Goal: Transaction & Acquisition: Purchase product/service

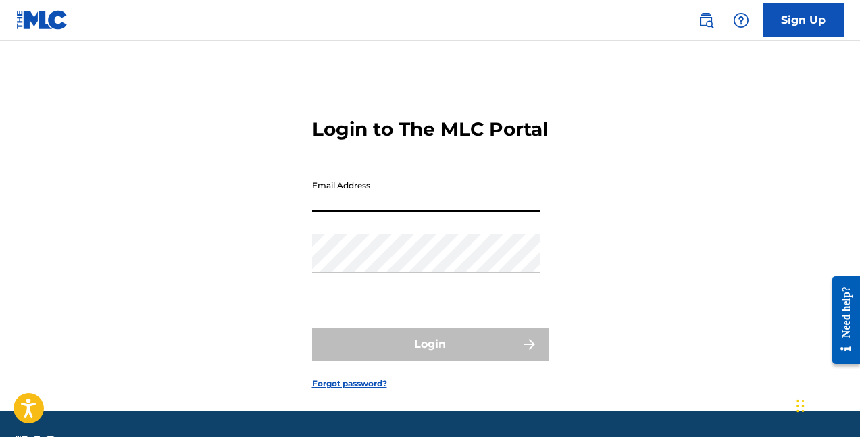
click at [378, 212] on input "Email Address" at bounding box center [426, 193] width 228 height 38
drag, startPoint x: 461, startPoint y: 228, endPoint x: 273, endPoint y: 200, distance: 189.8
click at [274, 201] on div "Login to The MLC Portal Email Address opiroozmandi@gmail.com Password Login For…" at bounding box center [430, 242] width 860 height 337
type input "[EMAIL_ADDRESS][DOMAIN_NAME]"
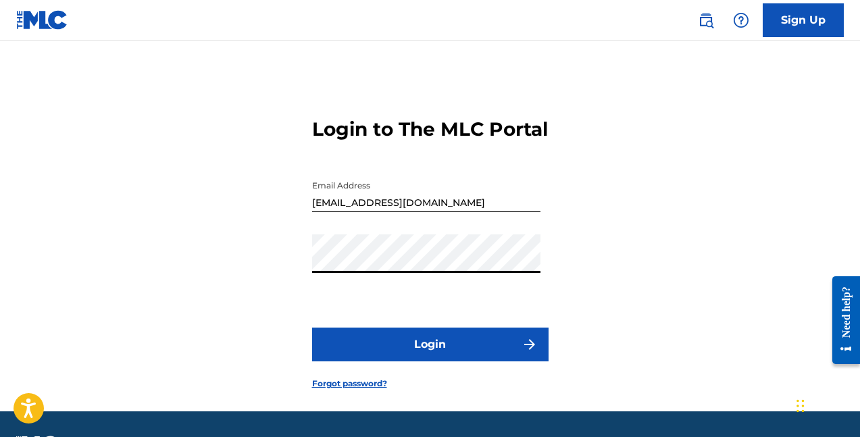
click at [312, 327] on button "Login" at bounding box center [430, 344] width 236 height 34
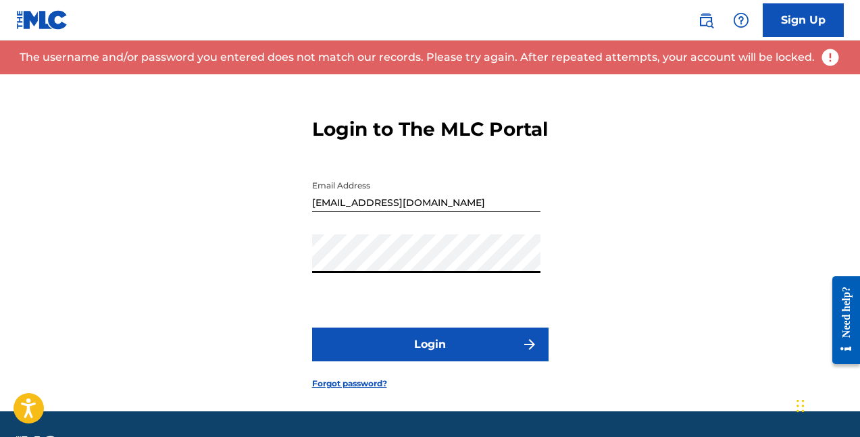
click at [312, 327] on button "Login" at bounding box center [430, 344] width 236 height 34
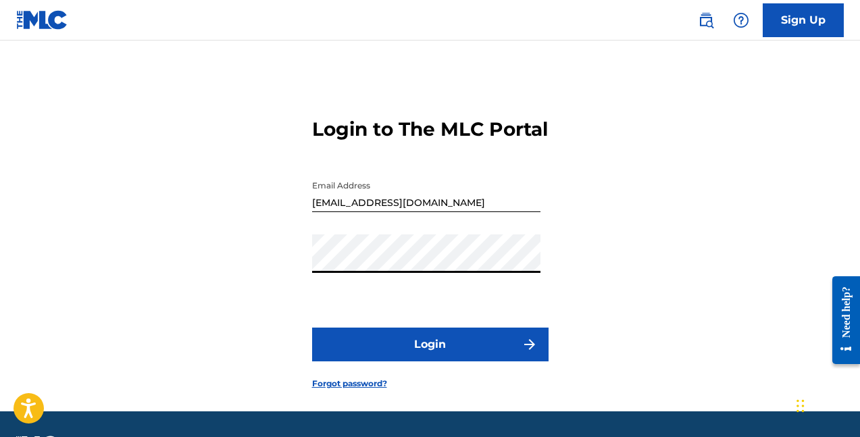
click at [301, 313] on div "Login to The MLC Portal Email Address genusvega@gmail.com Password Login Forgot…" at bounding box center [430, 242] width 860 height 337
click at [418, 361] on button "Login" at bounding box center [430, 344] width 236 height 34
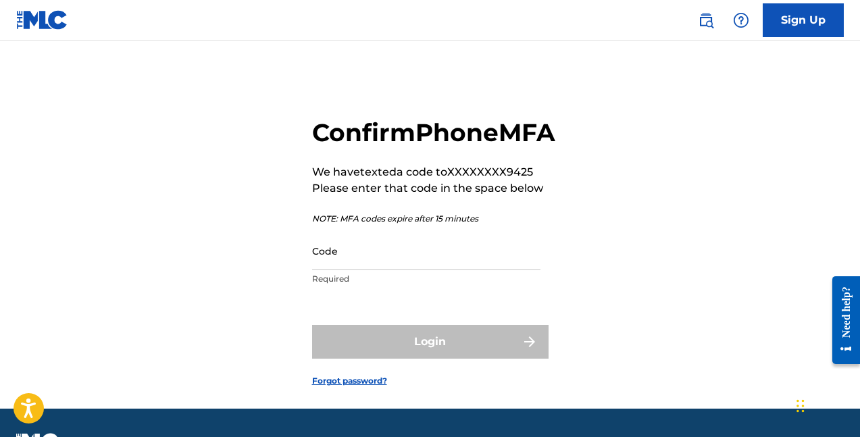
click at [371, 270] on input "Code" at bounding box center [426, 251] width 228 height 38
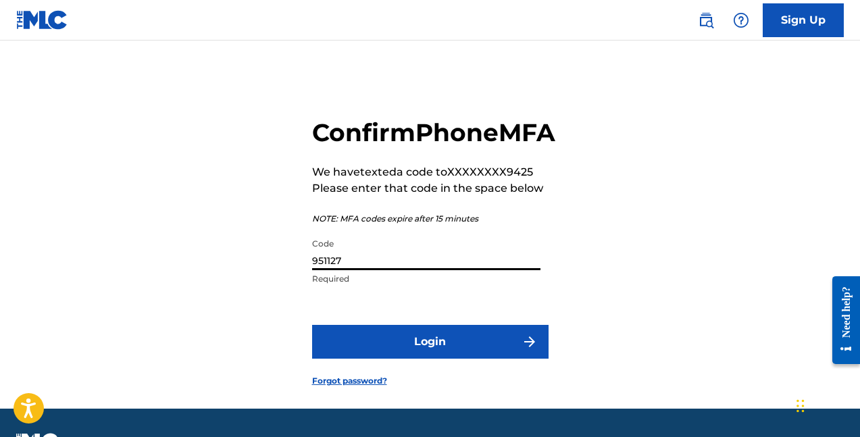
type input "951127"
click at [312, 325] on button "Login" at bounding box center [430, 342] width 236 height 34
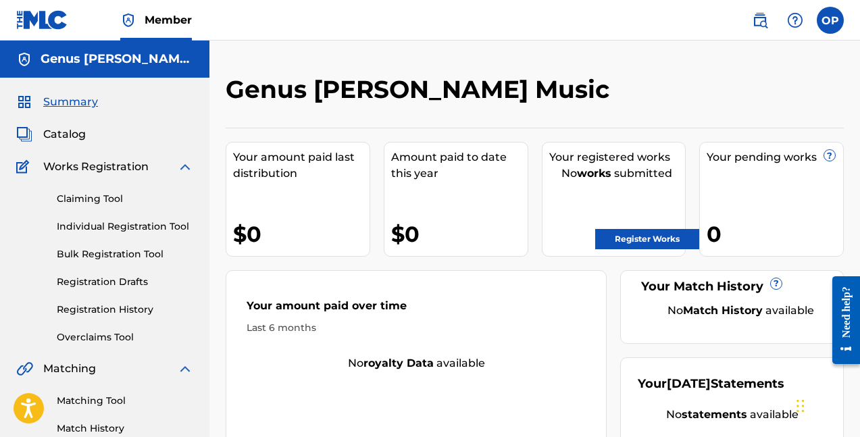
click at [624, 244] on link "Register Works" at bounding box center [647, 239] width 104 height 20
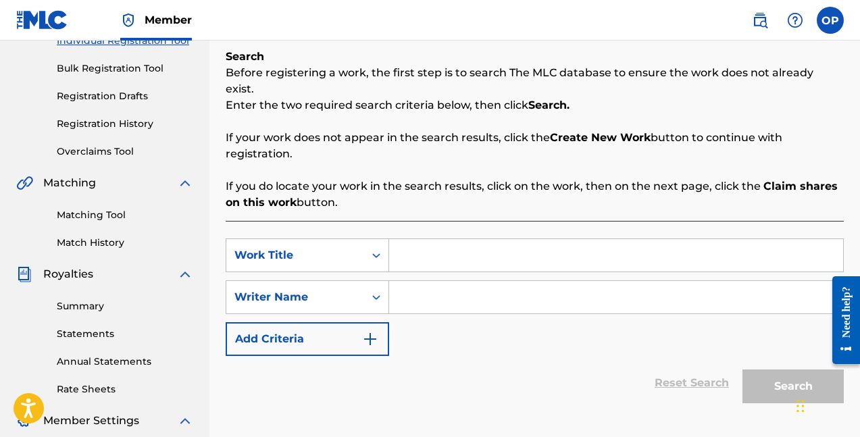
scroll to position [192, 0]
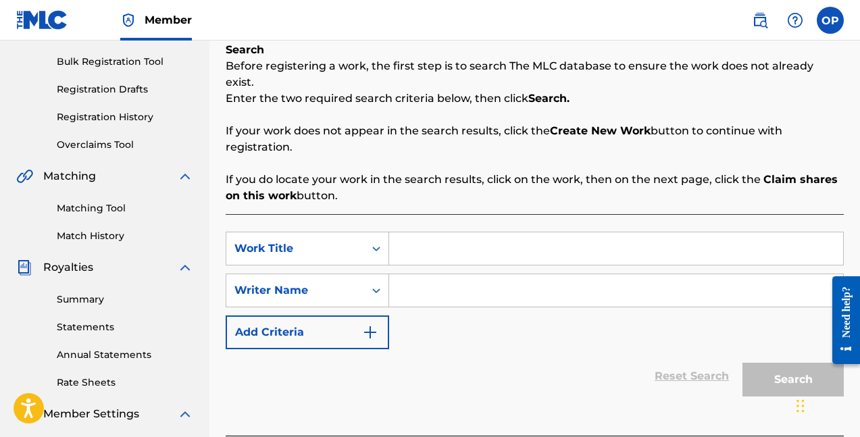
click at [423, 232] on input "Search Form" at bounding box center [616, 248] width 454 height 32
click at [415, 274] on input "Search Form" at bounding box center [616, 290] width 454 height 32
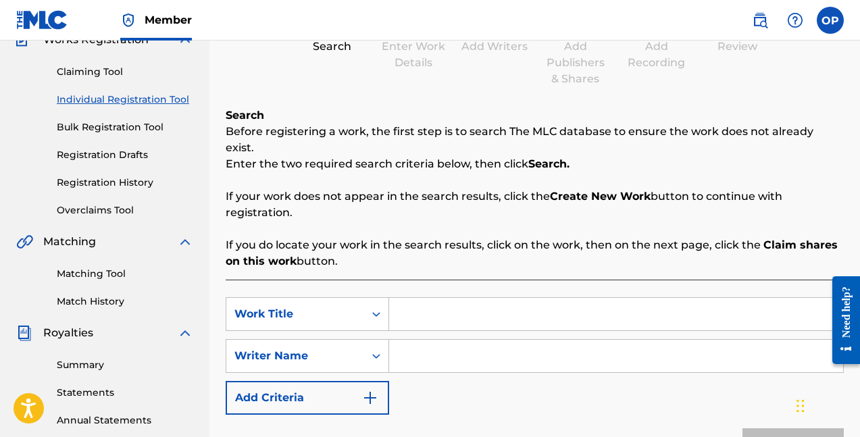
scroll to position [136, 0]
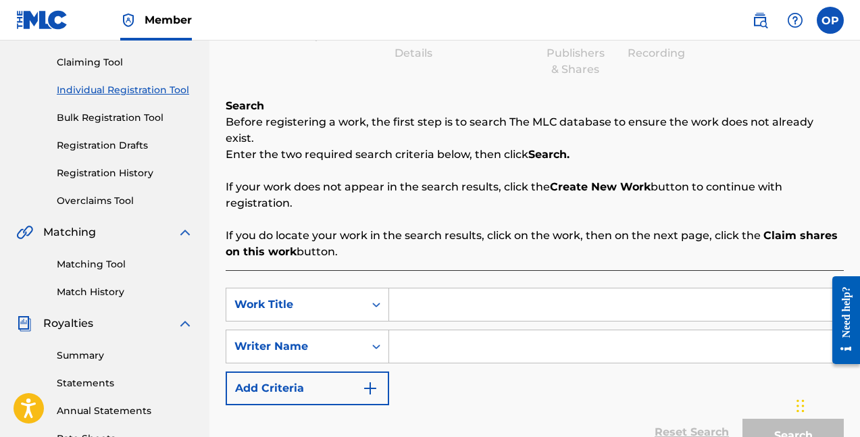
click at [417, 288] on input "Search Form" at bounding box center [616, 304] width 454 height 32
drag, startPoint x: 365, startPoint y: 236, endPoint x: 240, endPoint y: 133, distance: 162.6
click at [226, 115] on div "Search Before registering a work, the first step is to search The MLC database …" at bounding box center [535, 179] width 618 height 162
click at [341, 236] on p "If you do locate your work in the search results, click on the work, then on th…" at bounding box center [535, 244] width 618 height 32
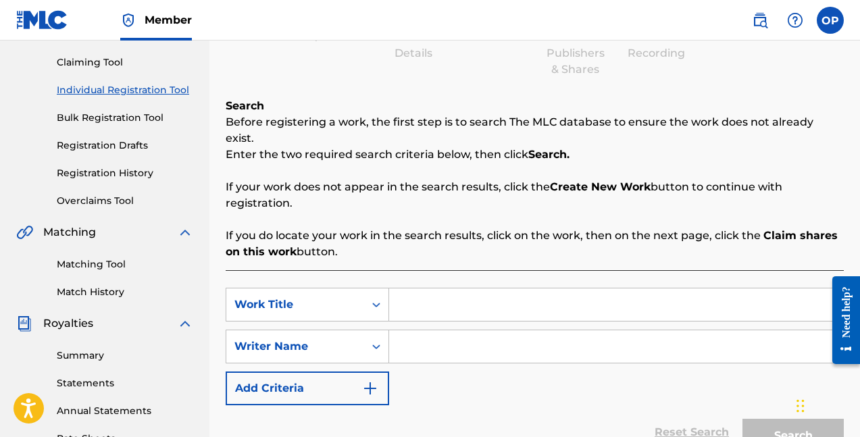
drag, startPoint x: 341, startPoint y: 236, endPoint x: 344, endPoint y: 205, distance: 31.9
click at [346, 207] on div "Search Before registering a work, the first step is to search The MLC database …" at bounding box center [535, 179] width 618 height 162
click at [348, 228] on p "If you do locate your work in the search results, click on the work, then on th…" at bounding box center [535, 244] width 618 height 32
drag, startPoint x: 343, startPoint y: 235, endPoint x: 225, endPoint y: 125, distance: 161.5
click at [227, 128] on div "Search Before registering a work, the first step is to search The MLC database …" at bounding box center [535, 179] width 618 height 162
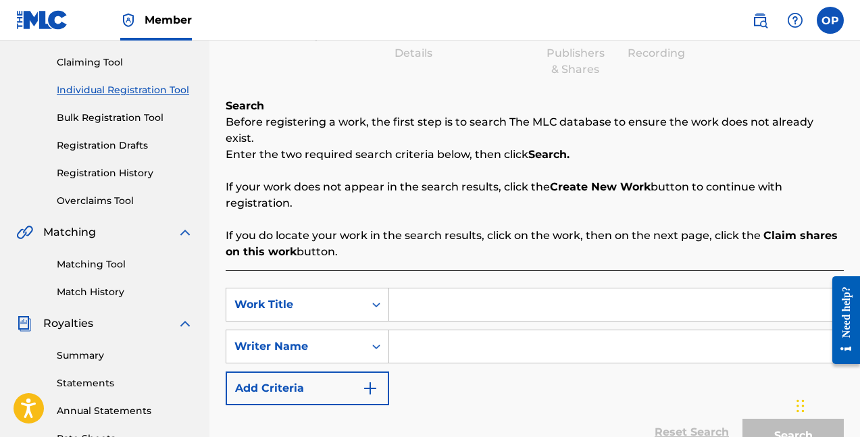
click at [321, 239] on p "If you do locate your work in the search results, click on the work, then on th…" at bounding box center [535, 244] width 618 height 32
drag, startPoint x: 359, startPoint y: 236, endPoint x: 226, endPoint y: 116, distance: 179.3
click at [226, 116] on div "Search Before registering a work, the first step is to search The MLC database …" at bounding box center [535, 179] width 618 height 162
click at [327, 157] on div "Search Before registering a work, the first step is to search The MLC database …" at bounding box center [535, 179] width 618 height 162
click at [423, 290] on input "Search Form" at bounding box center [616, 304] width 454 height 32
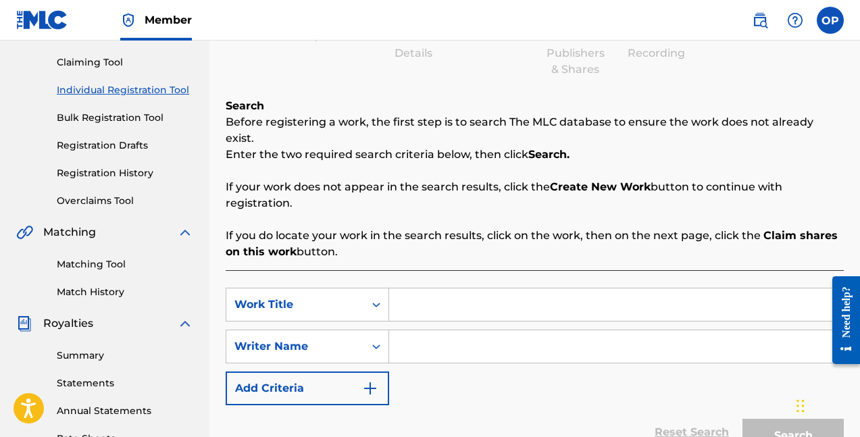
click at [434, 288] on input "Search Form" at bounding box center [616, 304] width 454 height 32
paste input "PARTY ON DA YACHT"
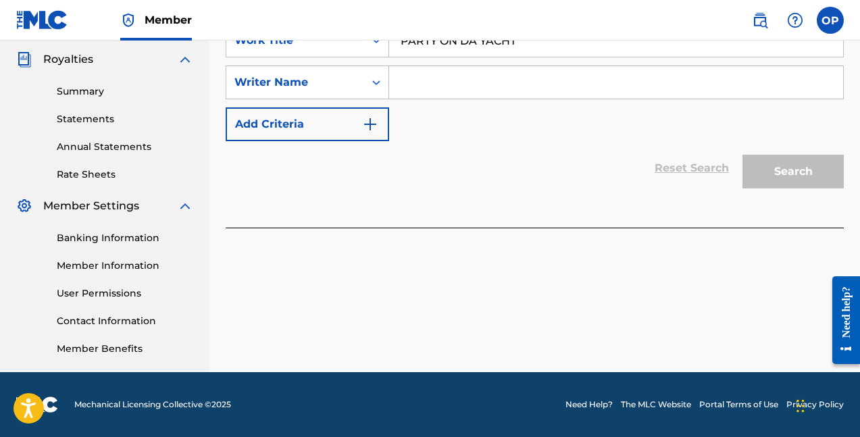
type input "PARTY ON DA YACHT"
click at [504, 250] on div "Register Work Search Enter Work Details Add Writers Add Publishers & Shares Add…" at bounding box center [534, 23] width 650 height 698
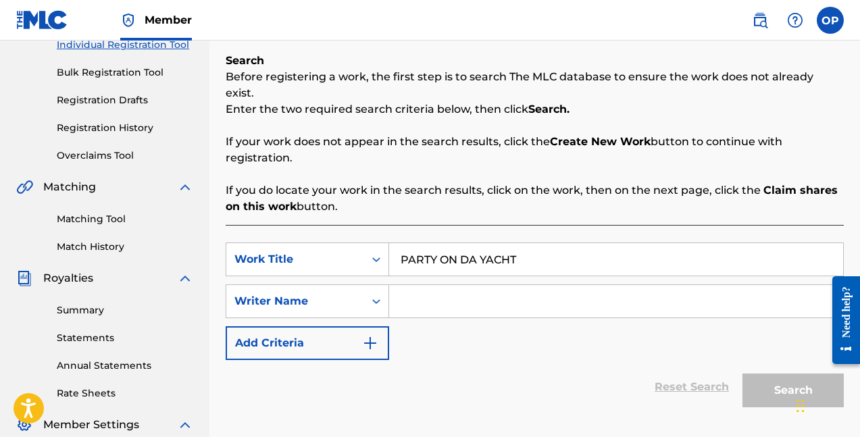
scroll to position [191, 0]
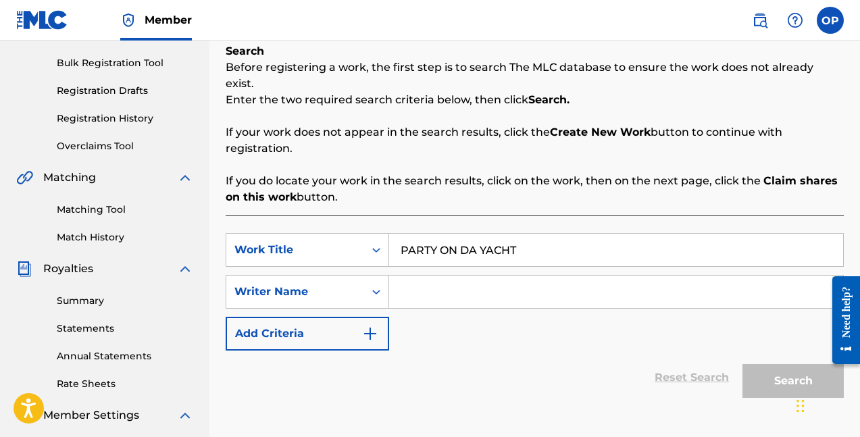
click at [456, 276] on input "Search Form" at bounding box center [616, 292] width 454 height 32
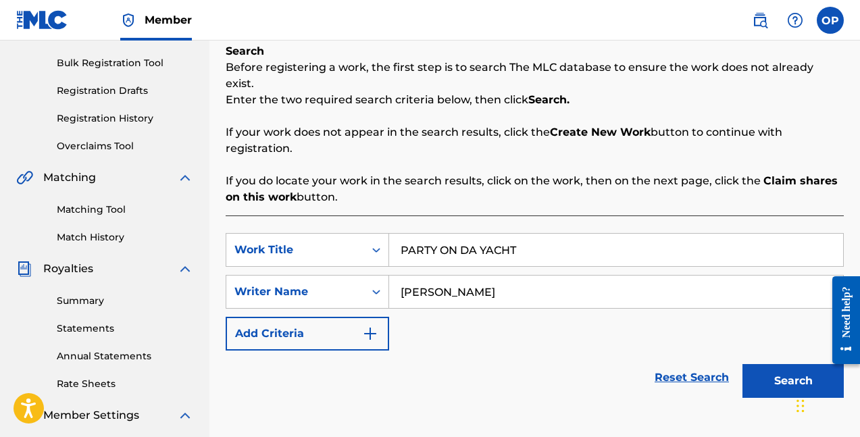
type input "omid piroozmandi"
click at [795, 366] on button "Search" at bounding box center [792, 381] width 101 height 34
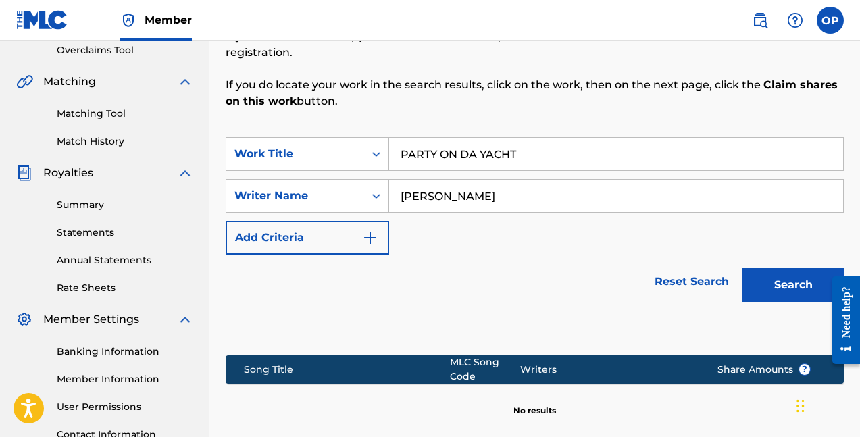
scroll to position [234, 0]
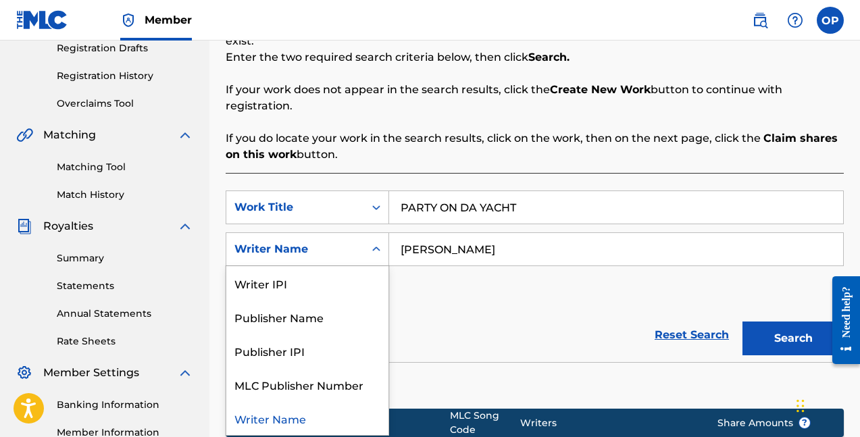
click at [379, 242] on icon "Search Form" at bounding box center [376, 249] width 14 height 14
click at [337, 336] on div "Publisher IPI" at bounding box center [307, 351] width 162 height 34
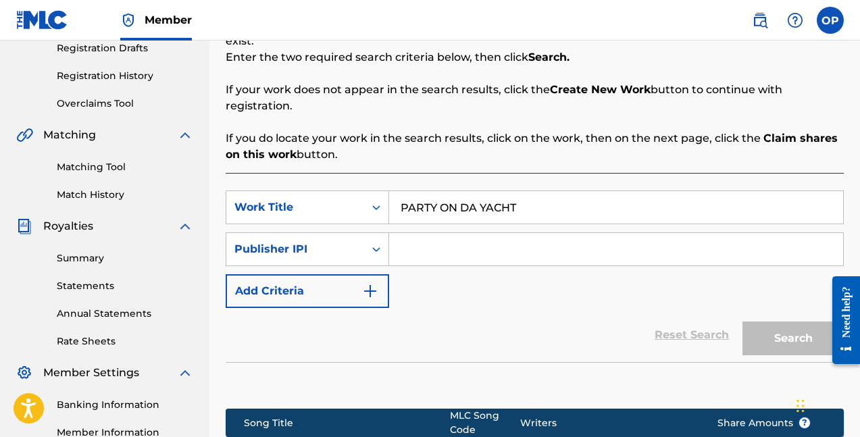
click at [461, 234] on input "Search Form" at bounding box center [616, 249] width 454 height 32
paste input "610972656"
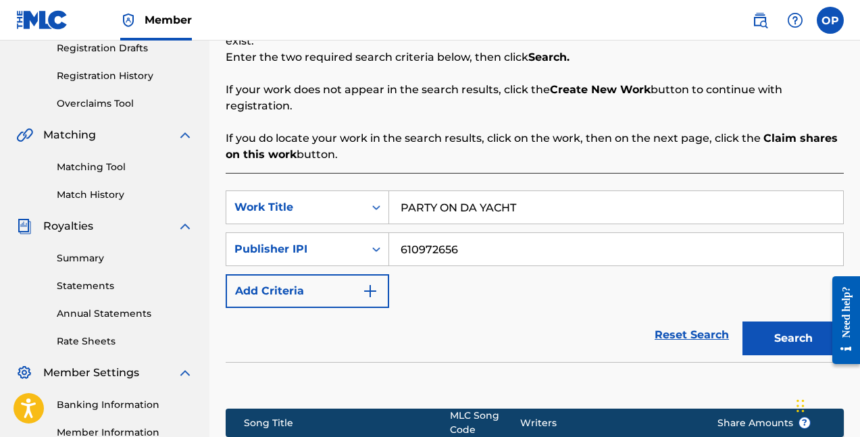
type input "610972656"
click at [760, 326] on button "Search" at bounding box center [792, 338] width 101 height 34
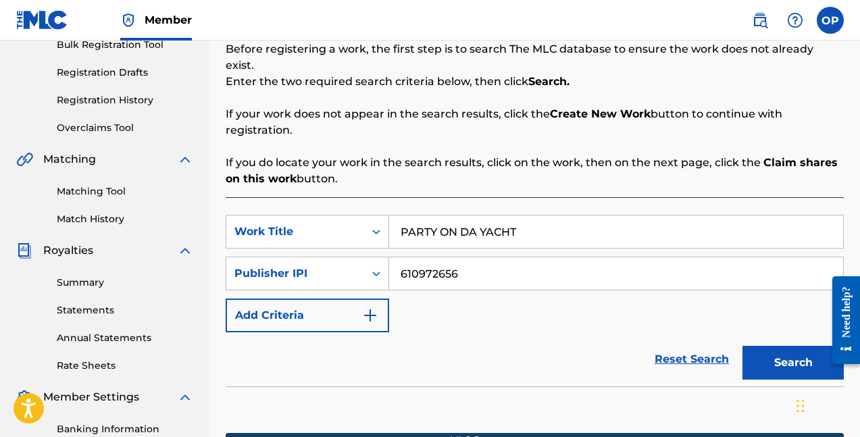
scroll to position [215, 0]
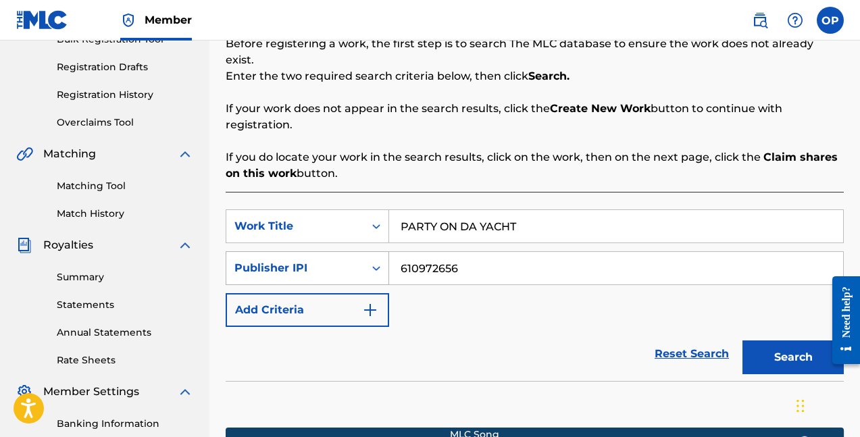
click at [365, 258] on div "Search Form" at bounding box center [376, 268] width 24 height 24
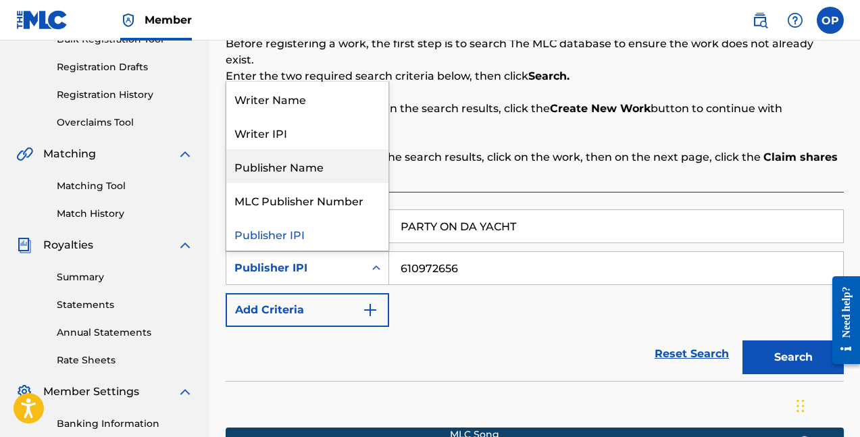
click at [348, 149] on div "Publisher Name" at bounding box center [307, 166] width 162 height 34
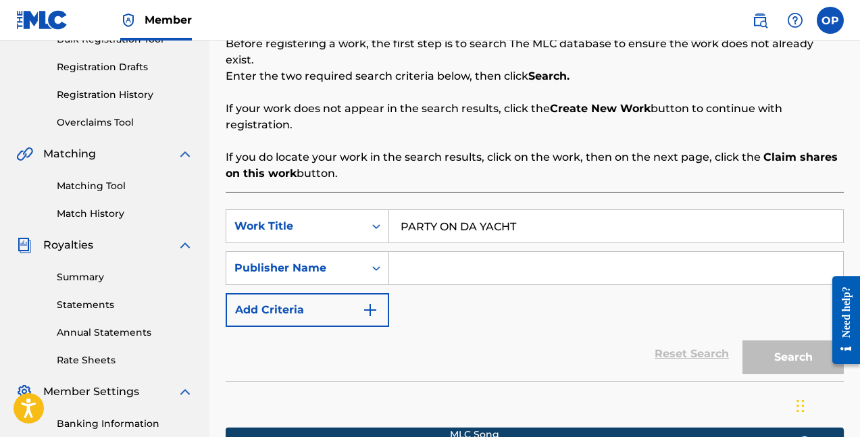
click at [477, 262] on input "Search Form" at bounding box center [616, 268] width 454 height 32
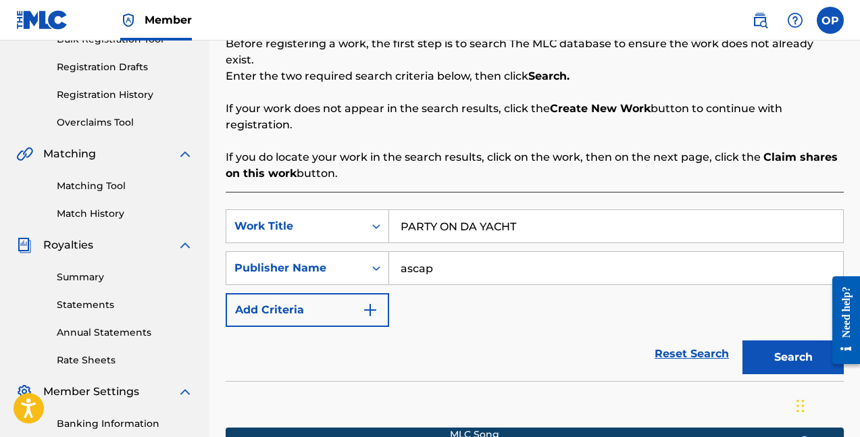
type input "ascap"
click at [742, 340] on button "Search" at bounding box center [792, 357] width 101 height 34
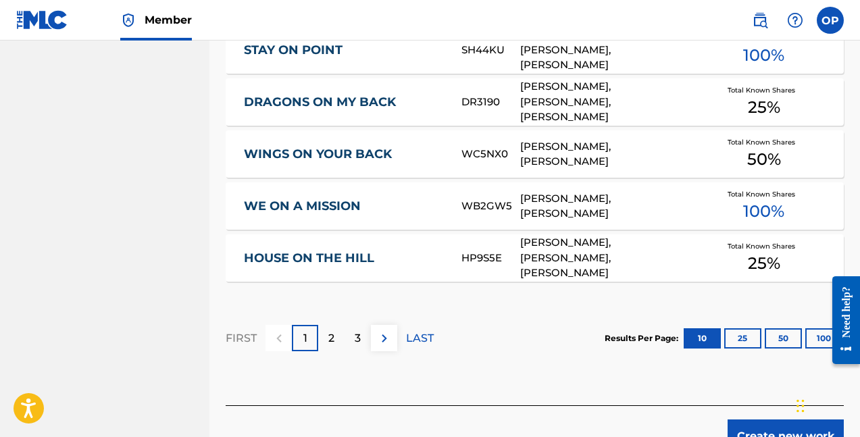
scroll to position [922, 0]
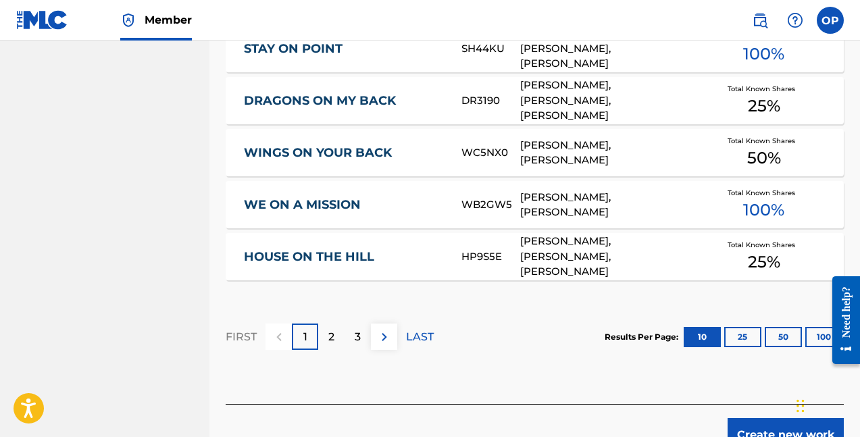
click at [336, 323] on div "2" at bounding box center [331, 336] width 26 height 26
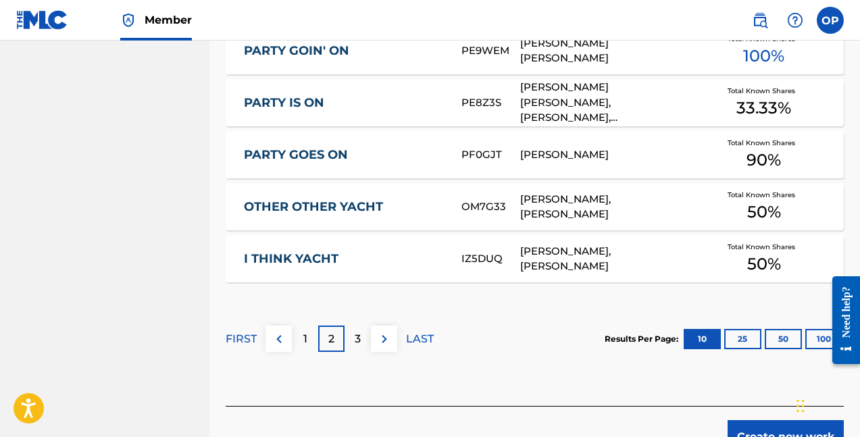
click at [353, 329] on div "3" at bounding box center [357, 338] width 26 height 26
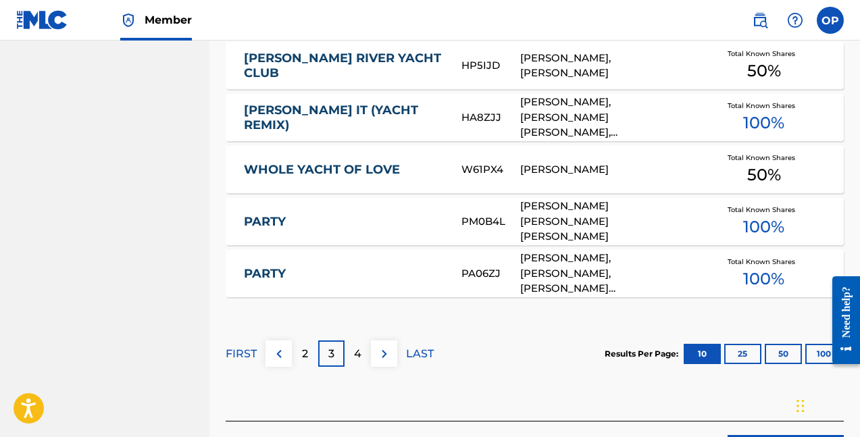
scroll to position [986, 0]
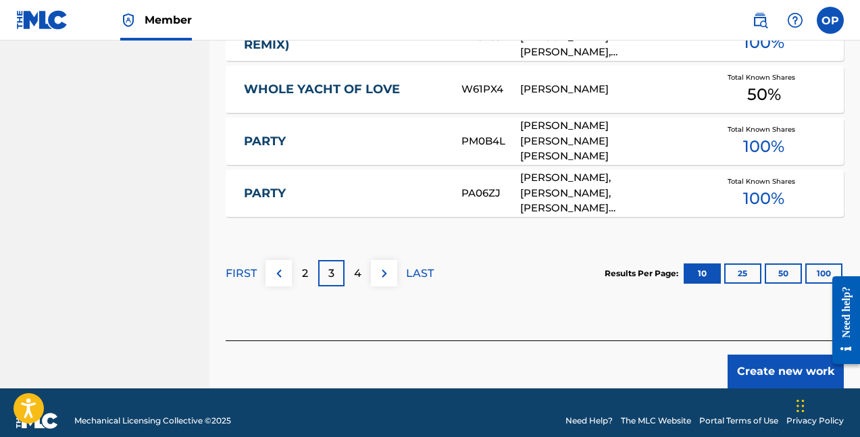
click at [363, 260] on div "4" at bounding box center [357, 273] width 26 height 26
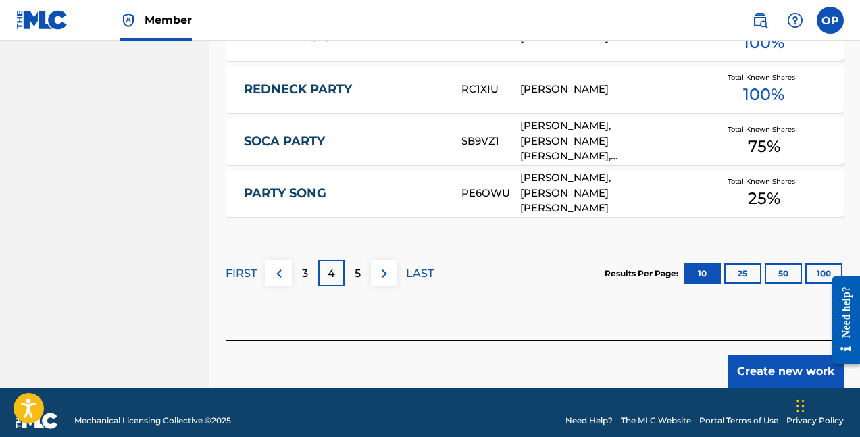
click at [382, 265] on img at bounding box center [384, 273] width 16 height 16
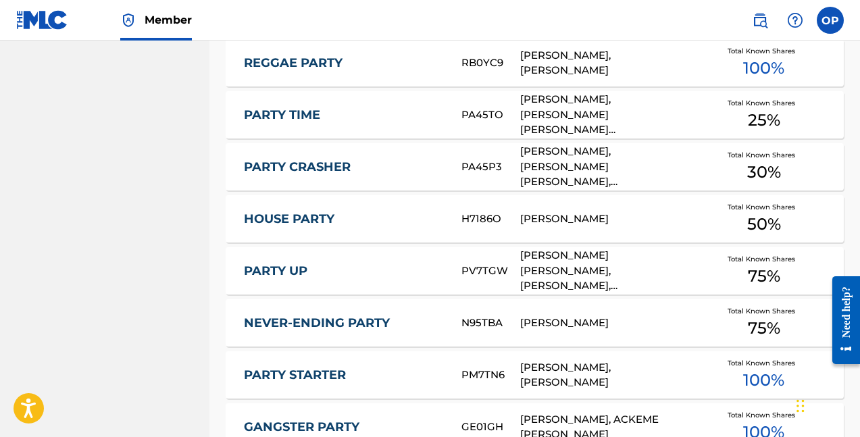
scroll to position [986, 0]
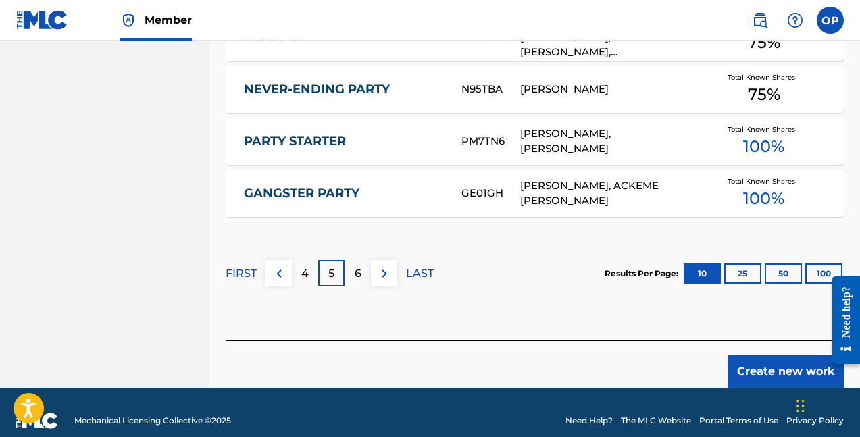
click at [353, 263] on div "6" at bounding box center [357, 273] width 26 height 26
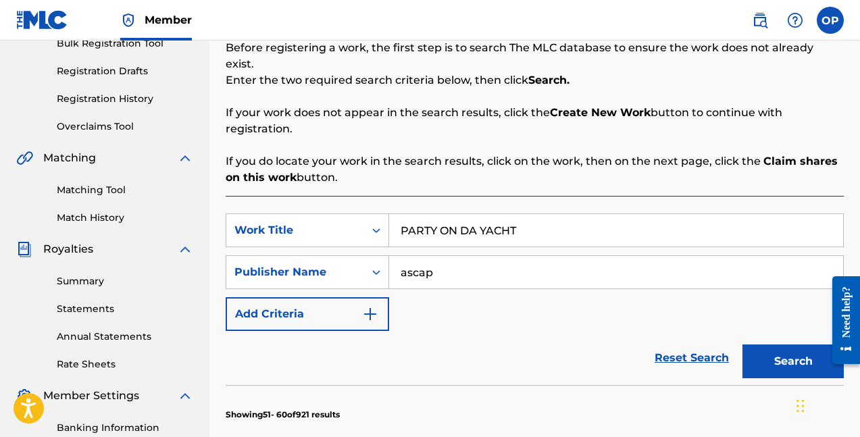
scroll to position [217, 0]
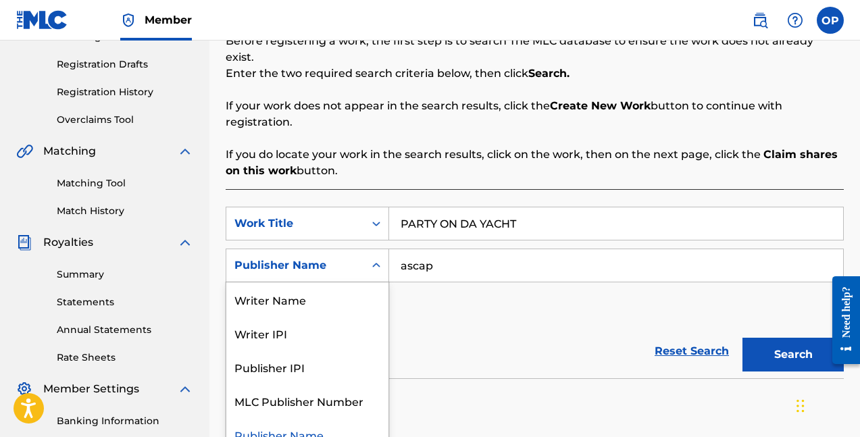
click at [355, 257] on div "Publisher Name" at bounding box center [295, 265] width 122 height 16
click at [325, 288] on div "Writer Name" at bounding box center [307, 299] width 162 height 34
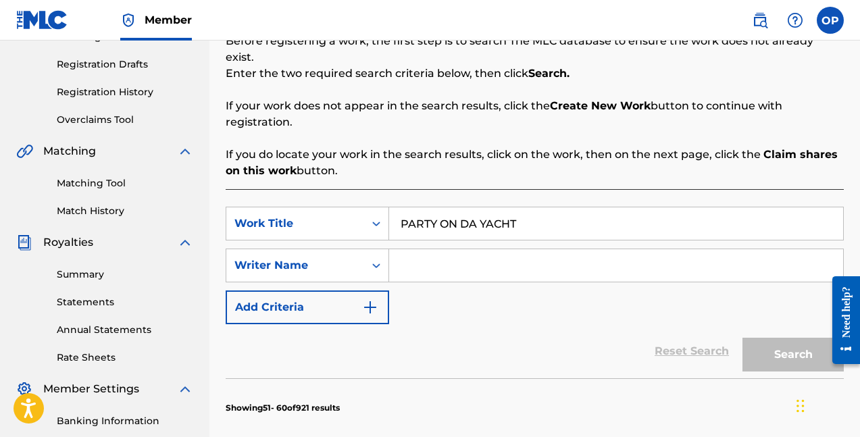
click at [424, 249] on input "Search Form" at bounding box center [616, 265] width 454 height 32
click at [355, 257] on div "Writer Name" at bounding box center [295, 265] width 122 height 16
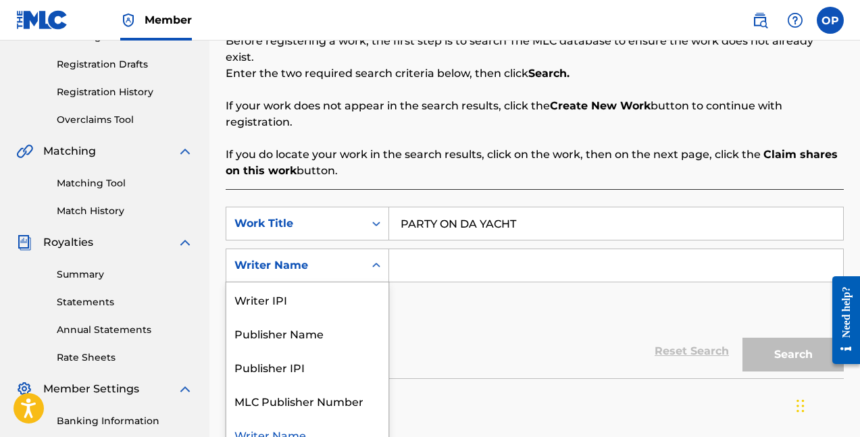
click at [459, 285] on div "SearchWithCriteria6b27cc1c-f443-44db-a403-6c7342b62f71 Work Title PARTY ON DA Y…" at bounding box center [535, 265] width 618 height 117
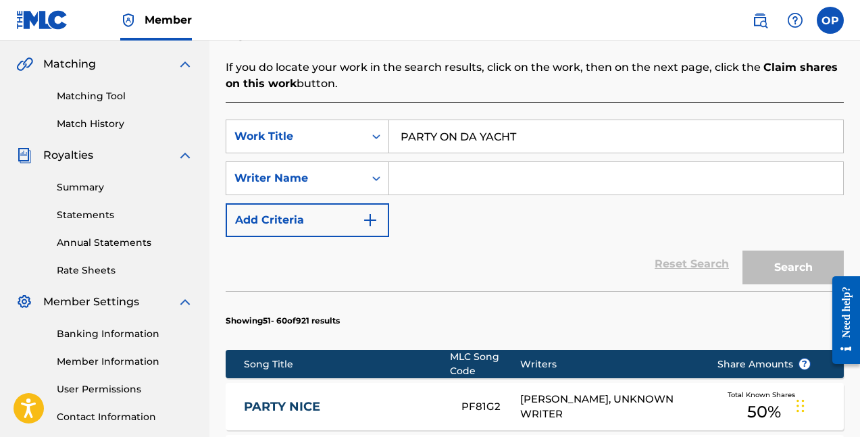
scroll to position [319, 0]
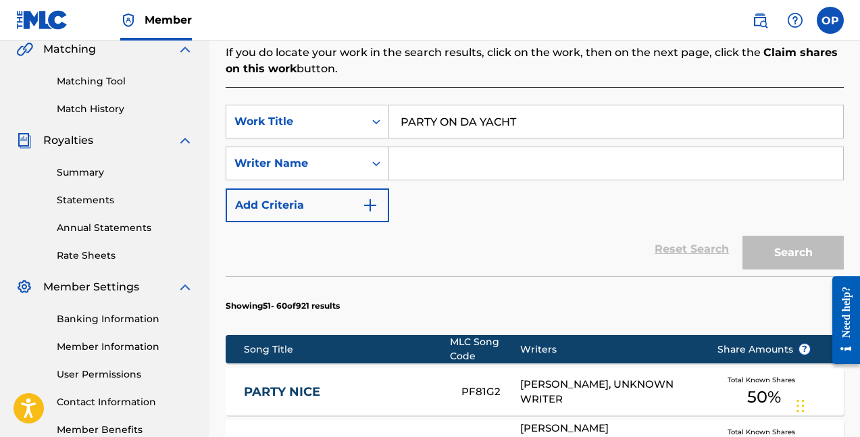
click at [782, 242] on div "Search" at bounding box center [789, 249] width 108 height 54
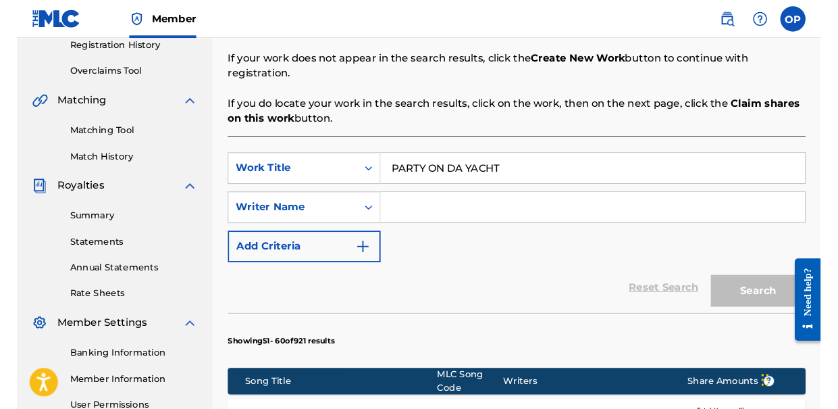
scroll to position [259, 0]
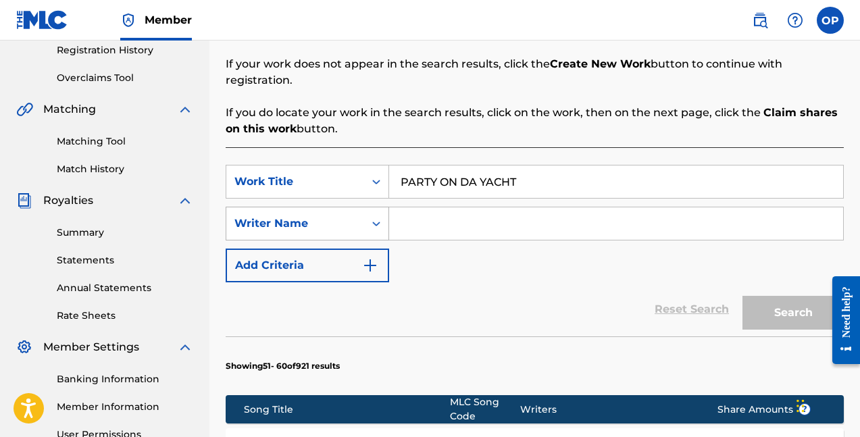
click at [373, 221] on icon "Search Form" at bounding box center [376, 223] width 8 height 5
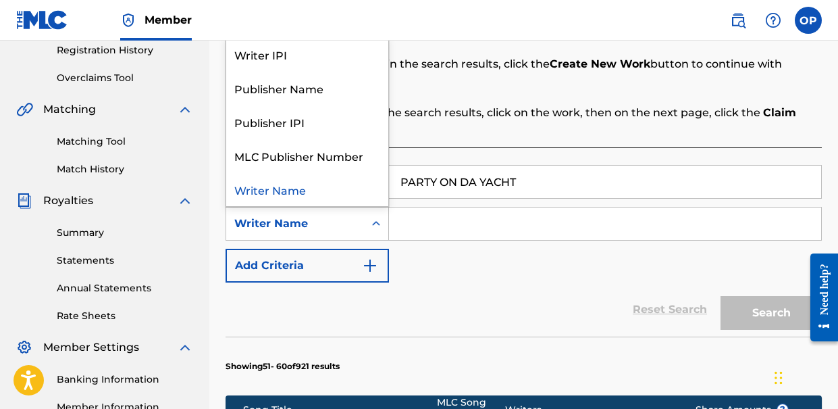
click at [348, 221] on div "Writer Name" at bounding box center [295, 223] width 122 height 16
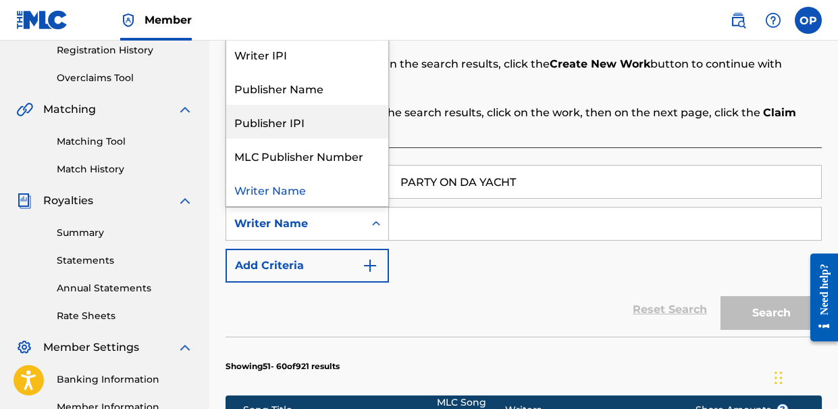
click at [336, 123] on div "Publisher IPI" at bounding box center [307, 122] width 162 height 34
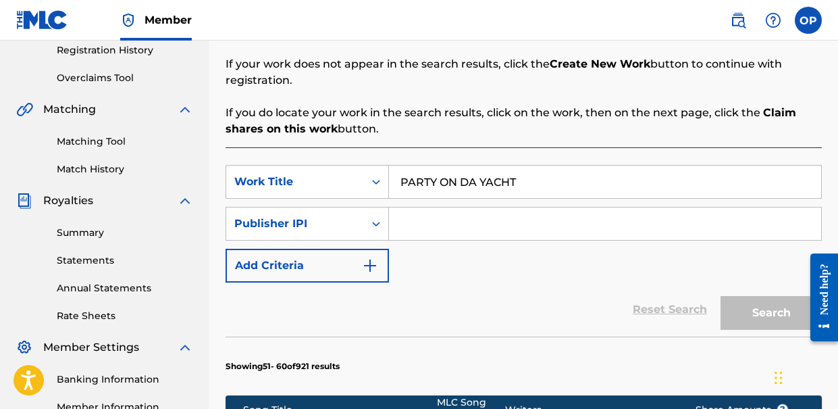
click at [431, 226] on input "Search Form" at bounding box center [605, 223] width 432 height 32
paste input "528066058"
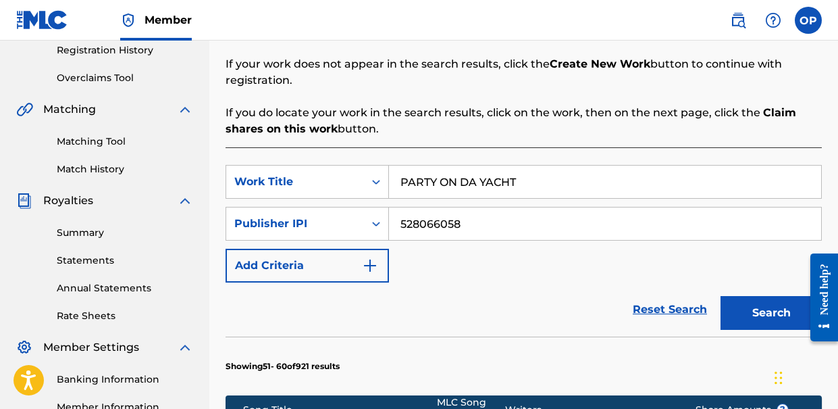
type input "528066058"
click at [756, 311] on button "Search" at bounding box center [770, 313] width 101 height 34
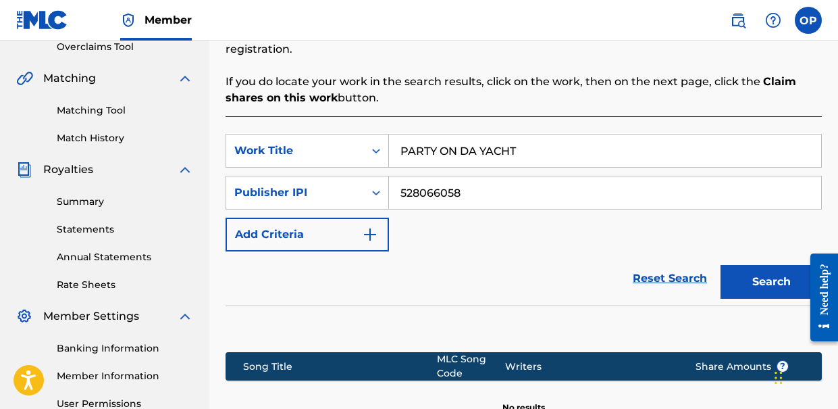
scroll to position [289, 0]
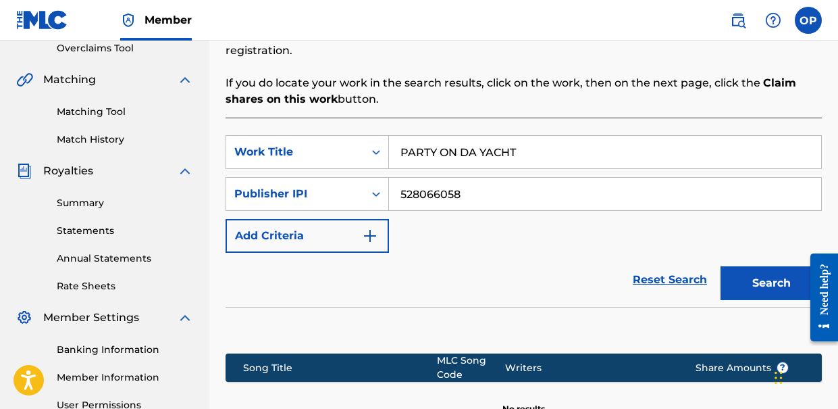
drag, startPoint x: 487, startPoint y: 194, endPoint x: 391, endPoint y: 203, distance: 96.3
click at [391, 203] on input "528066058" at bounding box center [605, 194] width 432 height 32
click at [473, 193] on input "528066058" at bounding box center [605, 194] width 432 height 32
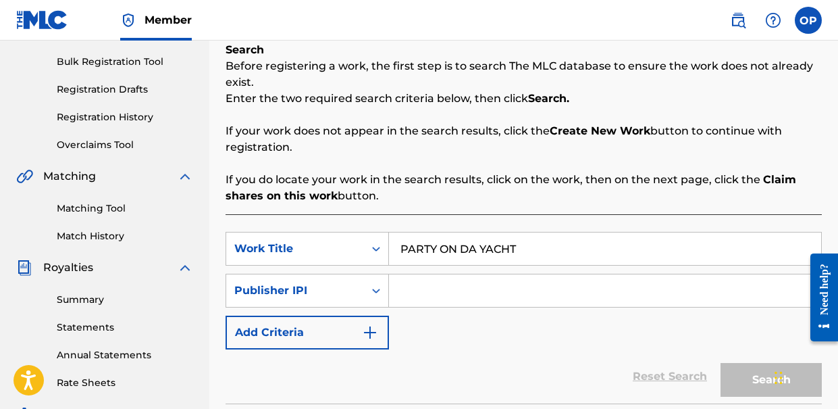
scroll to position [181, 0]
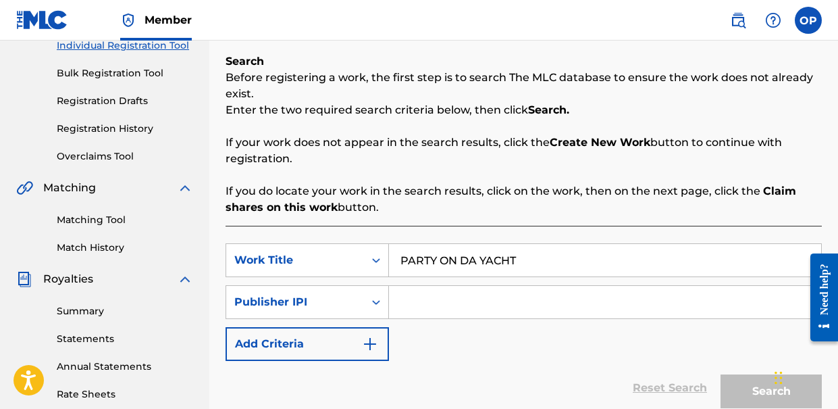
drag, startPoint x: 394, startPoint y: 207, endPoint x: 291, endPoint y: 139, distance: 123.4
click at [291, 139] on div "Search Before registering a work, the first step is to search The MLC database …" at bounding box center [524, 134] width 596 height 162
click at [351, 145] on p "If your work does not appear in the search results, click the Create New Work b…" at bounding box center [524, 150] width 596 height 32
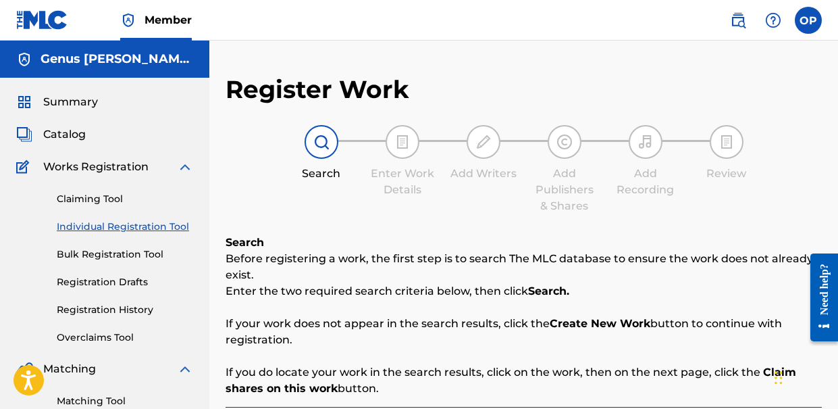
scroll to position [126, 0]
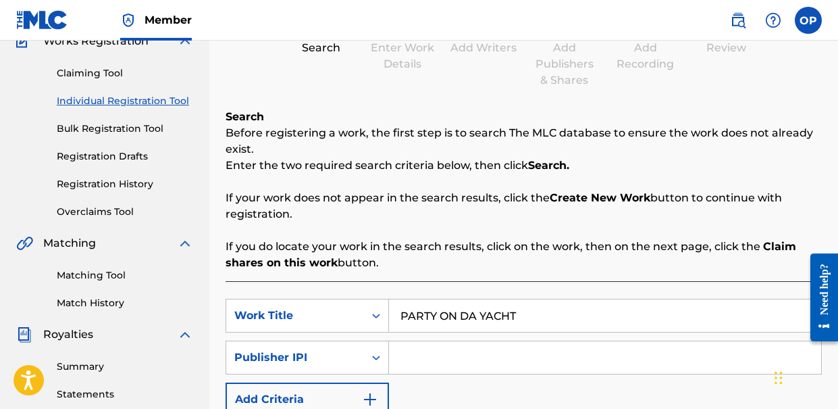
drag, startPoint x: 224, startPoint y: 131, endPoint x: 315, endPoint y: 212, distance: 122.0
click at [314, 218] on div "Register Work Search Enter Work Details Add Writers Add Publishers & Shares Add…" at bounding box center [523, 314] width 629 height 731
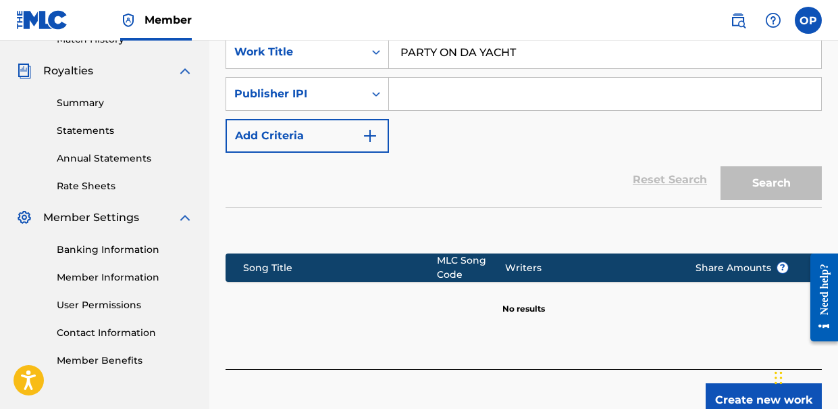
scroll to position [0, 0]
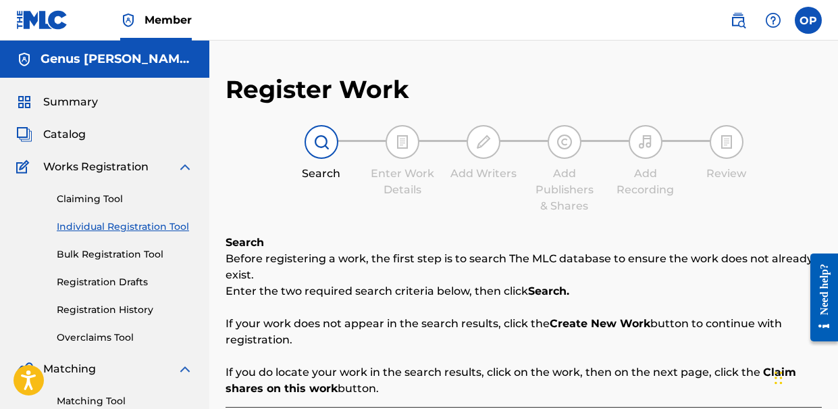
click at [397, 145] on img at bounding box center [402, 142] width 16 height 16
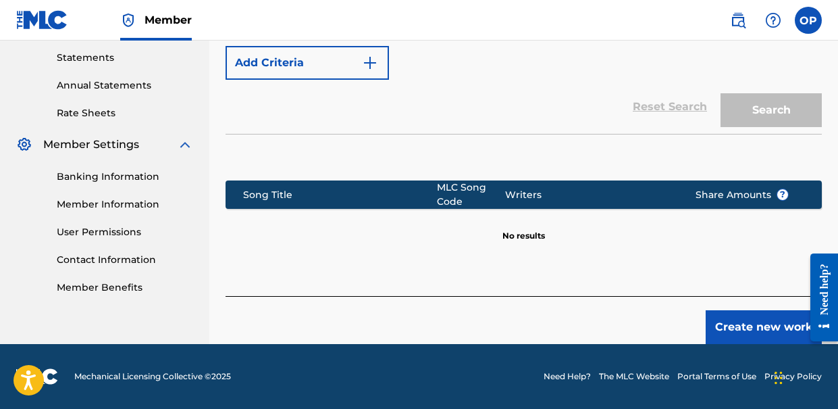
click at [745, 335] on button "Create new work" at bounding box center [764, 327] width 116 height 34
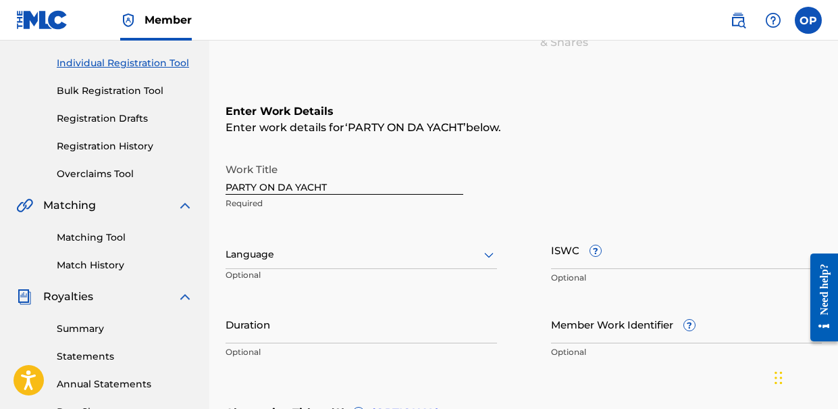
scroll to position [172, 0]
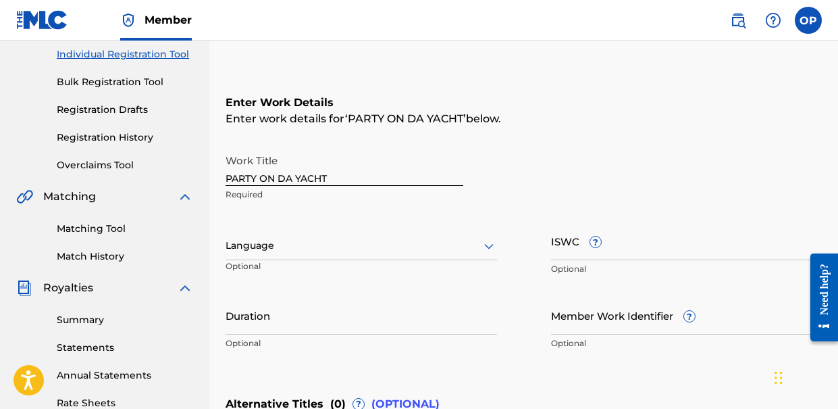
click at [361, 245] on div at bounding box center [361, 245] width 271 height 17
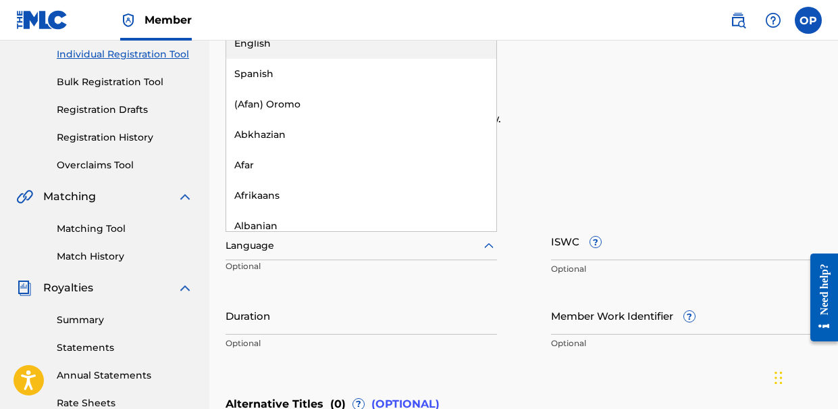
click at [283, 44] on div "English" at bounding box center [361, 43] width 270 height 30
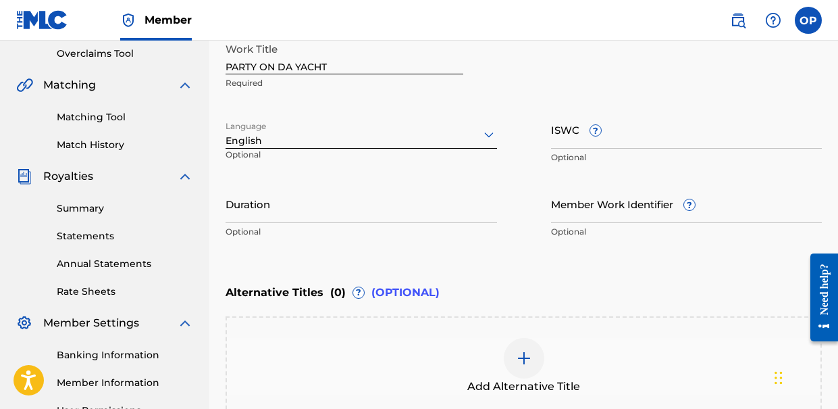
scroll to position [284, 0]
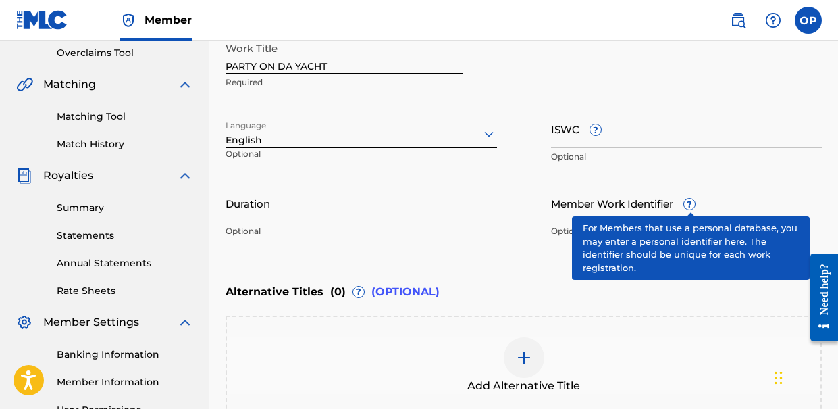
click at [694, 206] on span "?" at bounding box center [689, 204] width 11 height 11
click at [694, 206] on input "Member Work Identifier ?" at bounding box center [686, 203] width 271 height 38
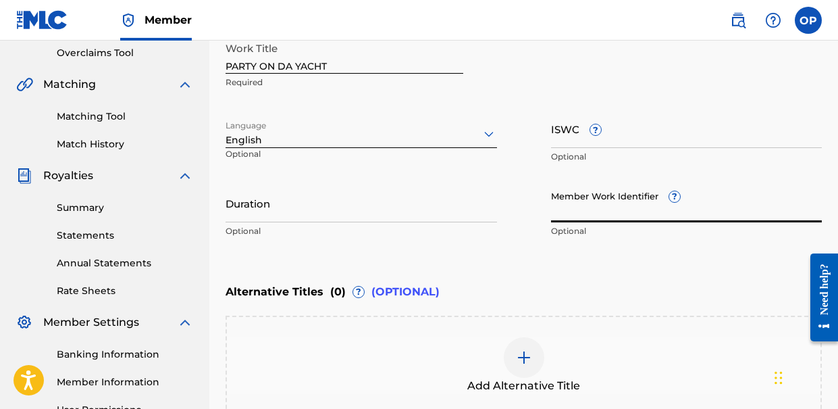
click at [619, 215] on input "Member Work Identifier ?" at bounding box center [686, 203] width 271 height 38
paste input "923941636"
type input "923941636"
click at [509, 226] on div "Work Title PARTY ON DA YACHT Required Language English Optional ISWC ? Optional…" at bounding box center [524, 139] width 596 height 209
click at [357, 223] on div "Duration Optional" at bounding box center [361, 214] width 271 height 61
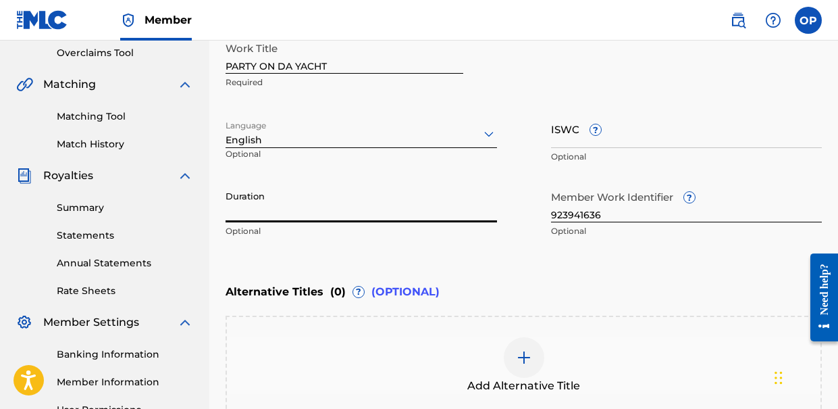
click at [317, 217] on input "Duration" at bounding box center [361, 203] width 271 height 38
click at [499, 253] on div "Enter Work Details Enter work details for ‘ PARTY ON DA YACHT ’ below. Work Tit…" at bounding box center [524, 113] width 596 height 327
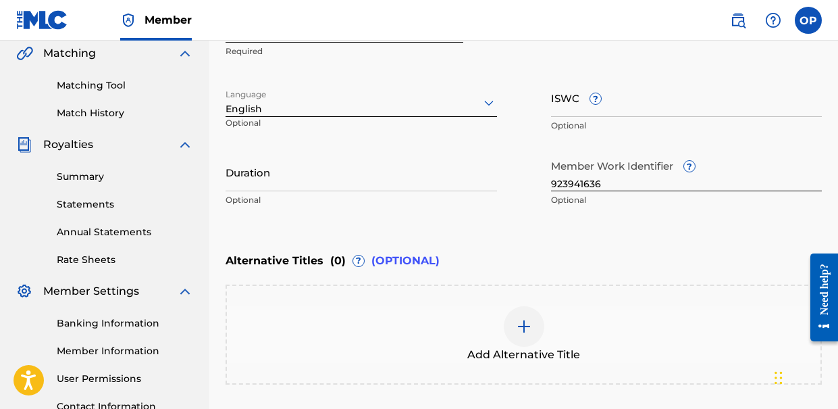
scroll to position [283, 0]
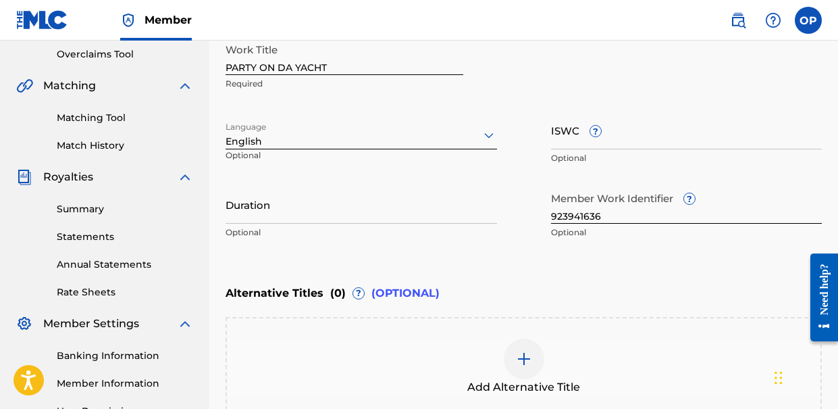
click at [575, 152] on p "Optional" at bounding box center [686, 158] width 271 height 12
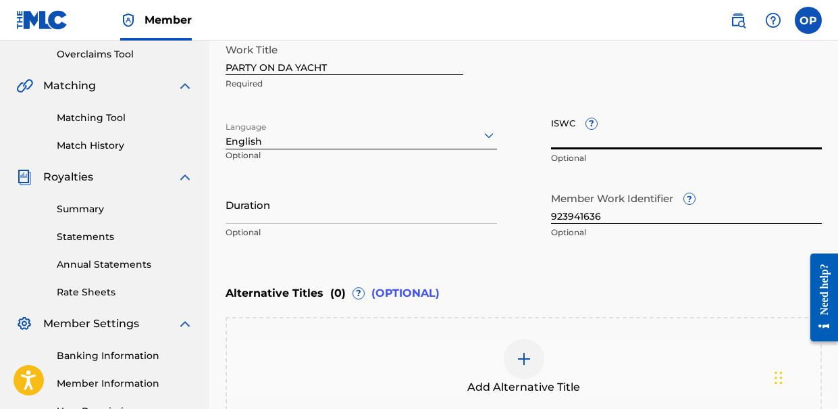
click at [565, 139] on input "ISWC ?" at bounding box center [686, 130] width 271 height 38
paste input "T3241226320"
type input "T3241226320"
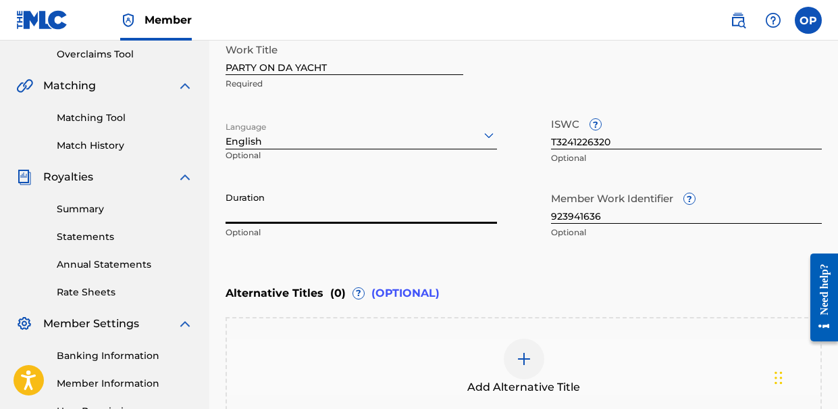
click at [463, 206] on input "Duration" at bounding box center [361, 204] width 271 height 38
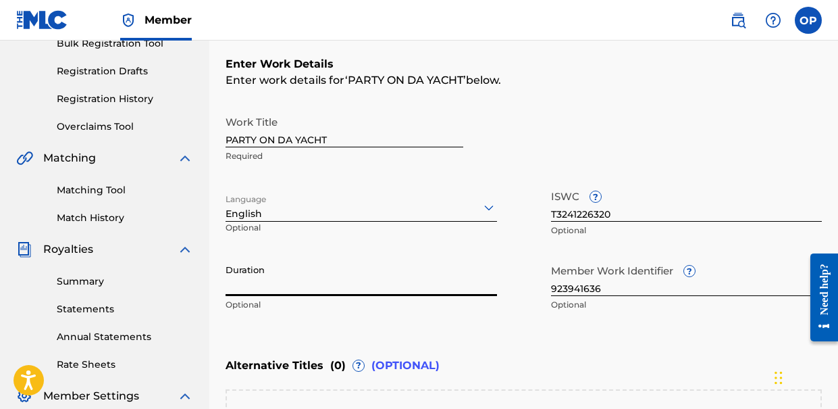
scroll to position [209, 0]
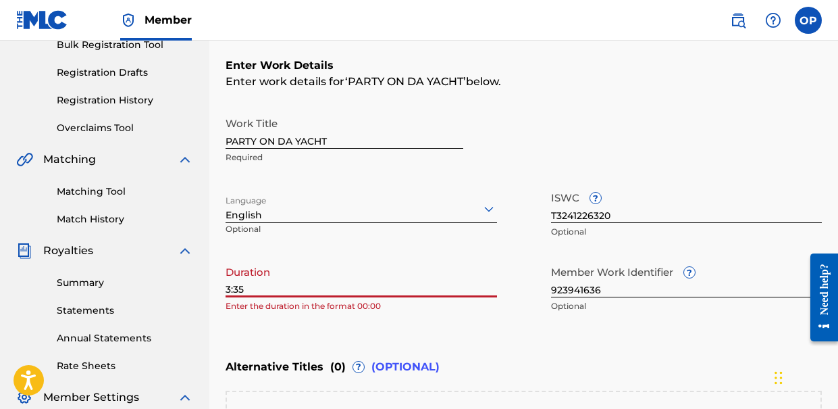
click at [340, 321] on div "Enter Work Details Enter work details for ‘ PARTY ON DA YACHT ’ below. Work Tit…" at bounding box center [524, 188] width 596 height 327
drag, startPoint x: 274, startPoint y: 292, endPoint x: 194, endPoint y: 287, distance: 79.8
click at [194, 287] on main "Genus Vega Music Summary Catalog Works Registration Claiming Tool Individual Re…" at bounding box center [419, 201] width 838 height 741
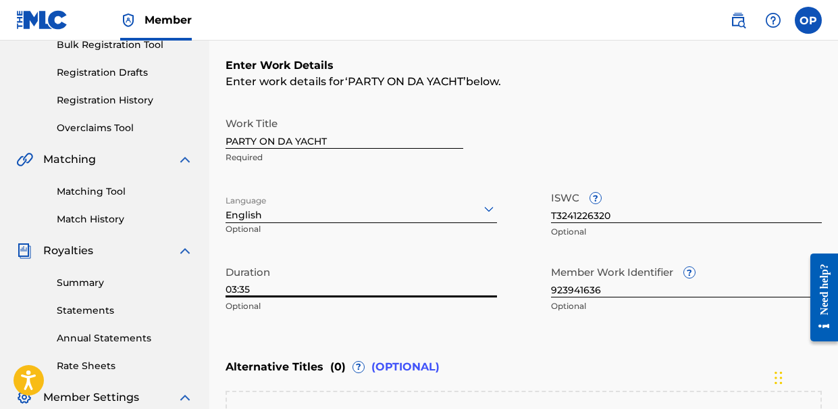
type input "03:35"
click at [303, 327] on div "Enter Work Details Enter work details for ‘ PARTY ON DA YACHT ’ below. Work Tit…" at bounding box center [524, 188] width 596 height 327
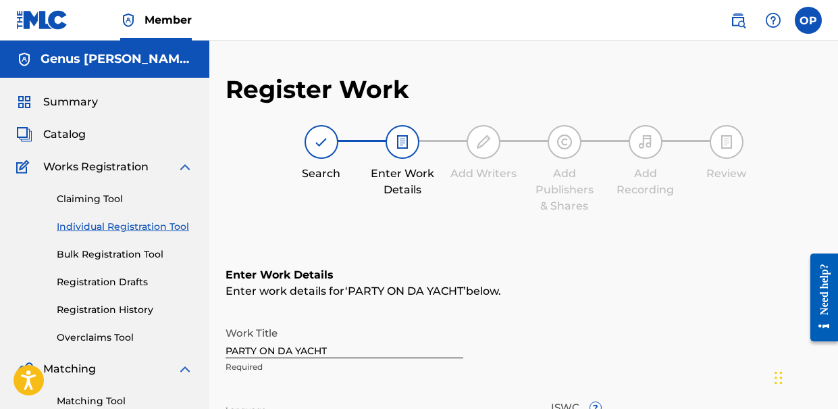
scroll to position [437, 0]
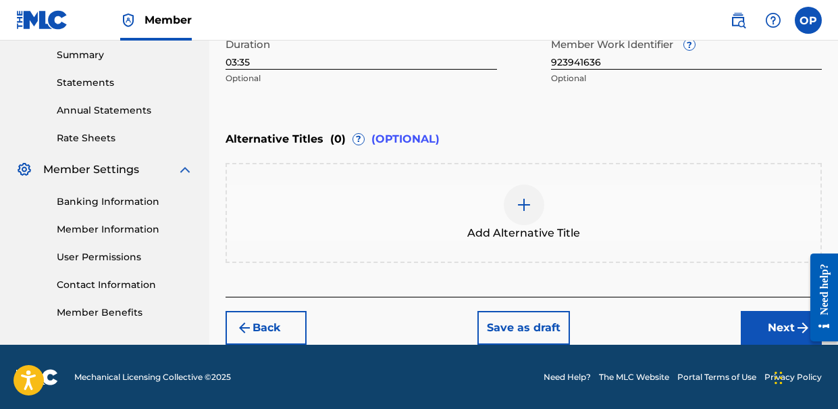
click at [758, 321] on button "Next" at bounding box center [781, 328] width 81 height 34
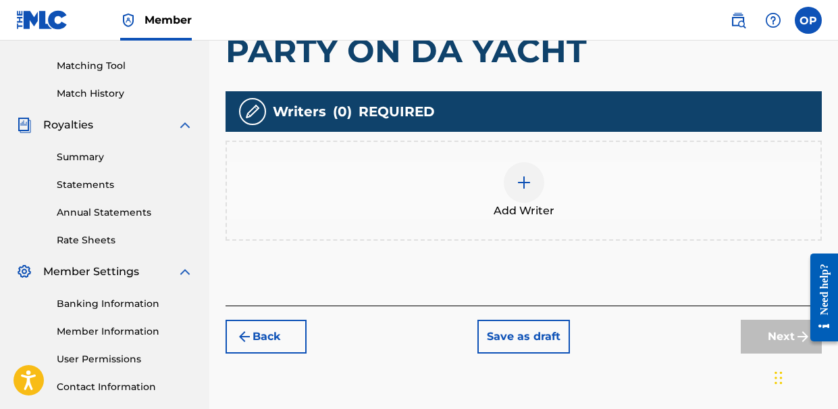
scroll to position [323, 0]
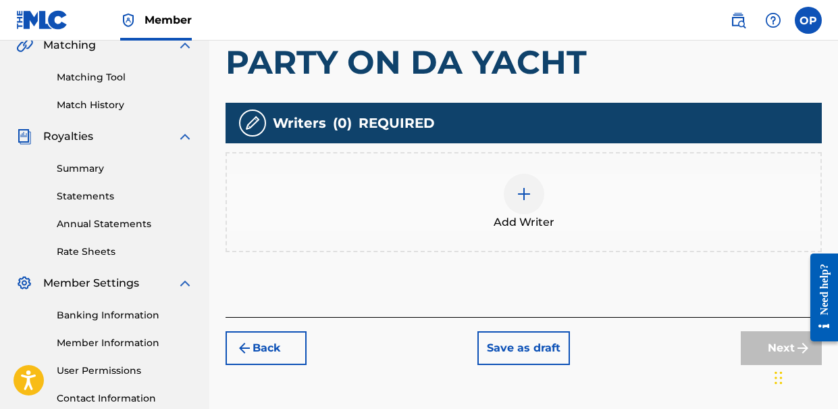
click at [519, 199] on img at bounding box center [524, 194] width 16 height 16
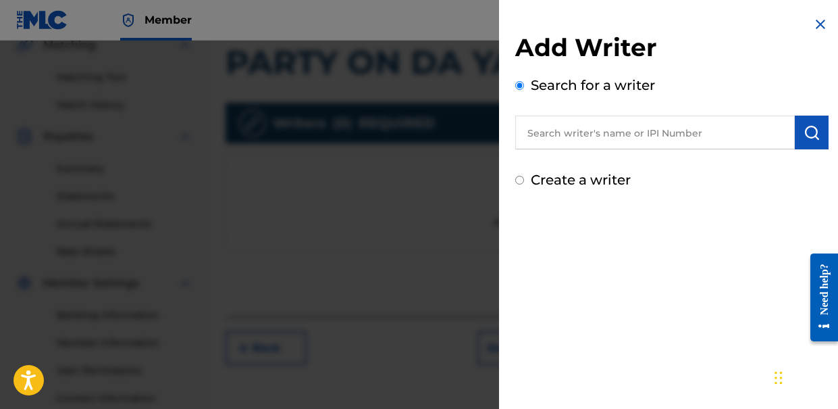
click at [573, 129] on input "text" at bounding box center [655, 132] width 280 height 34
type input "omid piroozmandi"
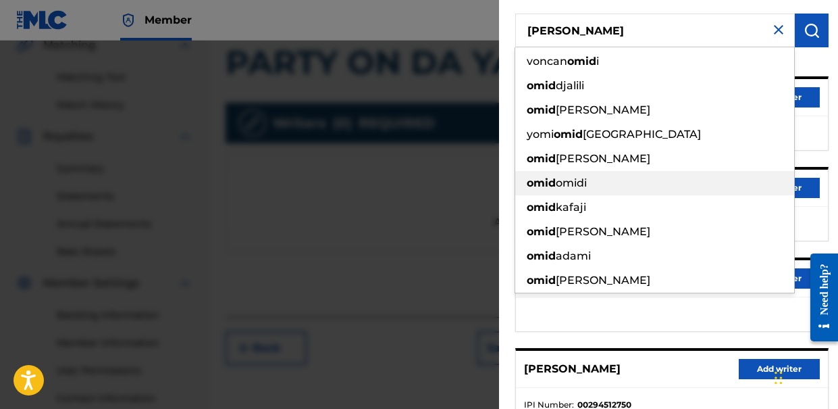
scroll to position [0, 0]
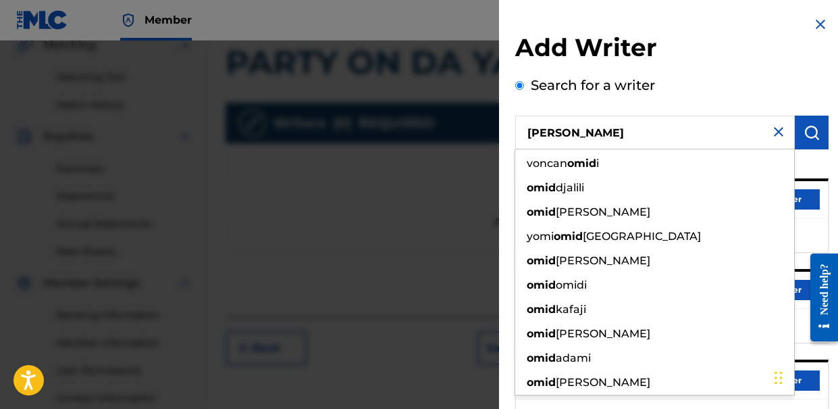
drag, startPoint x: 637, startPoint y: 128, endPoint x: 490, endPoint y: 115, distance: 147.8
click at [491, 115] on div "Add Writer Search for a writer omid piroozmandi voncan omid i omid djalili omid…" at bounding box center [419, 225] width 838 height 368
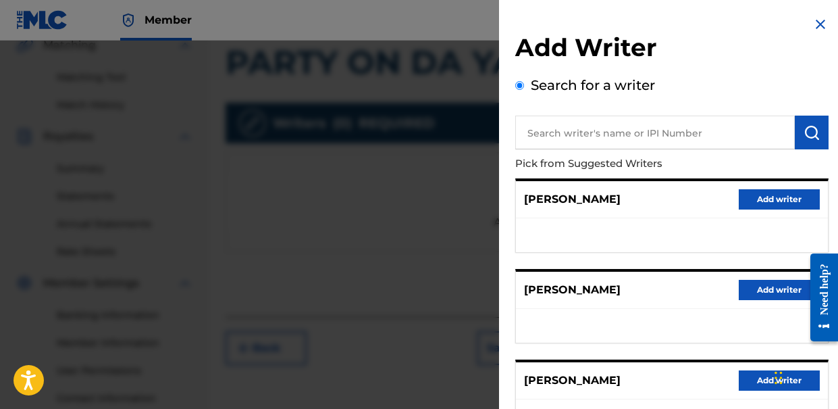
paste input "PIROOZMANDI, OMID"
type input "PIROOZMANDI, OMID"
drag, startPoint x: 683, startPoint y: 130, endPoint x: 428, endPoint y: 101, distance: 257.0
click at [428, 102] on div "Add Writer Search for a writer PIROOZMANDI, OMID Pick from Suggested Writers NA…" at bounding box center [419, 225] width 838 height 368
click at [568, 134] on input "text" at bounding box center [655, 132] width 280 height 34
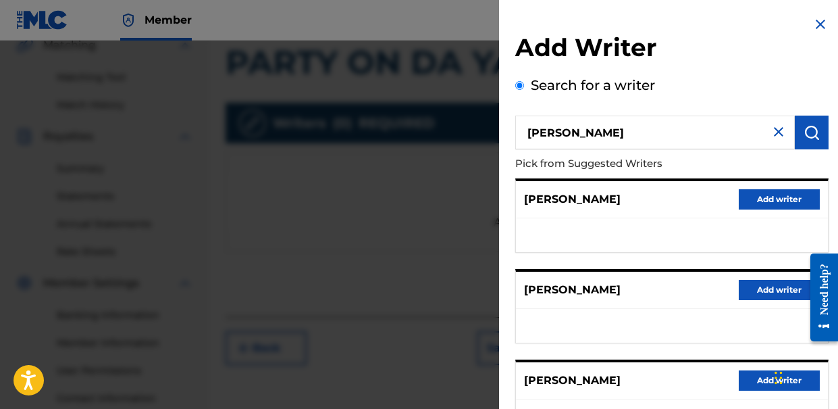
type input "omid piroozmandi"
click at [654, 201] on div "NASIM PIROOZMANDI Add writer" at bounding box center [672, 199] width 312 height 37
click at [746, 200] on button "Add writer" at bounding box center [779, 199] width 81 height 20
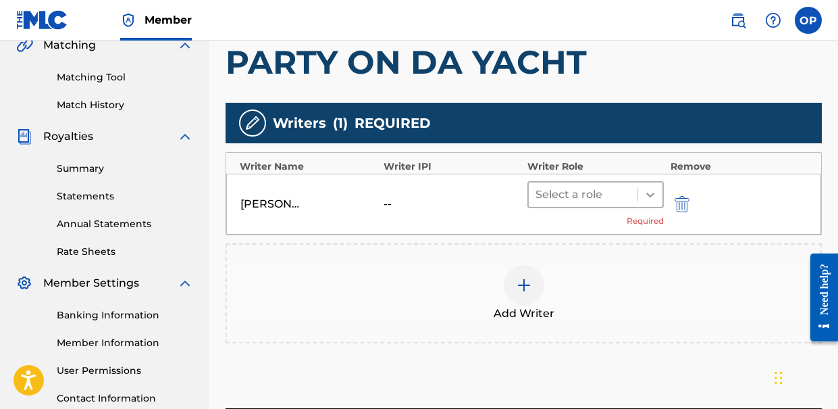
click at [653, 194] on icon at bounding box center [651, 195] width 14 height 14
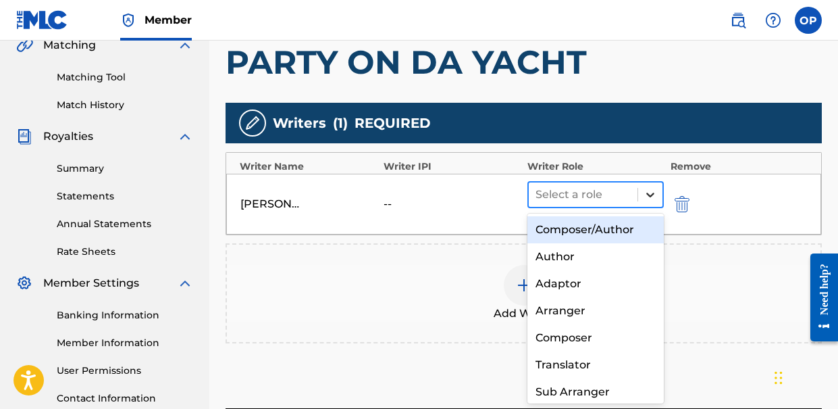
click at [650, 194] on icon at bounding box center [651, 195] width 14 height 14
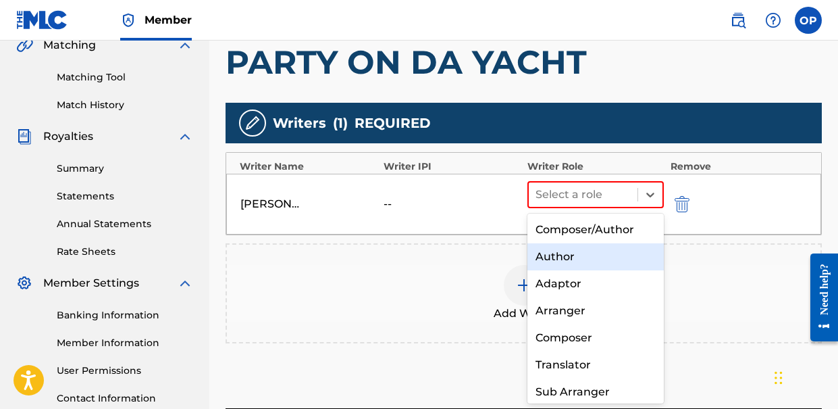
click at [585, 250] on div "Author" at bounding box center [595, 256] width 136 height 27
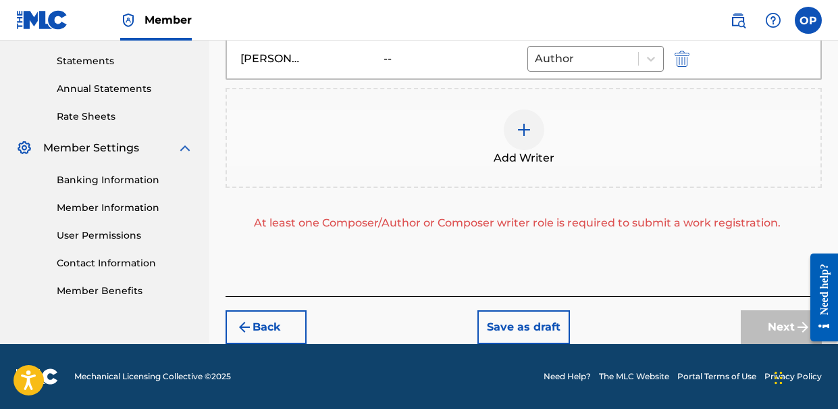
scroll to position [352, 0]
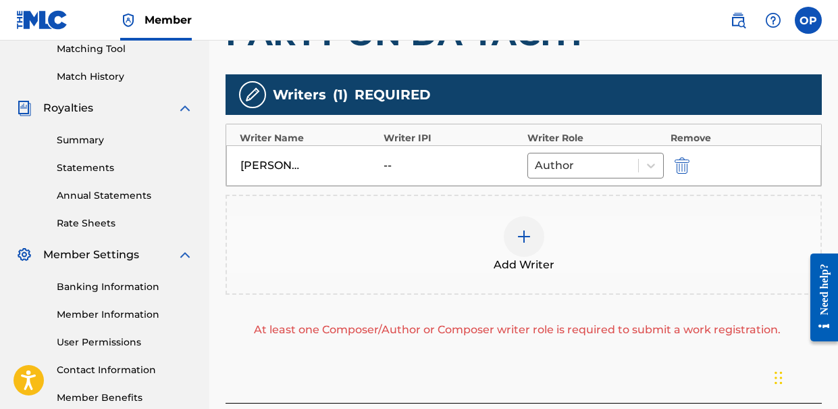
click at [521, 246] on div at bounding box center [524, 236] width 41 height 41
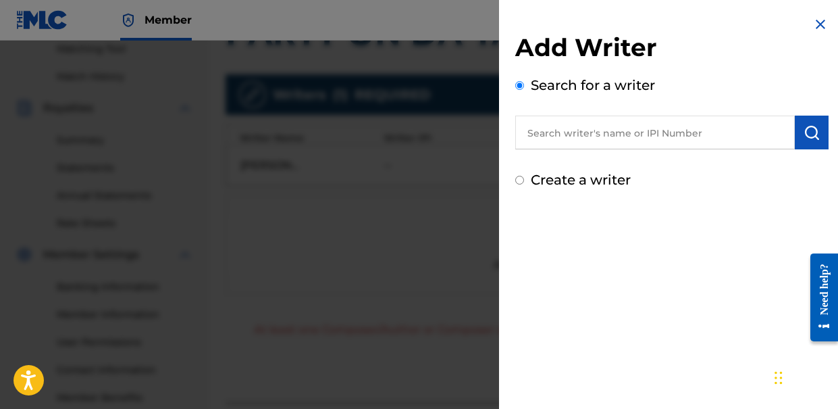
click at [544, 140] on input "text" at bounding box center [655, 132] width 280 height 34
click at [634, 132] on input "text" at bounding box center [655, 132] width 280 height 34
paste input "610972656"
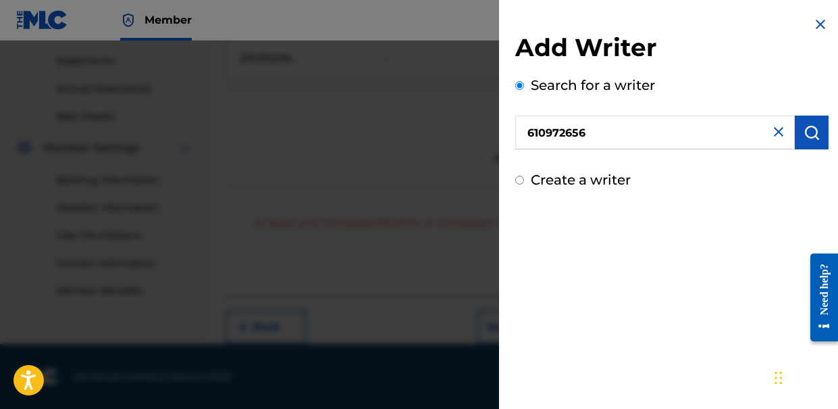
type input "610972656"
click at [804, 138] on img "submit" at bounding box center [812, 132] width 16 height 16
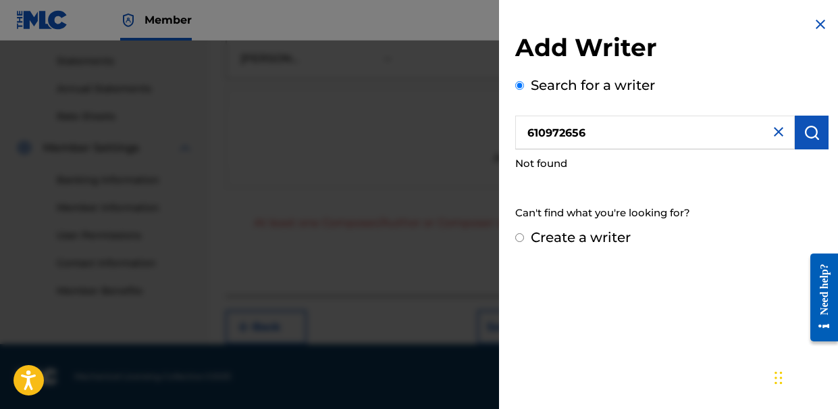
click at [575, 238] on label "Create a writer" at bounding box center [581, 237] width 100 height 16
radio input "true"
click at [524, 238] on input "Create a writer" at bounding box center [519, 237] width 9 height 9
radio input "false"
radio input "true"
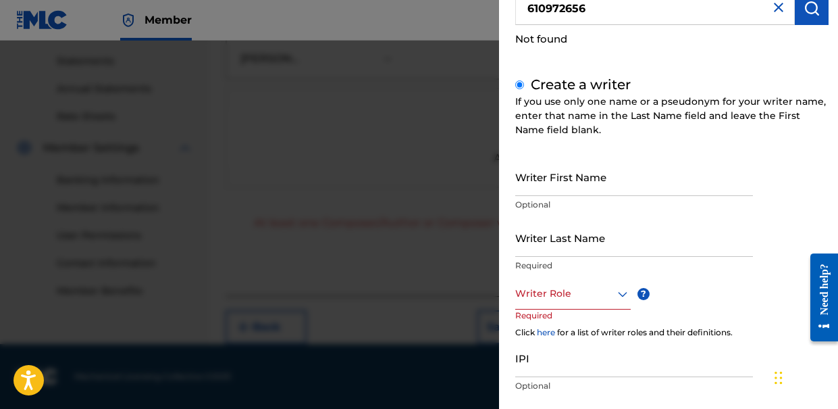
scroll to position [126, 0]
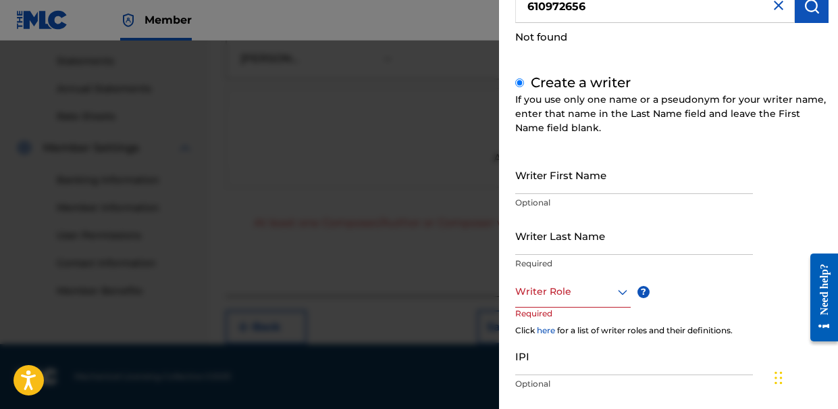
click at [594, 178] on input "Writer First Name" at bounding box center [634, 174] width 238 height 38
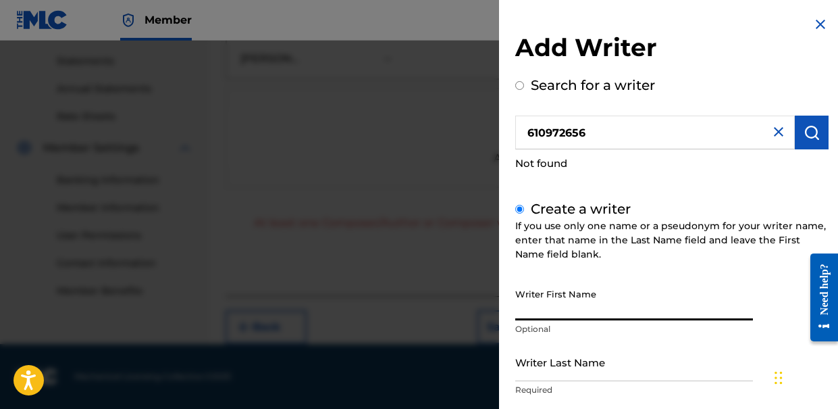
scroll to position [7, 0]
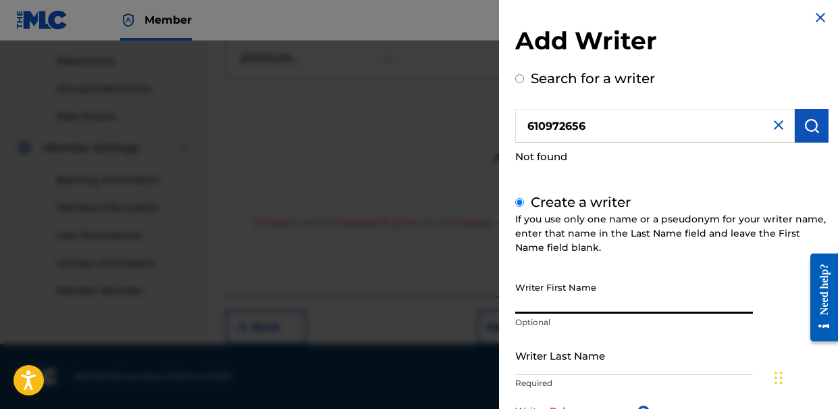
click at [521, 82] on input "Search for a writer" at bounding box center [519, 78] width 9 height 9
radio input "true"
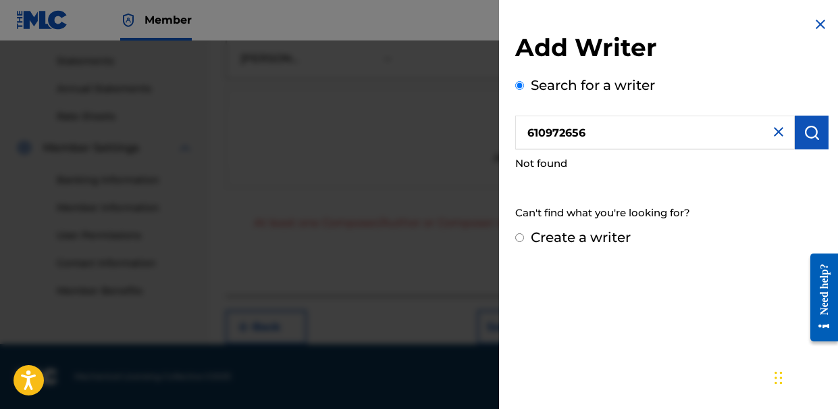
scroll to position [0, 0]
drag, startPoint x: 667, startPoint y: 134, endPoint x: 436, endPoint y: 122, distance: 231.9
click at [436, 122] on div "Add Writer Search for a writer 610972656 Not found Can't find what you're looki…" at bounding box center [419, 225] width 838 height 368
click at [805, 136] on img "submit" at bounding box center [812, 132] width 16 height 16
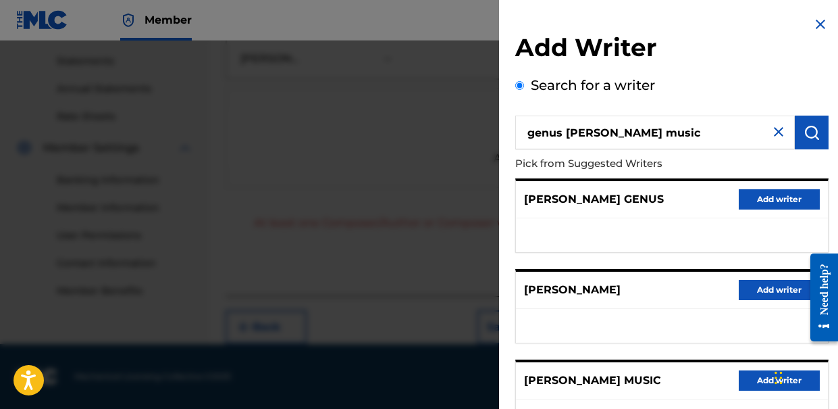
drag, startPoint x: 643, startPoint y: 126, endPoint x: 460, endPoint y: 103, distance: 184.4
click at [465, 108] on div "Add Writer Search for a writer genus vega music Pick from Suggested Writers ADR…" at bounding box center [419, 225] width 838 height 368
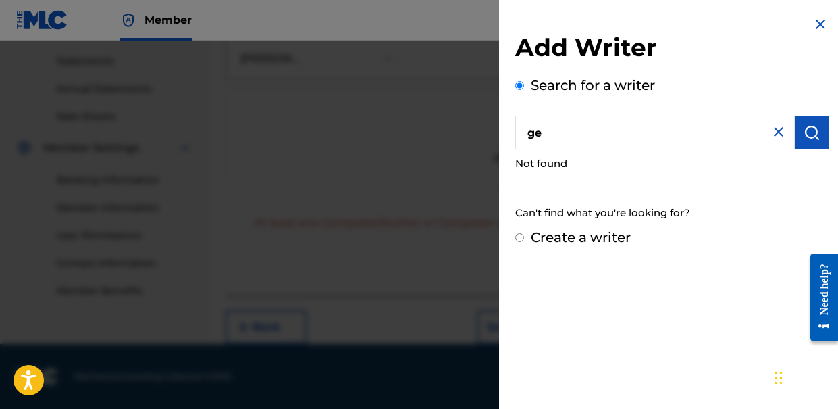
type input "g"
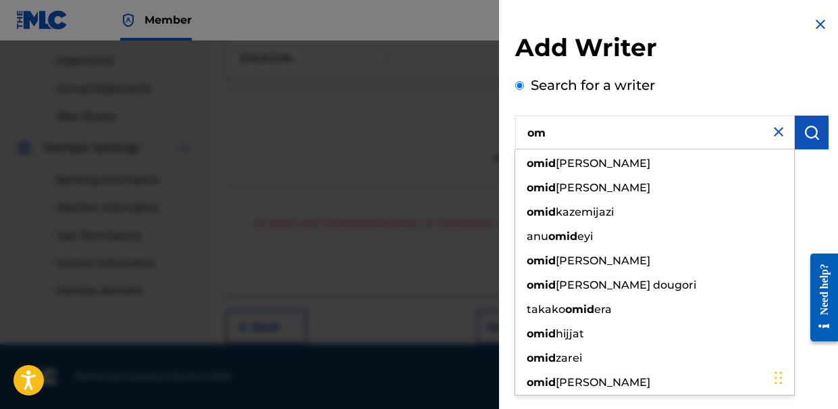
type input "o"
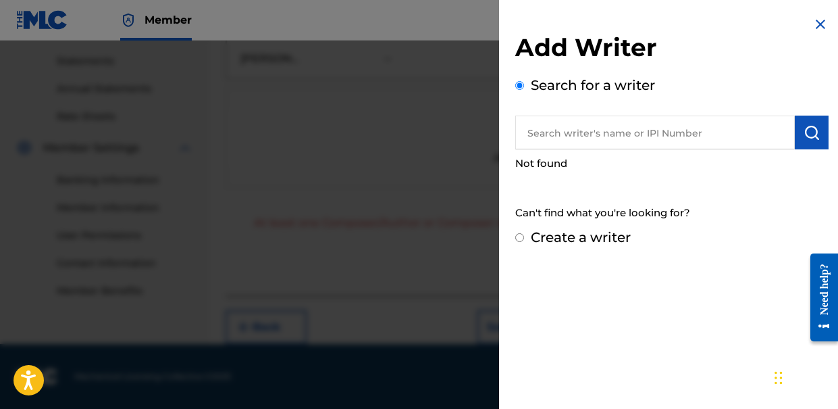
click at [589, 263] on div "Add Writer Search for a writer Not found Can't find what you're looking for? Cr…" at bounding box center [672, 204] width 346 height 409
click at [518, 235] on input "Create a writer" at bounding box center [519, 237] width 9 height 9
radio input "false"
radio input "true"
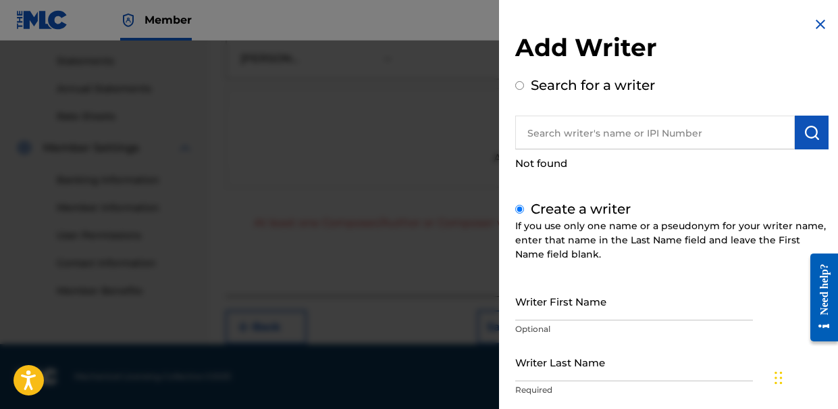
scroll to position [34, 0]
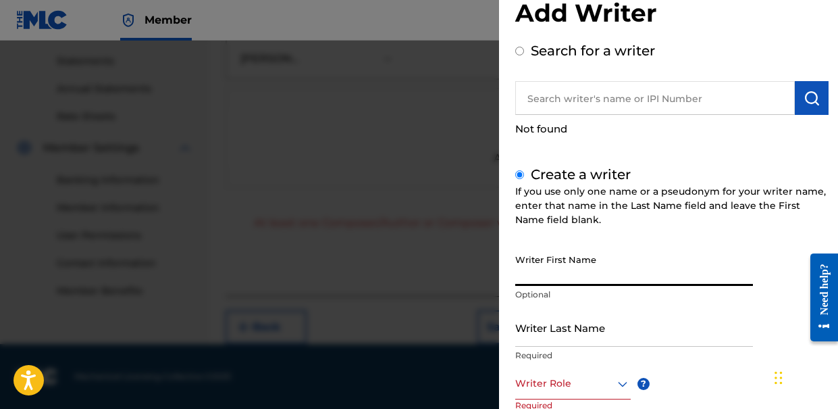
click at [587, 272] on input "Writer First Name" at bounding box center [634, 266] width 238 height 38
type input "Omid"
click at [564, 326] on input "Writer Last Name" at bounding box center [634, 327] width 238 height 38
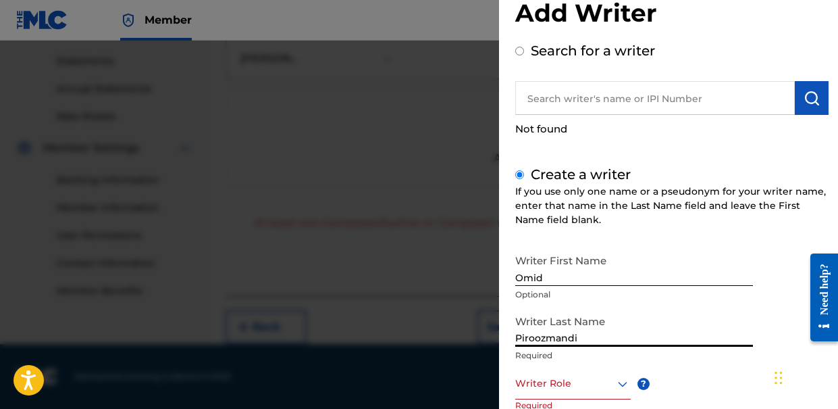
scroll to position [205, 0]
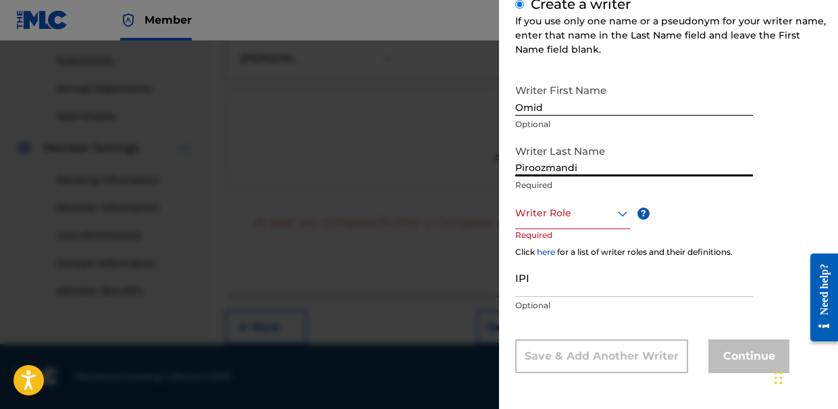
type input "Piroozmandi"
click at [606, 221] on div at bounding box center [572, 213] width 115 height 17
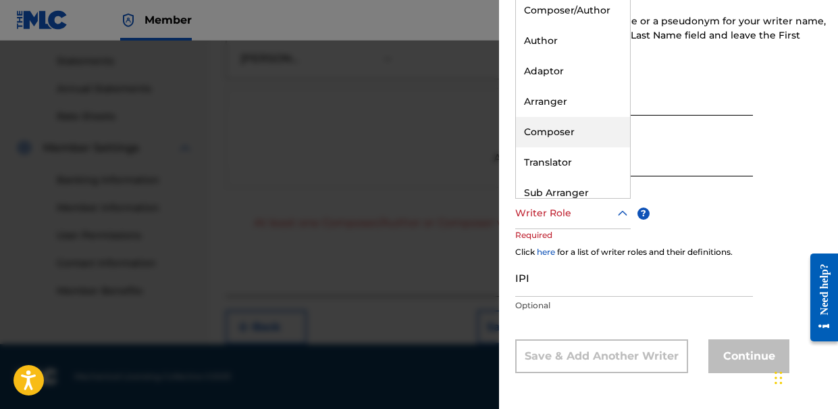
click at [569, 134] on div "Composer" at bounding box center [573, 132] width 114 height 30
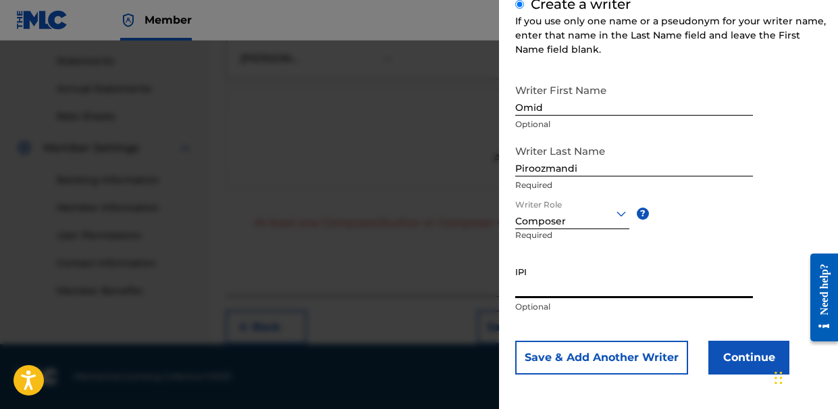
click at [600, 284] on input "IPI" at bounding box center [634, 278] width 238 height 38
click at [561, 355] on button "Save & Add Another Writer" at bounding box center [601, 357] width 173 height 34
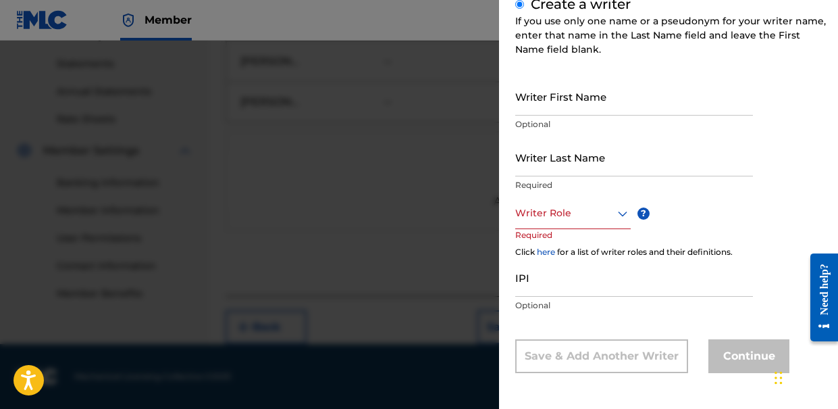
scroll to position [456, 0]
click at [442, 261] on div at bounding box center [419, 245] width 838 height 409
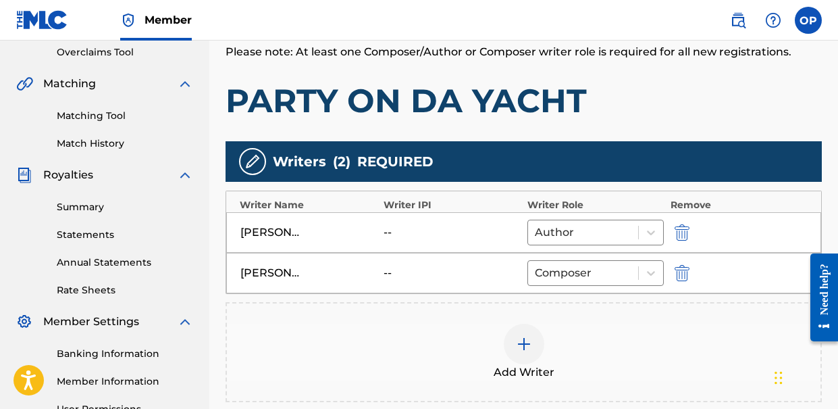
scroll to position [286, 0]
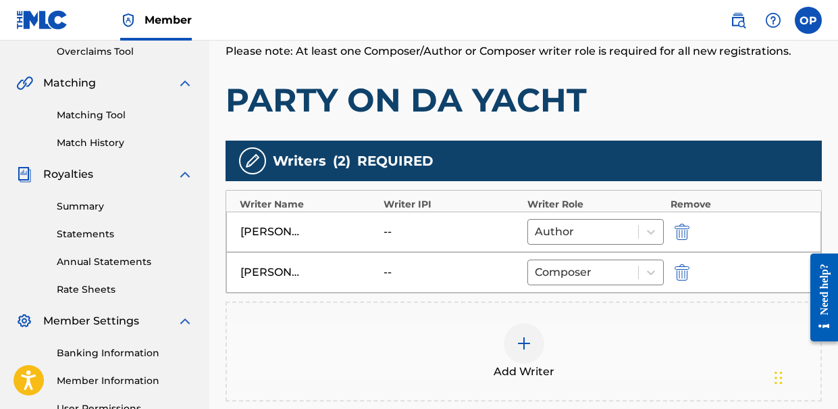
click at [675, 267] on img "submit" at bounding box center [682, 272] width 15 height 16
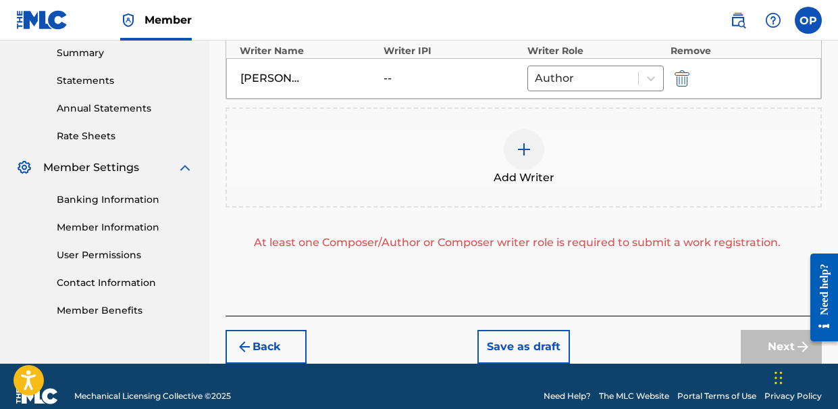
scroll to position [431, 0]
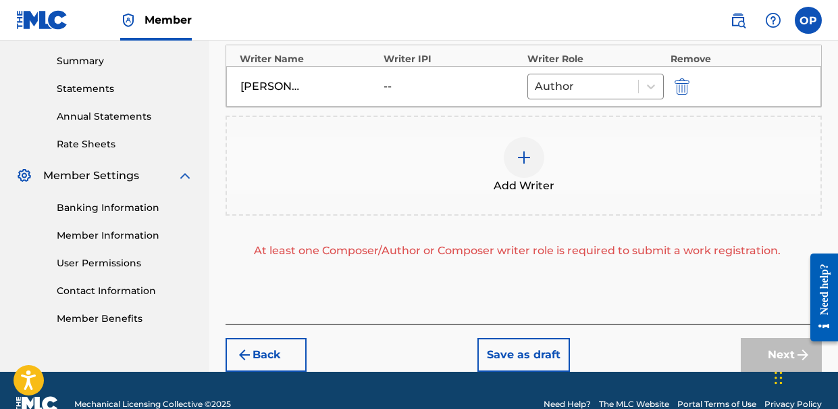
click at [511, 363] on button "Save as draft" at bounding box center [523, 355] width 93 height 34
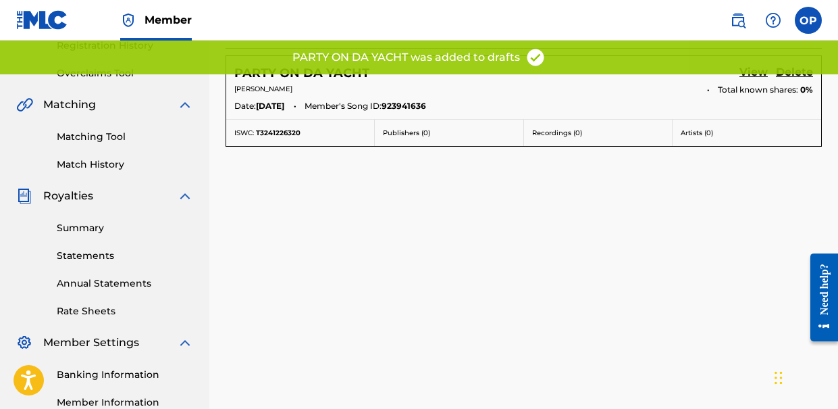
scroll to position [249, 0]
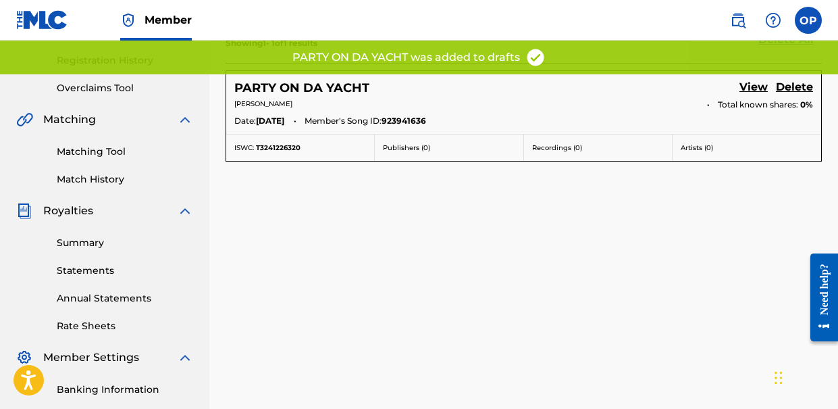
click at [761, 88] on link "View" at bounding box center [753, 88] width 28 height 18
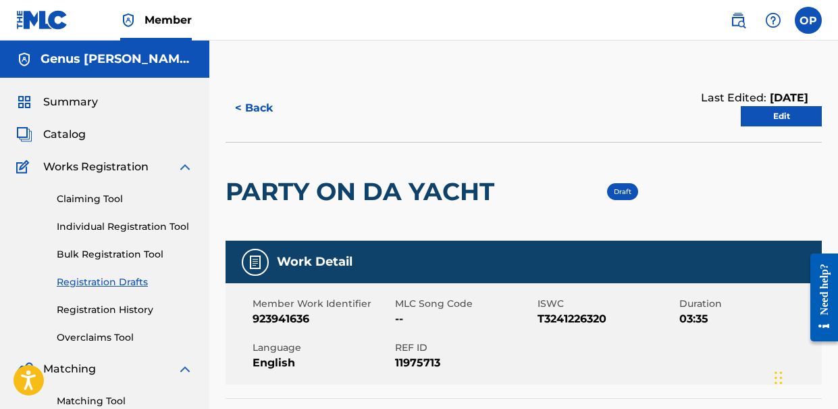
click at [765, 114] on link "Edit" at bounding box center [781, 116] width 81 height 20
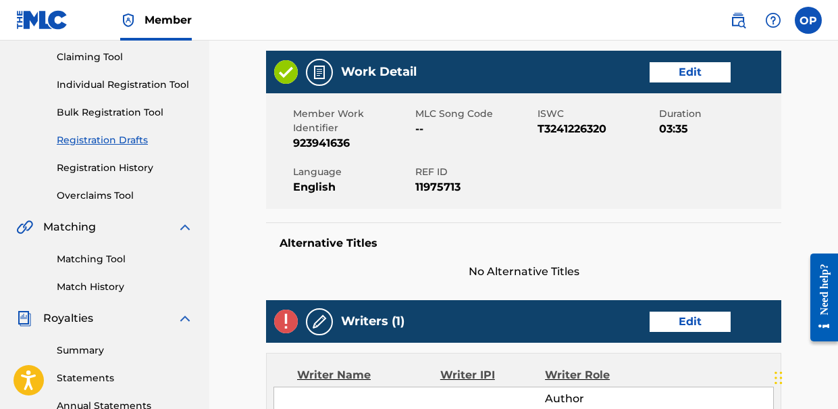
scroll to position [141, 0]
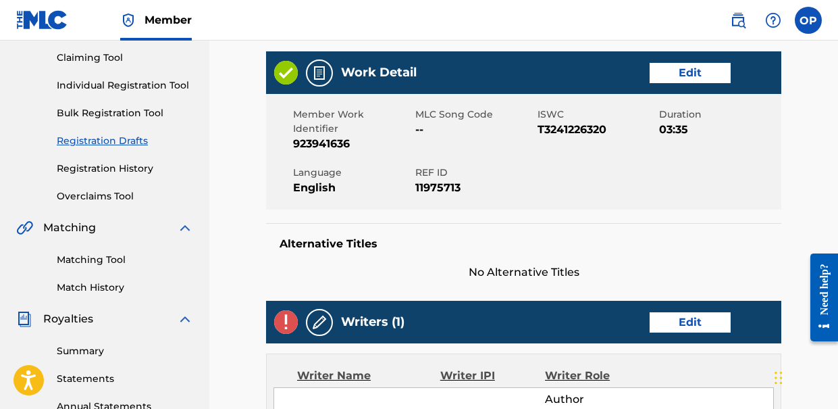
click at [684, 74] on link "Edit" at bounding box center [690, 73] width 81 height 20
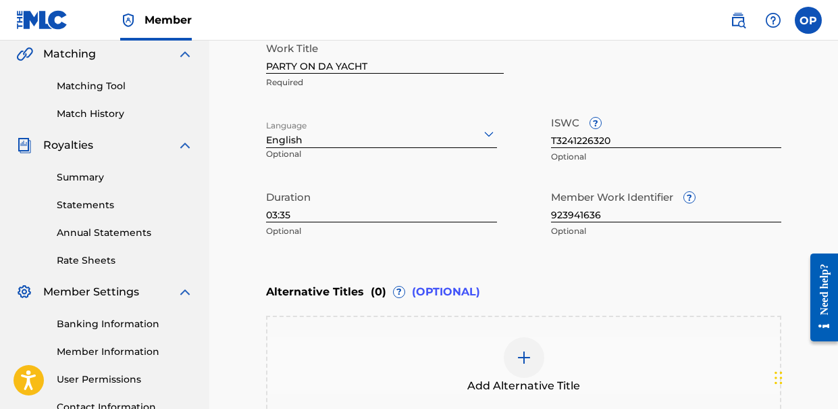
scroll to position [313, 0]
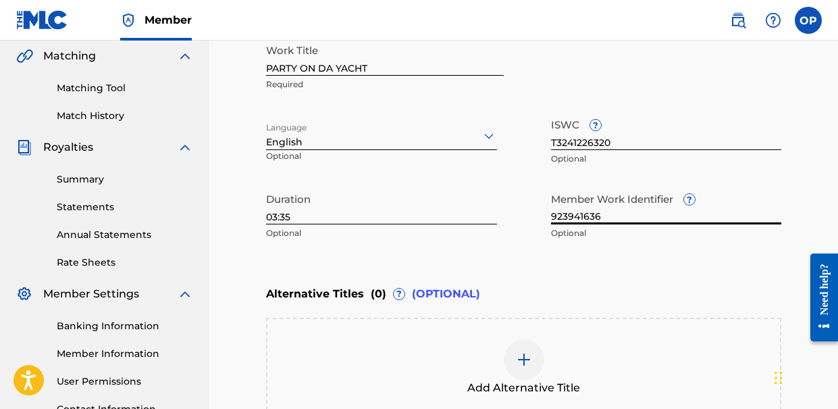
drag, startPoint x: 626, startPoint y: 215, endPoint x: 501, endPoint y: 198, distance: 126.1
click at [501, 198] on div "Work Title PARTY ON DA YACHT Required Language English Optional ISWC ? T3241226…" at bounding box center [523, 141] width 515 height 209
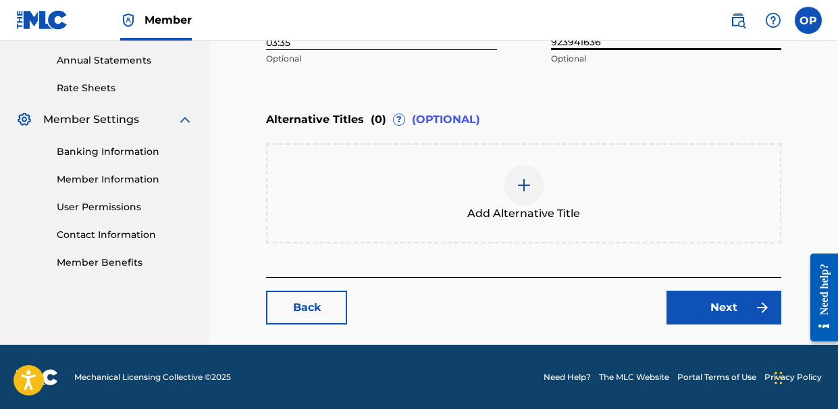
click at [693, 306] on link "Next" at bounding box center [723, 307] width 115 height 34
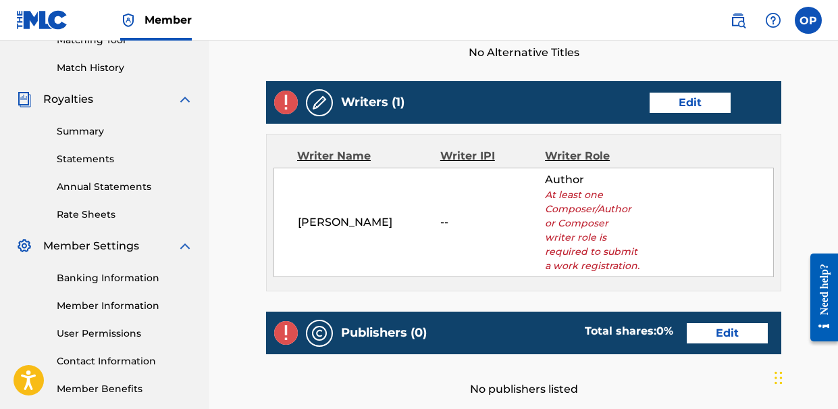
scroll to position [368, 0]
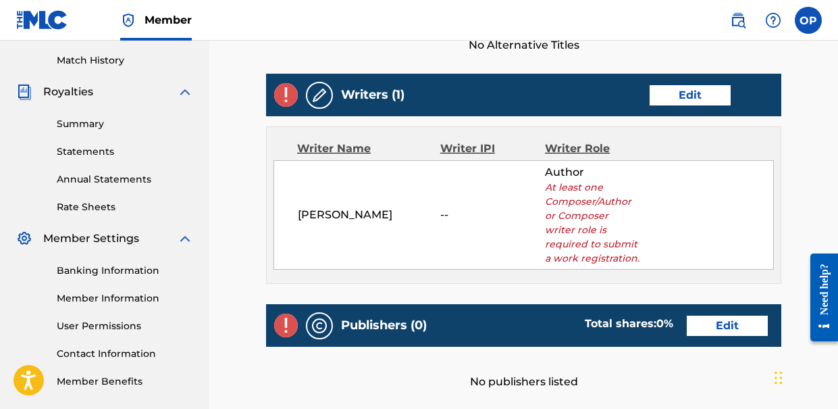
click at [686, 85] on link "Edit" at bounding box center [690, 95] width 81 height 20
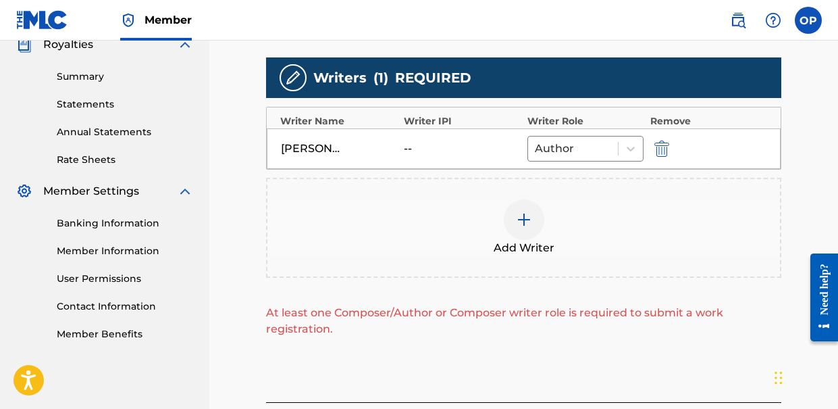
scroll to position [428, 0]
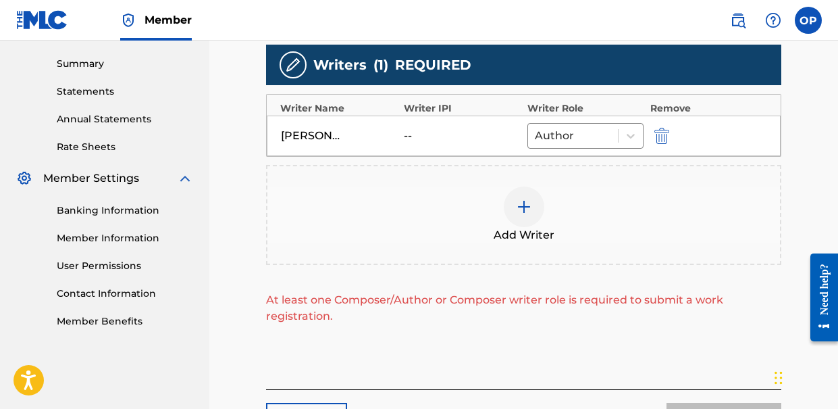
click at [529, 208] on img at bounding box center [524, 207] width 16 height 16
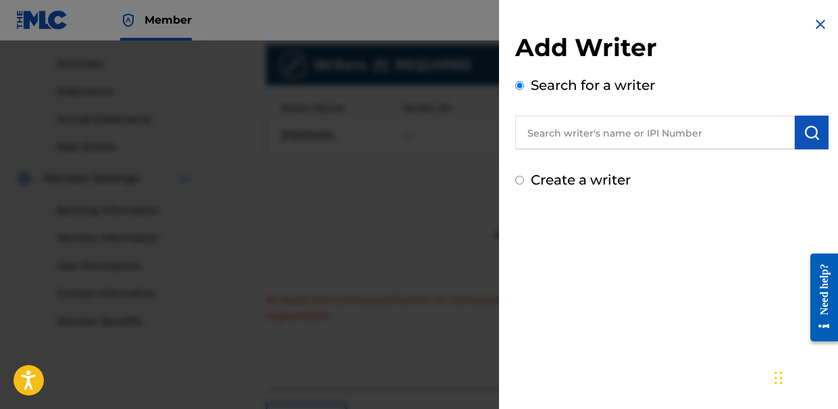
click at [578, 134] on input "text" at bounding box center [655, 132] width 280 height 34
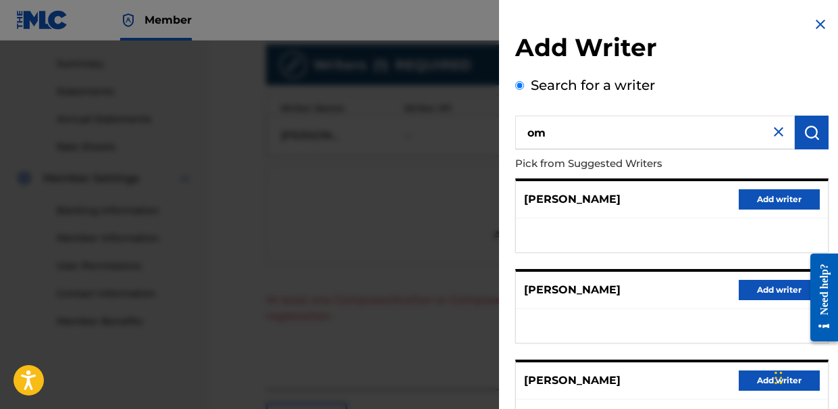
type input "o"
click at [764, 81] on div "Search for a writer Pick from Suggested Writers NASIM PIROOZMANDI Add writer NO…" at bounding box center [671, 369] width 313 height 588
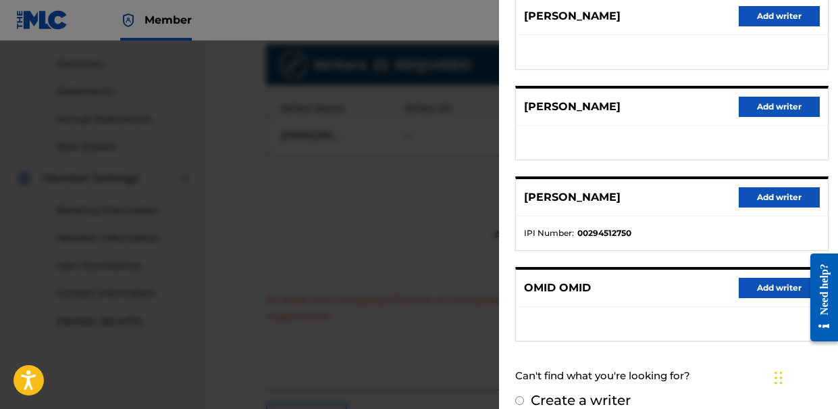
scroll to position [291, 0]
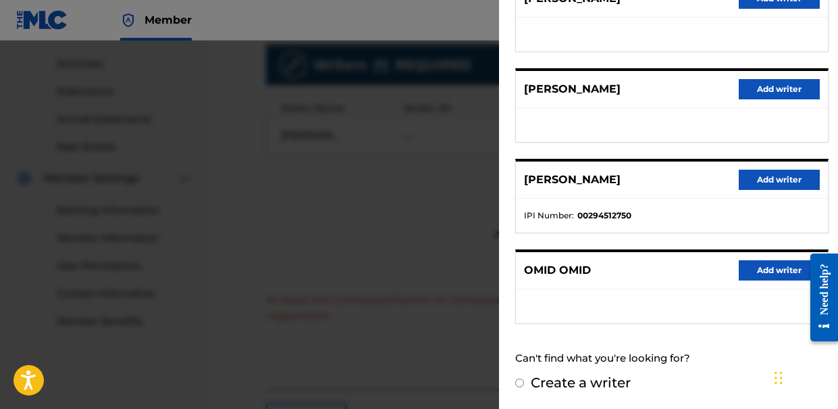
click at [556, 384] on label "Create a writer" at bounding box center [581, 382] width 100 height 16
radio input "true"
click at [524, 384] on input "Create a writer" at bounding box center [519, 382] width 9 height 9
radio input "false"
radio input "true"
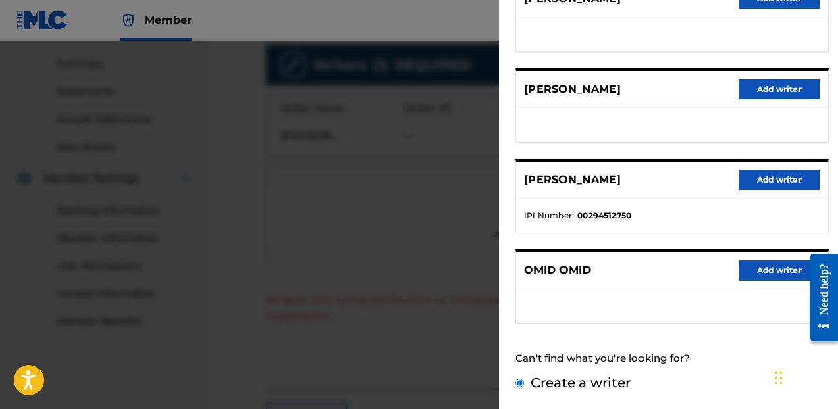
scroll to position [134, 0]
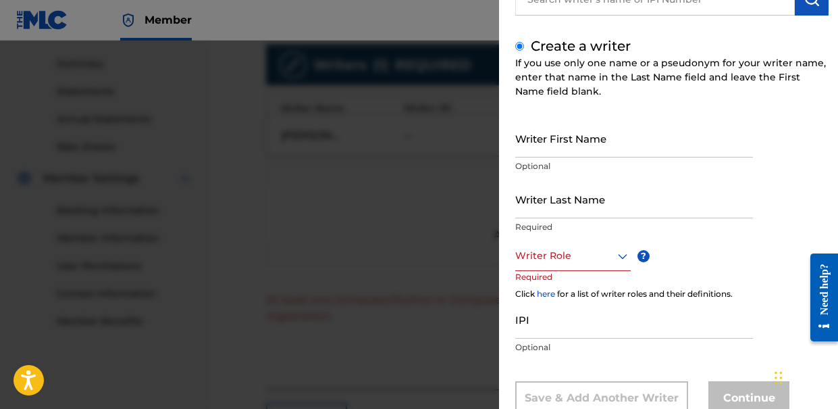
click at [550, 153] on input "Writer First Name" at bounding box center [634, 138] width 238 height 38
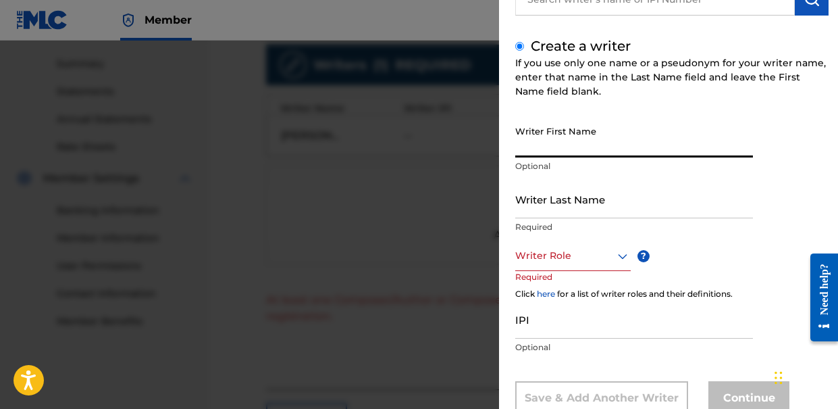
type input "Omid"
type input "Piroozmandi"
click at [573, 261] on div at bounding box center [572, 255] width 115 height 17
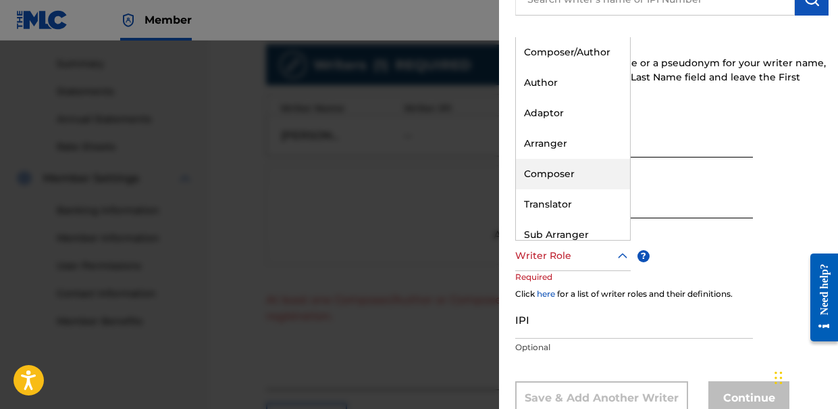
click at [583, 176] on div "Composer" at bounding box center [573, 174] width 114 height 30
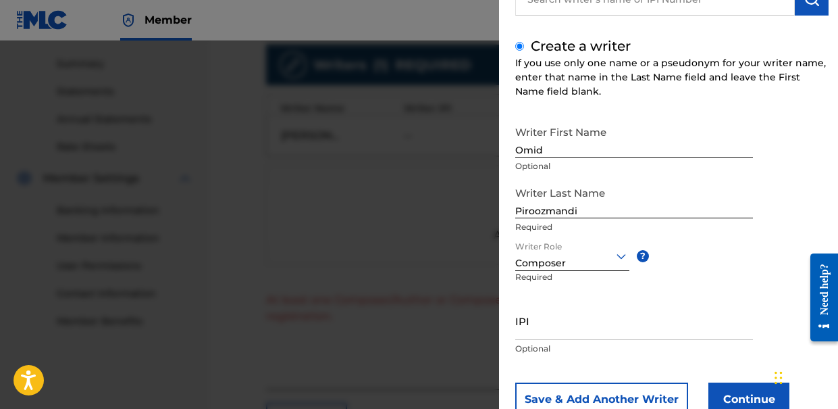
scroll to position [178, 0]
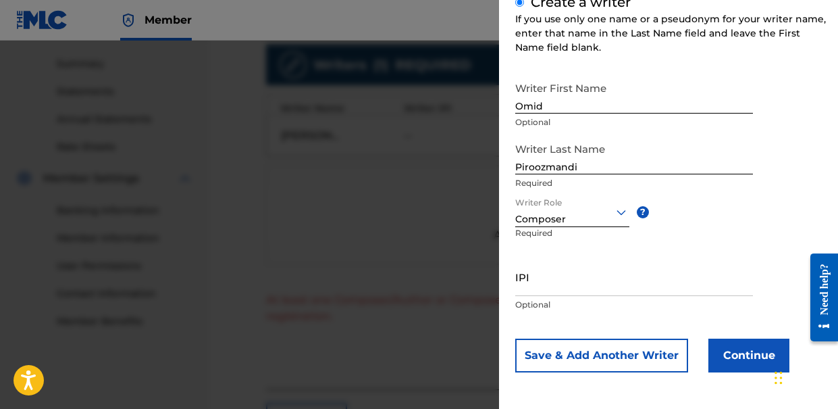
click at [579, 216] on div at bounding box center [572, 211] width 114 height 17
click at [600, 271] on input "IPI" at bounding box center [634, 276] width 238 height 38
click at [461, 247] on div at bounding box center [419, 245] width 838 height 409
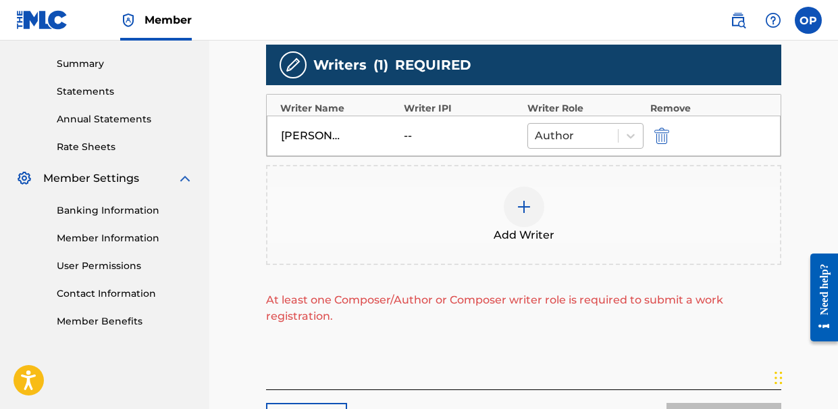
click at [580, 135] on div at bounding box center [573, 135] width 76 height 19
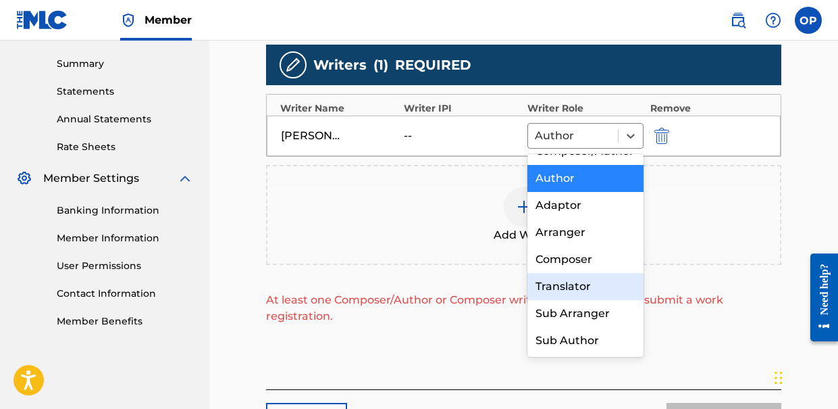
scroll to position [0, 0]
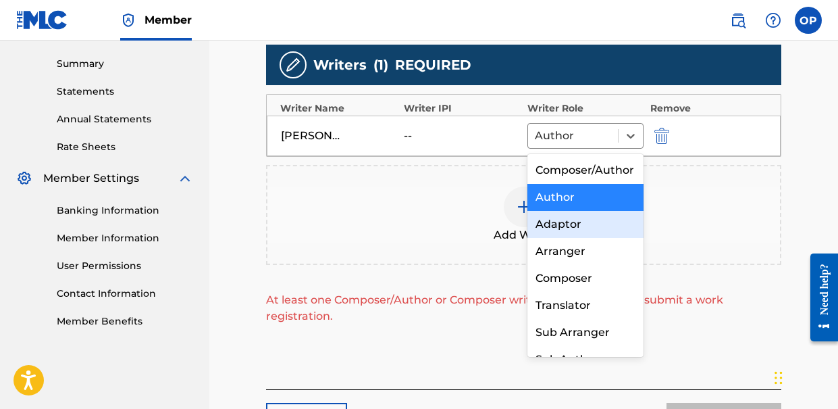
click at [388, 203] on div "Add Writer" at bounding box center [523, 214] width 513 height 57
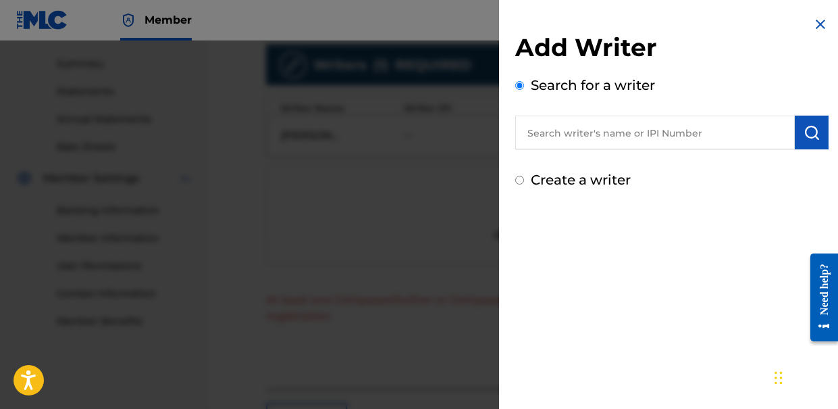
click at [625, 245] on div "Add Writer Search for a writer Create a writer" at bounding box center [672, 204] width 346 height 409
click at [575, 132] on input "text" at bounding box center [655, 132] width 280 height 34
paste input "610972656"
type input "610972656"
click at [814, 132] on img "submit" at bounding box center [812, 132] width 16 height 16
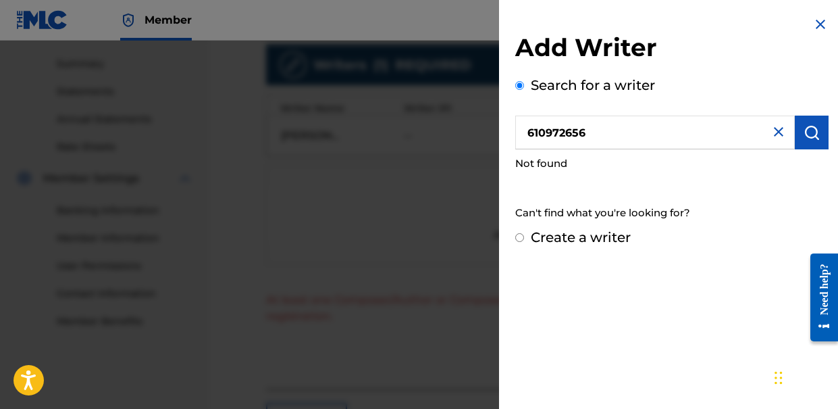
click at [611, 233] on label "Create a writer" at bounding box center [581, 237] width 100 height 16
radio input "true"
click at [524, 233] on input "Create a writer" at bounding box center [519, 237] width 9 height 9
radio input "false"
radio input "true"
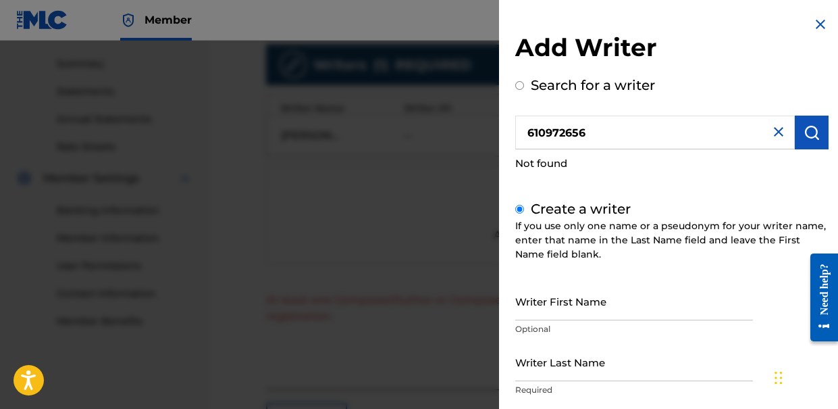
click at [584, 313] on input "Writer First Name" at bounding box center [634, 301] width 238 height 38
type input "o"
type input "Omid"
drag, startPoint x: 573, startPoint y: 379, endPoint x: 572, endPoint y: 372, distance: 7.5
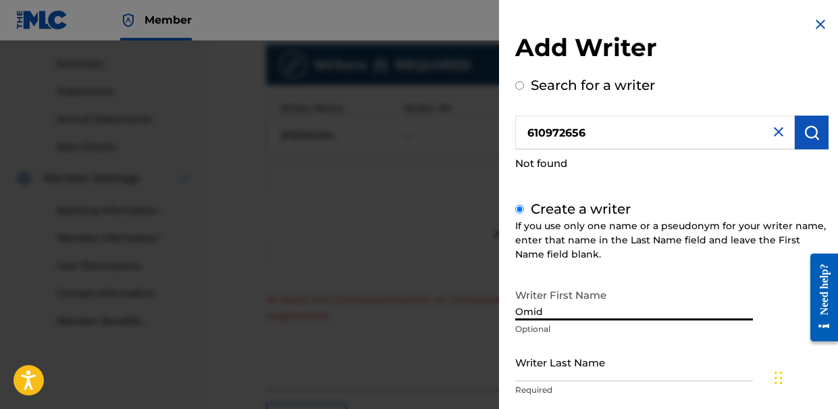
click at [572, 378] on input "Writer Last Name" at bounding box center [634, 361] width 238 height 38
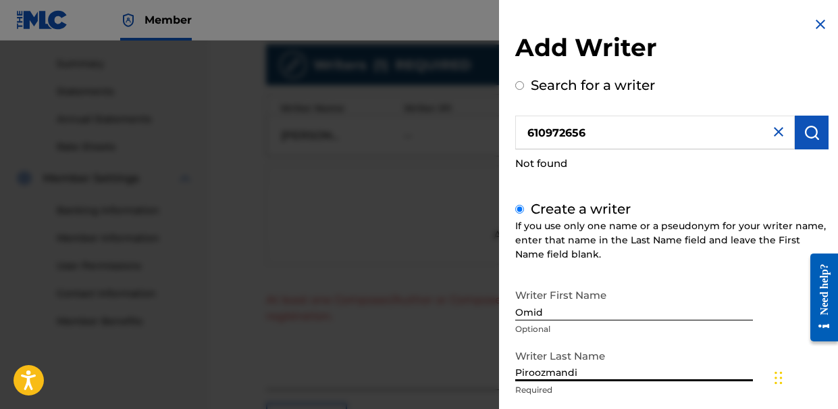
scroll to position [205, 0]
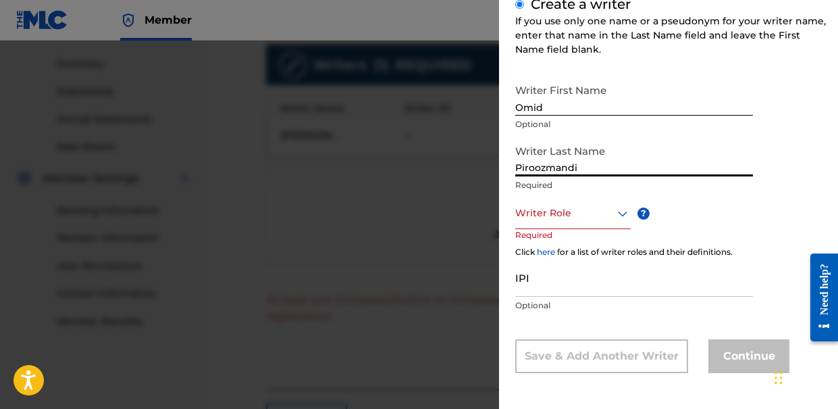
type input "Piroozmandi"
click at [580, 214] on div at bounding box center [572, 213] width 115 height 17
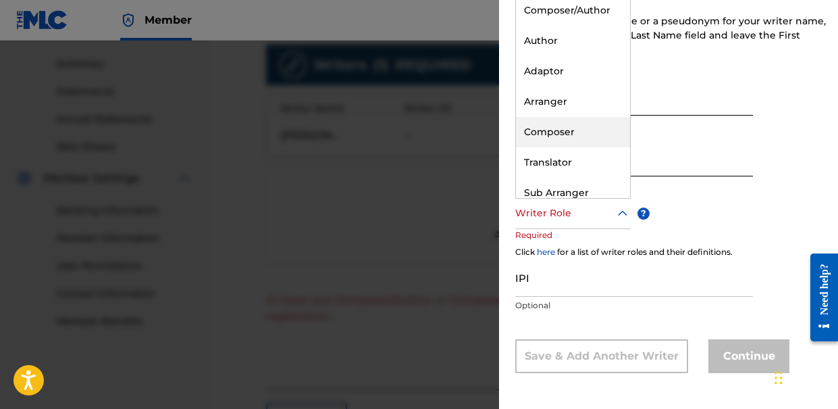
click at [571, 127] on div "Composer" at bounding box center [573, 132] width 114 height 30
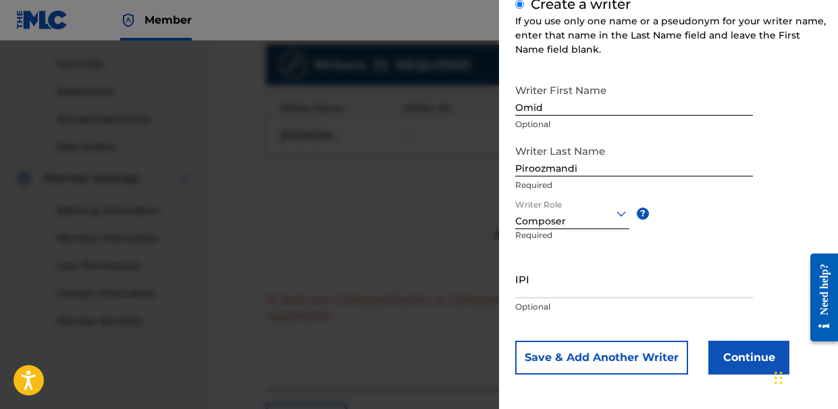
scroll to position [206, 0]
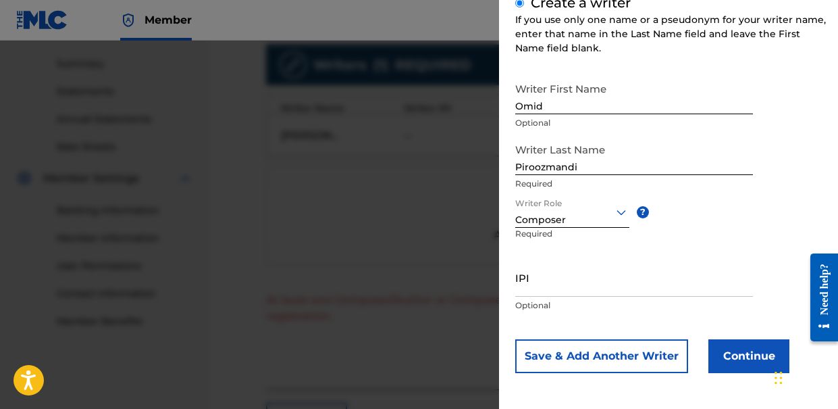
click at [601, 275] on input "IPI" at bounding box center [634, 277] width 238 height 38
paste input "610972656"
type input "610972656"
click at [758, 359] on button "Continue" at bounding box center [748, 356] width 81 height 34
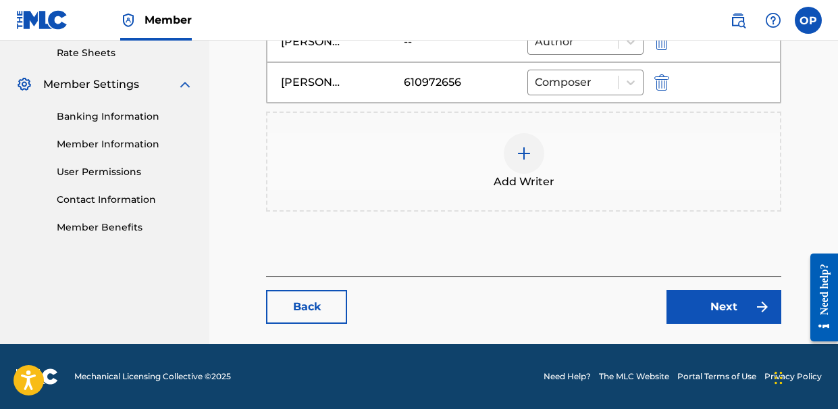
scroll to position [452, 0]
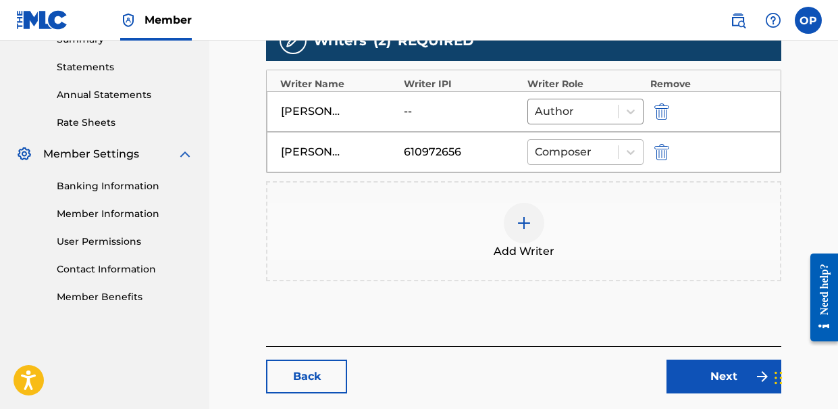
click at [576, 153] on div at bounding box center [573, 151] width 76 height 19
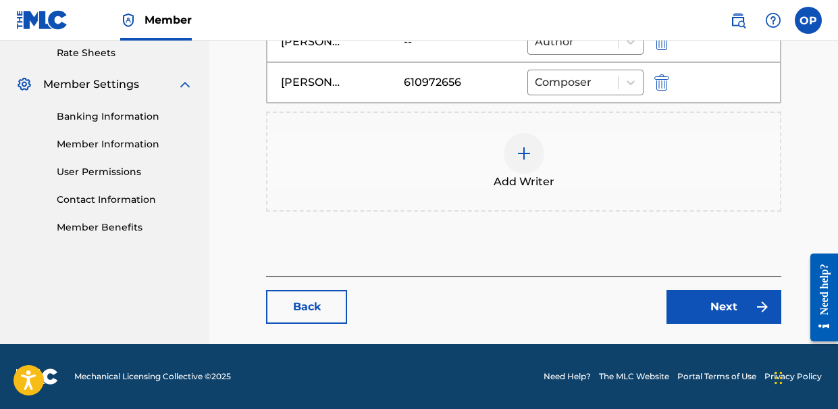
click at [714, 296] on link "Next" at bounding box center [723, 307] width 115 height 34
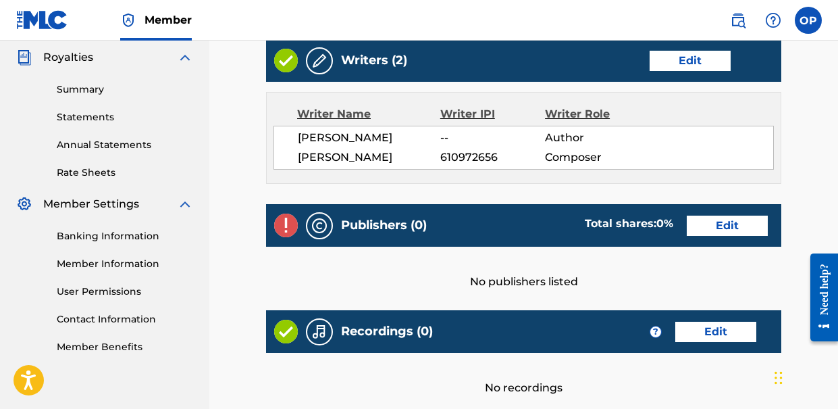
scroll to position [411, 0]
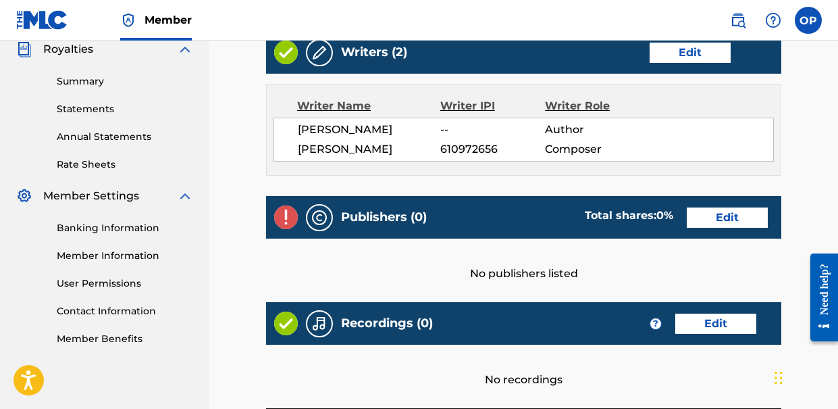
click at [714, 207] on link "Edit" at bounding box center [727, 217] width 81 height 20
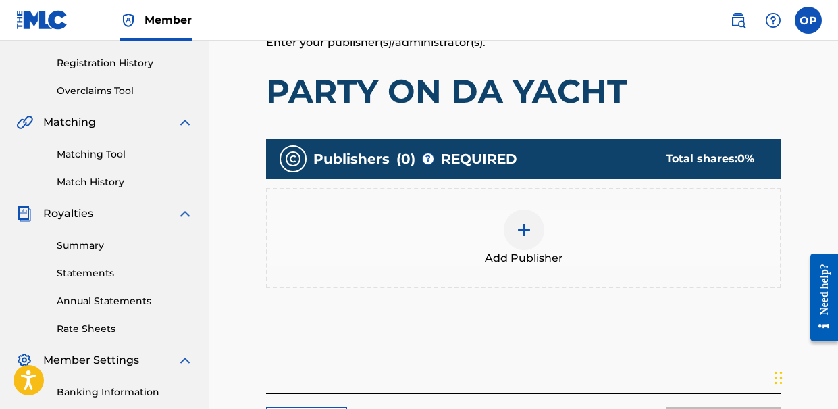
scroll to position [251, 0]
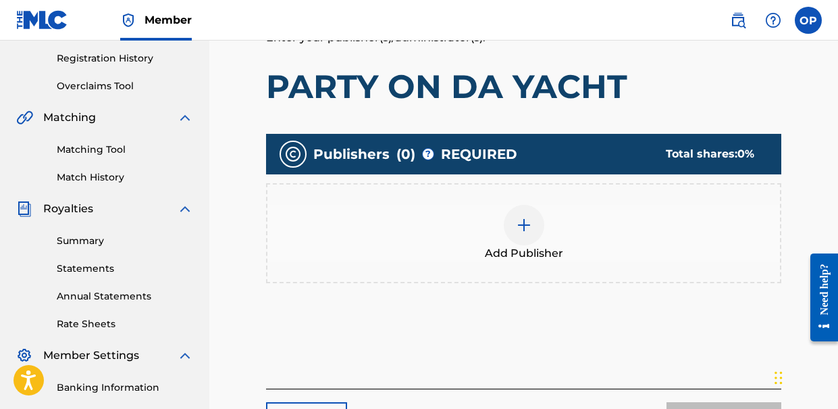
click at [515, 228] on div at bounding box center [524, 225] width 41 height 41
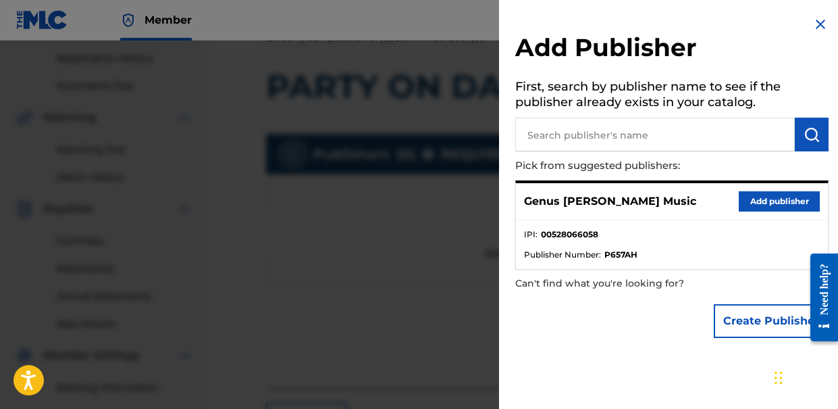
click at [580, 138] on input "text" at bounding box center [655, 134] width 280 height 34
type input "n"
click at [767, 199] on button "Add publisher" at bounding box center [779, 201] width 81 height 20
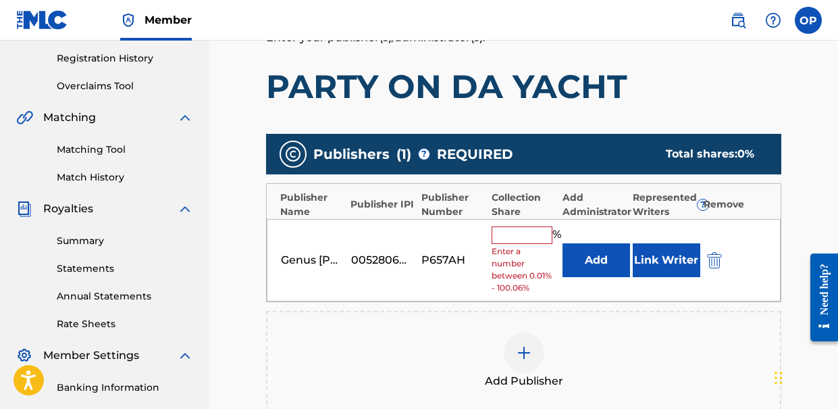
click at [521, 234] on input "text" at bounding box center [522, 235] width 61 height 18
click at [546, 363] on div "Add Publisher" at bounding box center [523, 360] width 513 height 57
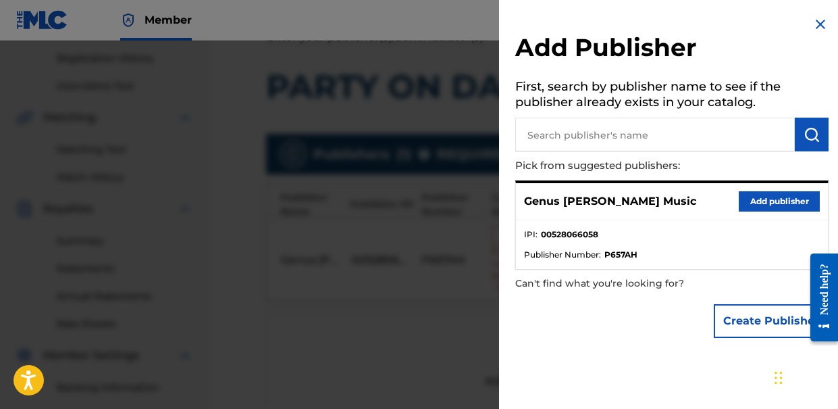
click at [581, 145] on input "text" at bounding box center [655, 134] width 280 height 34
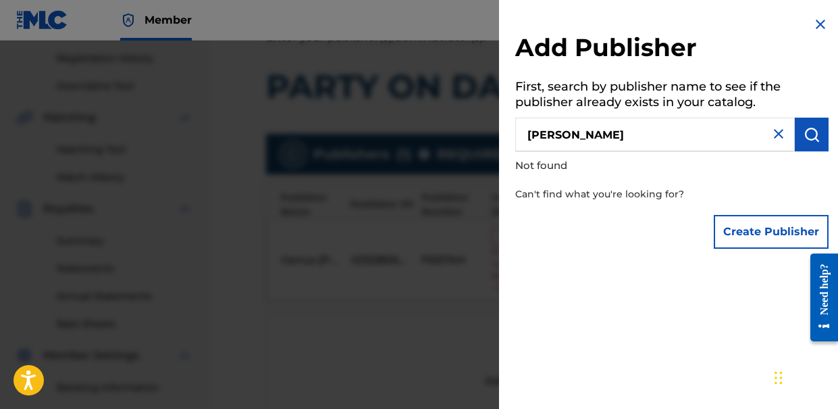
drag, startPoint x: 625, startPoint y: 134, endPoint x: 450, endPoint y: 107, distance: 176.3
click at [454, 108] on div "Add Publisher First, search by publisher name to see if the publisher already e…" at bounding box center [419, 225] width 838 height 368
paste input "QUEEN NASIM MUSIC"
type input "QUEEN NASIM MUSIC"
click at [820, 134] on button "submit" at bounding box center [812, 134] width 34 height 34
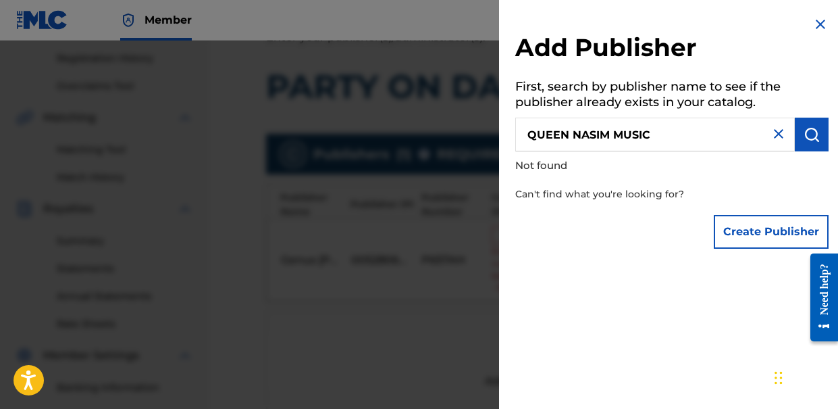
click at [763, 228] on button "Create Publisher" at bounding box center [771, 232] width 115 height 34
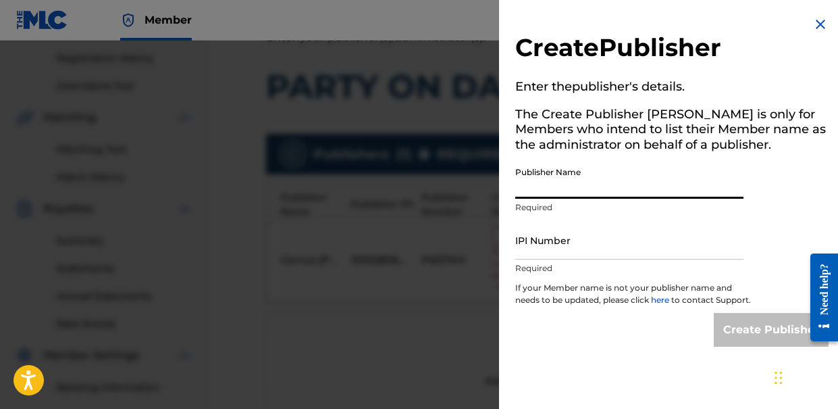
click at [559, 183] on input "Publisher Name" at bounding box center [629, 179] width 228 height 38
paste input "QUEEN NASIM MUSIC"
type input "QUEEN NASIM MUSIC"
click at [553, 255] on input "IPI Number" at bounding box center [629, 240] width 228 height 38
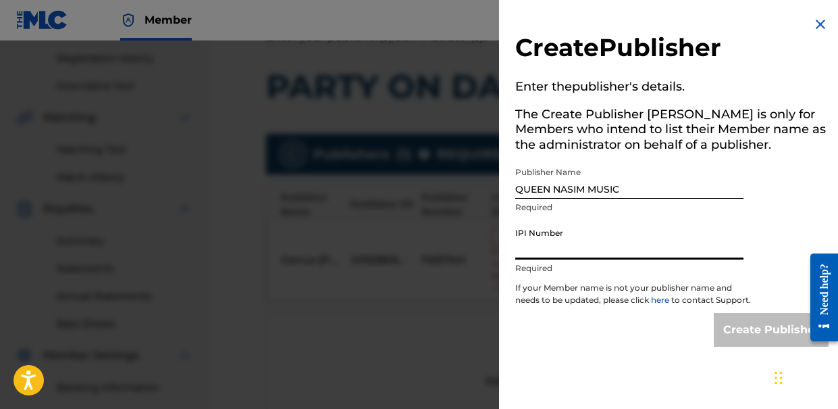
paste input "526790629"
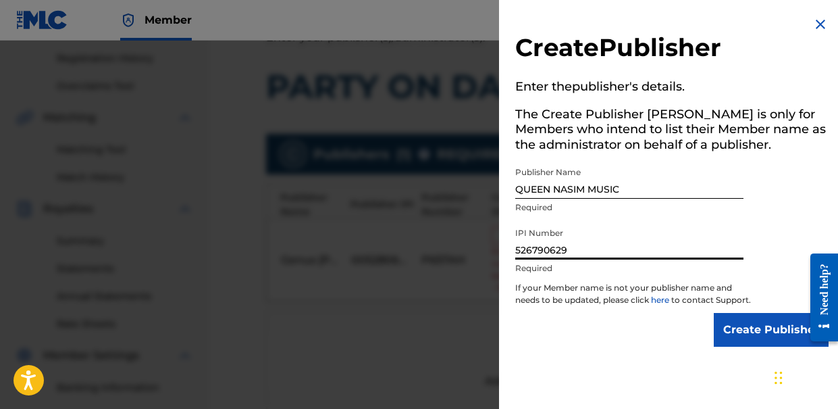
type input "526790629"
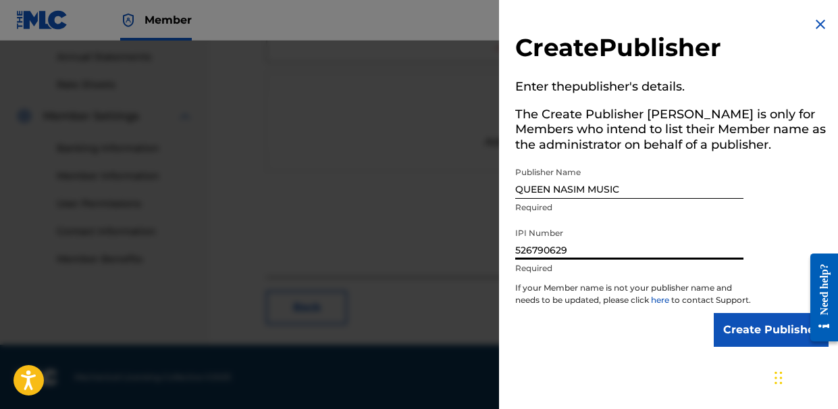
click at [747, 344] on input "Create Publisher" at bounding box center [771, 330] width 115 height 34
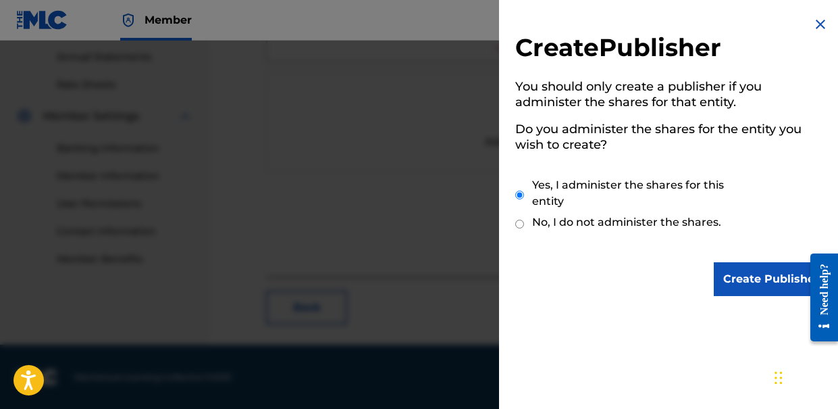
click at [522, 224] on input "No, I do not administer the shares." at bounding box center [519, 223] width 9 height 13
radio input "true"
click at [737, 280] on input "Create Publisher" at bounding box center [771, 279] width 115 height 34
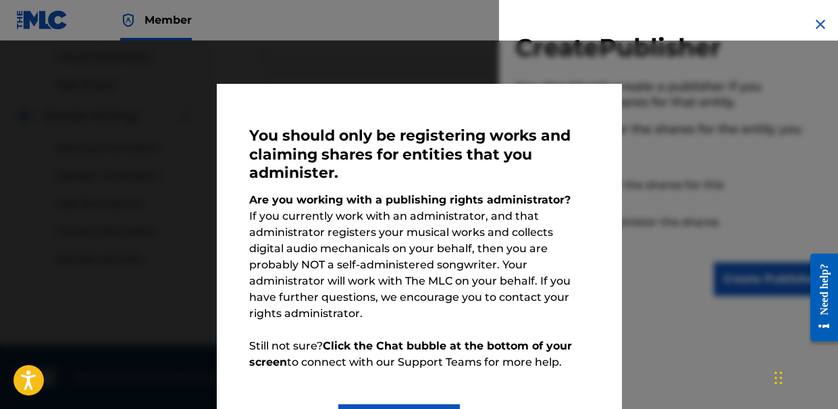
scroll to position [45, 0]
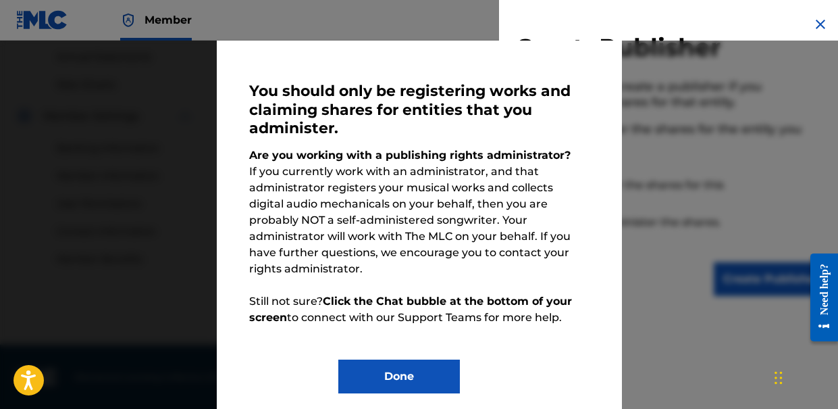
click at [425, 361] on button "Done" at bounding box center [399, 376] width 122 height 34
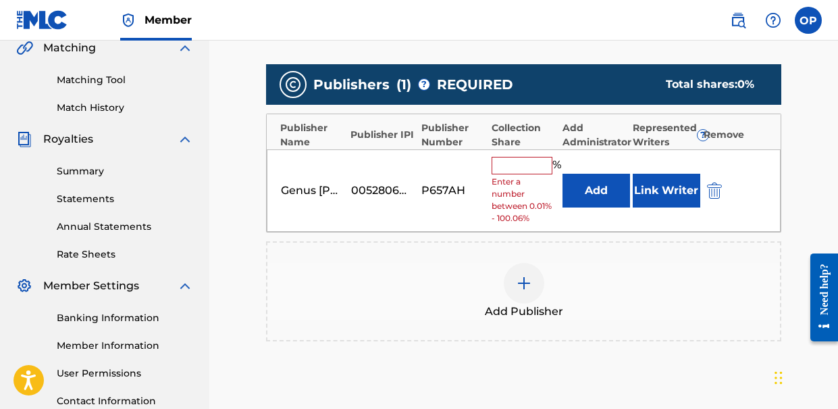
scroll to position [321, 0]
click at [521, 161] on input "text" at bounding box center [522, 166] width 61 height 18
type input "6"
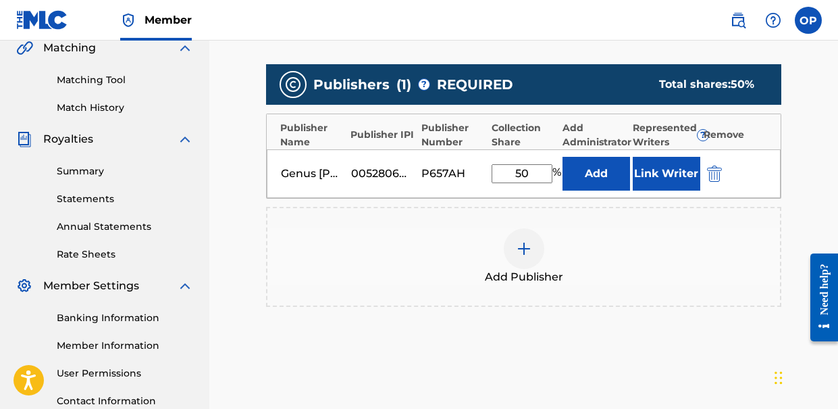
type input "50"
click at [478, 236] on div "Add Publisher" at bounding box center [523, 256] width 513 height 57
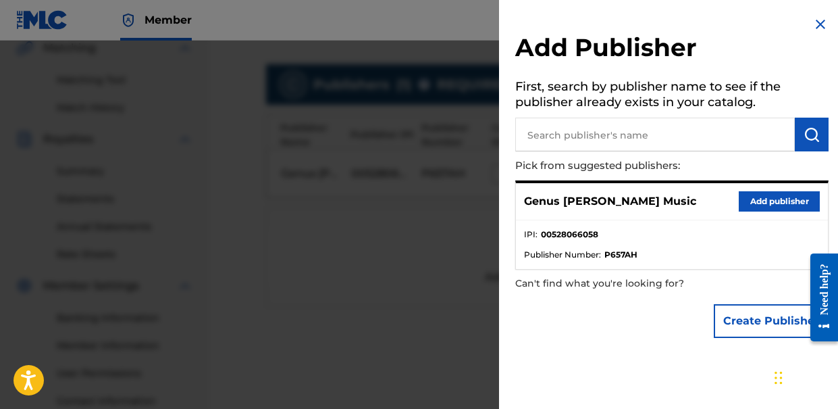
click at [759, 197] on button "Add publisher" at bounding box center [779, 201] width 81 height 20
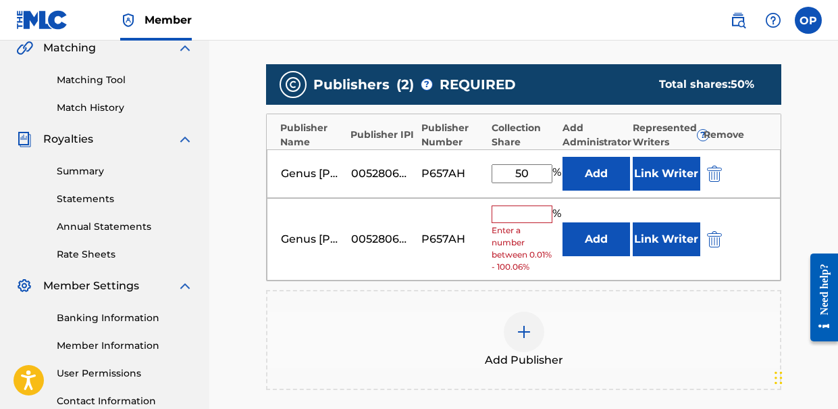
click at [714, 233] on img "submit" at bounding box center [714, 239] width 15 height 16
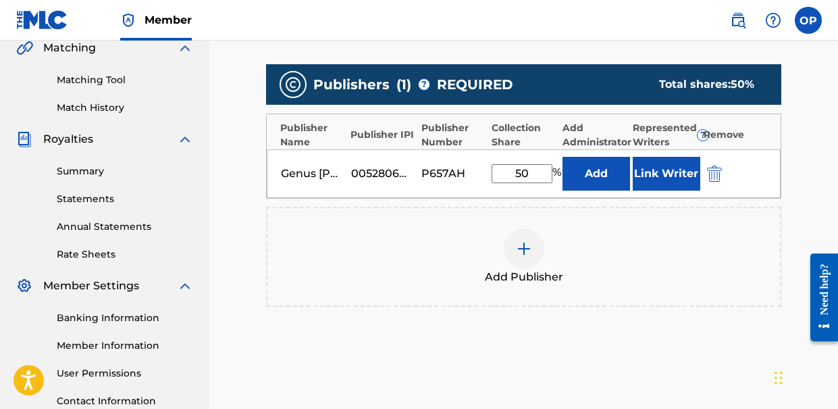
scroll to position [456, 0]
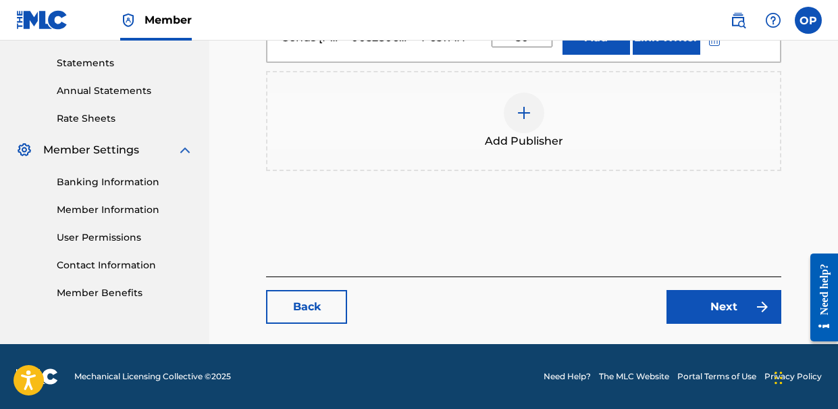
click at [685, 322] on link "Next" at bounding box center [723, 307] width 115 height 34
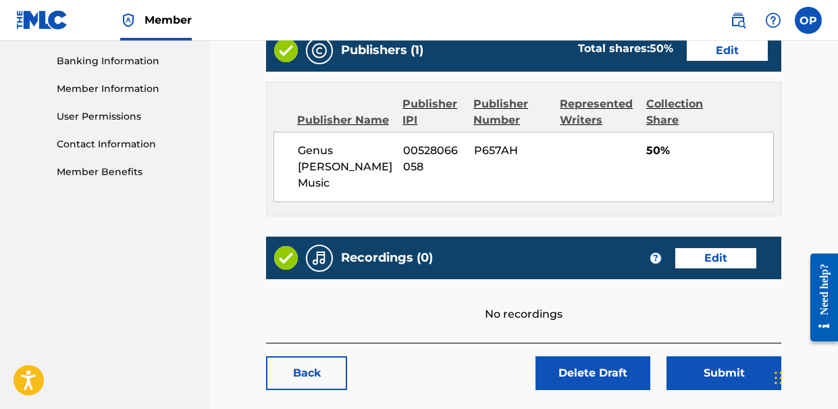
scroll to position [578, 0]
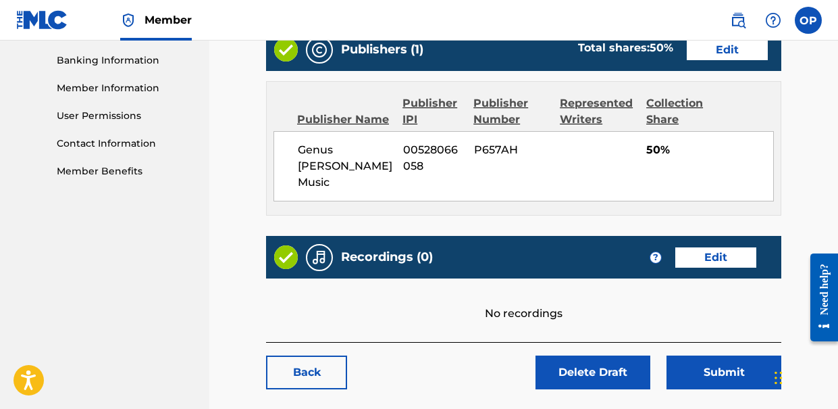
click at [708, 247] on link "Edit" at bounding box center [715, 257] width 81 height 20
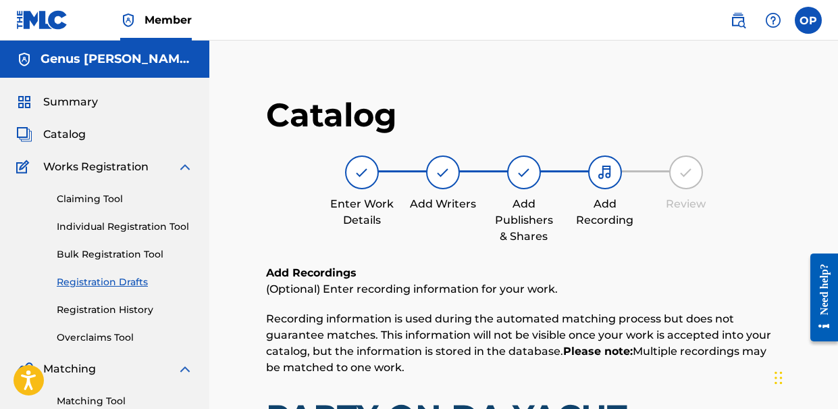
click at [708, 232] on div "Enter Work Details Add Writers Add Publishers & Shares Add Recording Review" at bounding box center [523, 199] width 515 height 89
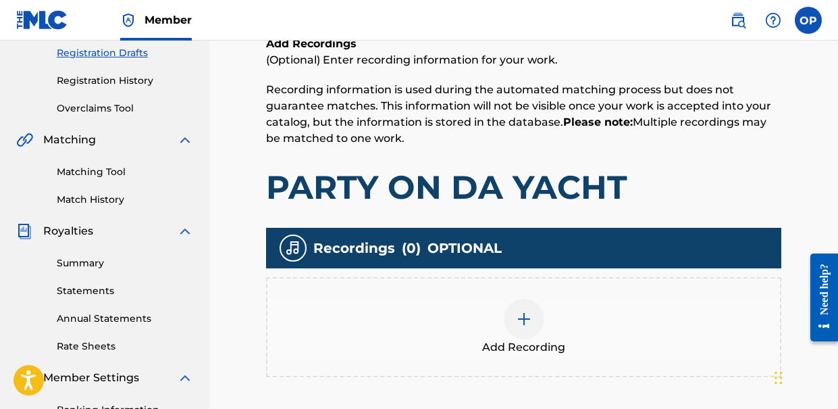
scroll to position [237, 0]
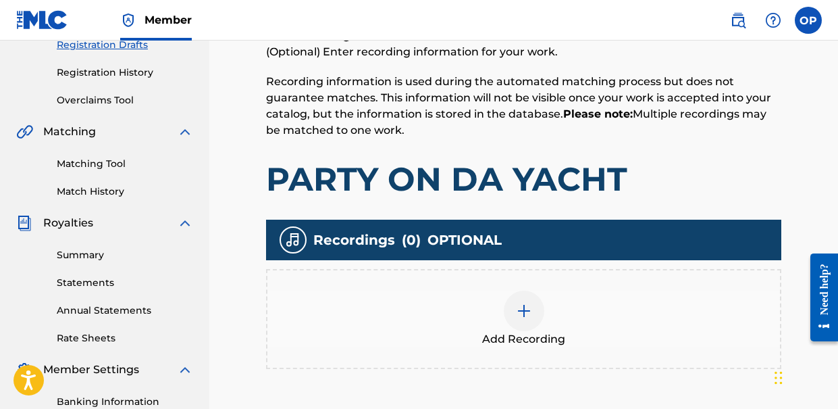
click at [521, 312] on img at bounding box center [524, 311] width 16 height 16
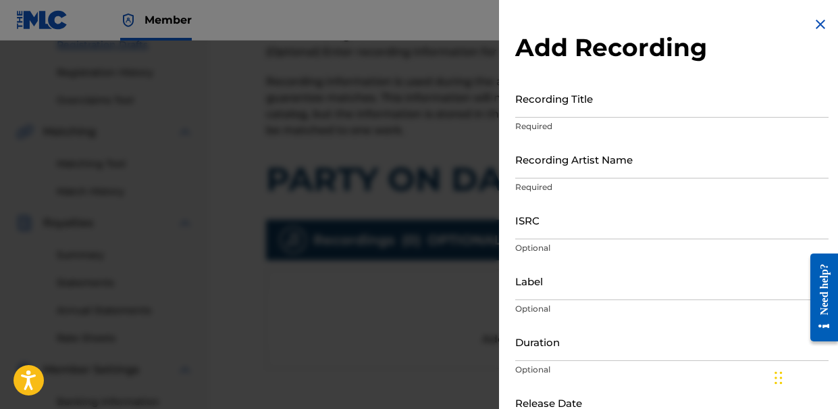
scroll to position [3, 0]
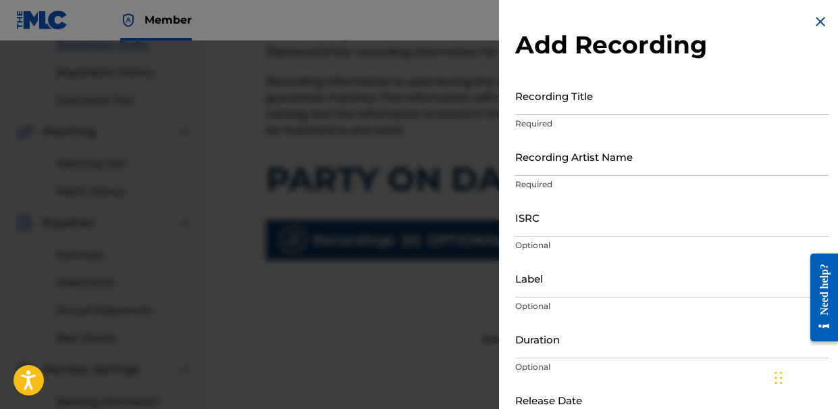
click at [815, 23] on img at bounding box center [820, 22] width 16 height 16
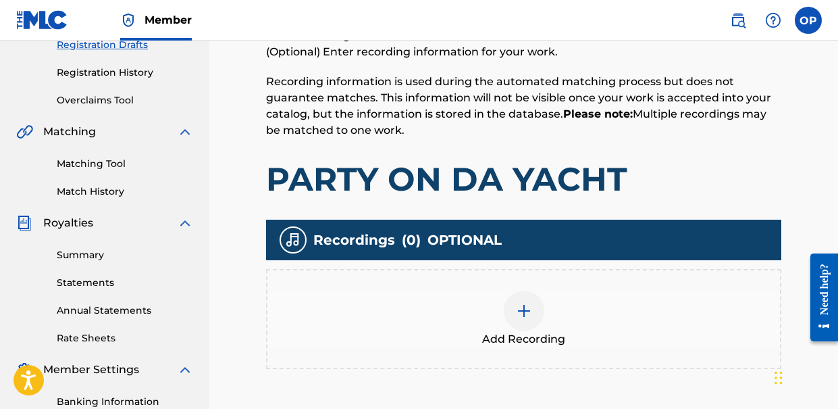
click at [539, 304] on div at bounding box center [524, 310] width 41 height 41
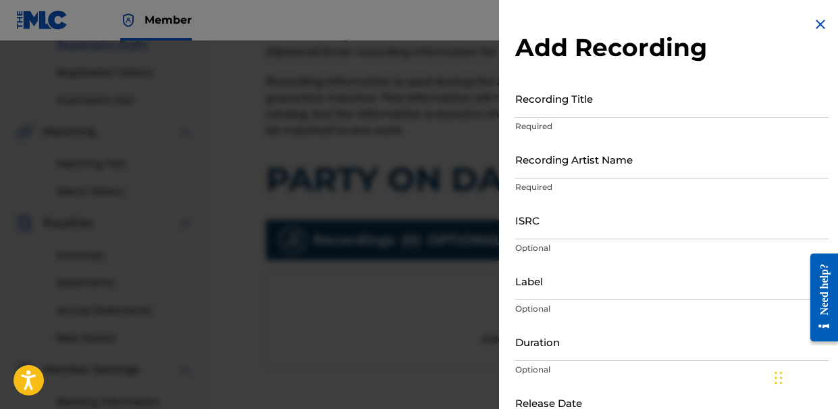
click at [576, 95] on input "Recording Title" at bounding box center [671, 98] width 313 height 38
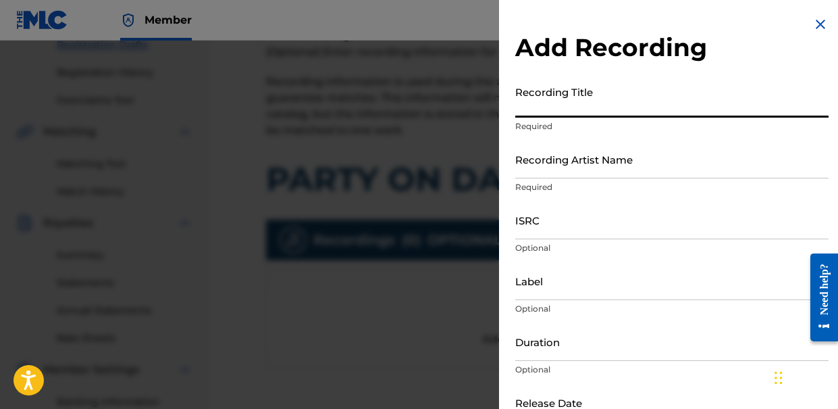
paste input "526790629"
drag, startPoint x: 576, startPoint y: 102, endPoint x: 480, endPoint y: 95, distance: 96.2
click at [480, 95] on div "Add Recording Recording Title 526790629 Required Recording Artist Name Required…" at bounding box center [419, 225] width 838 height 368
paste input "PARTY ON DA YACHT"
type input "PARTY ON DA YACHT"
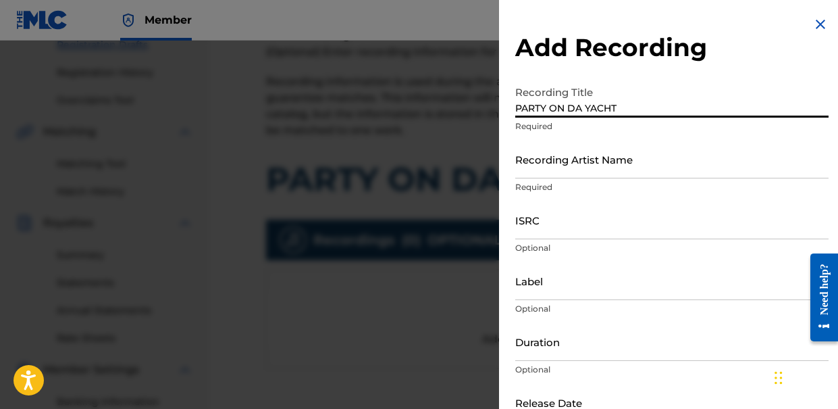
click at [558, 169] on input "Recording Artist Name" at bounding box center [671, 159] width 313 height 38
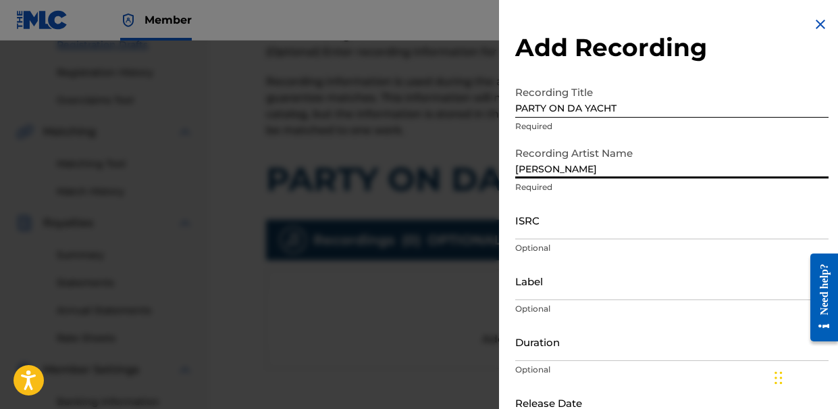
type input "[PERSON_NAME]"
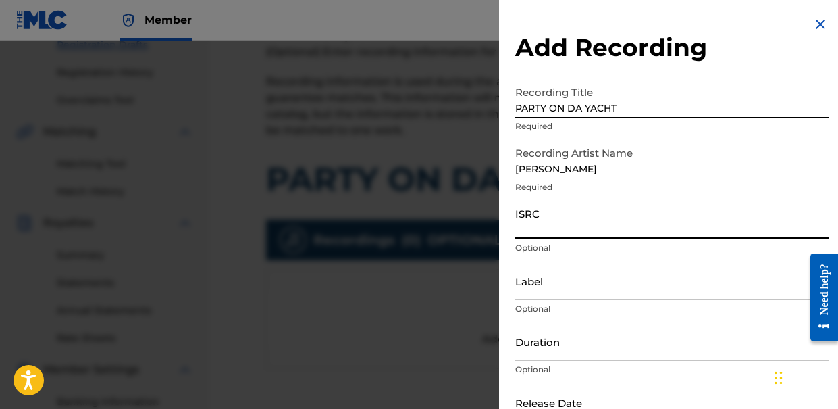
click at [599, 228] on input "ISRC" at bounding box center [671, 220] width 313 height 38
click at [602, 282] on input "Label" at bounding box center [671, 280] width 313 height 38
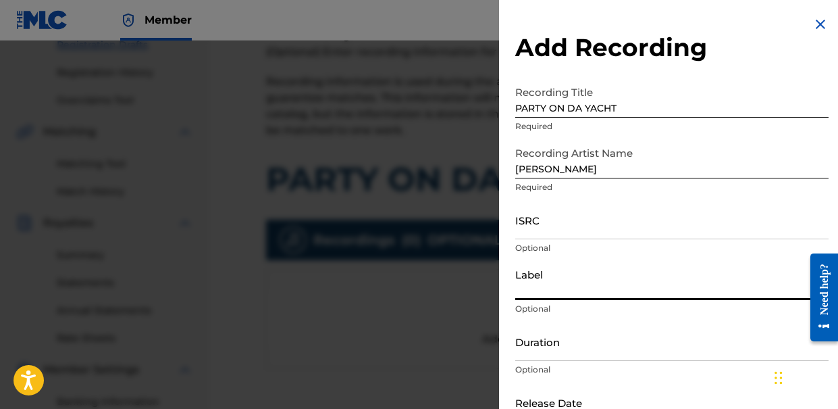
scroll to position [85, 0]
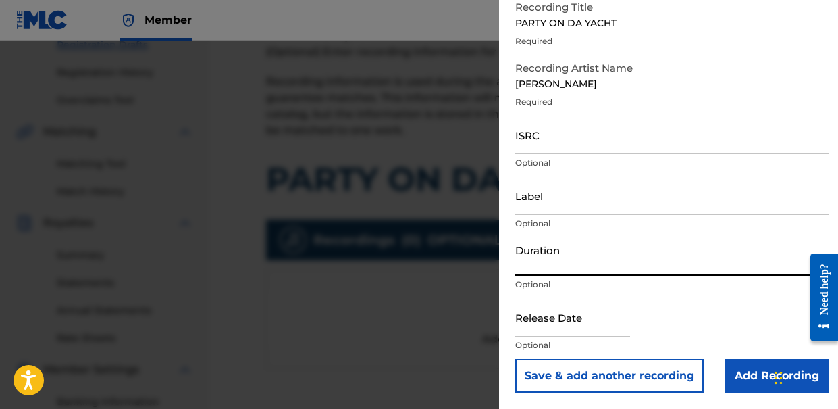
click at [583, 265] on input "Duration" at bounding box center [671, 256] width 313 height 38
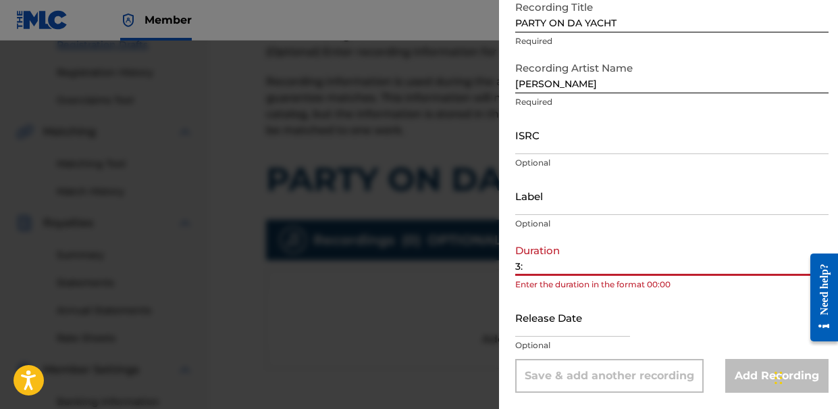
type input "3"
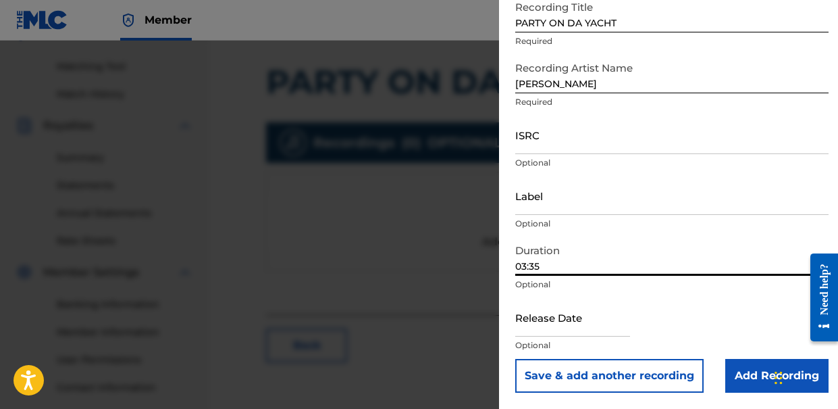
scroll to position [335, 0]
type input "03:35"
click at [573, 308] on input "text" at bounding box center [572, 317] width 115 height 38
select select "7"
select select "2025"
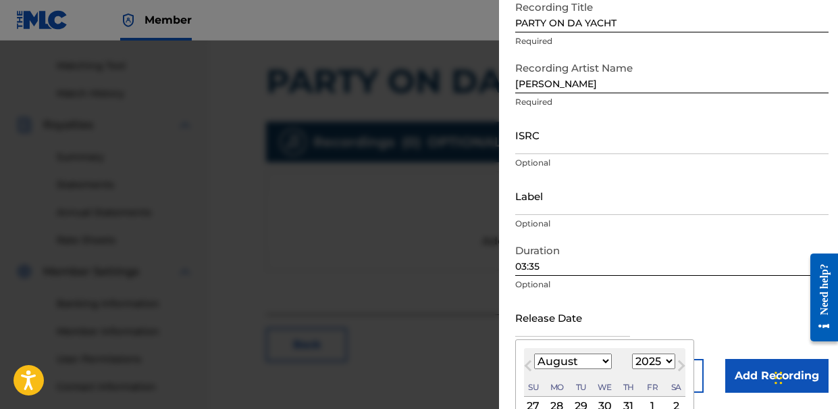
scroll to position [211, 0]
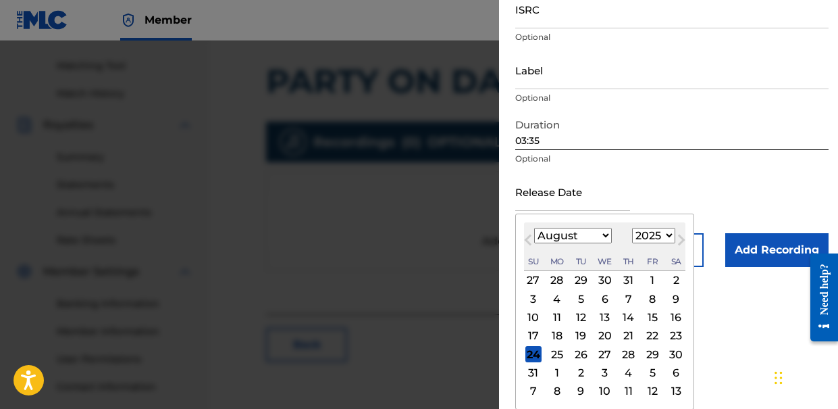
select select "5"
click at [534, 243] on select "January February March April May June July August September October November De…" at bounding box center [573, 236] width 78 height 16
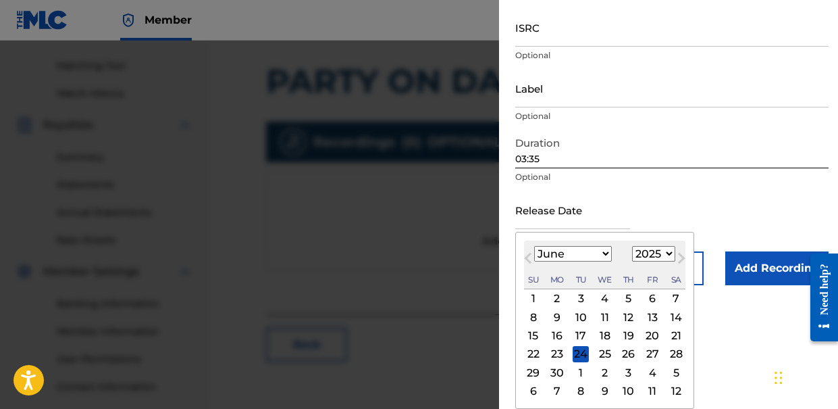
click at [731, 198] on form "Recording Title PARTY ON DA YACHT Required Recording Artist Name Nasim Piroozma…" at bounding box center [671, 86] width 313 height 398
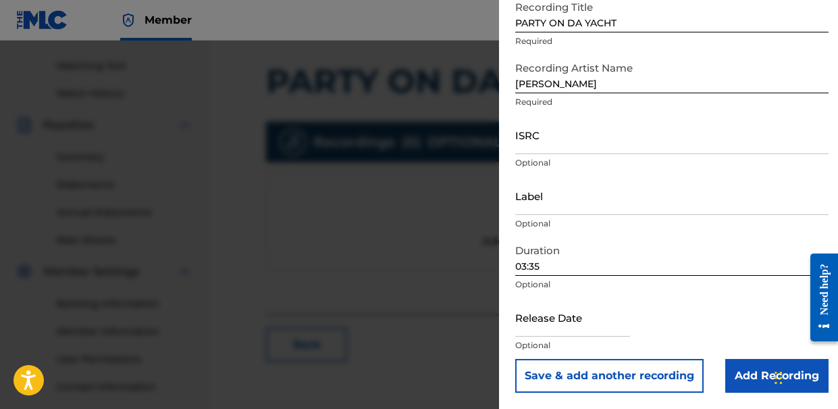
scroll to position [429, 0]
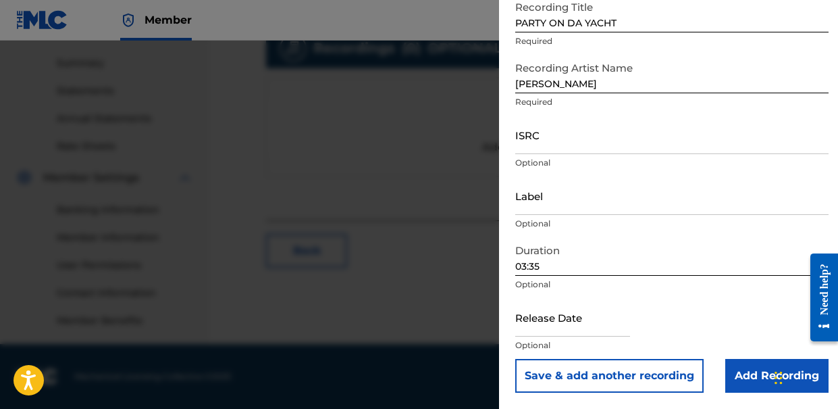
click at [741, 382] on input "Add Recording" at bounding box center [776, 376] width 103 height 34
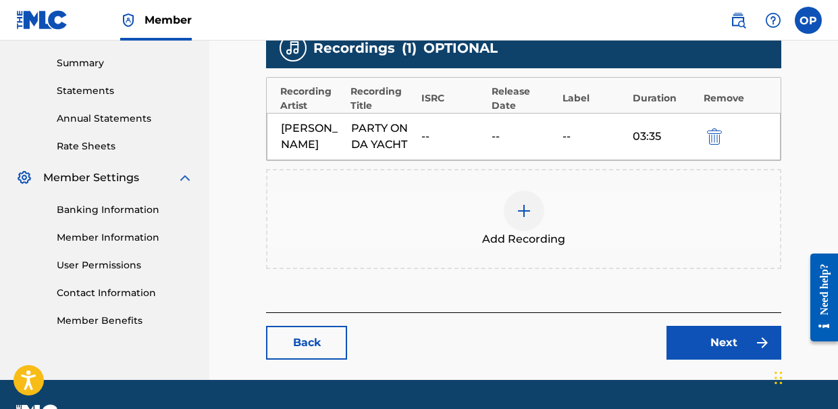
scroll to position [481, 0]
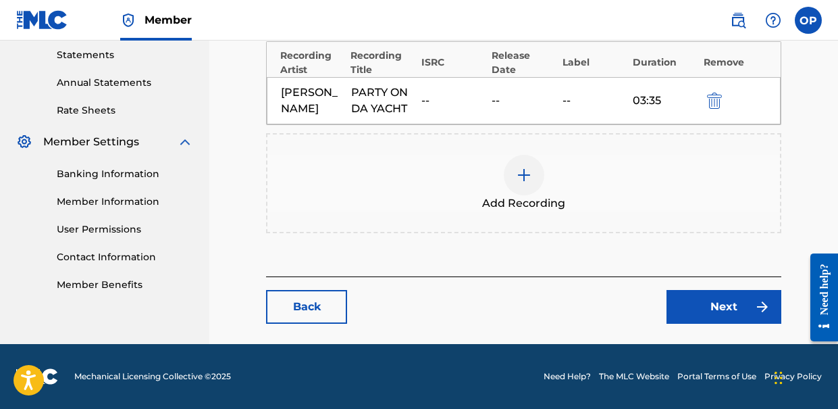
click at [673, 303] on link "Next" at bounding box center [723, 307] width 115 height 34
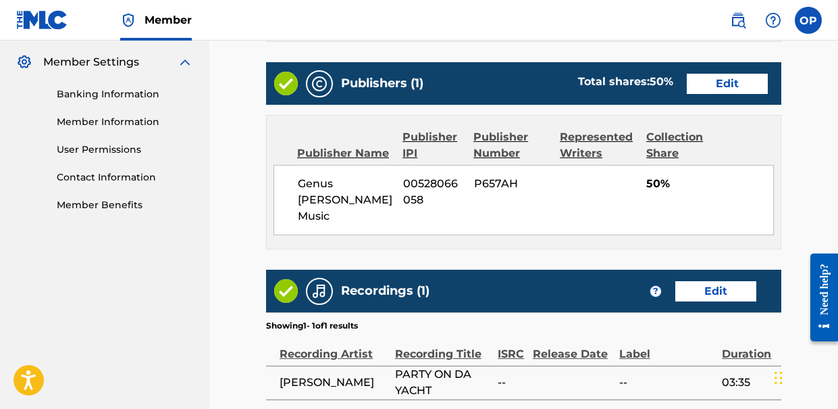
scroll to position [656, 0]
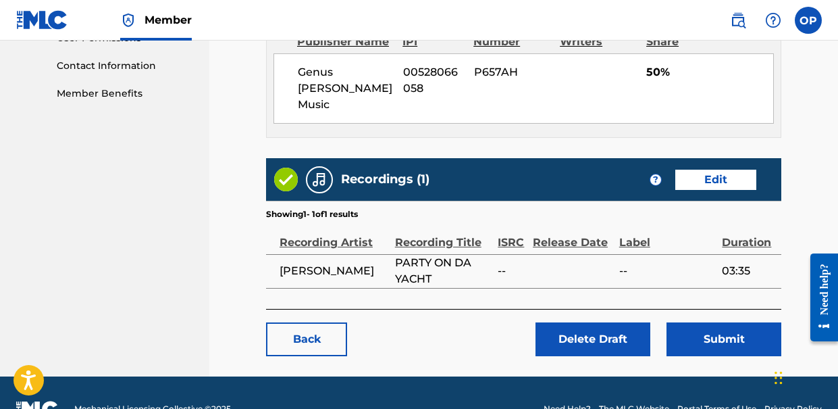
click at [718, 322] on button "Submit" at bounding box center [723, 339] width 115 height 34
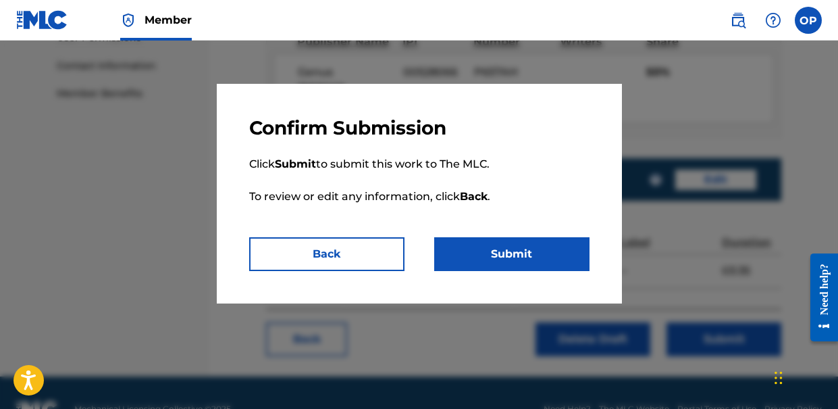
click at [482, 258] on button "Submit" at bounding box center [511, 254] width 155 height 34
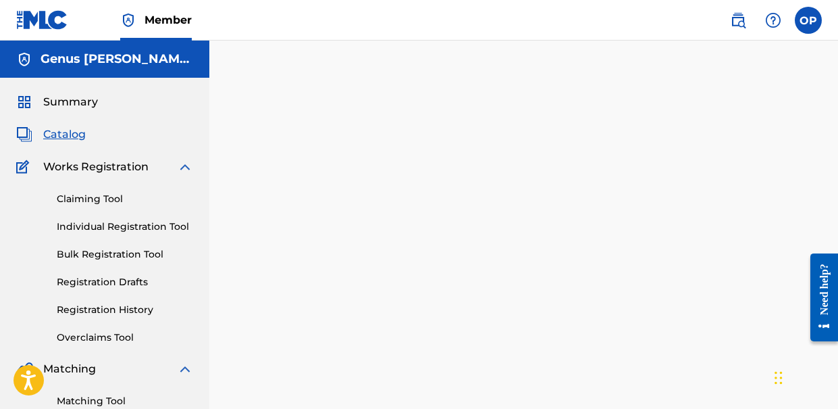
click at [63, 135] on span "Catalog" at bounding box center [64, 134] width 43 height 16
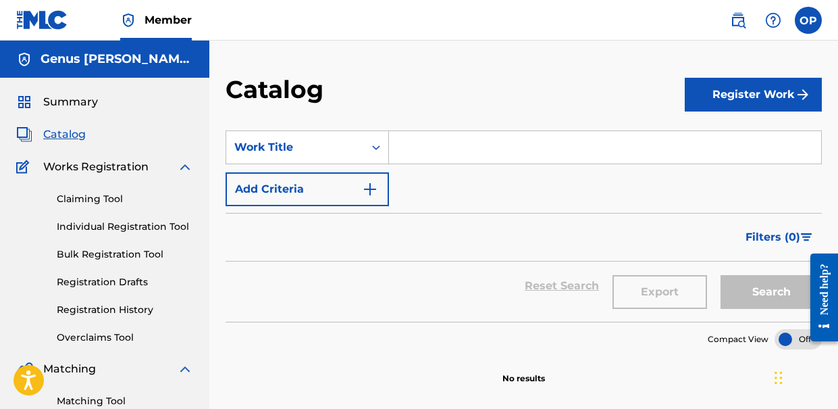
click at [73, 101] on span "Summary" at bounding box center [70, 102] width 55 height 16
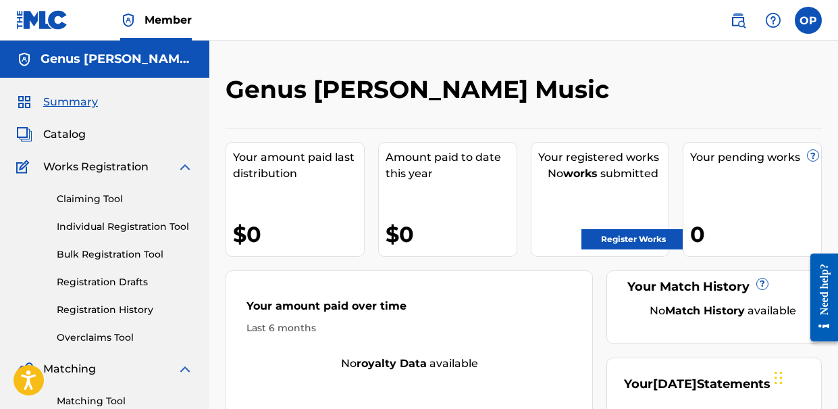
click at [123, 57] on h5 "Genus [PERSON_NAME] Music" at bounding box center [117, 59] width 153 height 16
click at [161, 20] on span "Member" at bounding box center [168, 20] width 47 height 16
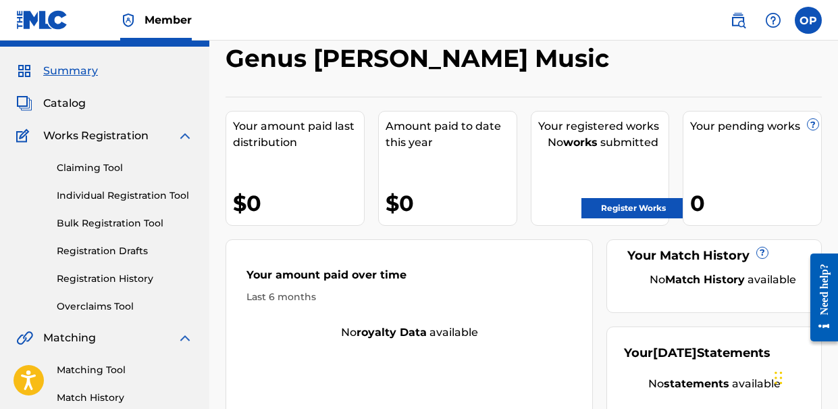
scroll to position [57, 0]
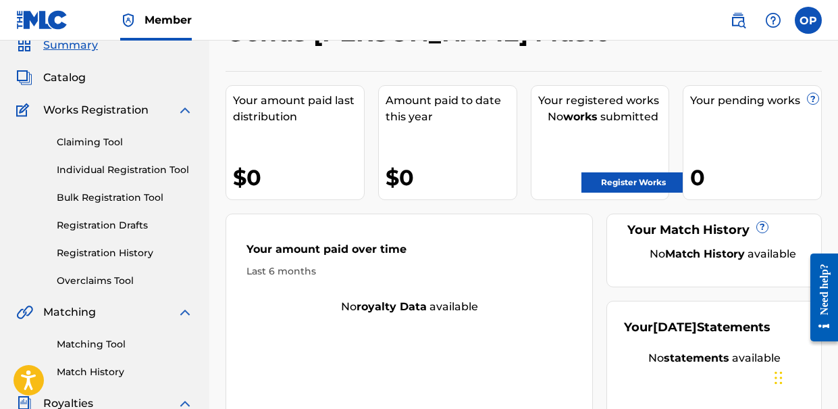
click at [132, 231] on link "Registration Drafts" at bounding box center [125, 225] width 136 height 14
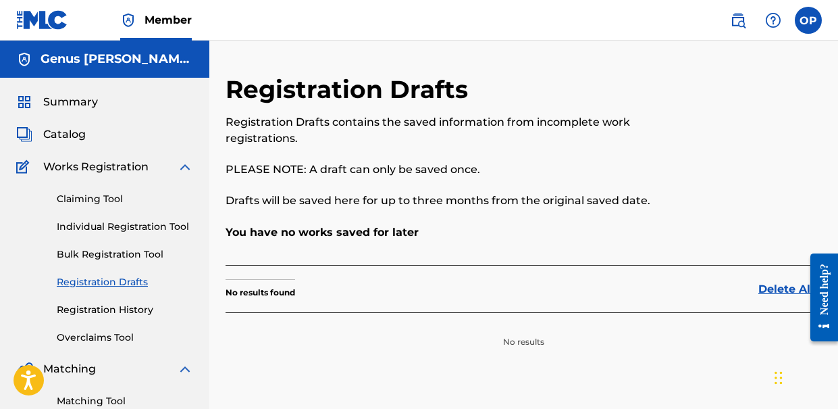
click at [99, 193] on link "Claiming Tool" at bounding box center [125, 199] width 136 height 14
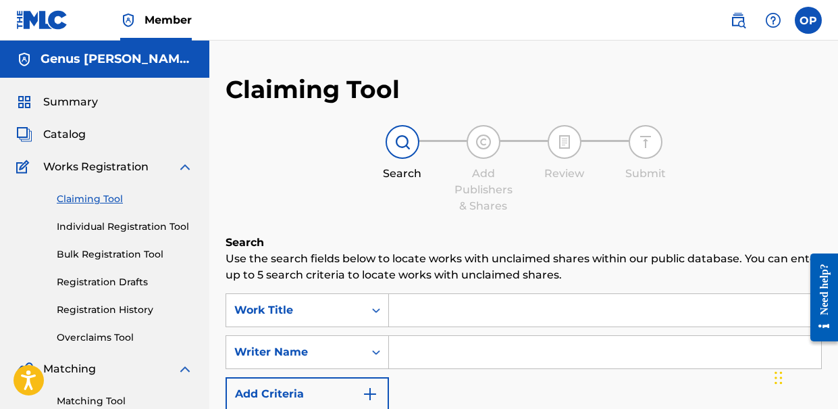
click at [97, 225] on link "Individual Registration Tool" at bounding box center [125, 226] width 136 height 14
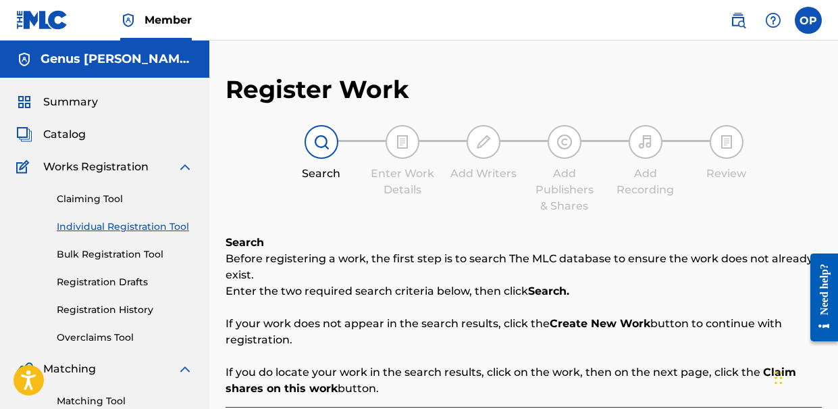
click at [64, 129] on span "Catalog" at bounding box center [64, 134] width 43 height 16
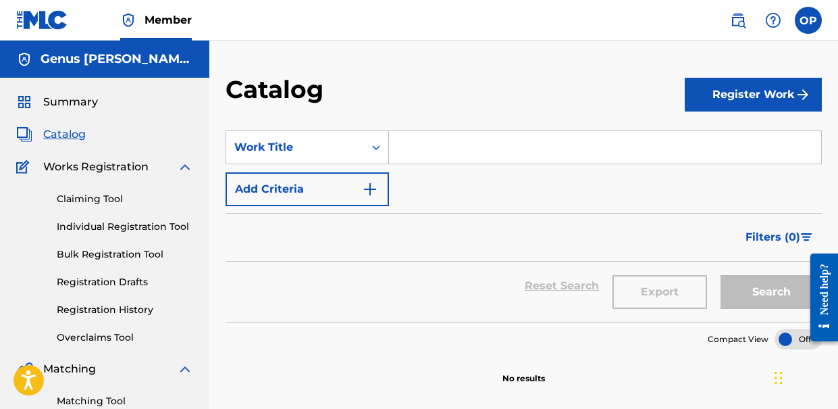
click at [519, 149] on input "Search Form" at bounding box center [605, 147] width 432 height 32
click at [442, 153] on input "Search Form" at bounding box center [605, 147] width 432 height 32
type input "f"
paste input "Soccer1985!"
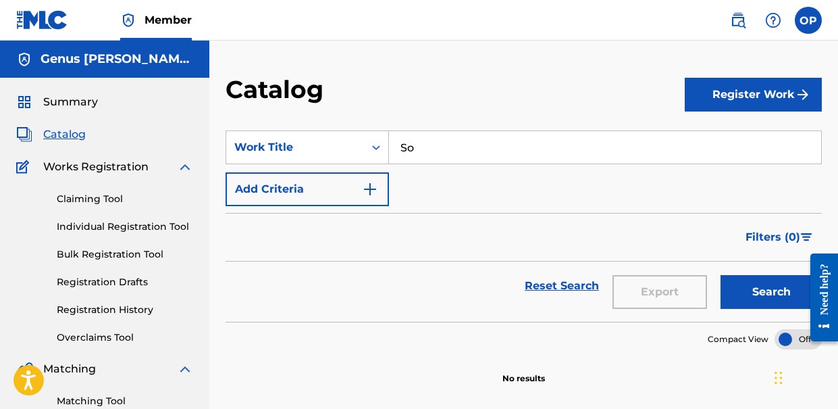
type input "S"
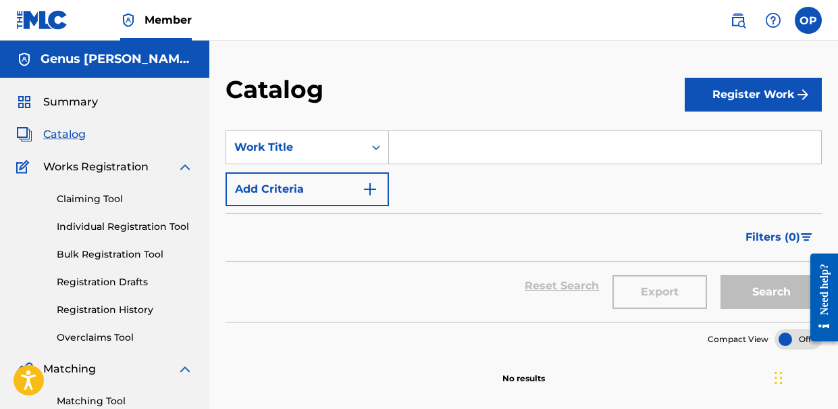
paste input "PARTY ON DA YACHT"
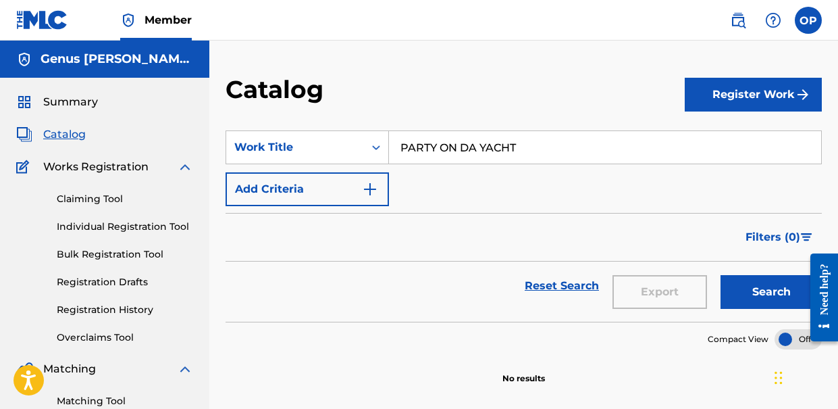
type input "PARTY ON DA YACHT"
click at [752, 296] on button "Search" at bounding box center [770, 292] width 101 height 34
click at [775, 22] on img at bounding box center [773, 20] width 16 height 16
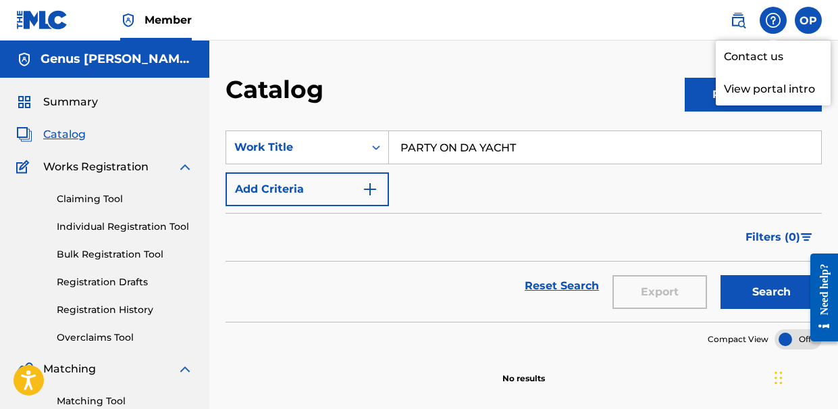
click at [734, 22] on img at bounding box center [738, 20] width 16 height 16
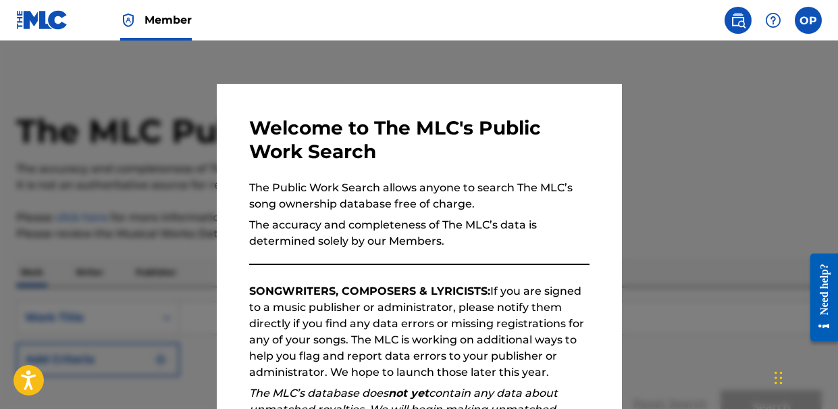
click at [734, 22] on img at bounding box center [738, 20] width 16 height 16
click at [797, 23] on label at bounding box center [808, 20] width 27 height 27
click at [808, 20] on input "OP Omid Piroozmandi genusvega@gmail.com Notification Preferences Profile Log out" at bounding box center [808, 20] width 0 height 0
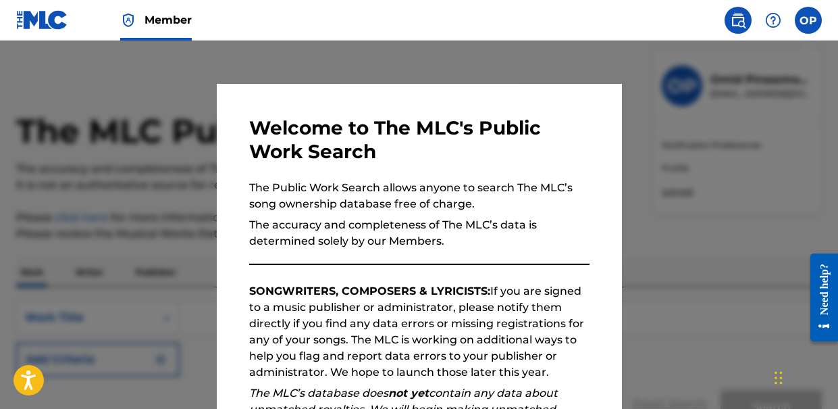
click at [648, 84] on div at bounding box center [419, 245] width 838 height 409
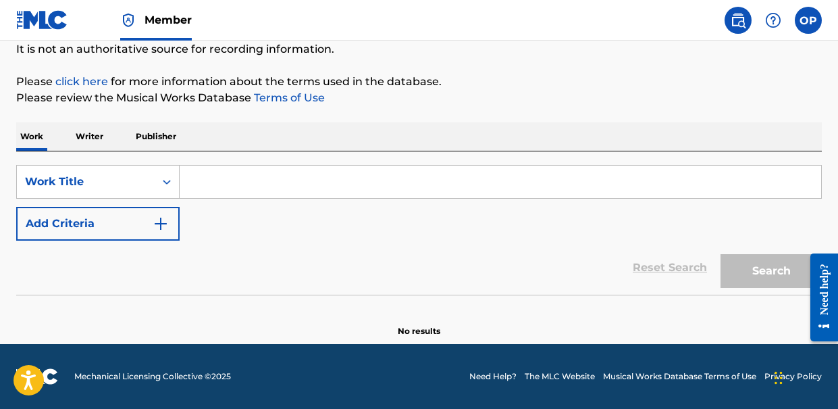
scroll to position [65, 0]
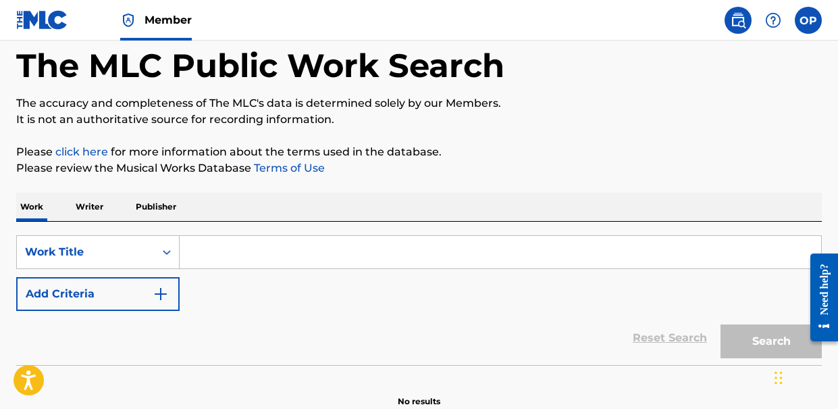
click at [165, 207] on p "Publisher" at bounding box center [156, 206] width 49 height 28
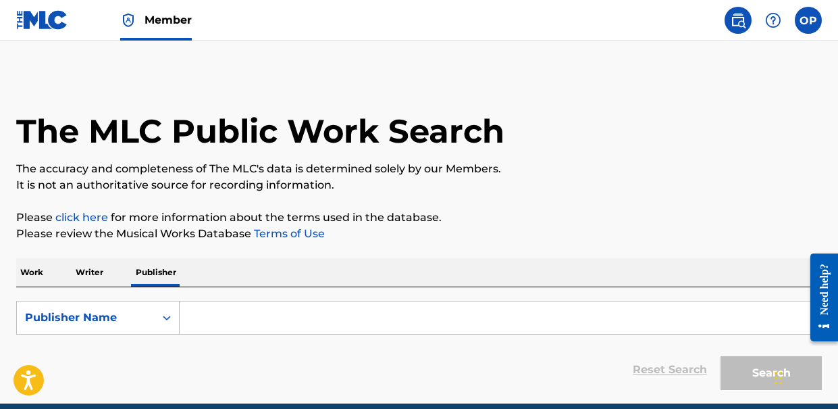
click at [84, 278] on p "Writer" at bounding box center [90, 272] width 36 height 28
click at [29, 280] on p "Work" at bounding box center [31, 272] width 31 height 28
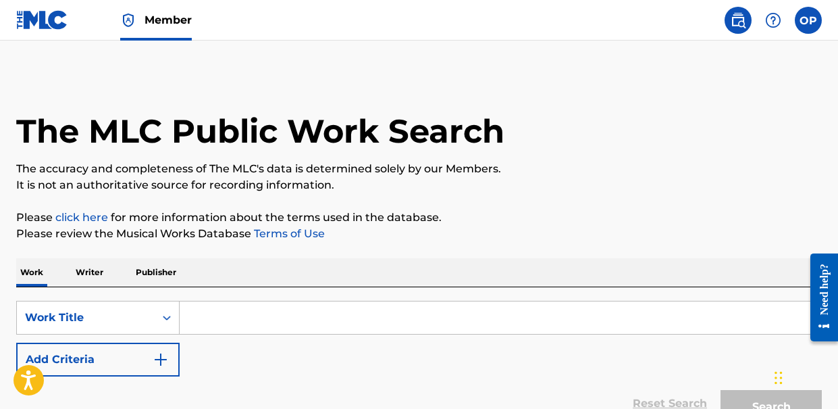
click at [211, 330] on input "Search Form" at bounding box center [500, 317] width 641 height 32
paste input "PARTY ON DA YACHT"
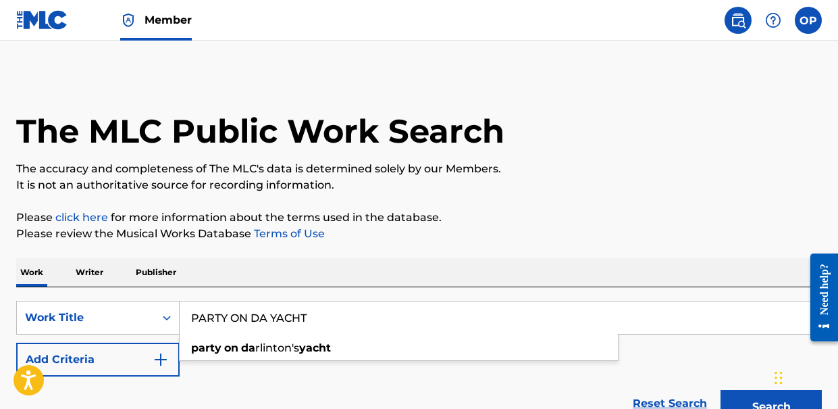
scroll to position [136, 0]
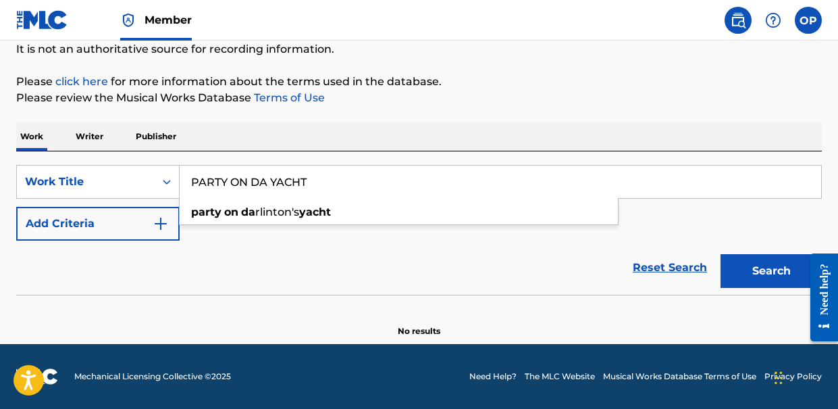
type input "PARTY ON DA YACHT"
click at [750, 262] on button "Search" at bounding box center [770, 271] width 101 height 34
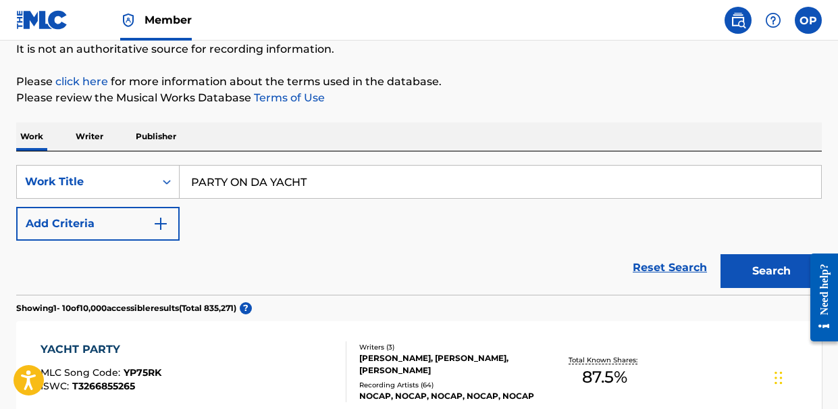
scroll to position [133, 0]
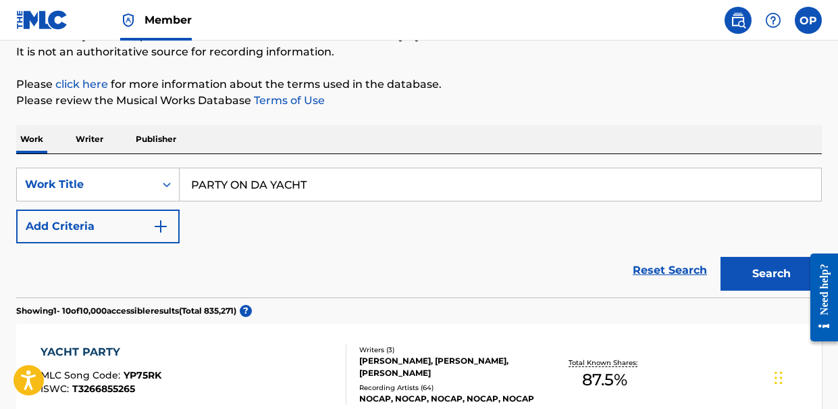
click at [155, 227] on img "Search Form" at bounding box center [161, 226] width 16 height 16
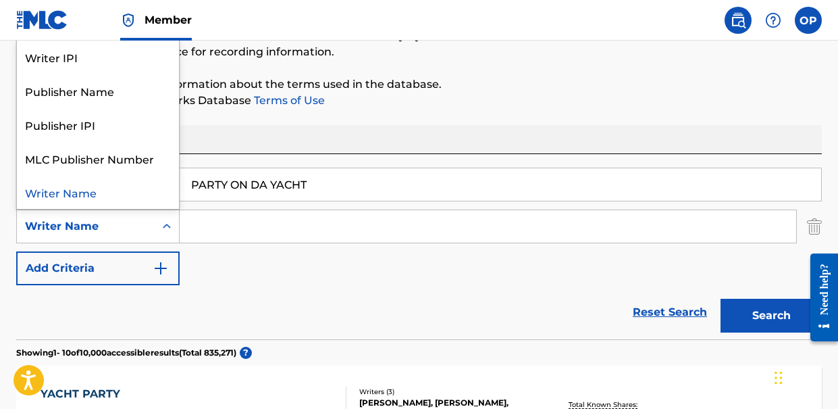
click at [167, 231] on icon "Search Form" at bounding box center [167, 226] width 14 height 14
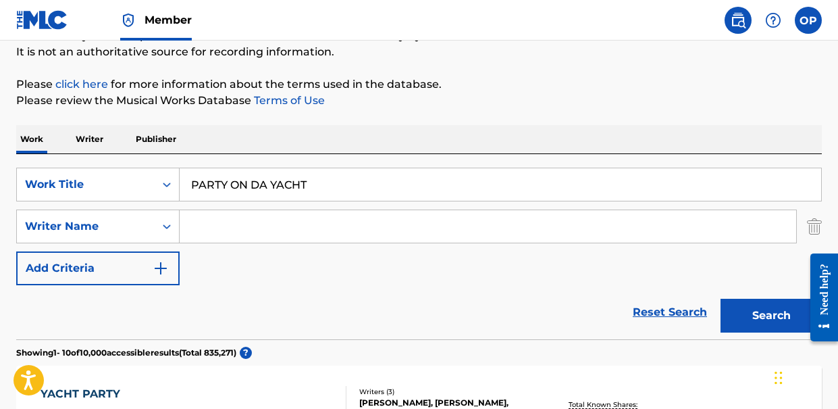
click at [223, 232] on input "Search Form" at bounding box center [488, 226] width 617 height 32
type input "omid piroozmandi"
click at [720, 298] on button "Search" at bounding box center [770, 315] width 101 height 34
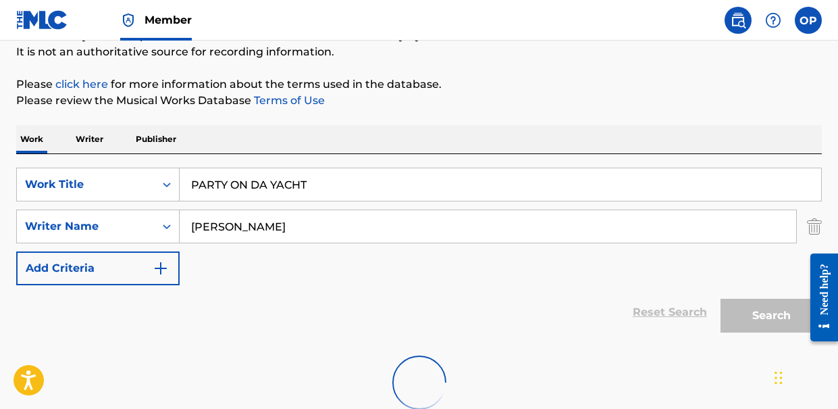
drag, startPoint x: 317, startPoint y: 222, endPoint x: 164, endPoint y: 201, distance: 154.0
click at [165, 203] on div "SearchWithCriteria6b27cc1c-f443-44db-a403-6c7342b62f71 Work Title PARTY ON DA Y…" at bounding box center [419, 225] width 806 height 117
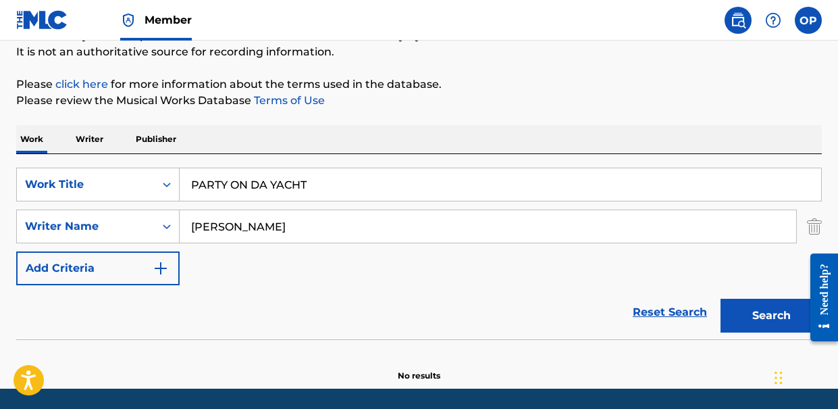
type input "nasim piroozmandi"
click at [720, 298] on button "Search" at bounding box center [770, 315] width 101 height 34
click at [644, 262] on div "SearchWithCriteria6b27cc1c-f443-44db-a403-6c7342b62f71 Work Title PARTY ON DA Y…" at bounding box center [419, 225] width 806 height 117
click at [367, 212] on input "nasim piroozmandi" at bounding box center [488, 226] width 617 height 32
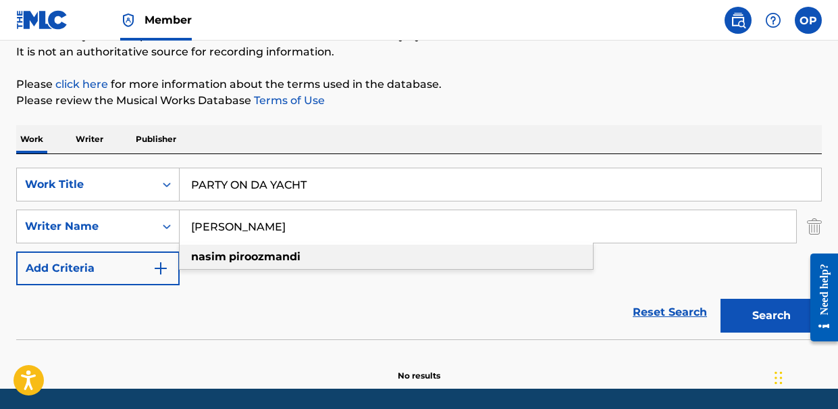
click at [302, 256] on div "nasim piroozmandi" at bounding box center [386, 256] width 413 height 24
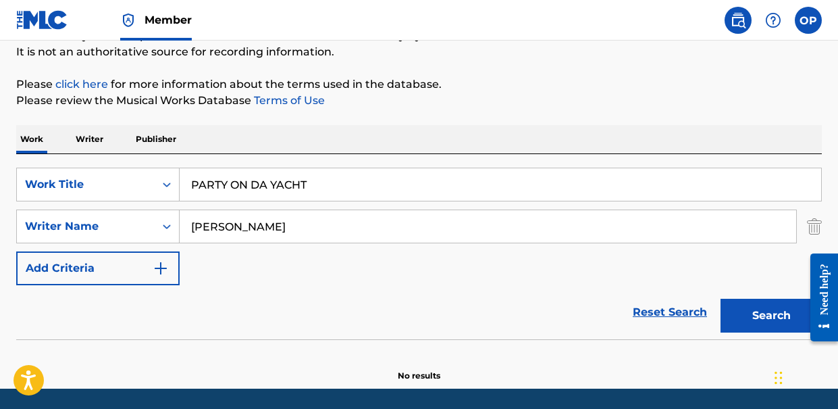
click at [782, 322] on button "Search" at bounding box center [770, 315] width 101 height 34
click at [88, 142] on p "Writer" at bounding box center [90, 139] width 36 height 28
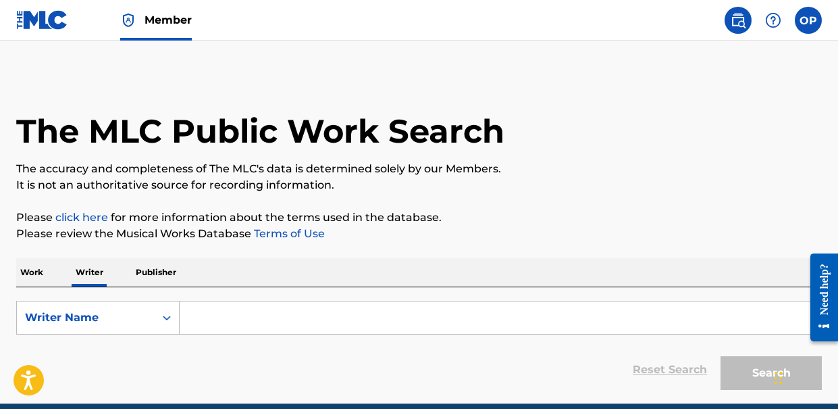
scroll to position [59, 0]
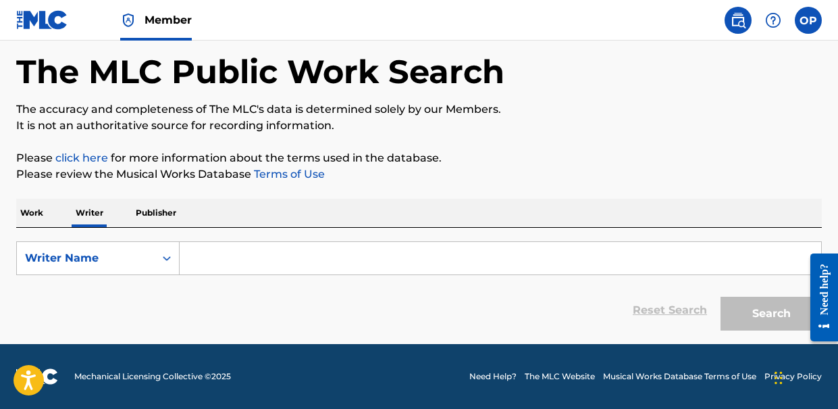
click at [242, 255] on input "Search Form" at bounding box center [500, 258] width 641 height 32
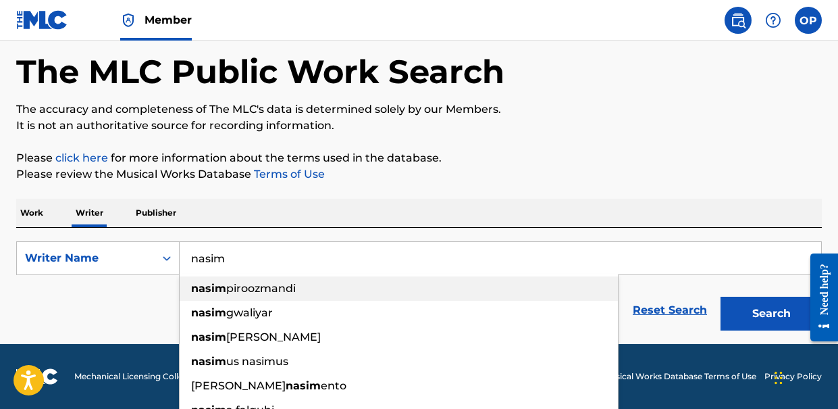
click at [259, 282] on span "piroozmandi" at bounding box center [261, 288] width 70 height 13
type input "nasim piroozmandi"
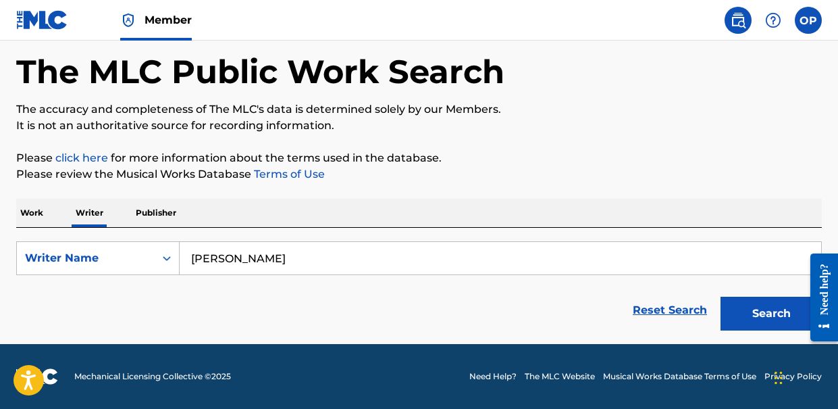
click at [777, 320] on button "Search" at bounding box center [770, 313] width 101 height 34
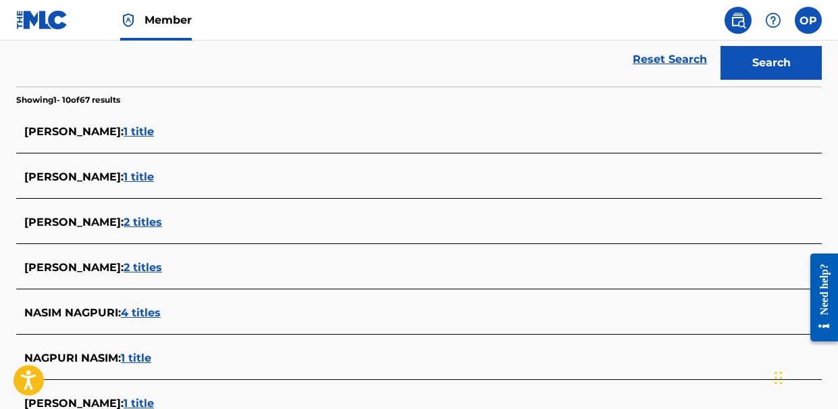
scroll to position [282, 0]
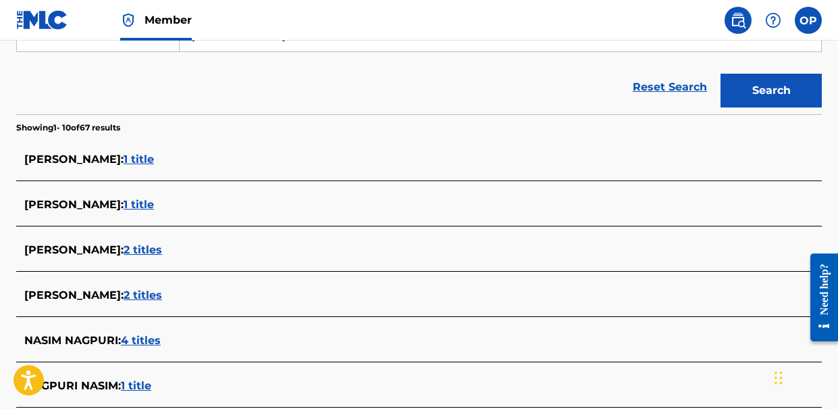
click at [154, 163] on span "1 title" at bounding box center [139, 159] width 30 height 13
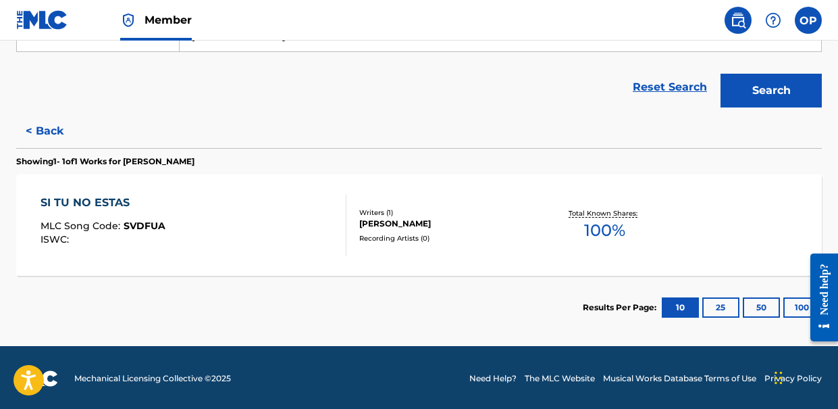
click at [52, 131] on button "< Back" at bounding box center [56, 131] width 81 height 34
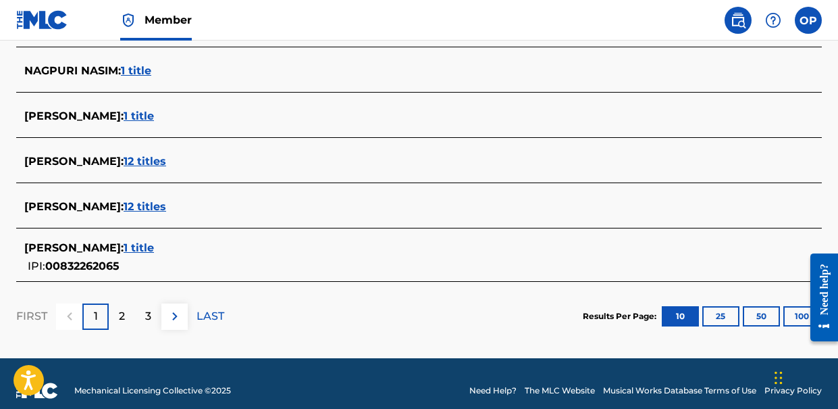
scroll to position [596, 0]
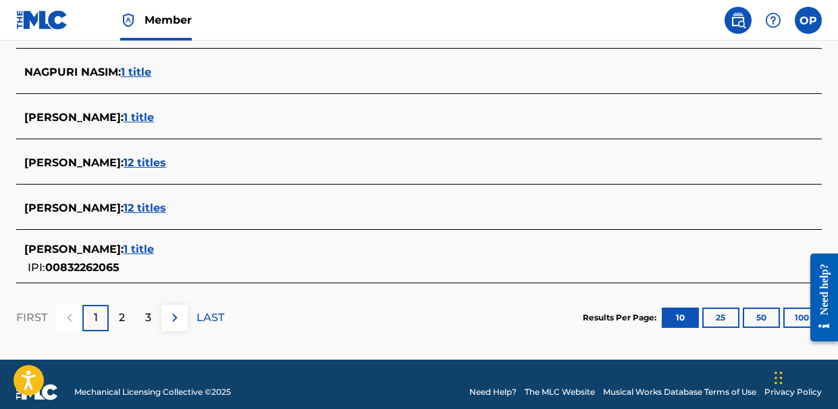
click at [217, 233] on section "NASIM PIROOZMANDI : 1 title NASIM FAZLI : 1 title NASIM RIFAT : 2 titles RAITH …" at bounding box center [419, 51] width 806 height 463
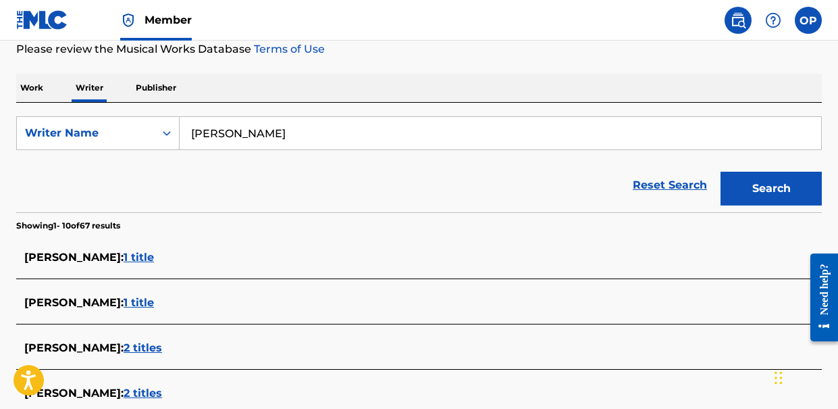
scroll to position [178, 0]
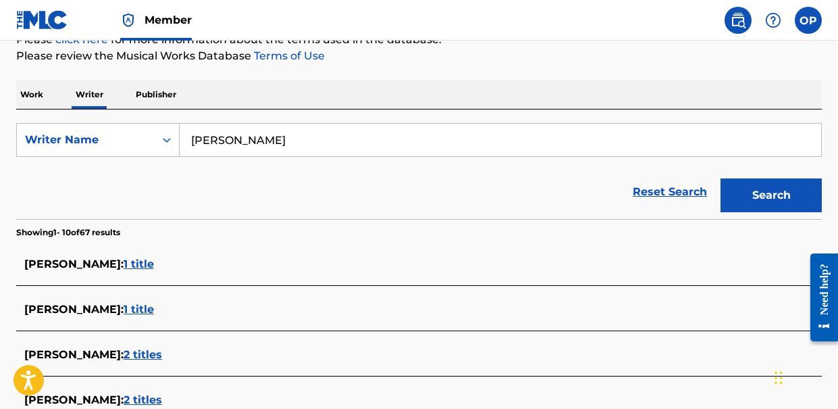
click at [154, 266] on span "1 title" at bounding box center [139, 263] width 30 height 13
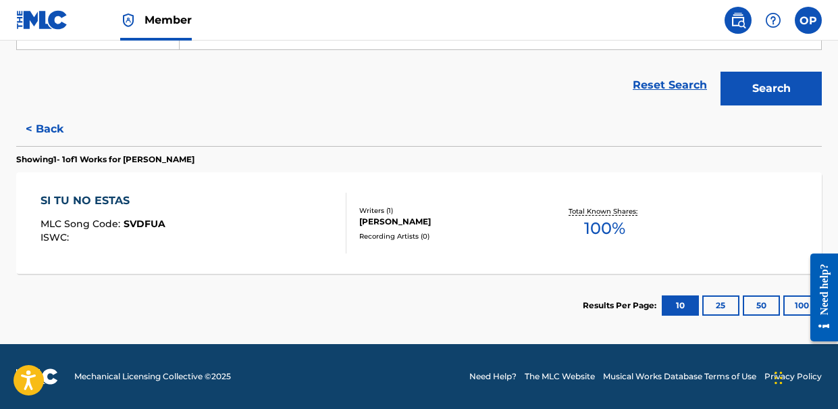
scroll to position [0, 0]
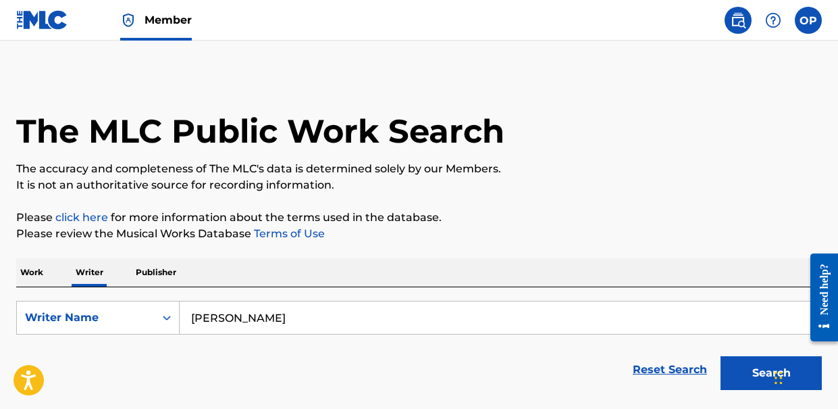
click at [20, 279] on p "Work" at bounding box center [31, 272] width 31 height 28
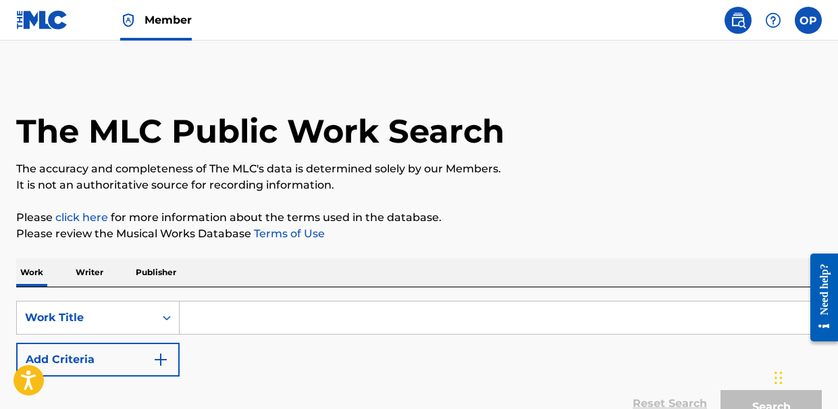
scroll to position [136, 0]
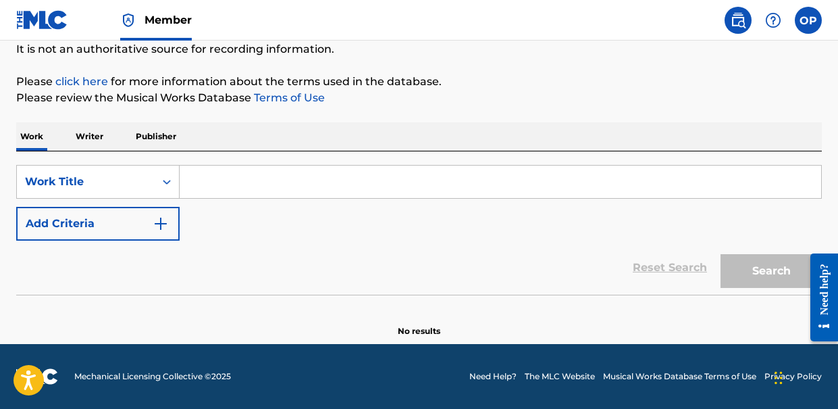
click at [95, 138] on p "Writer" at bounding box center [90, 136] width 36 height 28
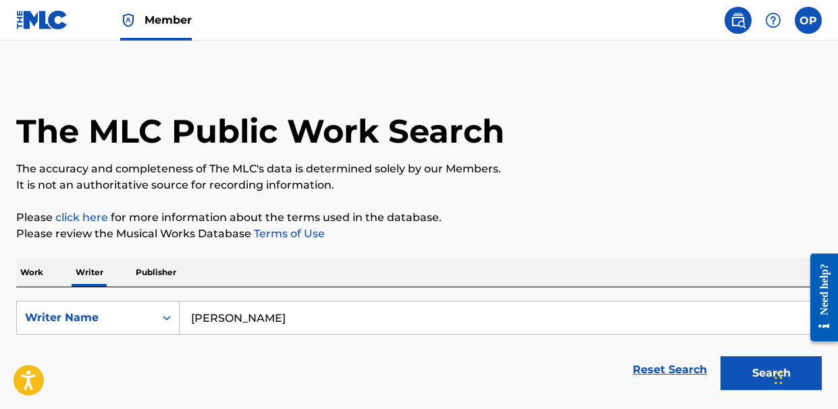
click at [735, 375] on button "Search" at bounding box center [770, 373] width 101 height 34
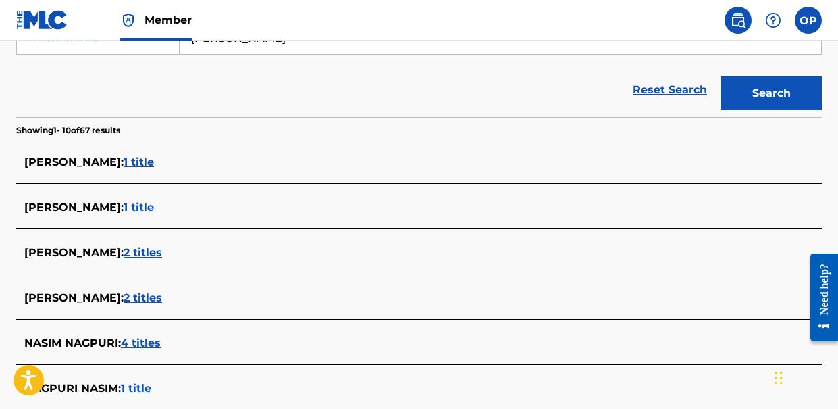
scroll to position [247, 0]
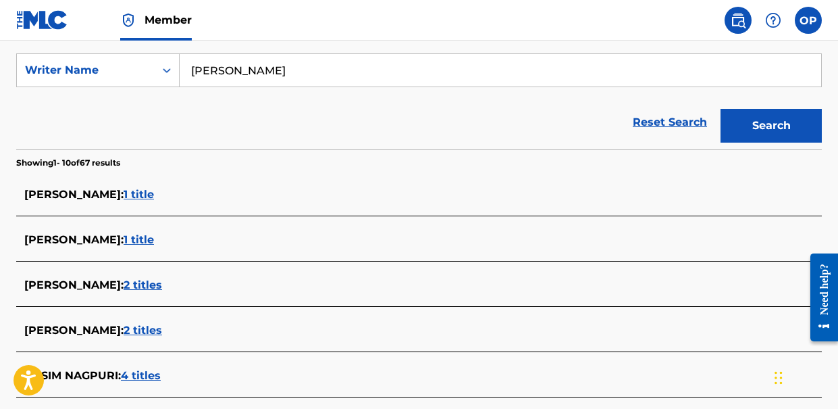
click at [154, 192] on span "1 title" at bounding box center [139, 194] width 30 height 13
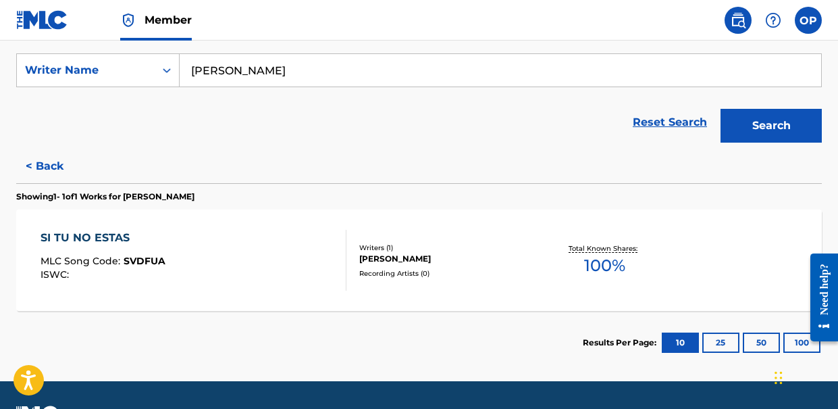
scroll to position [0, 0]
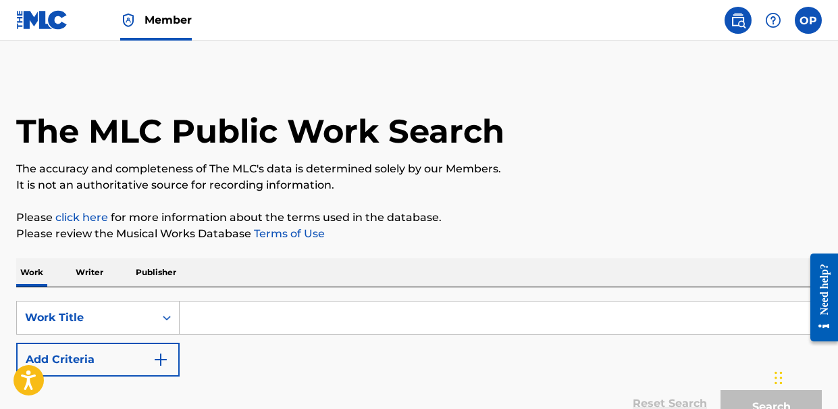
click at [149, 9] on link "Member" at bounding box center [156, 20] width 72 height 40
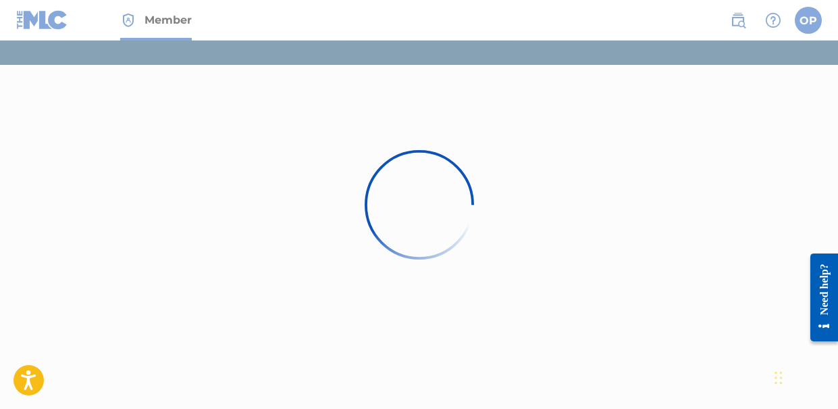
click at [49, 22] on div at bounding box center [419, 204] width 838 height 409
click at [164, 20] on div at bounding box center [419, 204] width 838 height 409
drag, startPoint x: 164, startPoint y: 20, endPoint x: 325, endPoint y: 203, distance: 244.0
click at [325, 203] on div at bounding box center [419, 204] width 838 height 409
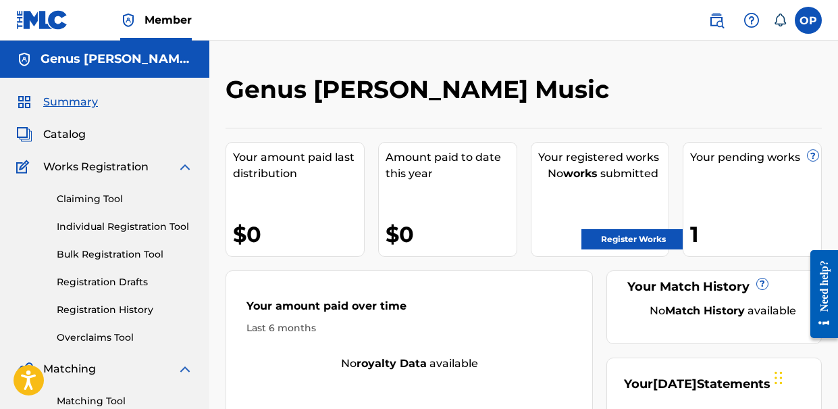
click at [692, 236] on div "1" at bounding box center [755, 234] width 131 height 30
click at [811, 157] on span "?" at bounding box center [813, 155] width 11 height 11
click at [754, 162] on div "Your pending works ?" at bounding box center [755, 157] width 131 height 16
click at [697, 228] on div "1" at bounding box center [755, 234] width 131 height 30
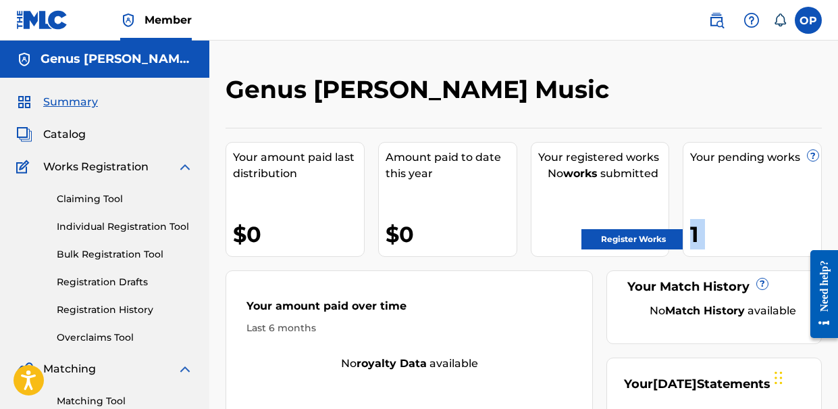
click at [697, 228] on div "1" at bounding box center [755, 234] width 131 height 30
click at [87, 137] on div "Catalog" at bounding box center [104, 134] width 177 height 16
click at [75, 133] on span "Catalog" at bounding box center [64, 134] width 43 height 16
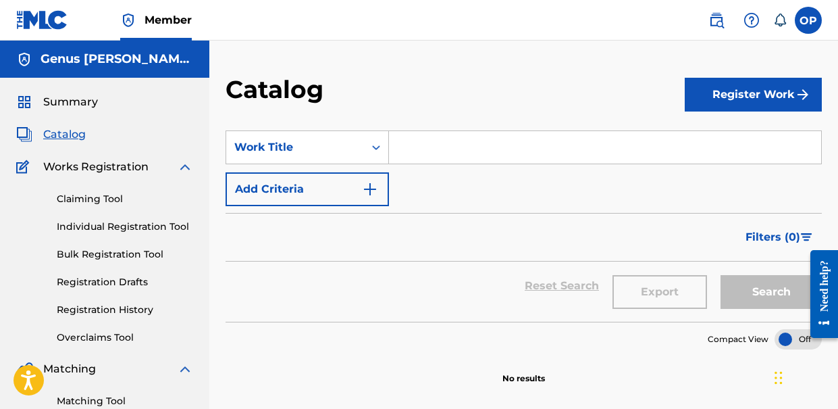
click at [107, 200] on link "Claiming Tool" at bounding box center [125, 199] width 136 height 14
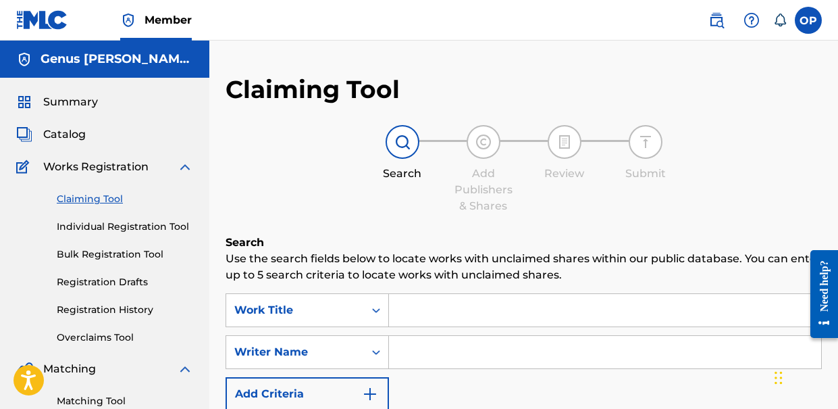
click at [115, 227] on link "Individual Registration Tool" at bounding box center [125, 226] width 136 height 14
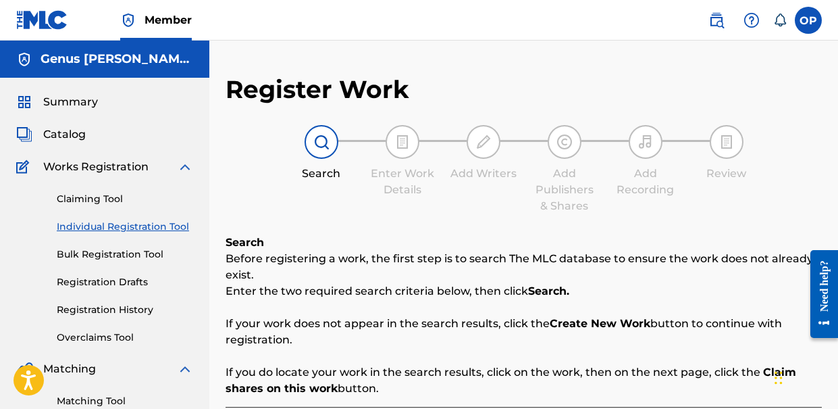
click at [115, 258] on link "Bulk Registration Tool" at bounding box center [125, 254] width 136 height 14
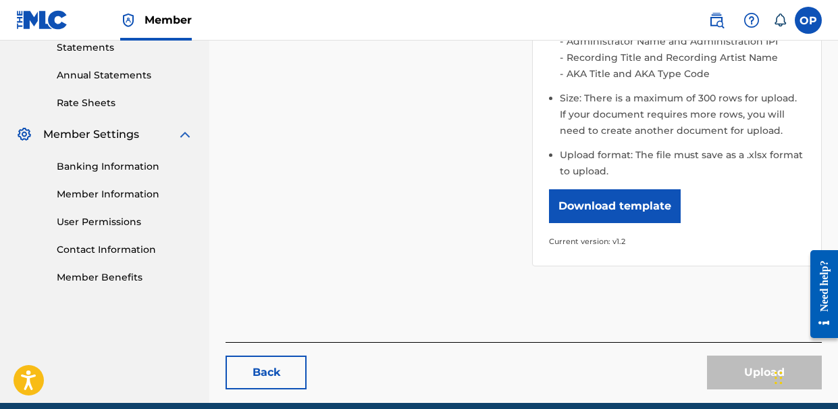
scroll to position [472, 0]
click at [110, 169] on link "Banking Information" at bounding box center [125, 166] width 136 height 14
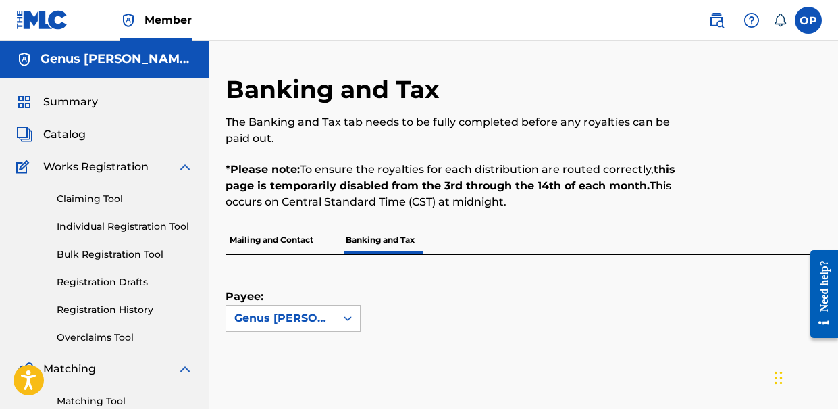
click at [282, 242] on p "Mailing and Contact" at bounding box center [272, 240] width 92 height 28
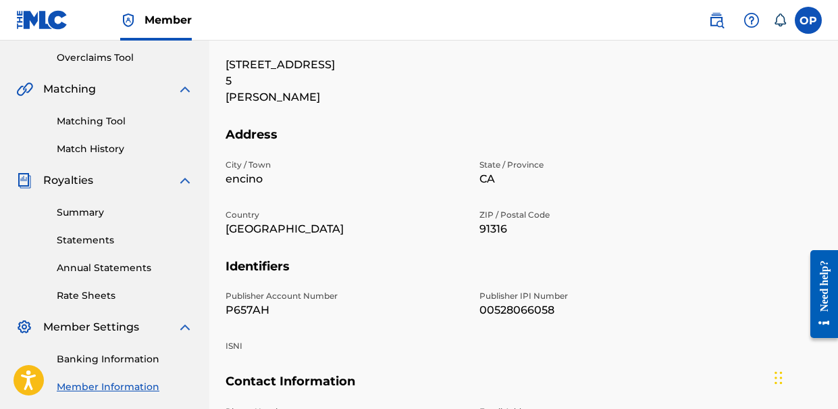
scroll to position [429, 0]
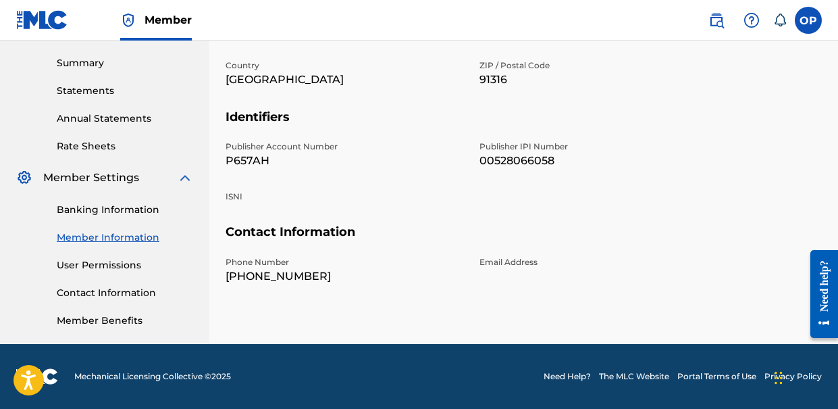
click at [101, 215] on link "Banking Information" at bounding box center [125, 210] width 136 height 14
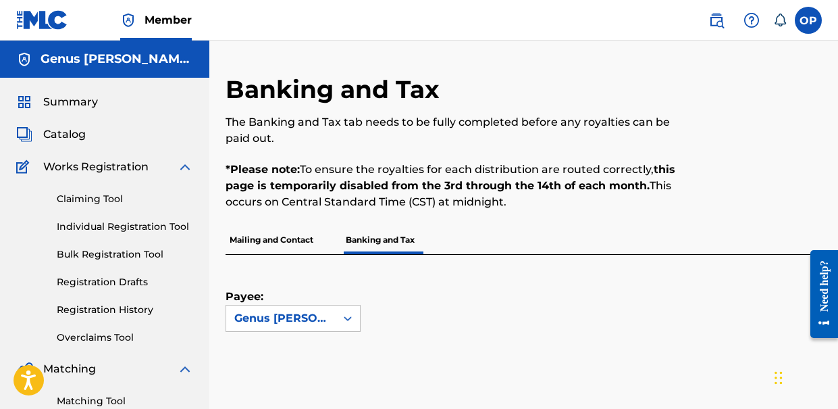
click at [65, 104] on span "Summary" at bounding box center [70, 102] width 55 height 16
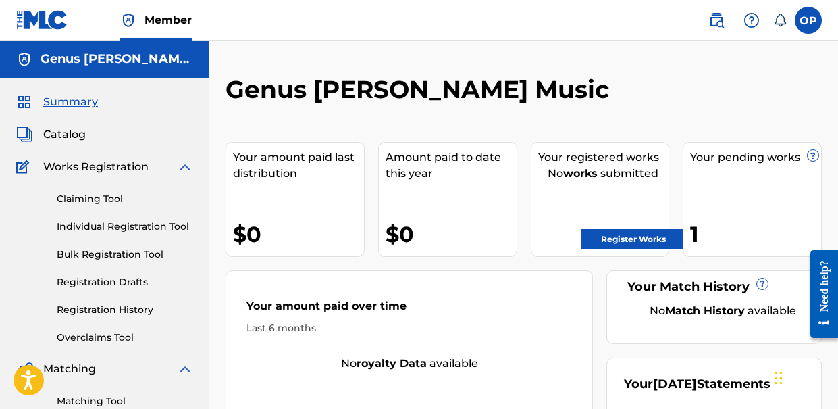
click at [652, 244] on link "Register Works" at bounding box center [633, 239] width 104 height 20
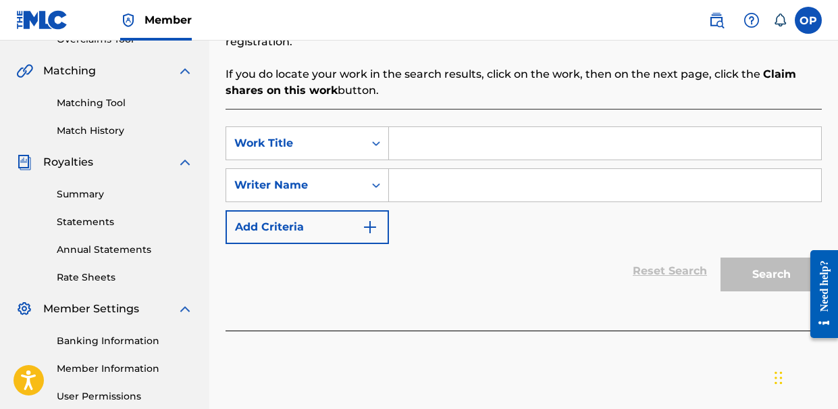
scroll to position [297, 0]
click at [456, 151] on input "Search Form" at bounding box center [605, 144] width 432 height 32
type input "n"
type input "N"
paste input "NO KITTY"
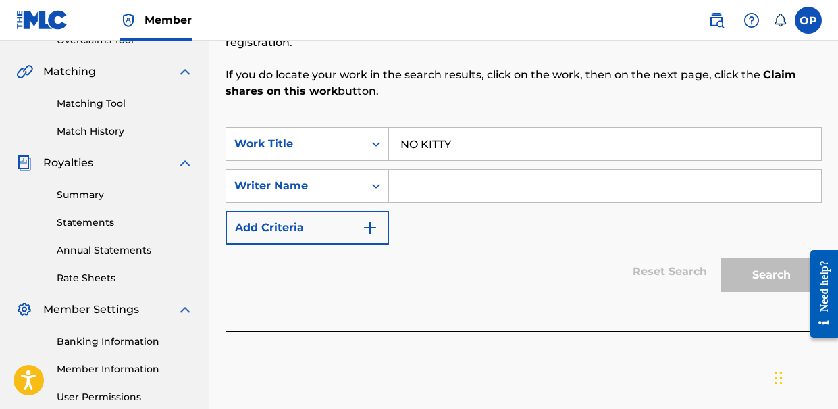
type input "NO KITTY"
click at [458, 182] on input "Search Form" at bounding box center [605, 185] width 432 height 32
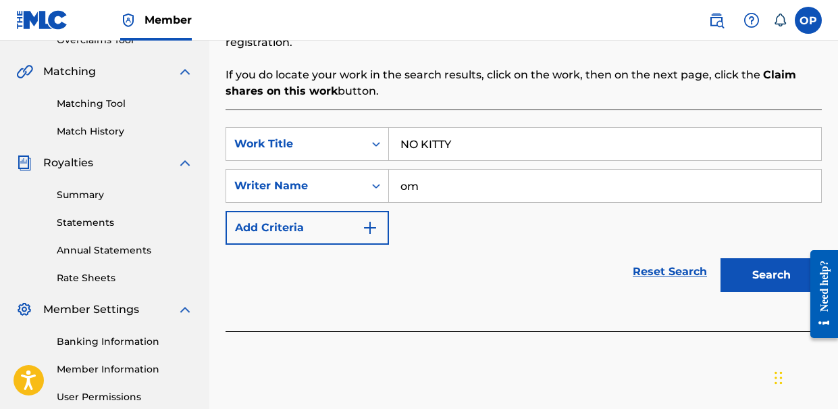
type input "o"
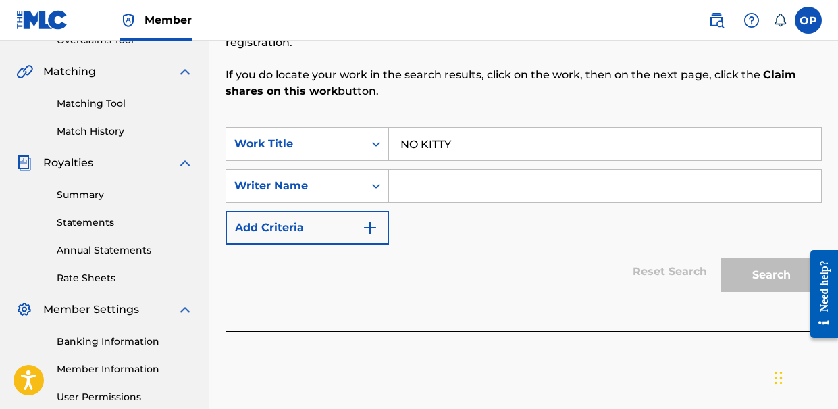
click at [396, 187] on input "Search Form" at bounding box center [605, 185] width 432 height 32
click at [371, 181] on icon "Search Form" at bounding box center [376, 186] width 14 height 14
click at [458, 259] on div "Reset Search Search" at bounding box center [524, 271] width 596 height 54
click at [434, 176] on input "Search Form" at bounding box center [605, 185] width 432 height 32
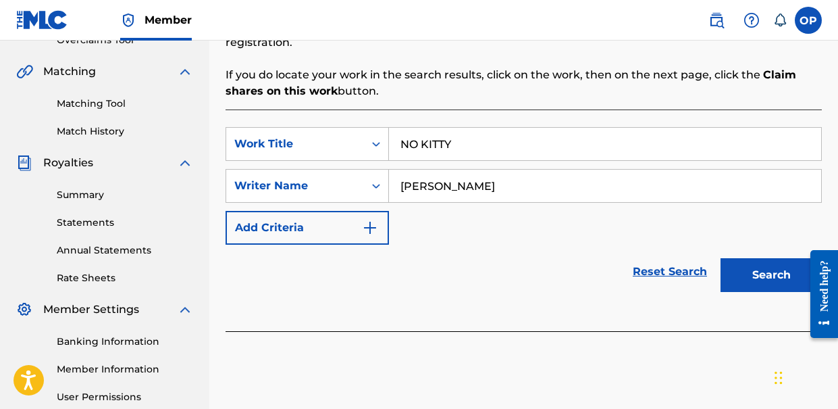
type input "nasim piroozmandi"
click at [720, 258] on button "Search" at bounding box center [770, 275] width 101 height 34
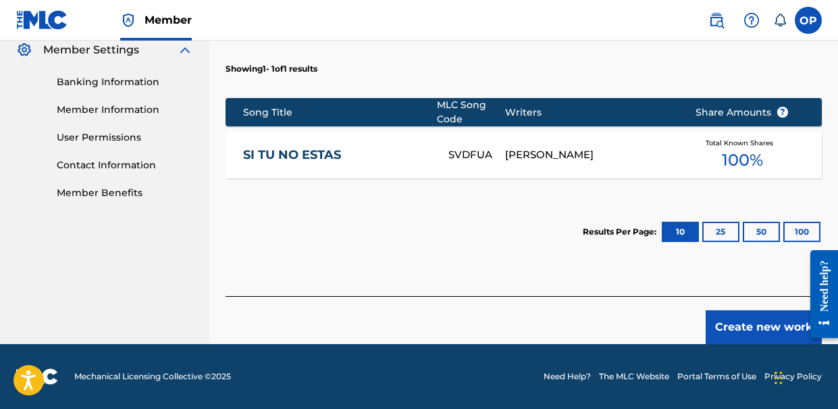
scroll to position [541, 0]
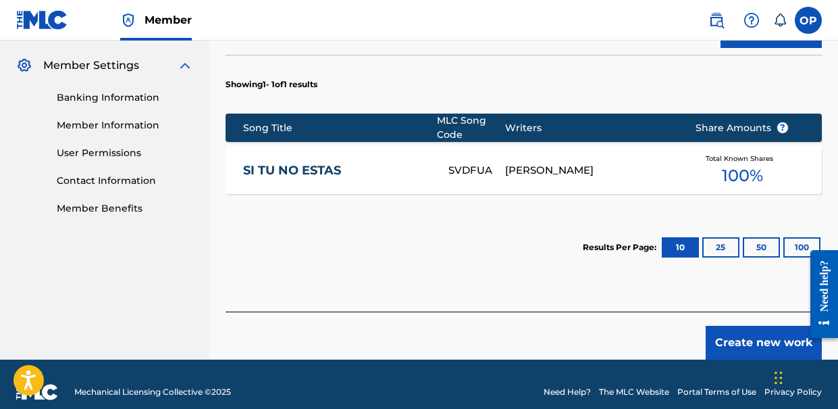
click at [710, 251] on button "25" at bounding box center [720, 247] width 37 height 20
click at [745, 250] on button "50" at bounding box center [761, 247] width 37 height 20
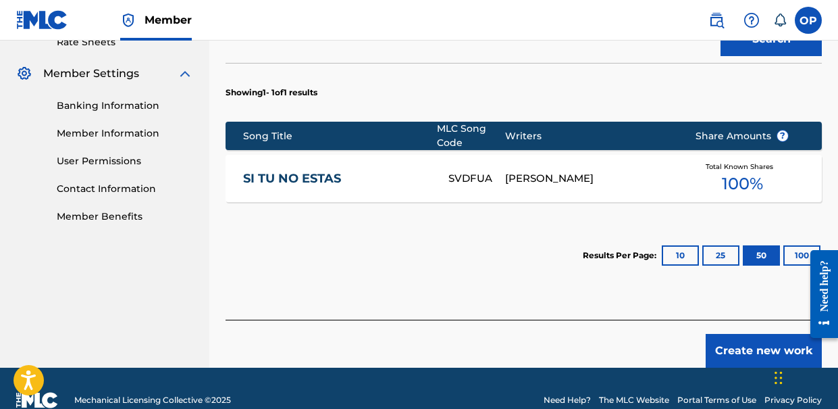
scroll to position [556, 0]
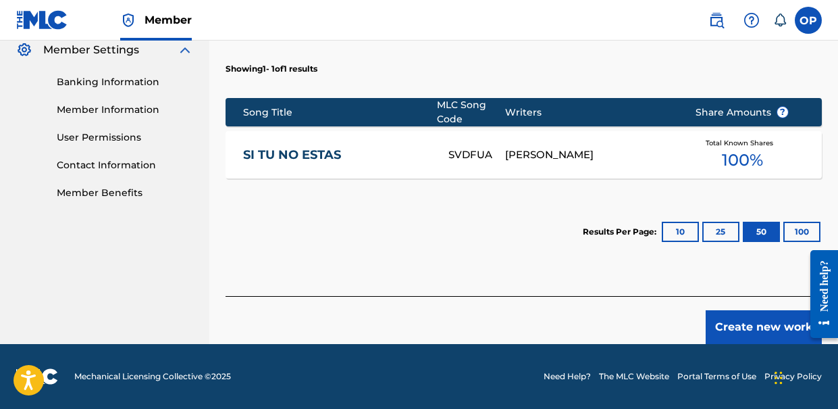
click at [723, 318] on button "Create new work" at bounding box center [764, 327] width 116 height 34
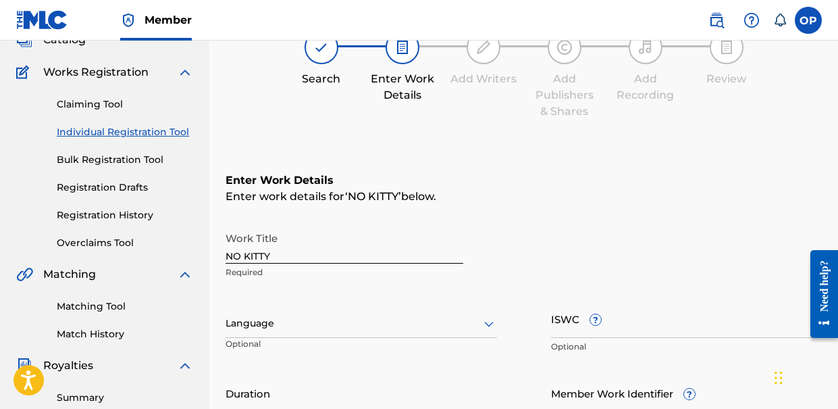
scroll to position [91, 0]
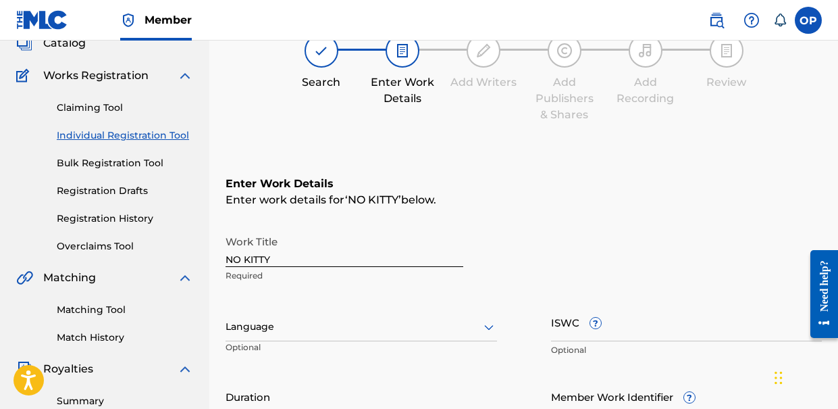
click at [303, 333] on div at bounding box center [361, 326] width 271 height 17
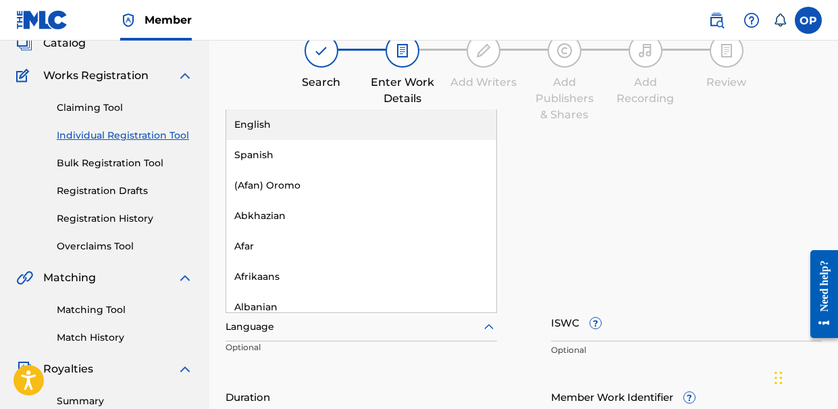
click at [272, 127] on div "English" at bounding box center [361, 124] width 270 height 30
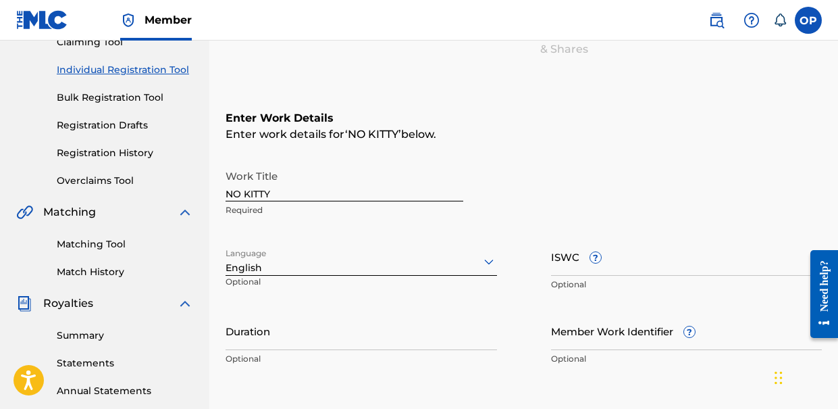
scroll to position [163, 0]
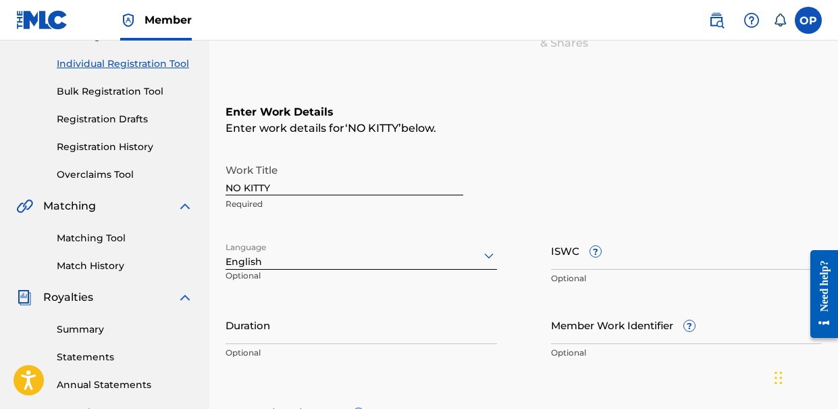
click at [569, 266] on input "ISWC ?" at bounding box center [686, 250] width 271 height 38
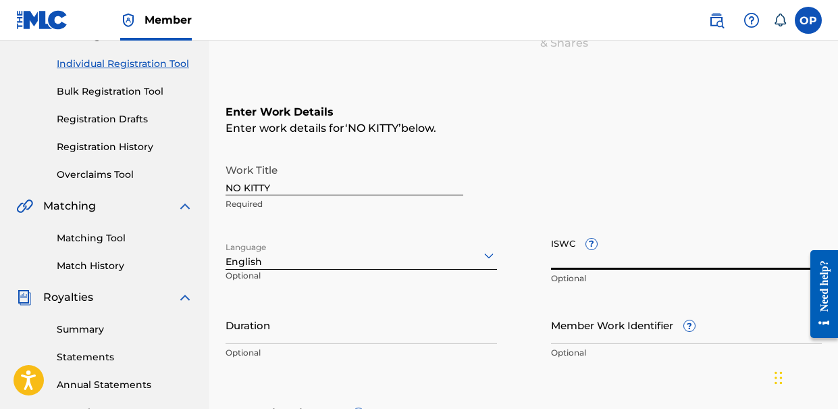
paste input "T9105003234"
type input "T9105003234"
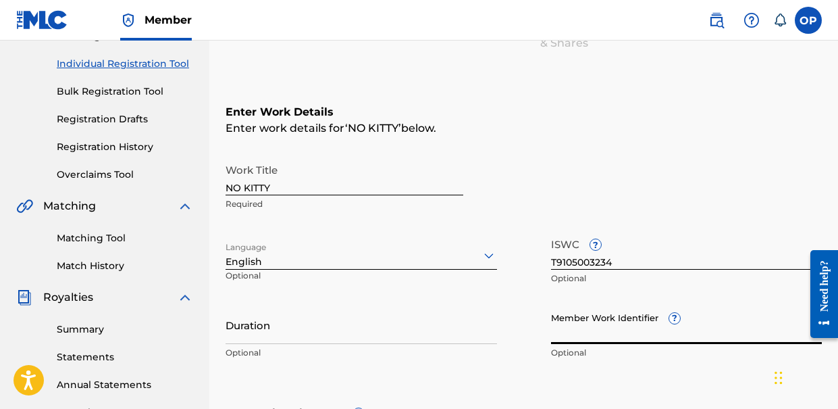
click at [614, 331] on input "Member Work Identifier ?" at bounding box center [686, 324] width 271 height 38
paste input "Duplicate this Work > Work ID 885620113"
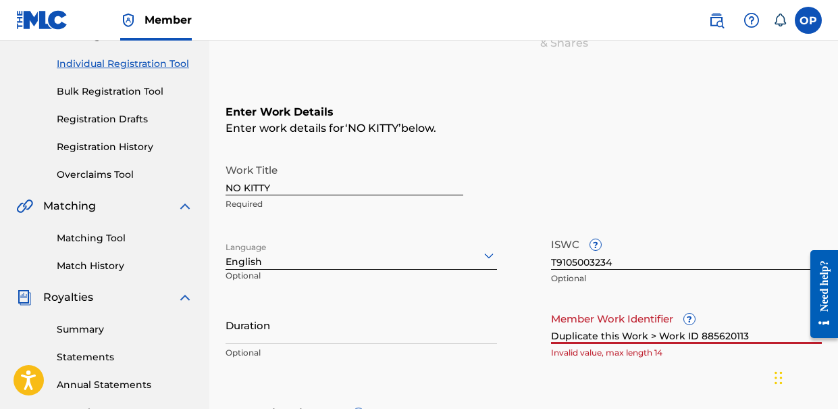
drag, startPoint x: 697, startPoint y: 333, endPoint x: 397, endPoint y: 323, distance: 300.0
click at [402, 323] on div "Work Title NO KITTY Required Language English Optional ISWC ? T9105003234 Optio…" at bounding box center [524, 261] width 596 height 209
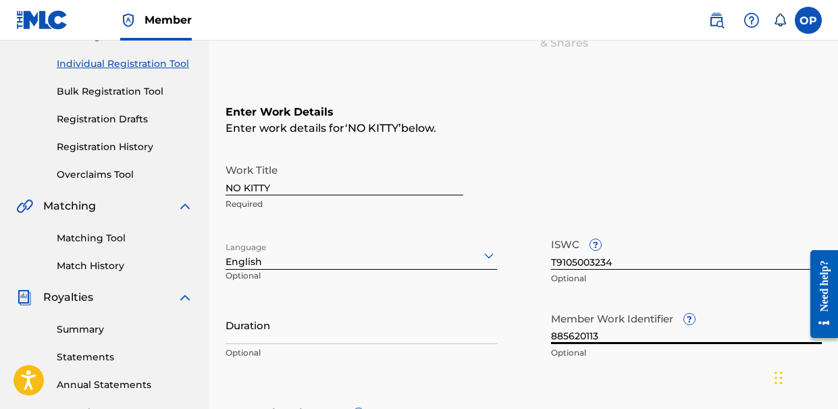
type input "885620113"
click at [634, 157] on div "Work Title NO KITTY Required" at bounding box center [524, 187] width 596 height 61
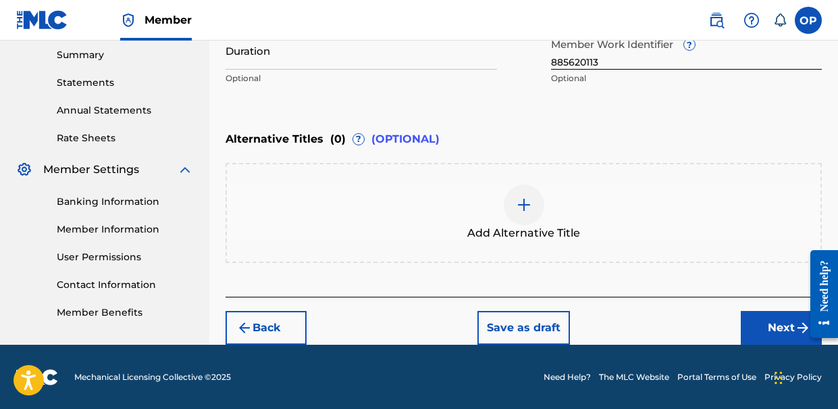
scroll to position [185, 0]
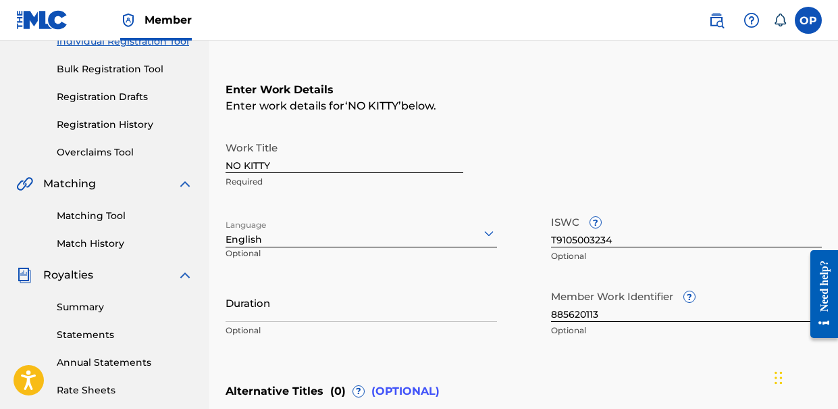
click at [321, 300] on input "Duration" at bounding box center [361, 302] width 271 height 38
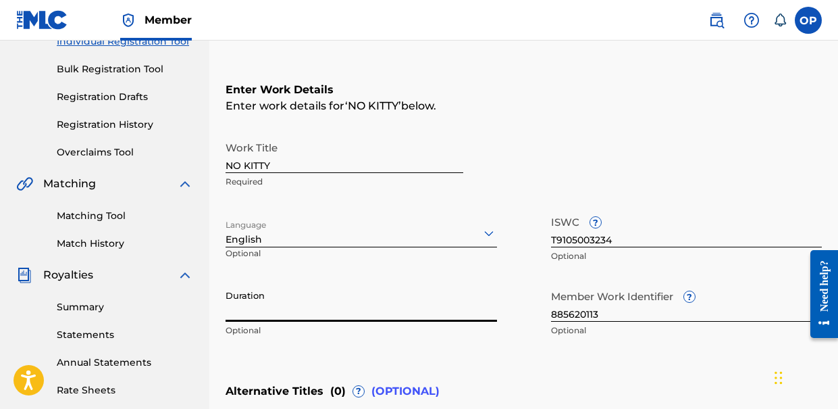
type input "3"
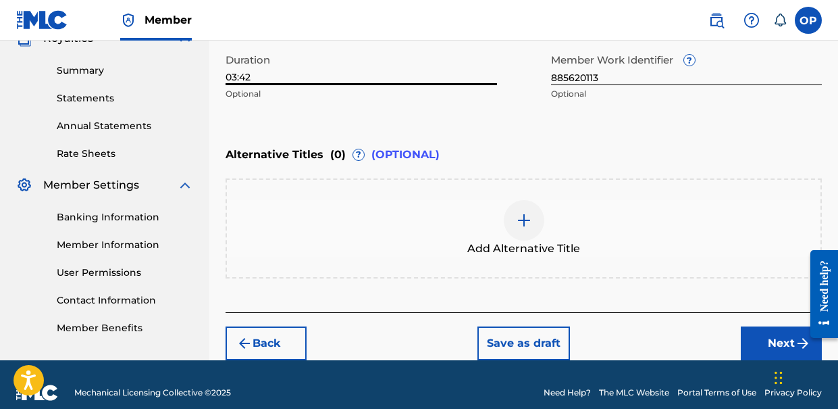
scroll to position [437, 0]
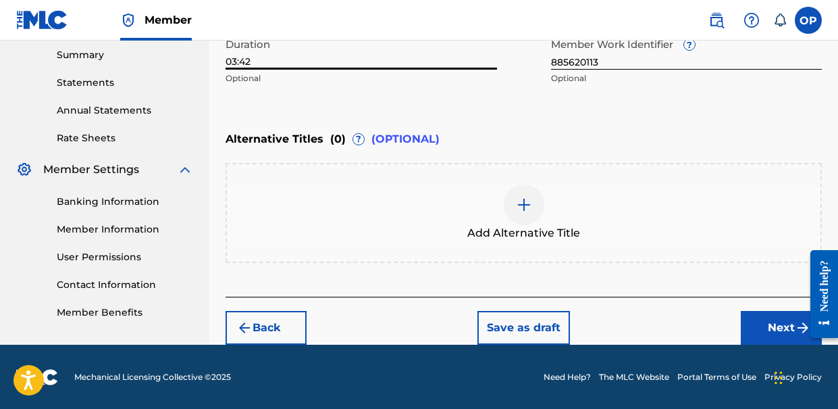
type input "03:42"
click at [763, 318] on button "Next" at bounding box center [781, 328] width 81 height 34
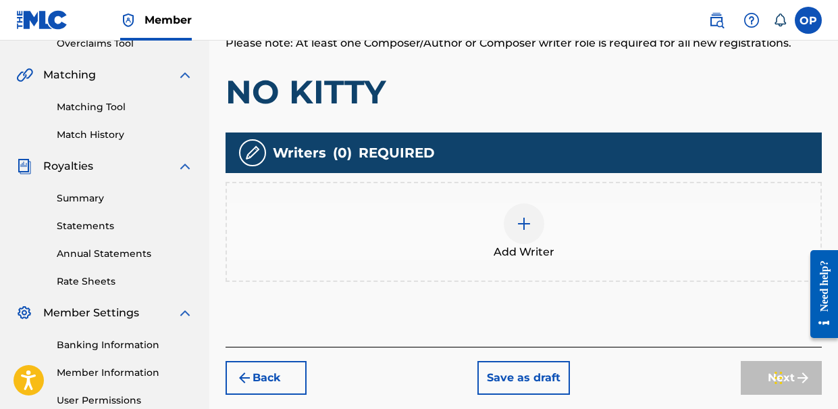
scroll to position [224, 0]
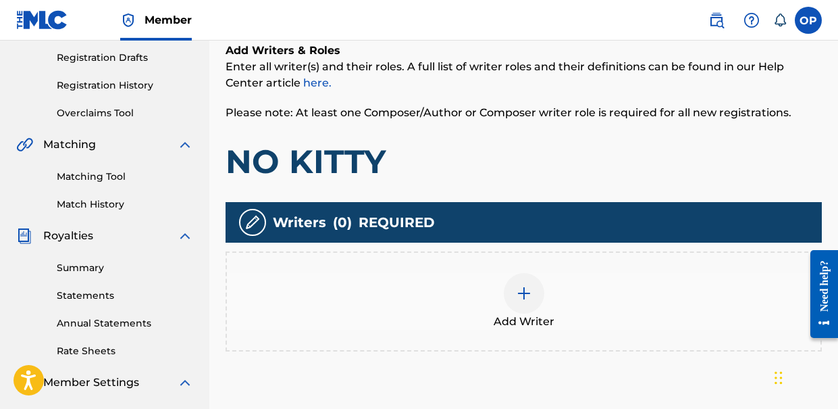
click at [505, 292] on div at bounding box center [524, 293] width 41 height 41
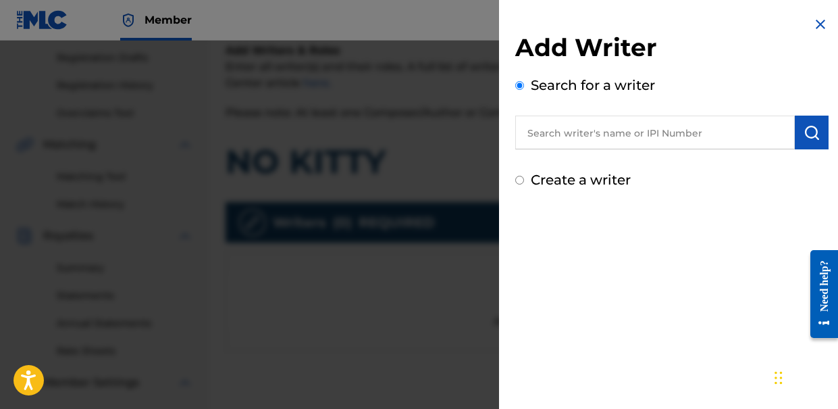
click at [588, 138] on input "text" at bounding box center [655, 132] width 280 height 34
type input "omid piroozmandi"
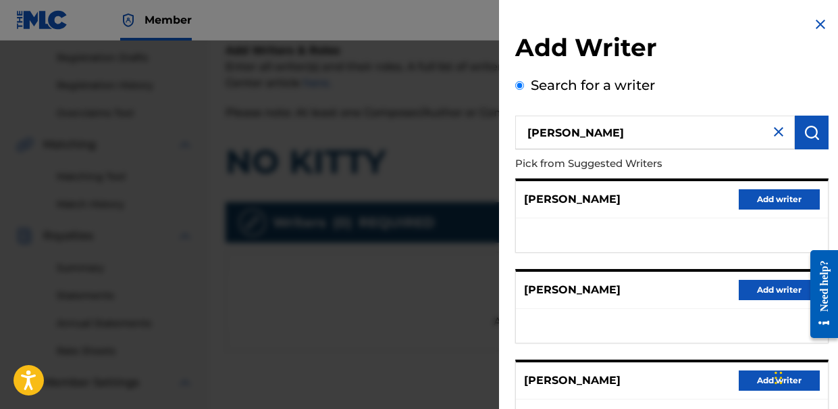
click at [755, 205] on button "Add writer" at bounding box center [779, 199] width 81 height 20
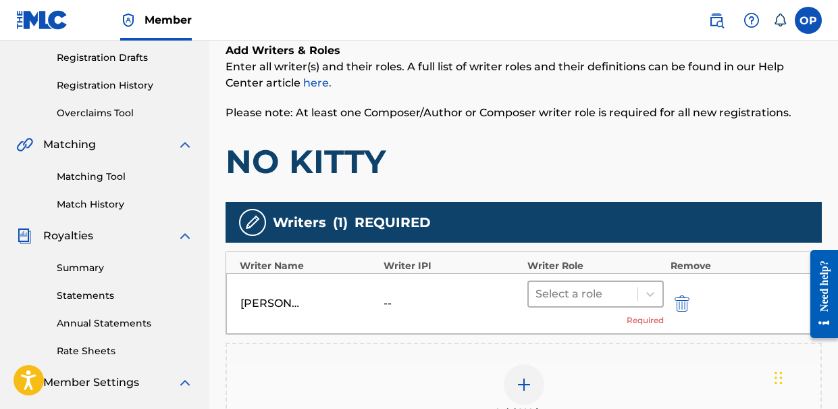
click at [572, 292] on div at bounding box center [582, 293] width 95 height 19
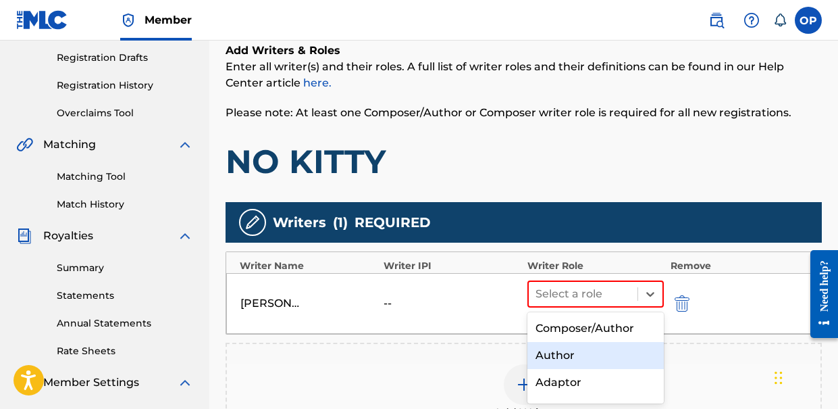
click at [558, 352] on div "Author" at bounding box center [595, 355] width 136 height 27
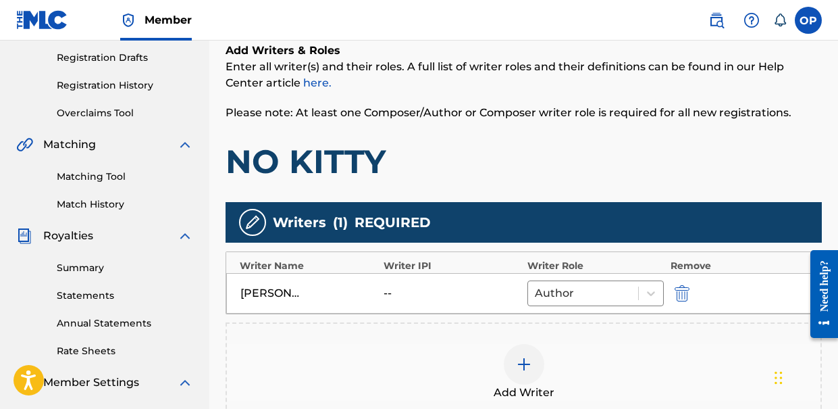
click at [513, 373] on div at bounding box center [524, 364] width 41 height 41
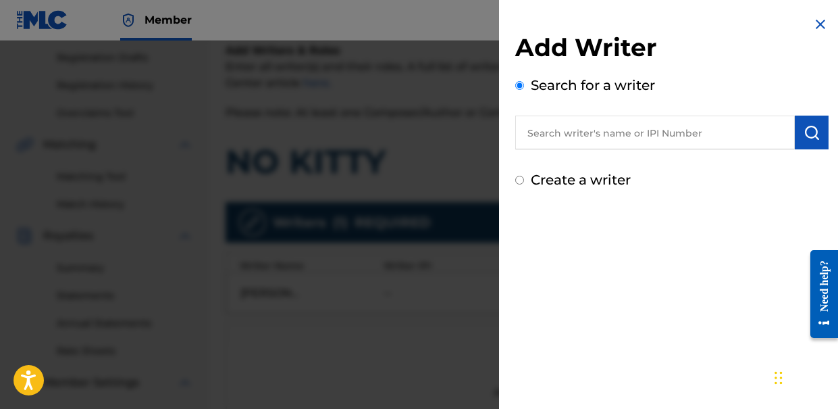
click at [586, 186] on label "Create a writer" at bounding box center [581, 180] width 100 height 16
radio input "true"
click at [524, 184] on input "Create a writer" at bounding box center [519, 180] width 9 height 9
radio input "false"
radio input "true"
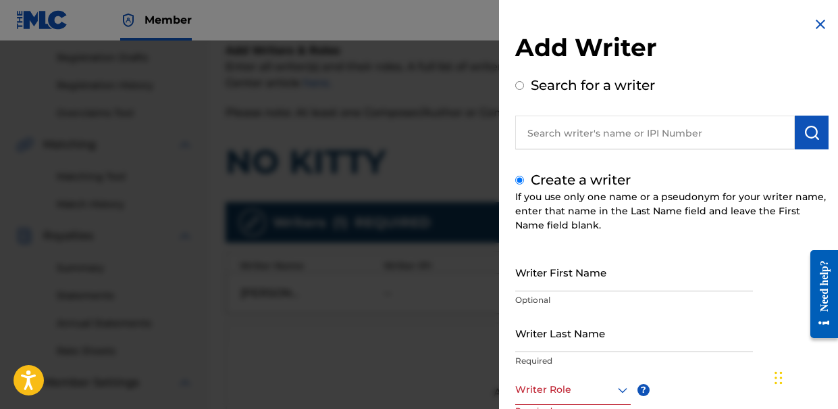
click at [565, 179] on label "Create a writer" at bounding box center [581, 180] width 100 height 16
click at [524, 179] on input "Create a writer" at bounding box center [519, 180] width 9 height 9
click at [550, 274] on input "Writer First Name" at bounding box center [634, 272] width 238 height 38
type input "Omid"
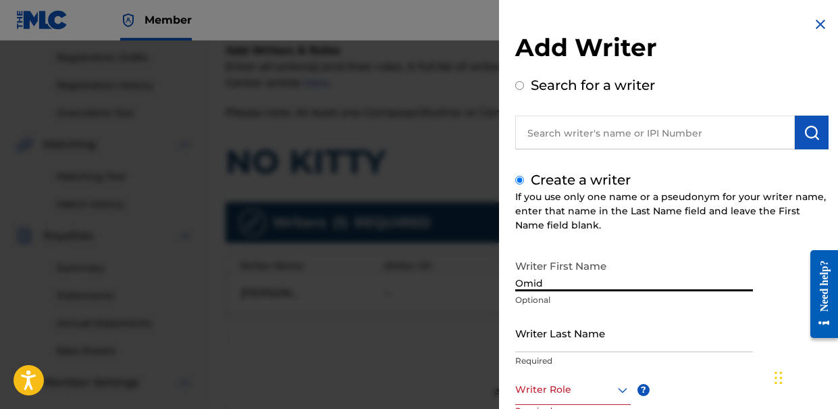
click at [565, 337] on input "Writer Last Name" at bounding box center [634, 332] width 238 height 38
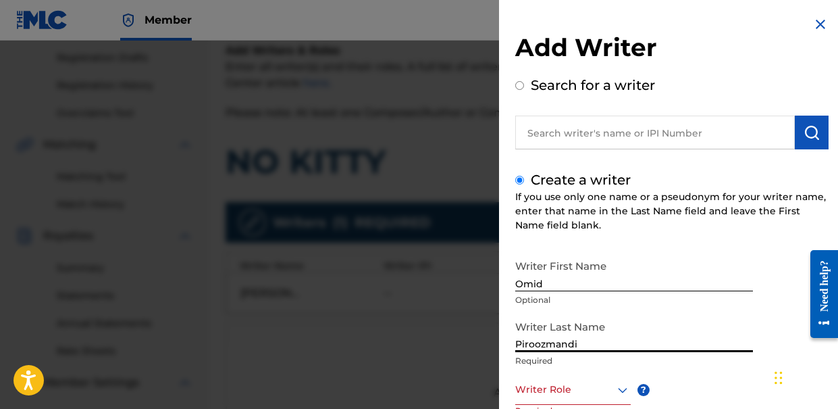
scroll to position [176, 0]
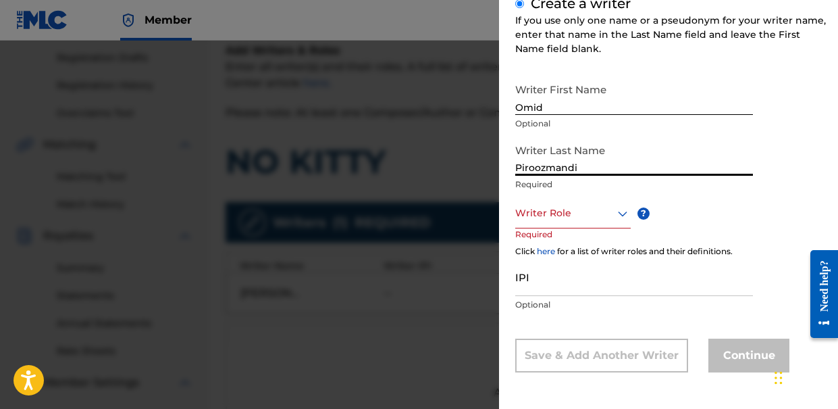
type input "Piroozmandi"
click at [586, 208] on div at bounding box center [572, 213] width 115 height 17
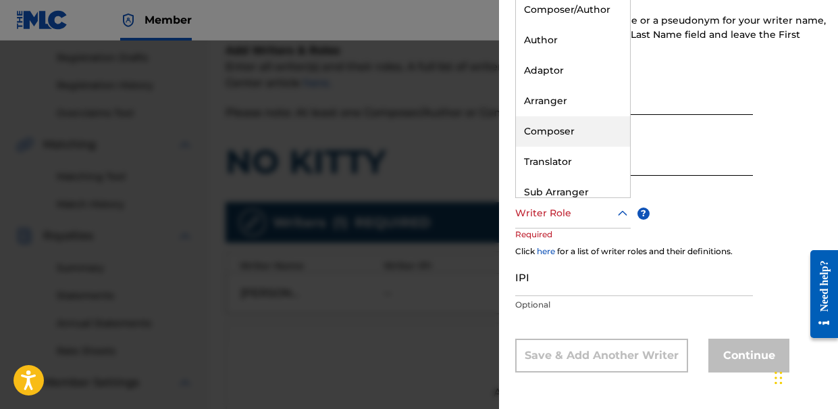
click at [565, 137] on div "Composer" at bounding box center [573, 131] width 114 height 30
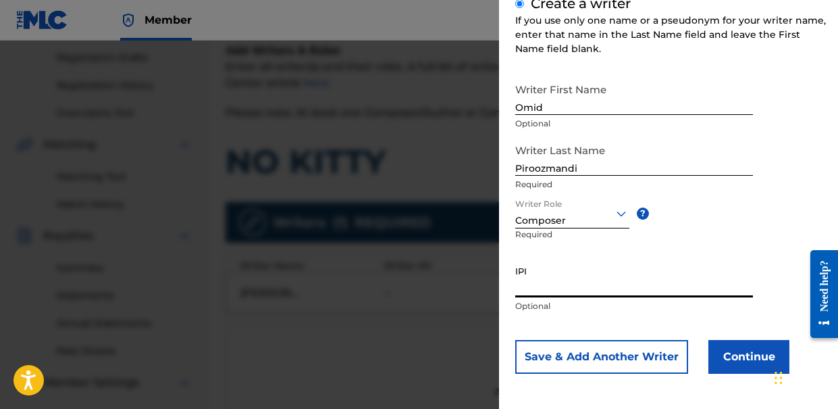
click at [579, 275] on input "IPI" at bounding box center [634, 278] width 238 height 38
paste input "610972656"
type input "610972656"
click at [745, 359] on button "Continue" at bounding box center [748, 357] width 81 height 34
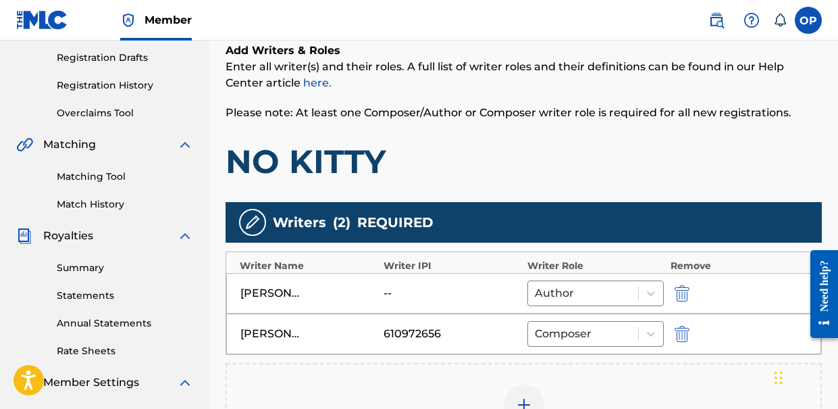
click at [417, 290] on div "--" at bounding box center [414, 293] width 61 height 16
click at [351, 286] on div "[PERSON_NAME]" at bounding box center [308, 293] width 136 height 16
click at [272, 290] on div "[PERSON_NAME]" at bounding box center [270, 293] width 61 height 16
click at [389, 293] on div "--" at bounding box center [414, 293] width 61 height 16
click at [619, 296] on div at bounding box center [583, 293] width 97 height 19
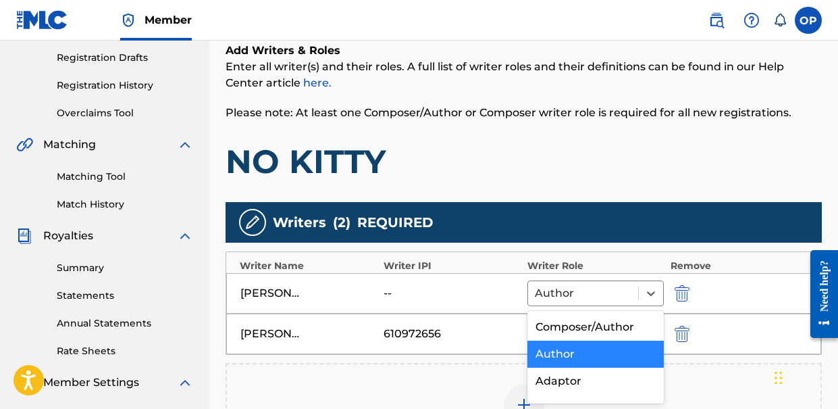
click at [566, 357] on div "Author" at bounding box center [595, 353] width 136 height 27
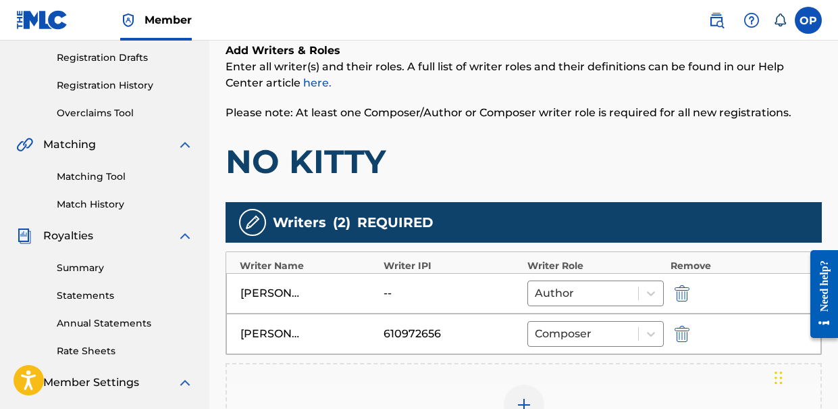
click at [455, 309] on div "NASIM PIROOZMANDI -- Author" at bounding box center [523, 293] width 595 height 41
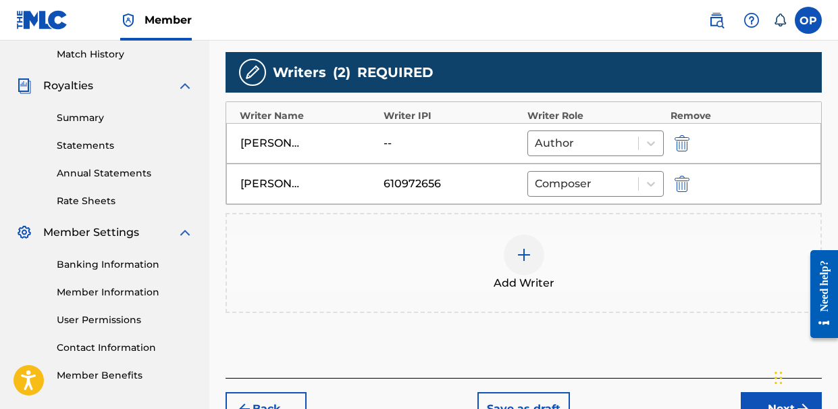
scroll to position [370, 0]
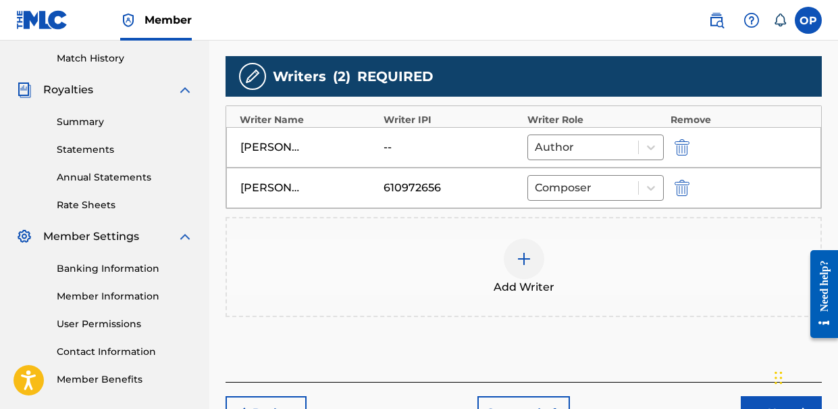
click at [683, 148] on img "submit" at bounding box center [682, 147] width 15 height 16
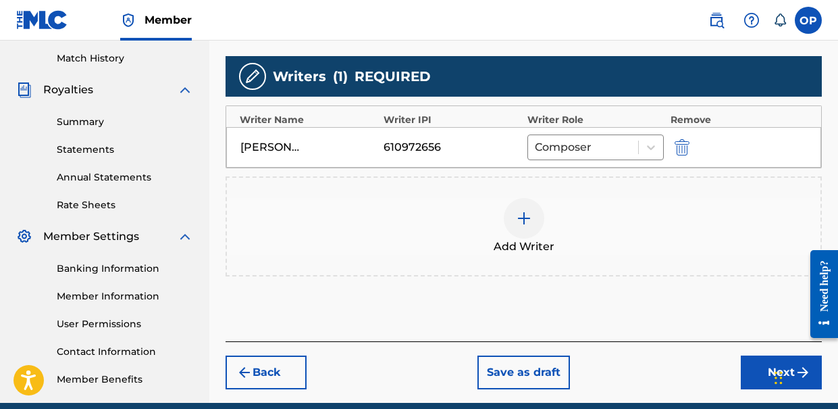
click at [525, 219] on img at bounding box center [524, 218] width 16 height 16
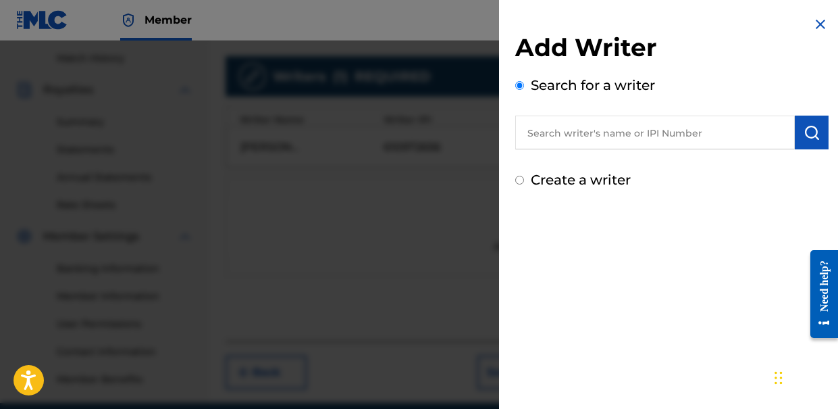
click at [600, 172] on label "Create a writer" at bounding box center [581, 180] width 100 height 16
radio input "true"
click at [524, 176] on input "Create a writer" at bounding box center [519, 180] width 9 height 9
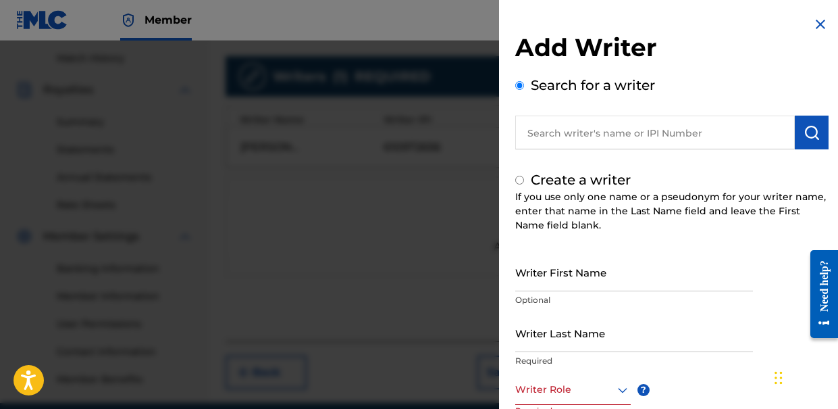
radio input "false"
radio input "true"
click at [564, 278] on input "Writer First Name" at bounding box center [634, 272] width 238 height 38
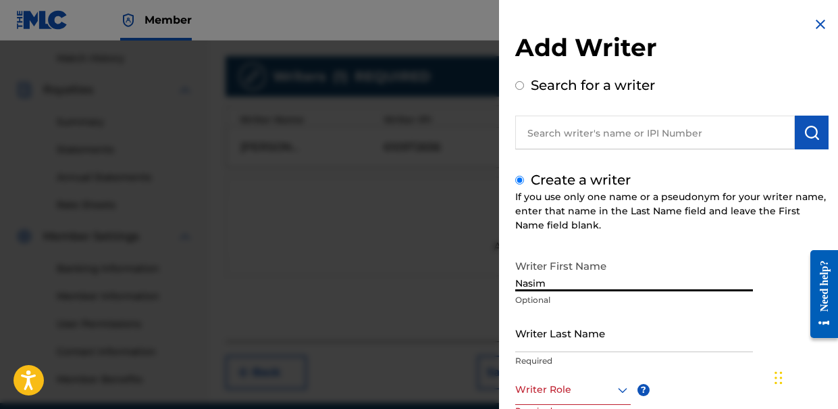
type input "Nasim"
click at [572, 346] on input "Writer Last Name" at bounding box center [634, 332] width 238 height 38
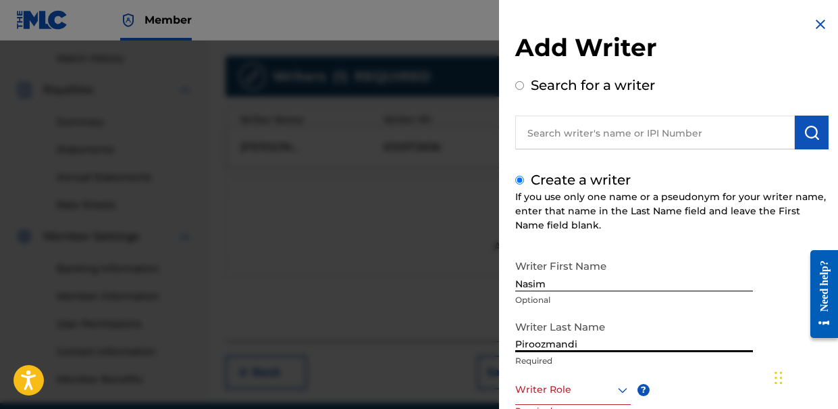
scroll to position [176, 0]
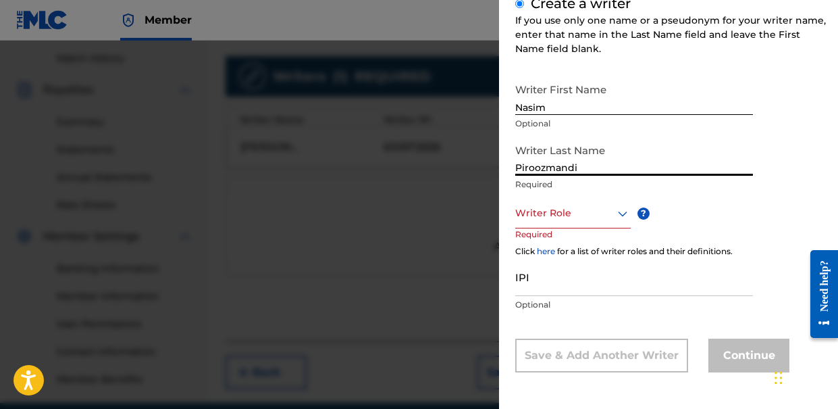
type input "Piroozmandi"
click at [577, 221] on div "Writer Role" at bounding box center [572, 213] width 115 height 30
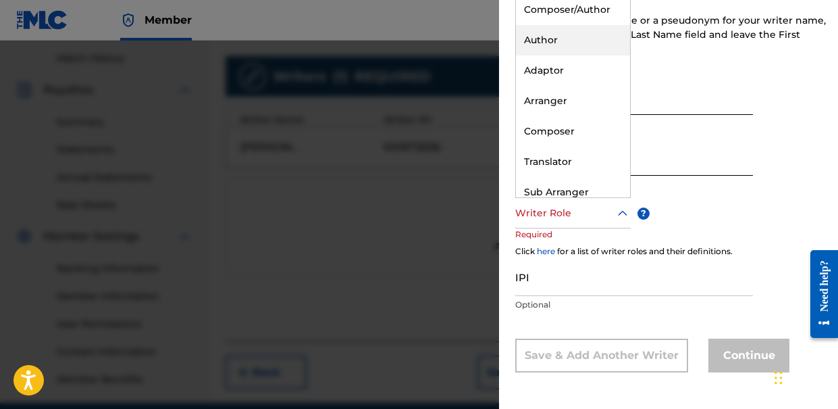
click at [548, 47] on div "Author" at bounding box center [573, 40] width 114 height 30
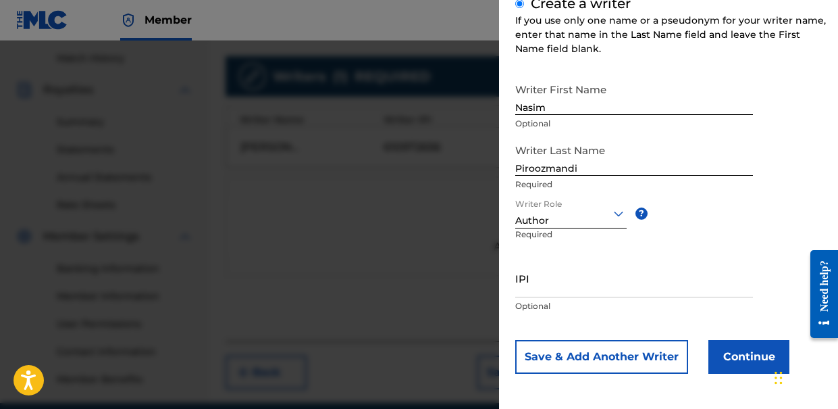
click at [569, 289] on input "IPI" at bounding box center [634, 278] width 238 height 38
paste input "521946945"
type input "521946945"
click at [732, 352] on button "Continue" at bounding box center [748, 357] width 81 height 34
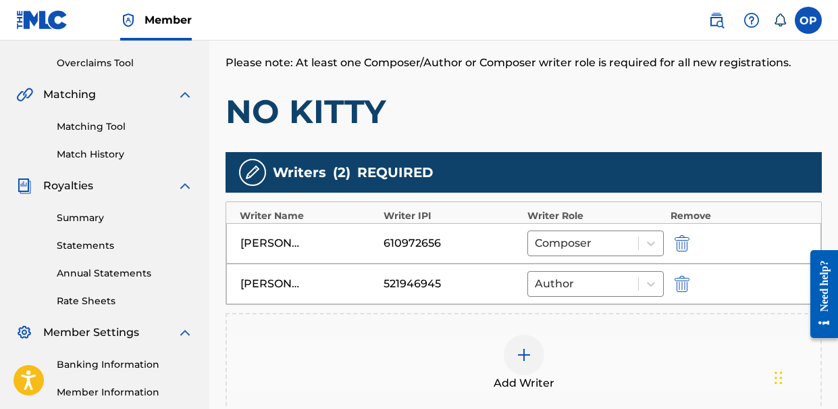
scroll to position [456, 0]
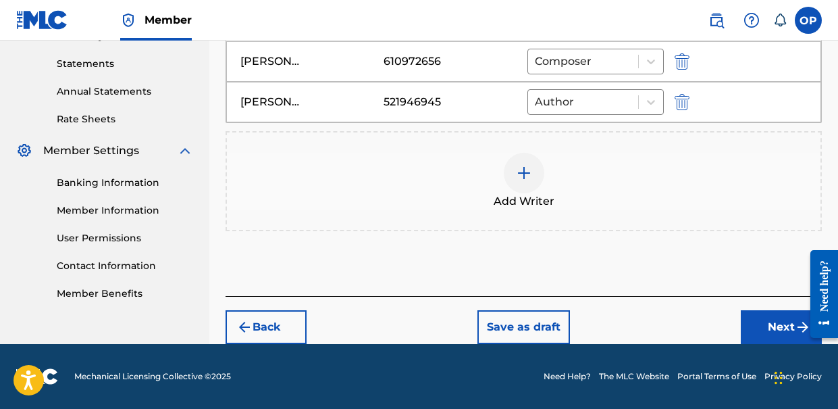
click at [777, 340] on button "Next" at bounding box center [781, 327] width 81 height 34
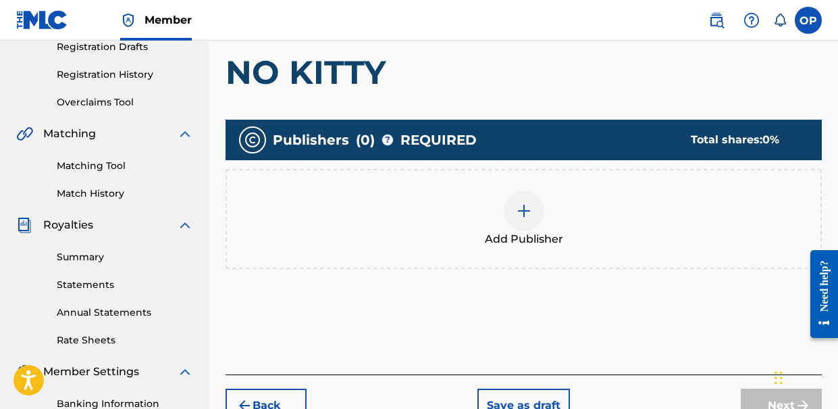
scroll to position [234, 0]
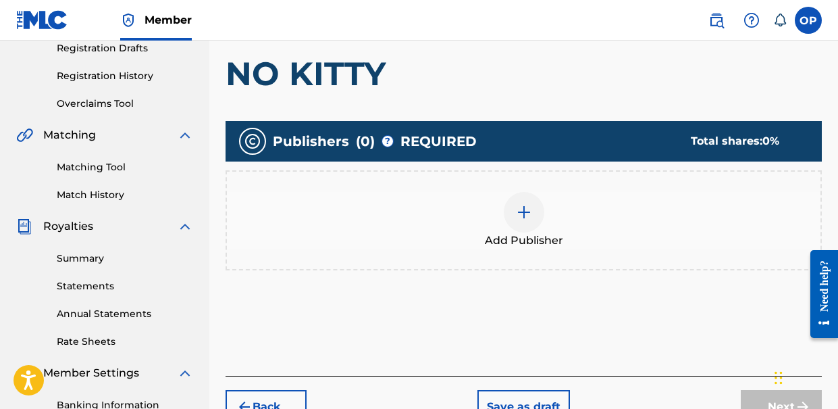
click at [523, 215] on img at bounding box center [524, 212] width 16 height 16
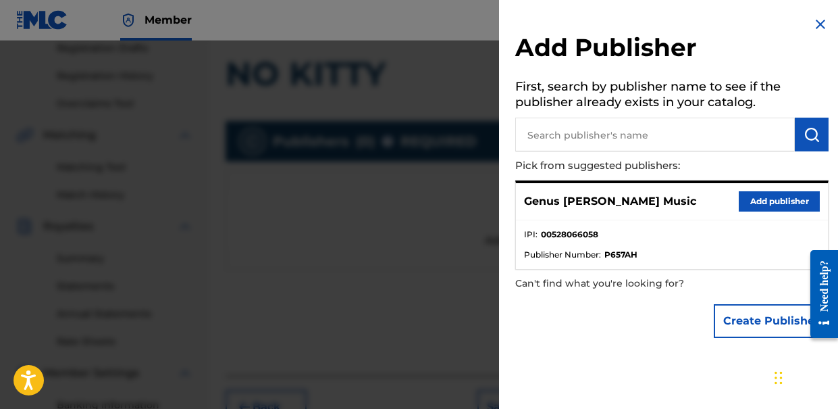
click at [587, 138] on input "text" at bounding box center [655, 134] width 280 height 34
type input "genus"
click at [771, 205] on button "Add publisher" at bounding box center [779, 201] width 81 height 20
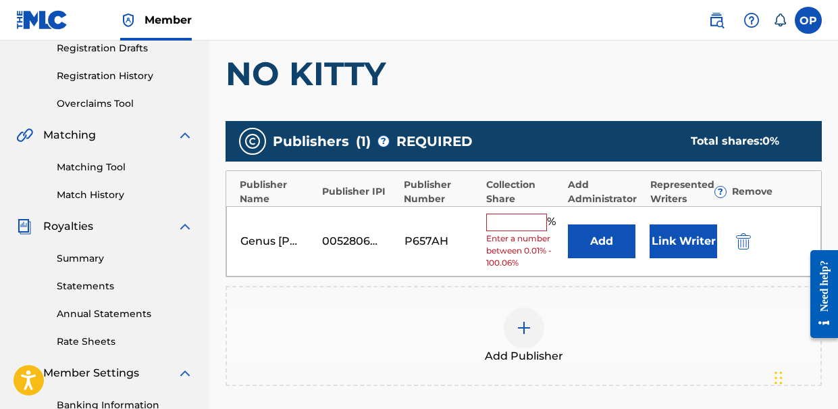
click at [519, 232] on span "Enter a number between 0.01% - 100.06%" at bounding box center [523, 250] width 75 height 36
click at [513, 226] on input "text" at bounding box center [516, 222] width 61 height 18
type input "50"
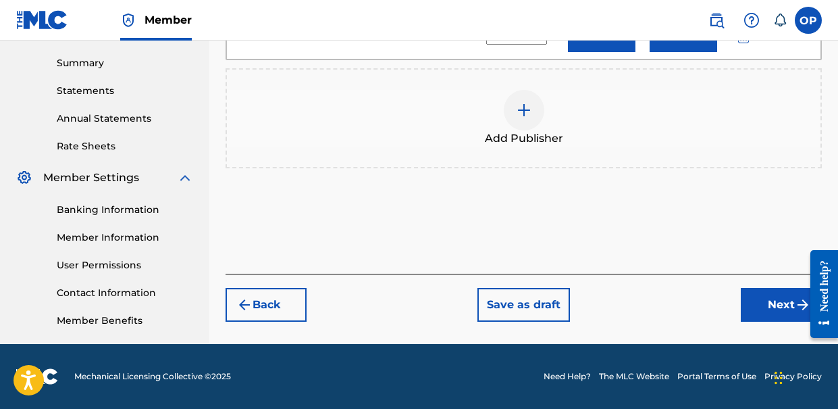
click at [756, 305] on button "Next" at bounding box center [781, 305] width 81 height 34
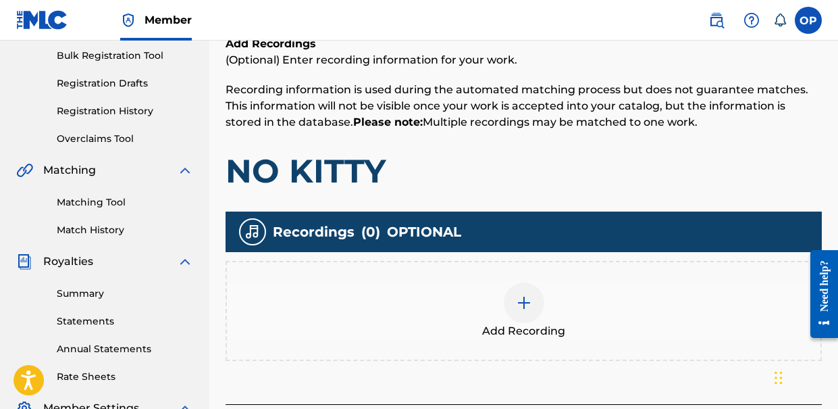
scroll to position [200, 0]
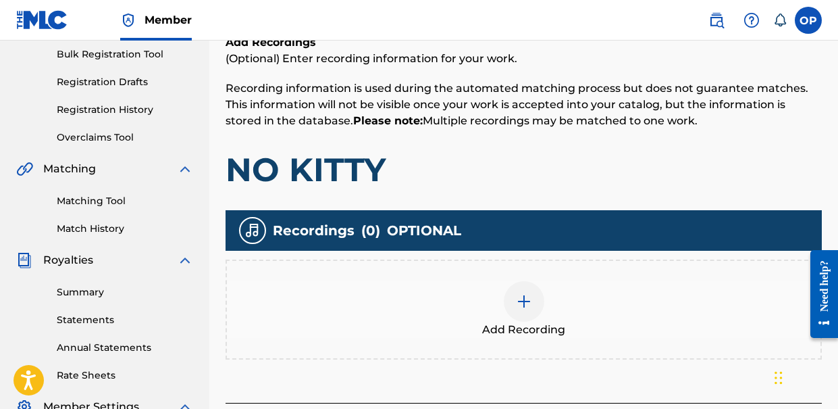
click at [526, 294] on img at bounding box center [524, 301] width 16 height 16
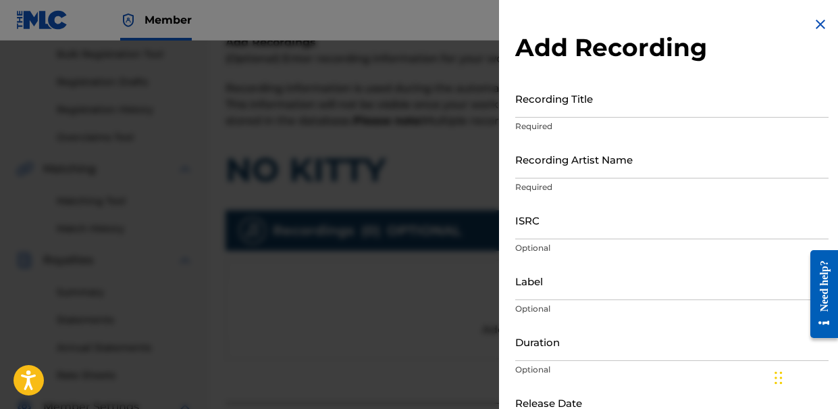
click at [567, 107] on input "Recording Title" at bounding box center [671, 98] width 313 height 38
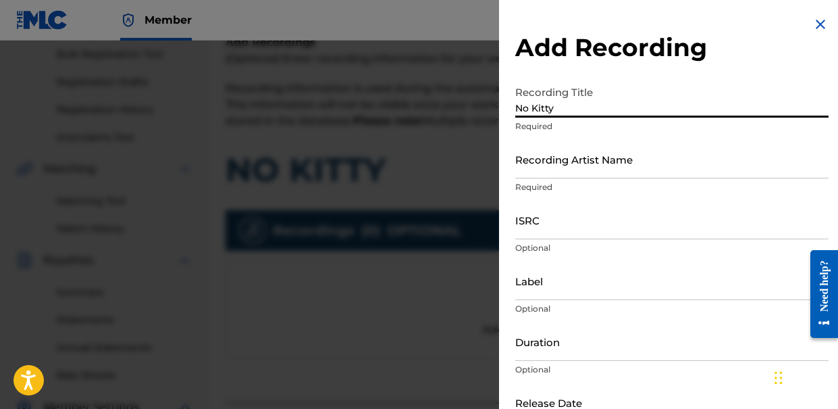
type input "No Kitty"
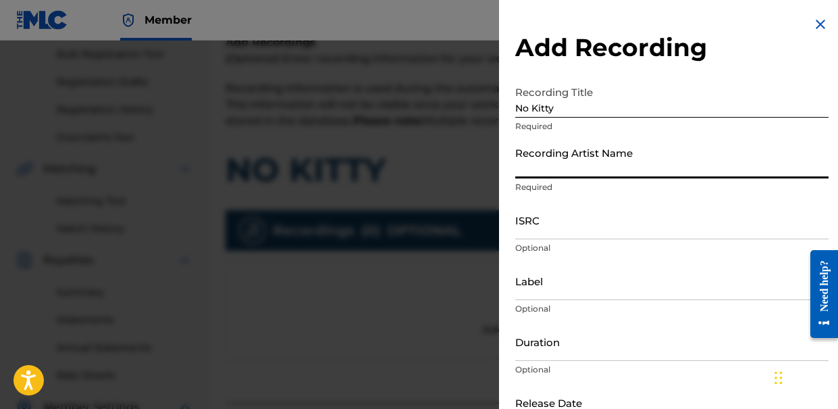
click at [581, 154] on input "Recording Artist Name" at bounding box center [671, 159] width 313 height 38
type input "[PERSON_NAME]"
click at [577, 211] on input "ISRC" at bounding box center [671, 220] width 313 height 38
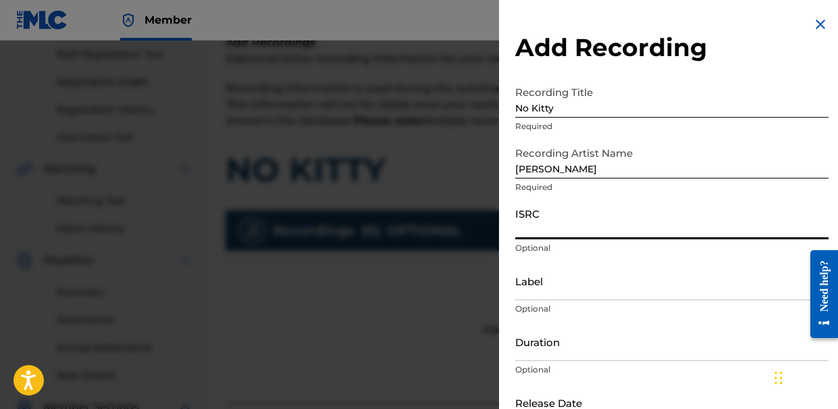
paste input "T9105003234"
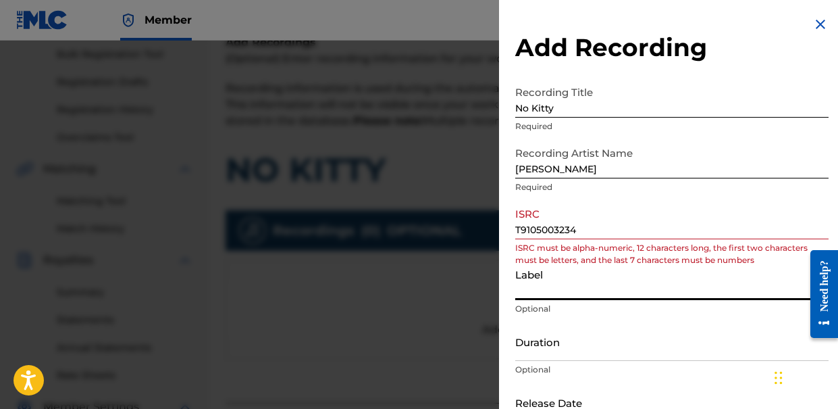
click at [590, 299] on input "Label" at bounding box center [671, 280] width 313 height 38
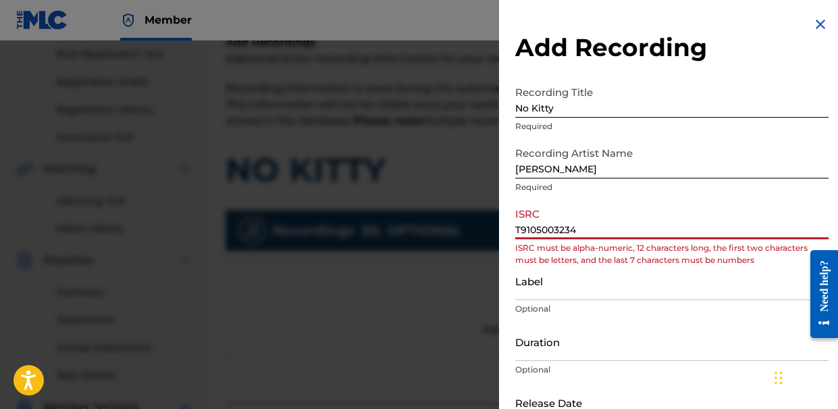
drag, startPoint x: 598, startPoint y: 233, endPoint x: 570, endPoint y: 226, distance: 28.5
click at [570, 226] on input "T9105003234" at bounding box center [671, 220] width 313 height 38
click at [585, 230] on input "T9105003234" at bounding box center [671, 220] width 313 height 38
type input "T"
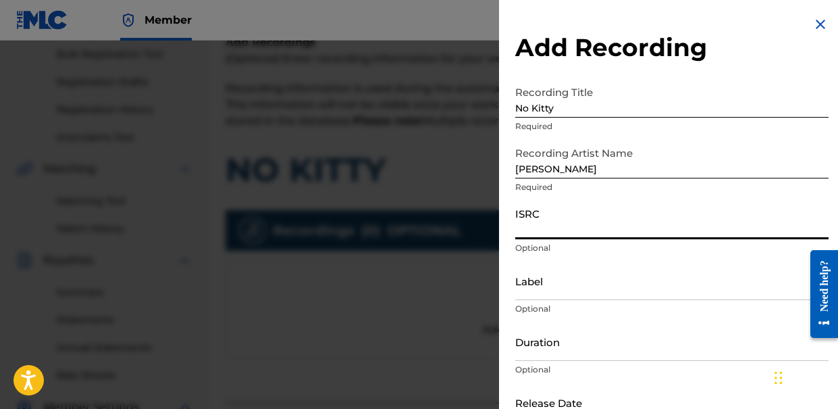
click at [593, 266] on input "Label" at bounding box center [671, 280] width 313 height 38
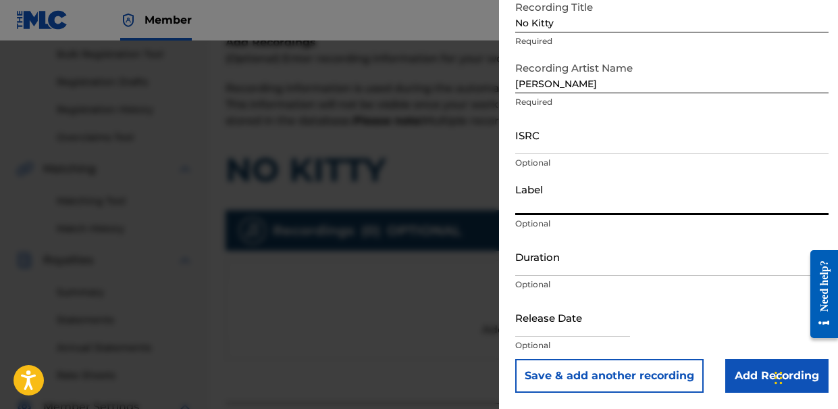
scroll to position [85, 0]
click at [548, 267] on input "Duration" at bounding box center [671, 256] width 313 height 38
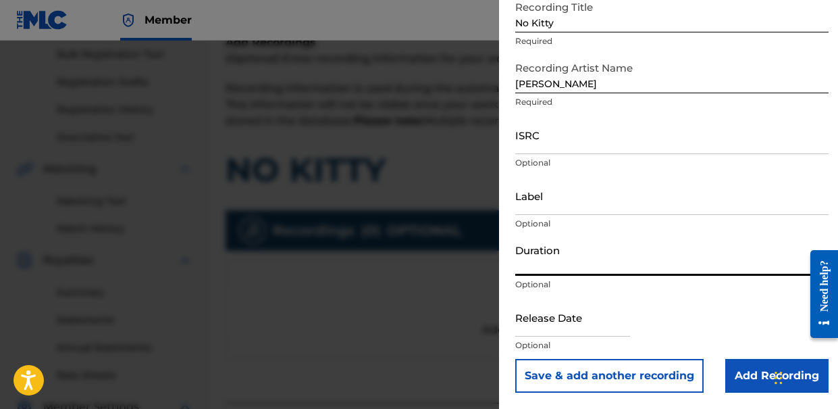
click at [548, 267] on input "Duration" at bounding box center [671, 256] width 313 height 38
type input "03:42"
click at [566, 317] on input "text" at bounding box center [572, 317] width 115 height 38
select select "7"
select select "2025"
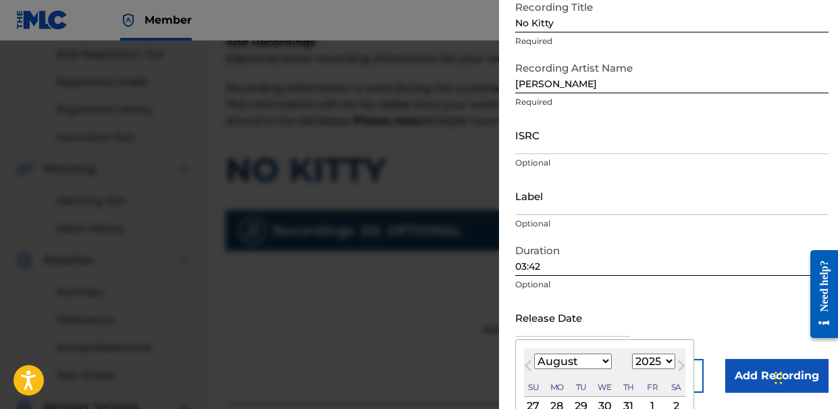
scroll to position [211, 0]
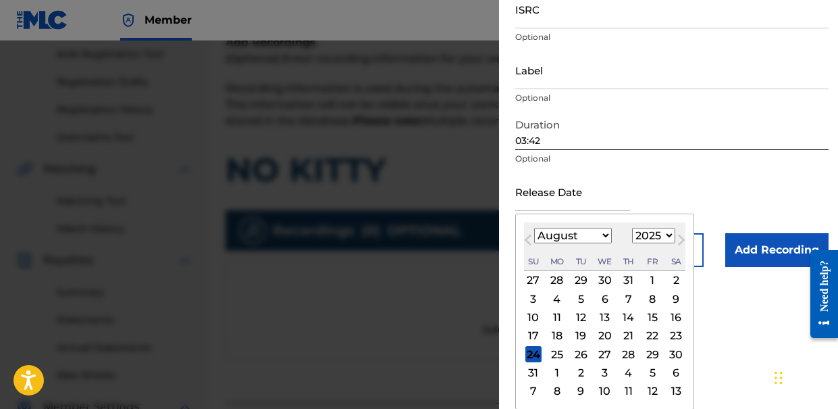
select select "5"
click at [534, 243] on select "January February March April May June July August September October November De…" at bounding box center [573, 236] width 78 height 16
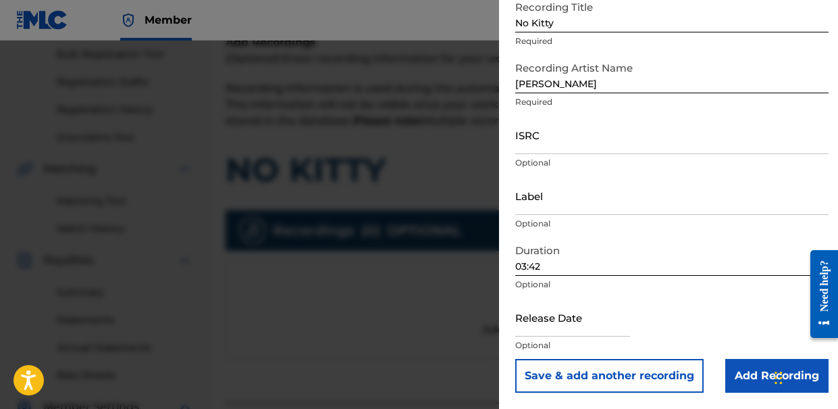
scroll to position [429, 0]
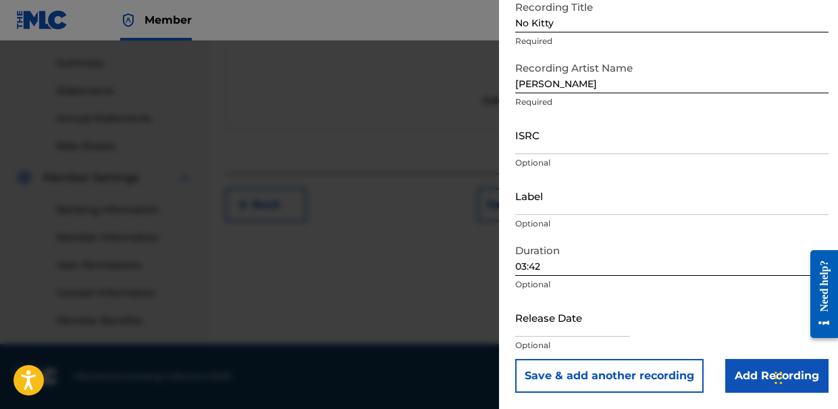
select select "7"
select select "2025"
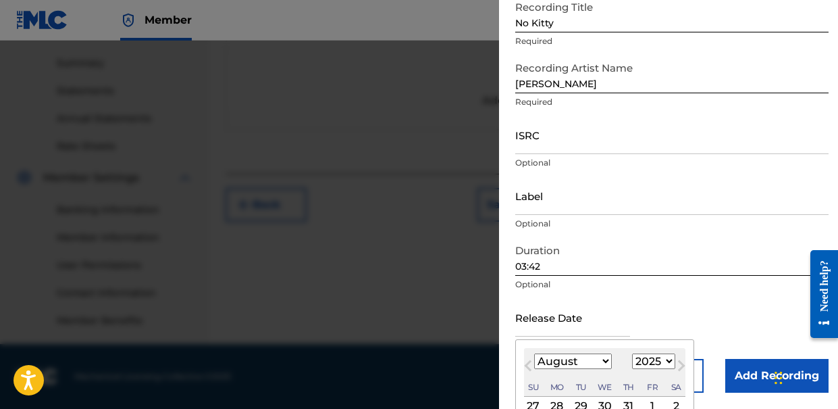
click at [608, 327] on div "Release Date Previous Month Next Month August 2025 January February March April…" at bounding box center [671, 328] width 313 height 61
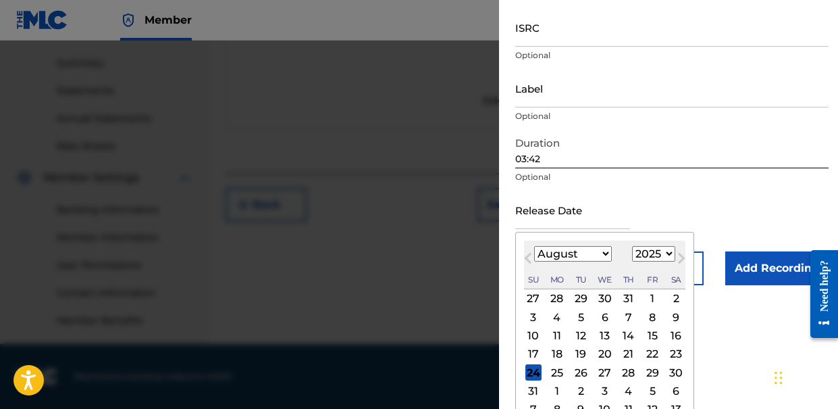
select select "5"
click at [534, 246] on select "January February March April May June July August September October November De…" at bounding box center [573, 254] width 78 height 16
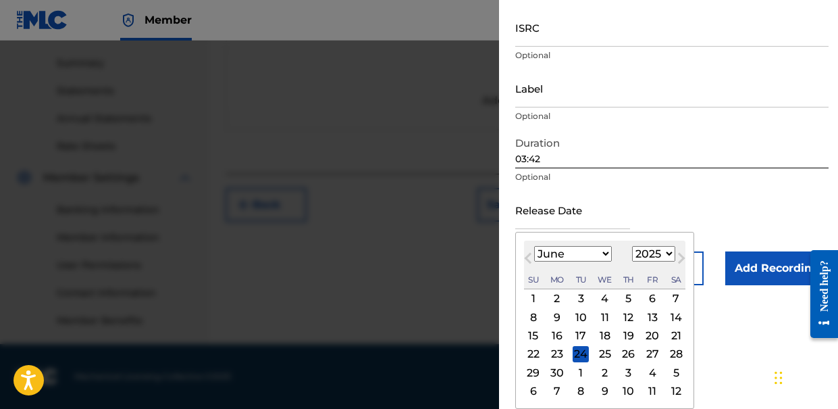
click at [586, 316] on div "10" at bounding box center [581, 317] width 16 height 16
type input "June 10 2025"
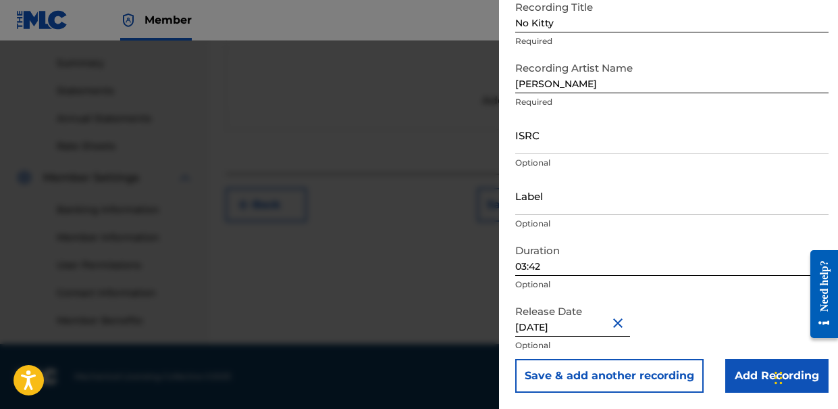
click at [744, 385] on input "Add Recording" at bounding box center [776, 376] width 103 height 34
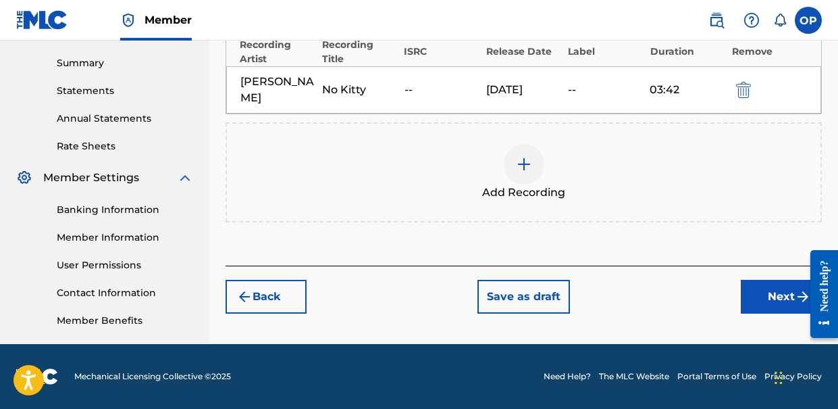
click at [754, 299] on button "Next" at bounding box center [781, 297] width 81 height 34
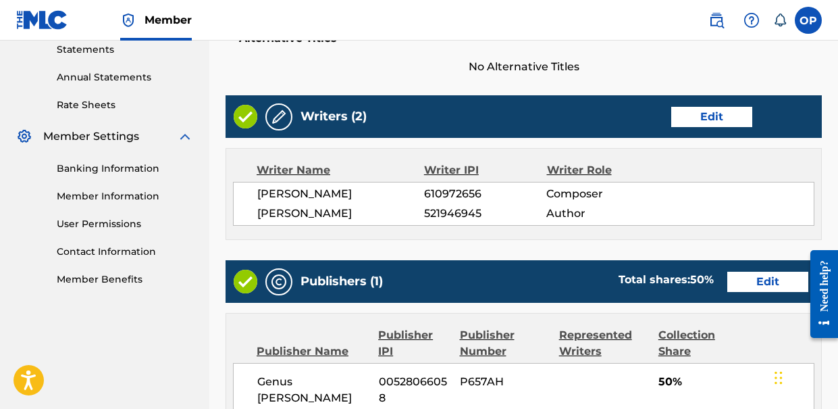
scroll to position [774, 0]
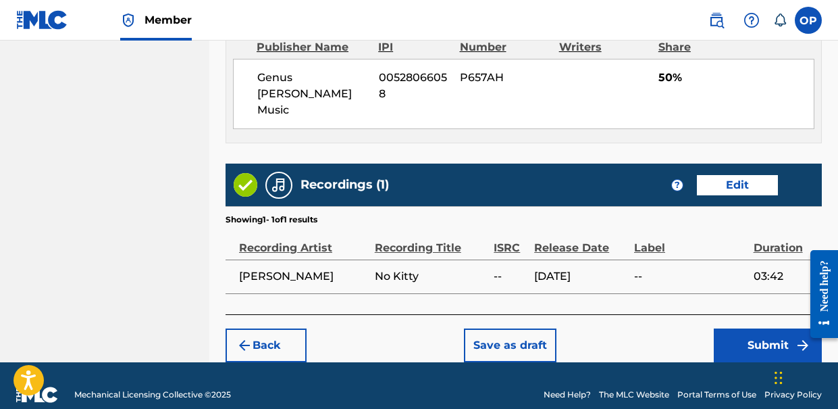
click at [756, 336] on button "Submit" at bounding box center [768, 345] width 108 height 34
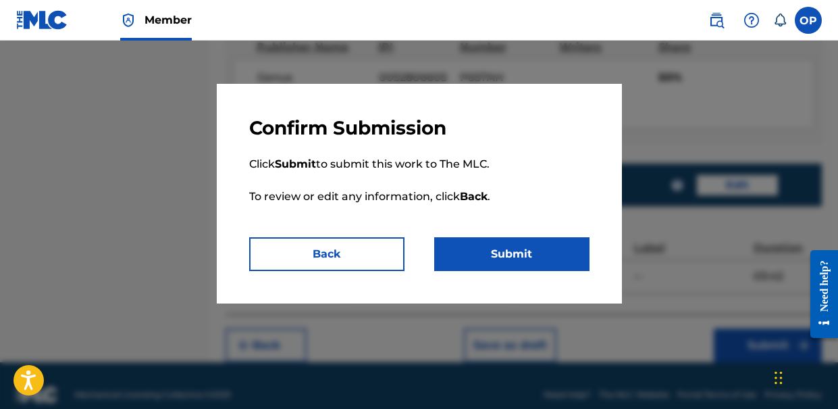
click at [562, 256] on button "Submit" at bounding box center [511, 254] width 155 height 34
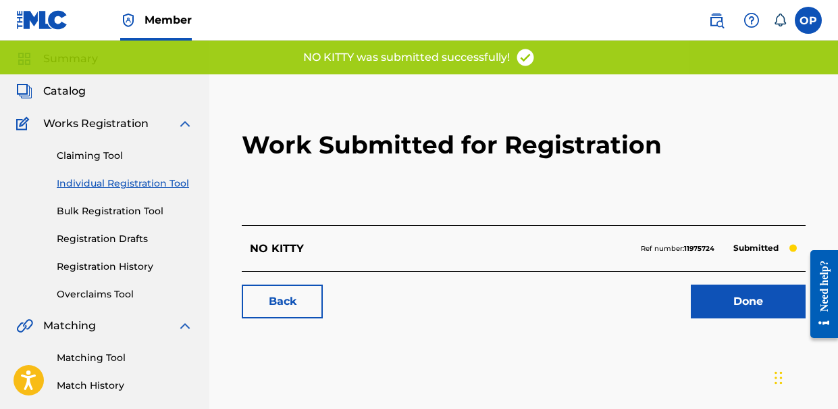
scroll to position [40, 0]
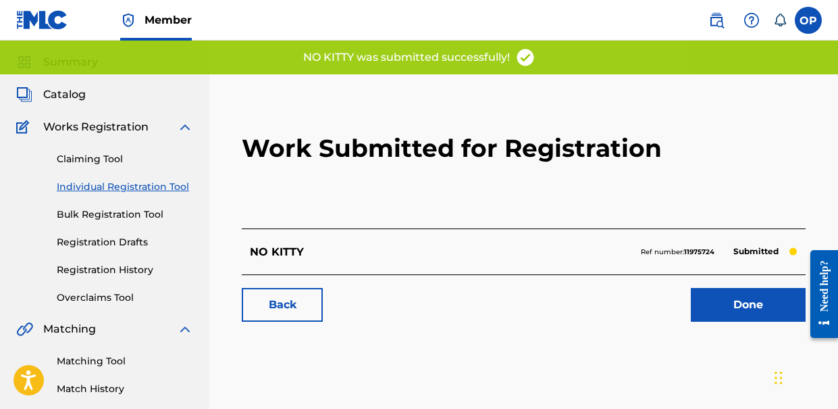
click at [720, 310] on link "Done" at bounding box center [748, 305] width 115 height 34
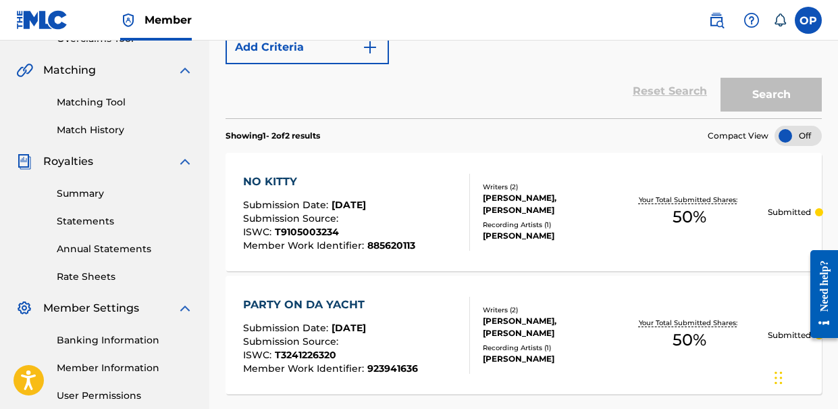
scroll to position [300, 0]
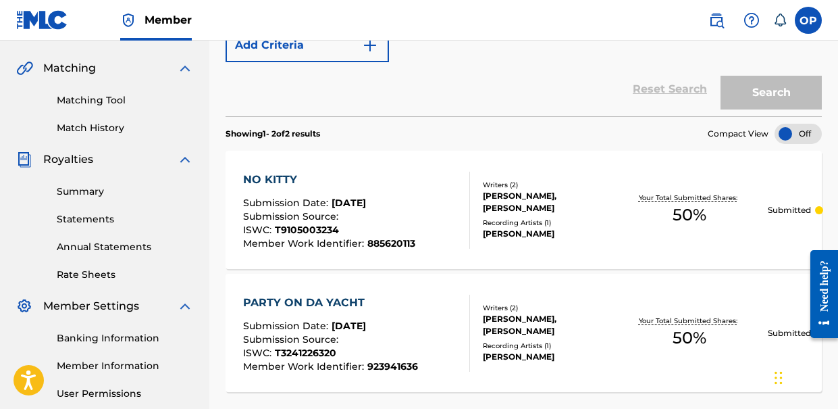
click at [321, 304] on div "PARTY ON DA YACHT" at bounding box center [330, 302] width 175 height 16
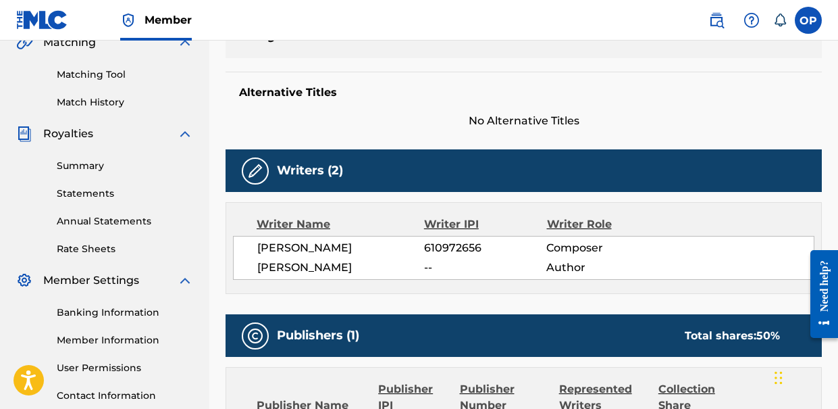
scroll to position [327, 0]
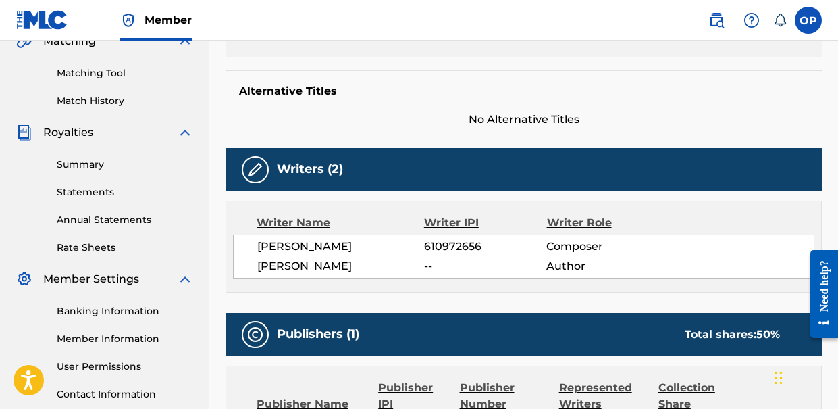
click at [365, 255] on div "[PERSON_NAME] 610972656 Composer [PERSON_NAME] -- Author" at bounding box center [523, 256] width 581 height 44
click at [255, 172] on img at bounding box center [255, 169] width 16 height 16
click at [315, 172] on h5 "Writers (2)" at bounding box center [310, 169] width 66 height 16
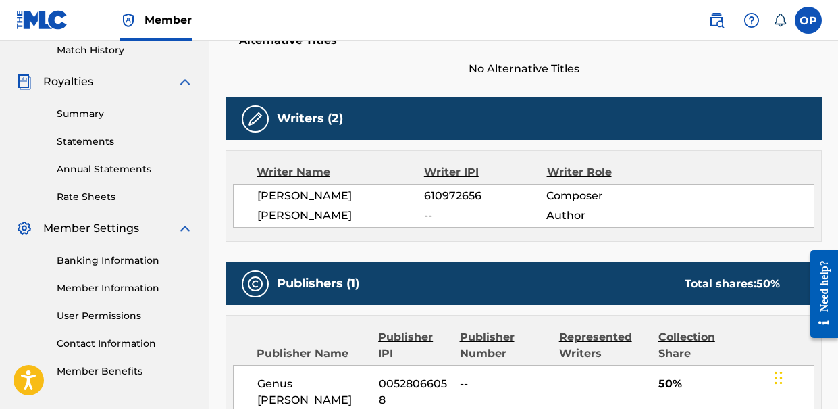
scroll to position [0, 0]
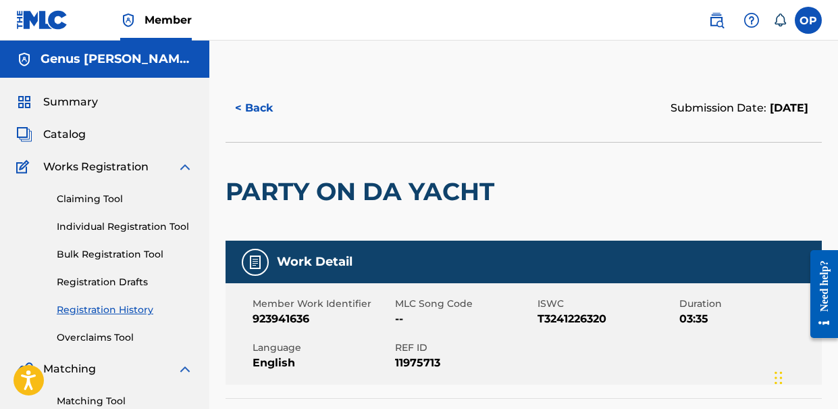
click at [260, 106] on button "< Back" at bounding box center [266, 108] width 81 height 34
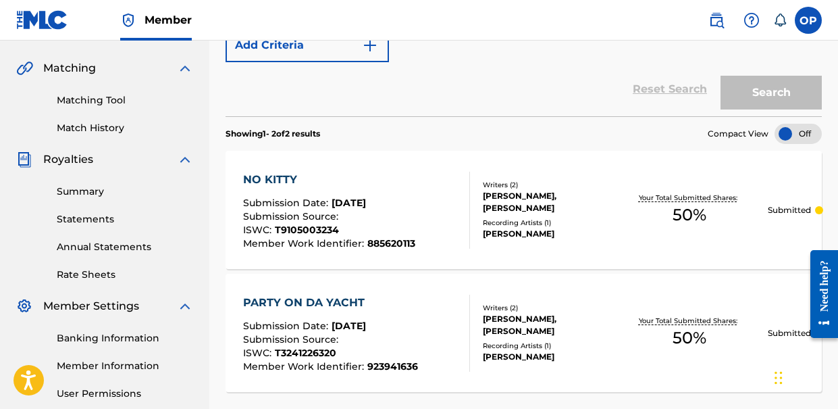
click at [797, 209] on p "Submitted" at bounding box center [789, 210] width 43 height 12
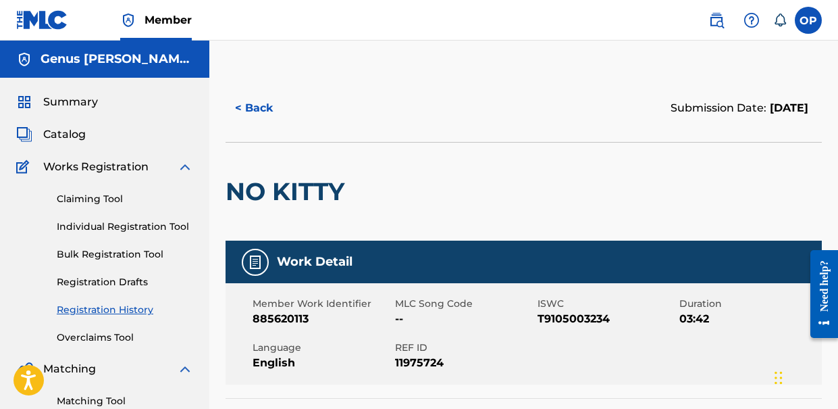
click at [253, 267] on img at bounding box center [255, 262] width 16 height 16
click at [260, 98] on button "< Back" at bounding box center [266, 108] width 81 height 34
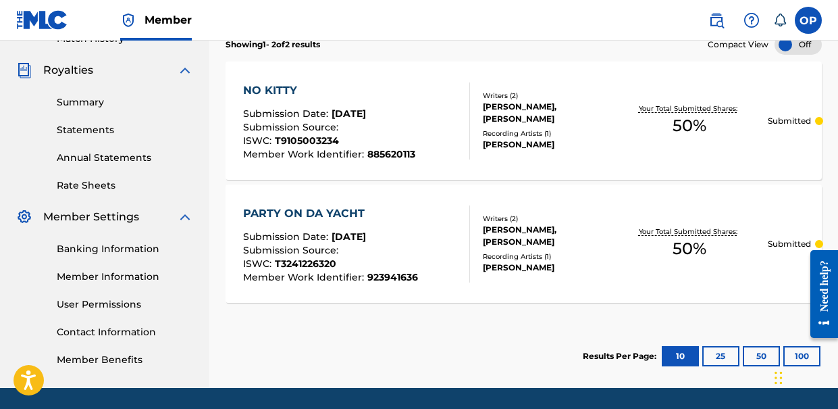
scroll to position [434, 0]
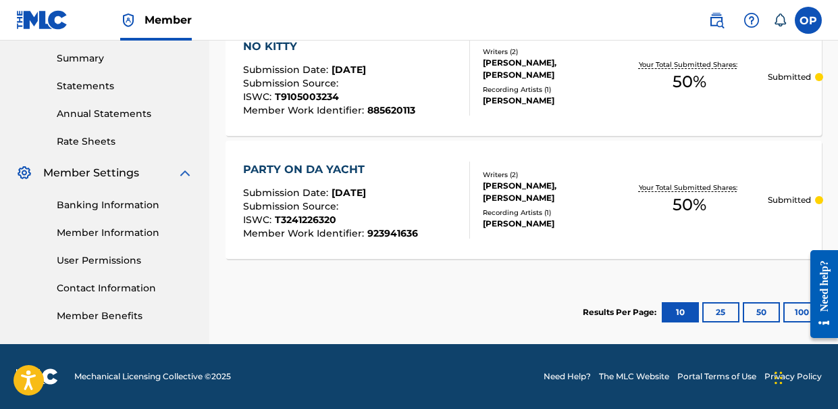
click at [791, 203] on p "Submitted" at bounding box center [789, 200] width 43 height 12
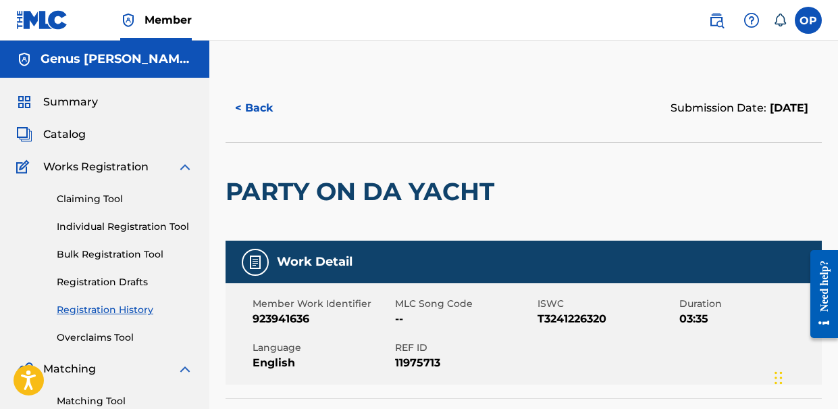
click at [77, 134] on span "Catalog" at bounding box center [64, 134] width 43 height 16
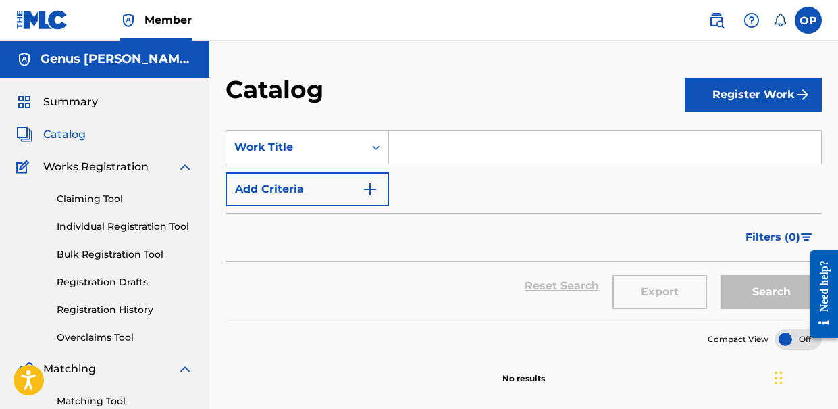
click at [56, 103] on span "Summary" at bounding box center [70, 102] width 55 height 16
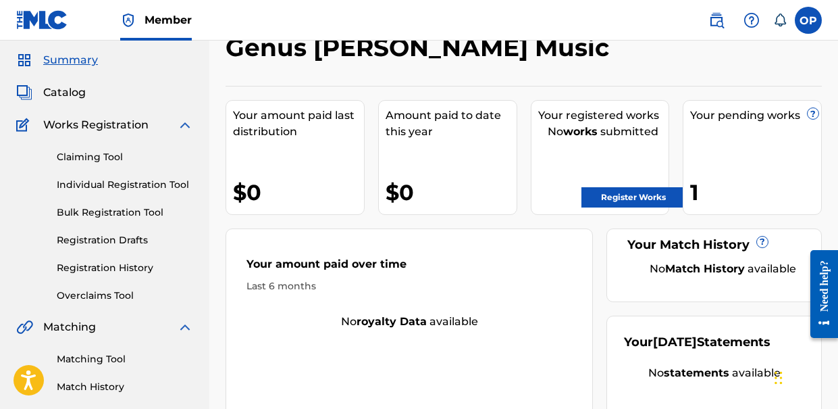
scroll to position [41, 0]
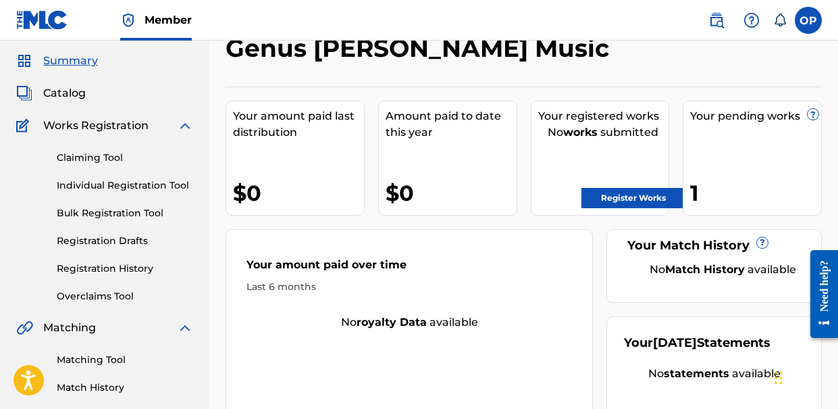
click at [96, 243] on link "Registration Drafts" at bounding box center [125, 241] width 136 height 14
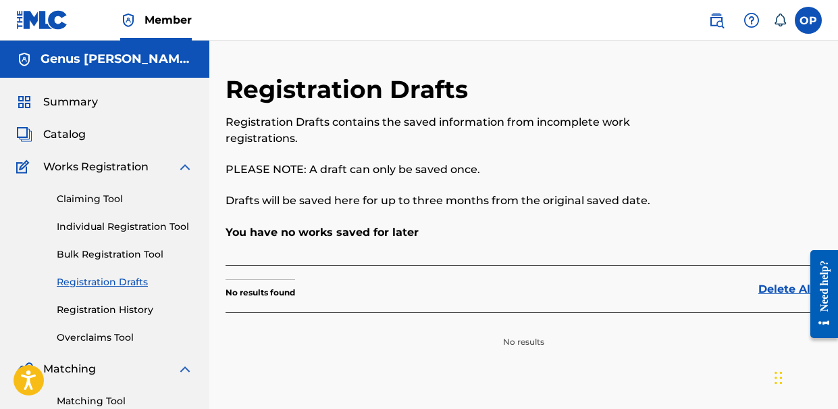
click at [127, 210] on div "Claiming Tool Individual Registration Tool Bulk Registration Tool Registration …" at bounding box center [104, 259] width 177 height 169
click at [115, 225] on link "Individual Registration Tool" at bounding box center [125, 226] width 136 height 14
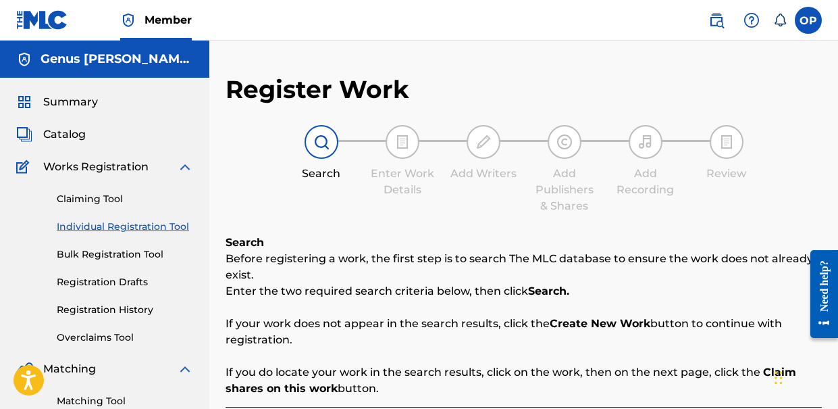
click at [99, 201] on link "Claiming Tool" at bounding box center [125, 199] width 136 height 14
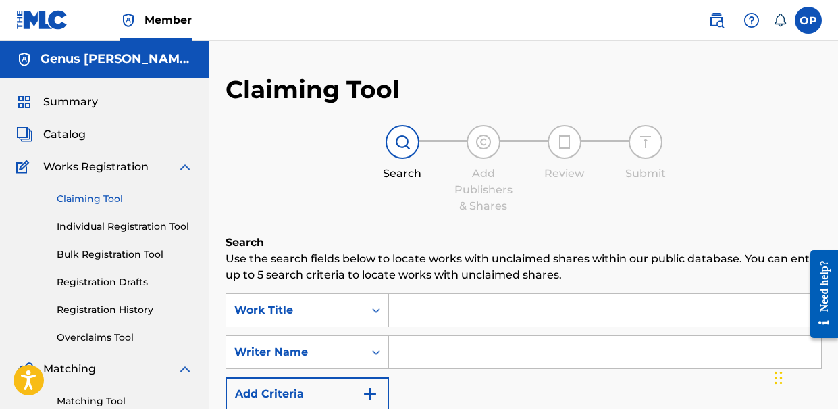
click at [119, 282] on link "Registration Drafts" at bounding box center [125, 282] width 136 height 14
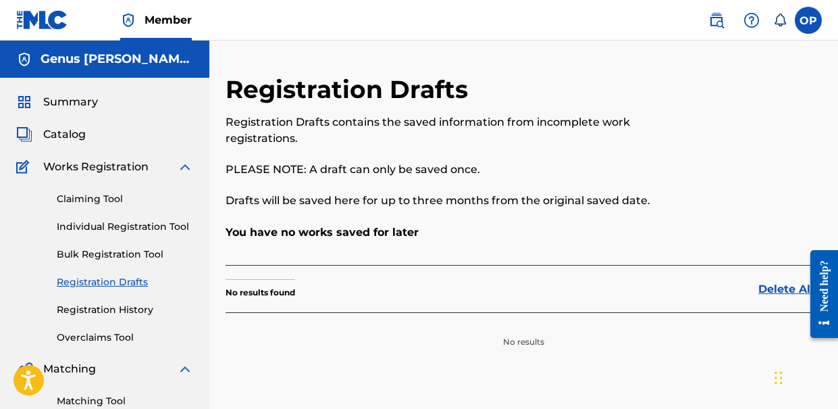
click at [131, 259] on link "Bulk Registration Tool" at bounding box center [125, 254] width 136 height 14
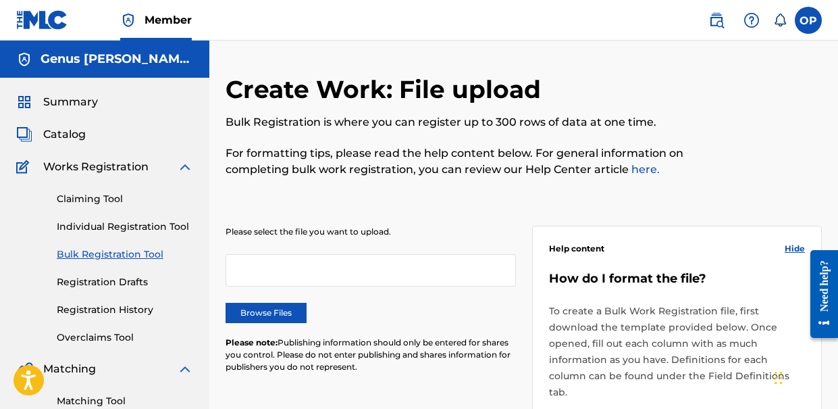
click at [80, 102] on span "Summary" at bounding box center [70, 102] width 55 height 16
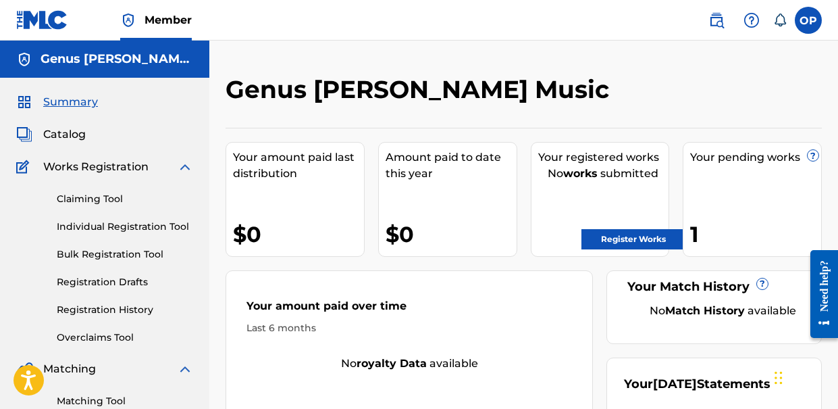
click at [56, 132] on span "Catalog" at bounding box center [64, 134] width 43 height 16
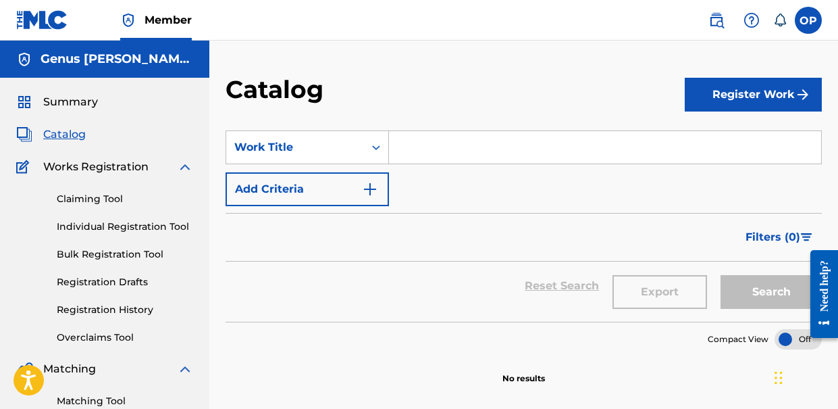
click at [179, 22] on span "Member" at bounding box center [168, 20] width 47 height 16
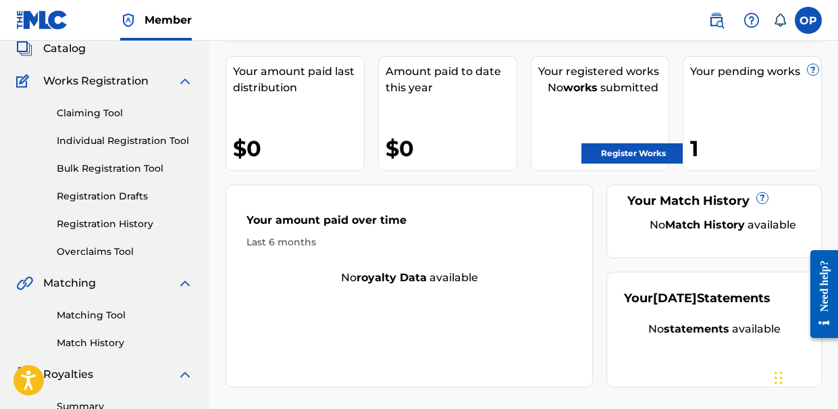
scroll to position [91, 0]
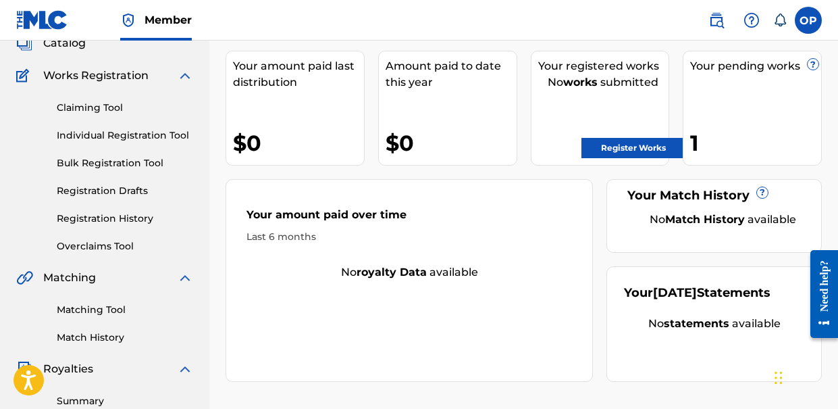
click at [111, 226] on div "Claiming Tool Individual Registration Tool Bulk Registration Tool Registration …" at bounding box center [104, 168] width 177 height 169
click at [108, 224] on link "Registration History" at bounding box center [125, 218] width 136 height 14
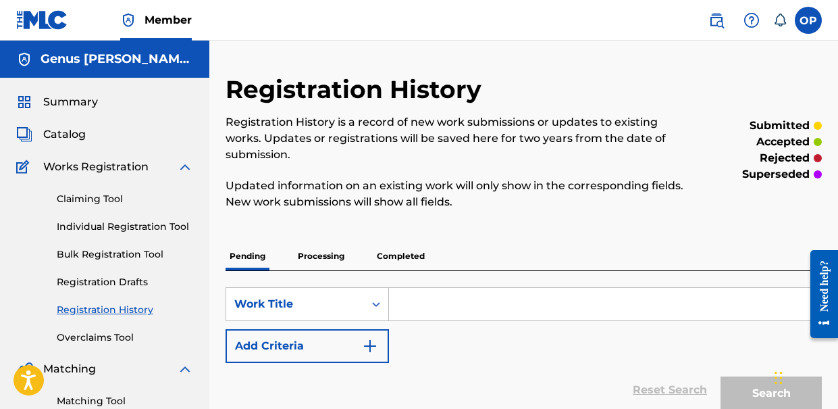
scroll to position [434, 0]
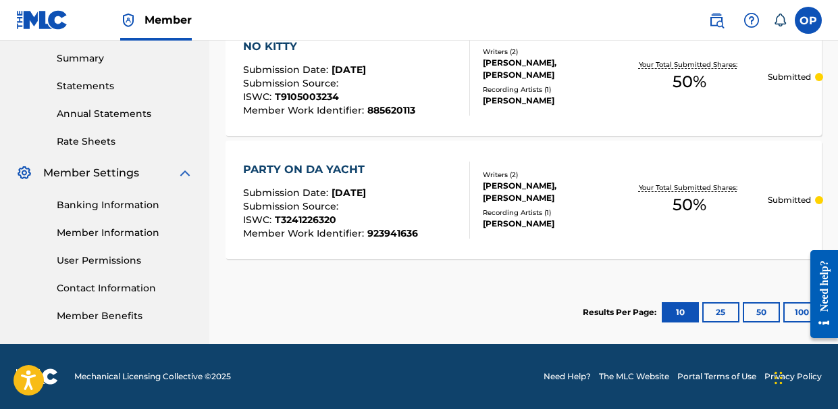
click at [500, 220] on div "[PERSON_NAME]" at bounding box center [547, 223] width 129 height 12
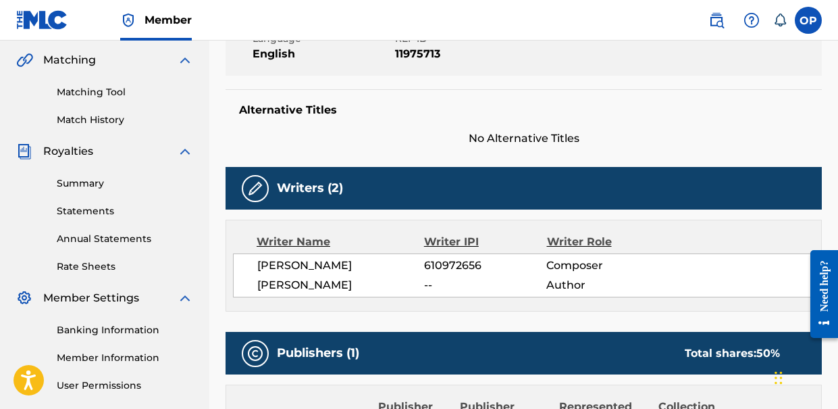
scroll to position [332, 0]
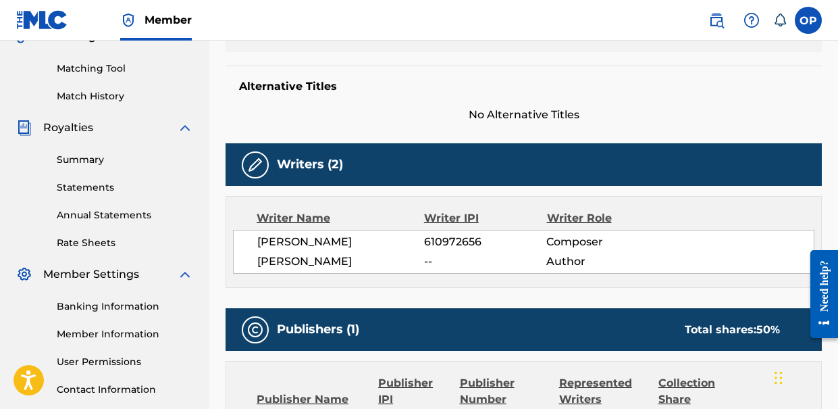
click at [249, 165] on img at bounding box center [255, 165] width 16 height 16
click at [334, 171] on h5 "Writers (2)" at bounding box center [310, 165] width 66 height 16
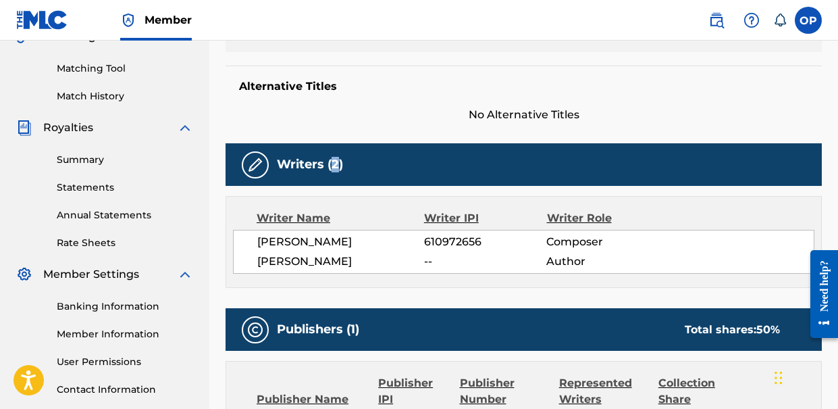
click at [334, 171] on h5 "Writers (2)" at bounding box center [310, 165] width 66 height 16
click at [500, 272] on div "[PERSON_NAME] 610972656 Composer [PERSON_NAME] -- Author" at bounding box center [523, 252] width 581 height 44
click at [382, 224] on div "Writer Name" at bounding box center [340, 218] width 167 height 16
click at [328, 268] on span "[PERSON_NAME]" at bounding box center [340, 261] width 167 height 16
click at [301, 238] on span "[PERSON_NAME]" at bounding box center [340, 242] width 167 height 16
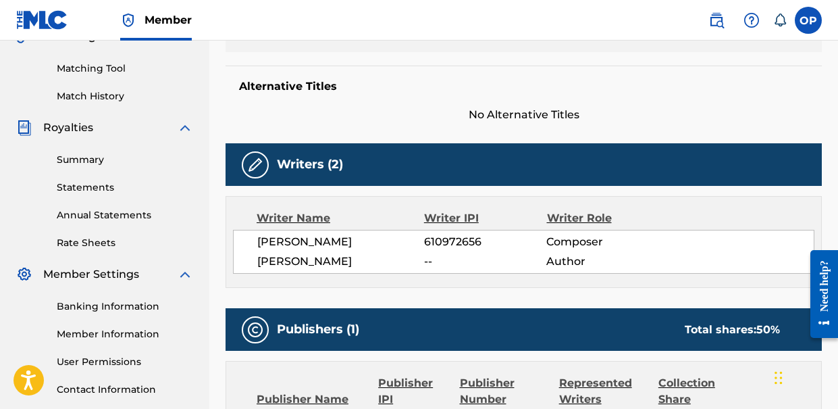
click at [415, 264] on span "[PERSON_NAME]" at bounding box center [340, 261] width 167 height 16
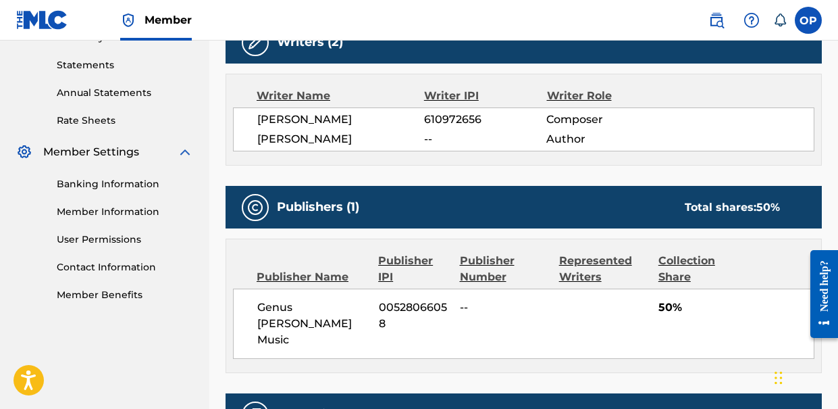
scroll to position [456, 0]
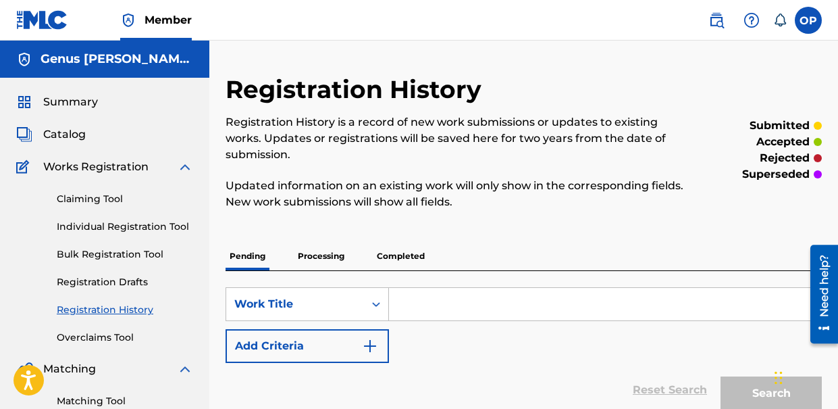
click at [167, 227] on link "Individual Registration Tool" at bounding box center [125, 226] width 136 height 14
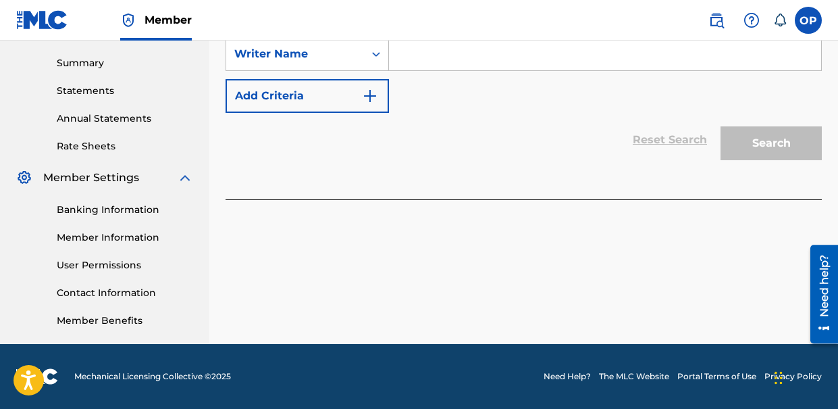
scroll to position [163, 0]
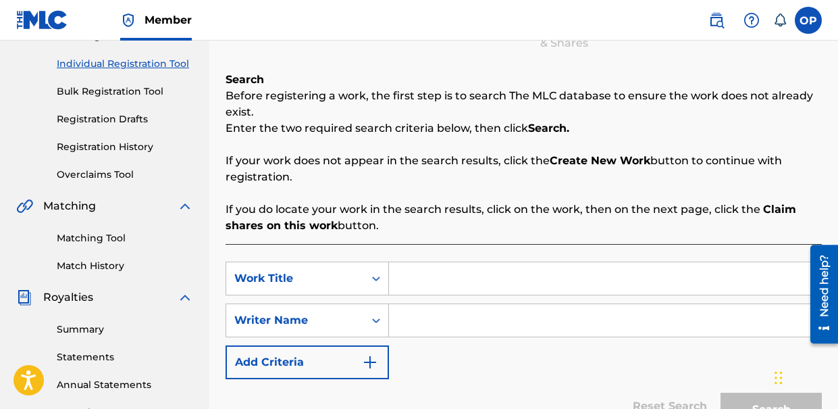
click at [138, 242] on link "Matching Tool" at bounding box center [125, 238] width 136 height 14
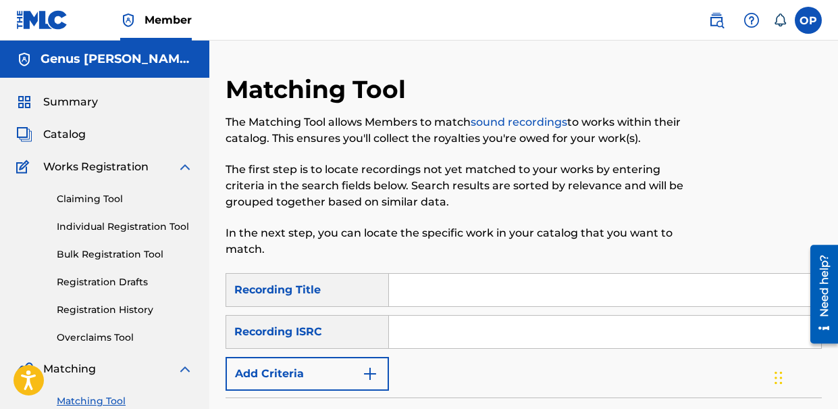
click at [110, 200] on link "Claiming Tool" at bounding box center [125, 199] width 136 height 14
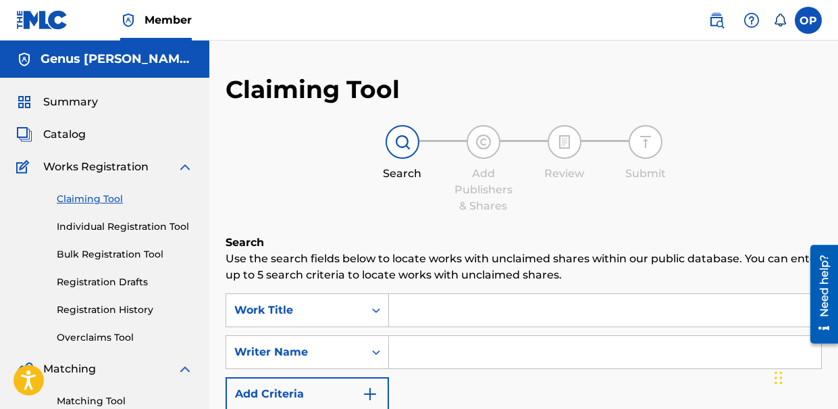
click at [107, 333] on link "Overclaims Tool" at bounding box center [125, 337] width 136 height 14
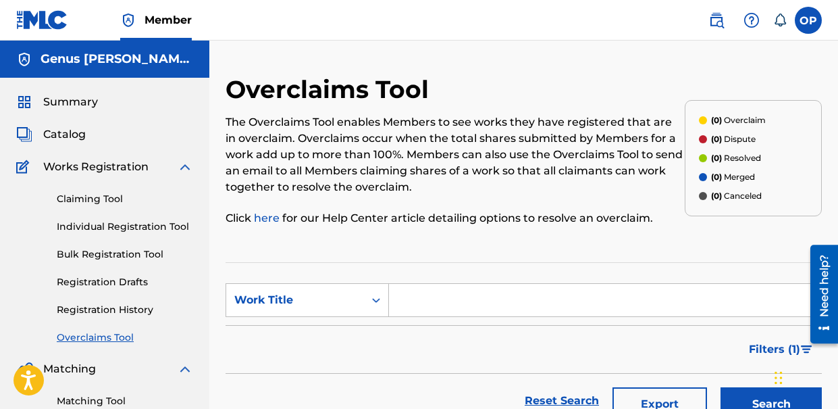
click at [103, 313] on link "Registration History" at bounding box center [125, 310] width 136 height 14
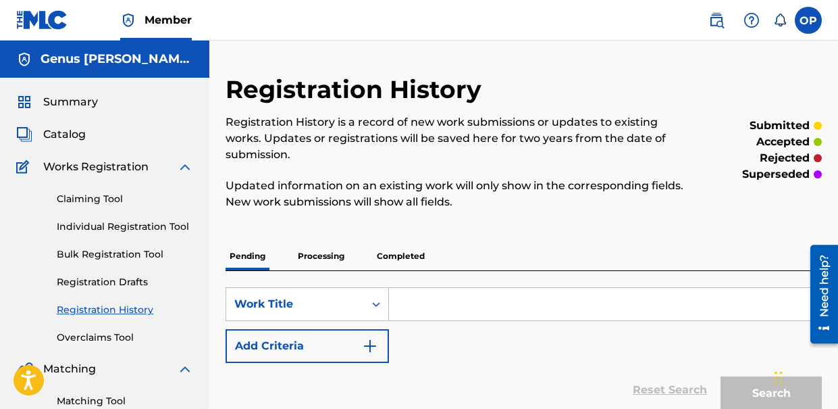
click at [317, 261] on p "Processing" at bounding box center [321, 256] width 55 height 28
click at [392, 259] on p "Completed" at bounding box center [401, 256] width 56 height 28
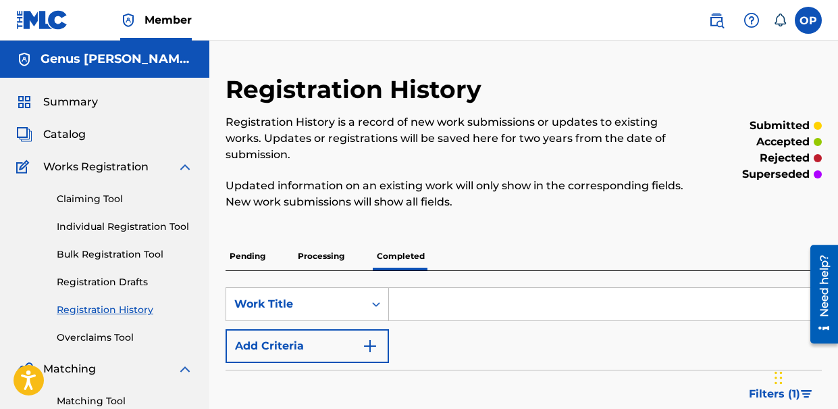
click at [59, 136] on span "Catalog" at bounding box center [64, 134] width 43 height 16
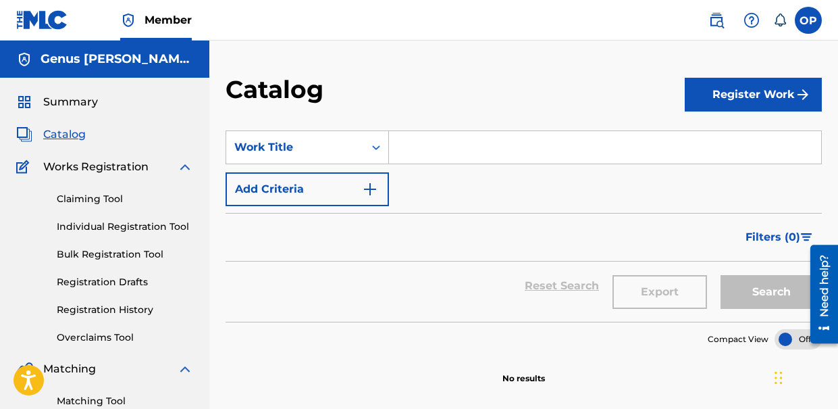
click at [99, 104] on div "Summary" at bounding box center [104, 102] width 177 height 16
click at [71, 101] on span "Summary" at bounding box center [70, 102] width 55 height 16
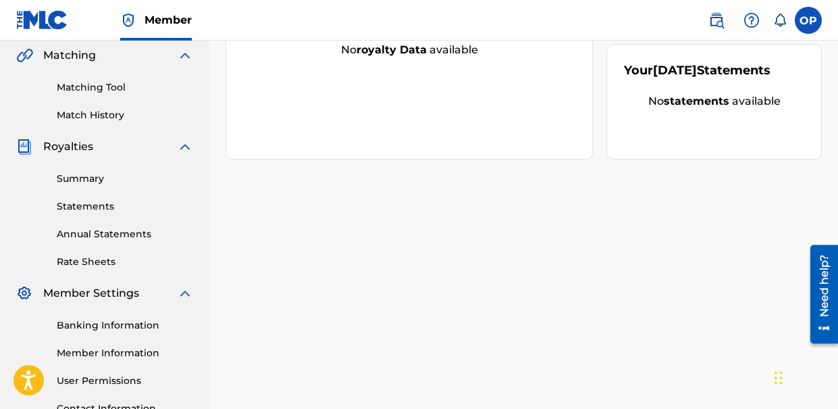
scroll to position [307, 0]
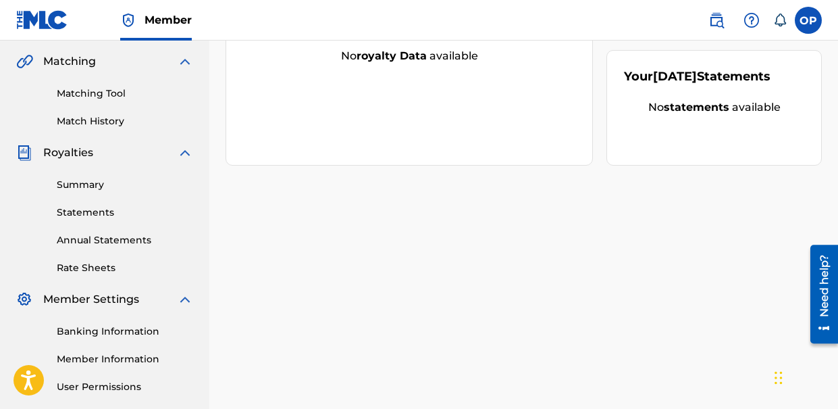
click at [118, 334] on link "Banking Information" at bounding box center [125, 331] width 136 height 14
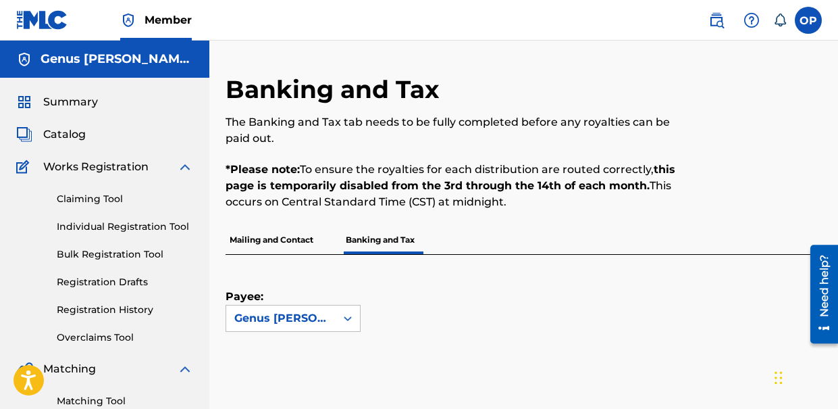
click at [279, 247] on p "Mailing and Contact" at bounding box center [272, 240] width 92 height 28
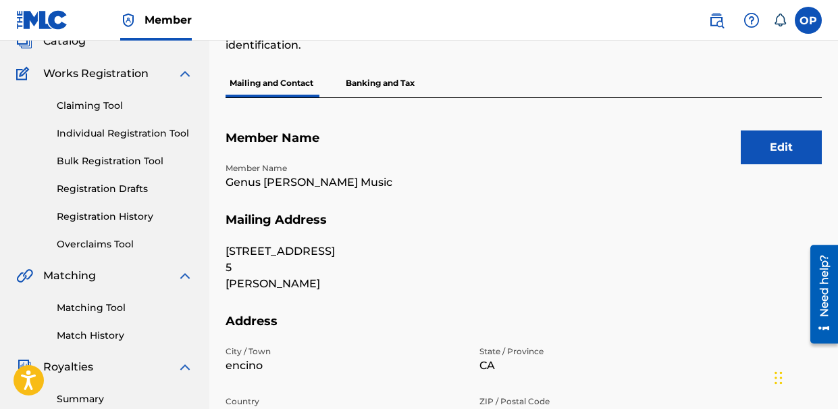
scroll to position [3, 0]
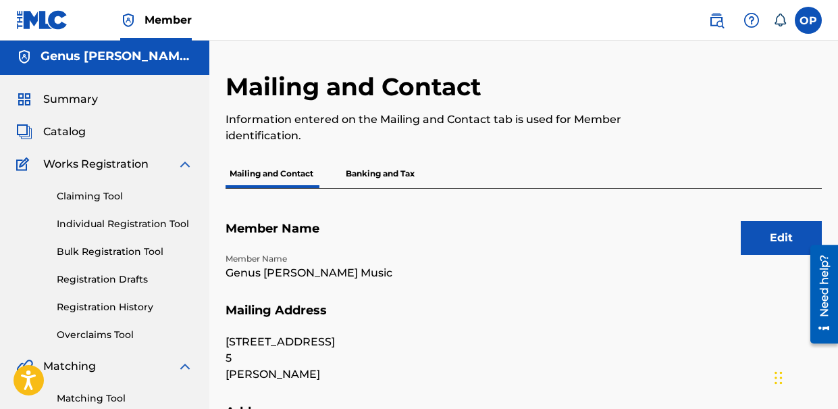
click at [394, 174] on p "Banking and Tax" at bounding box center [380, 173] width 77 height 28
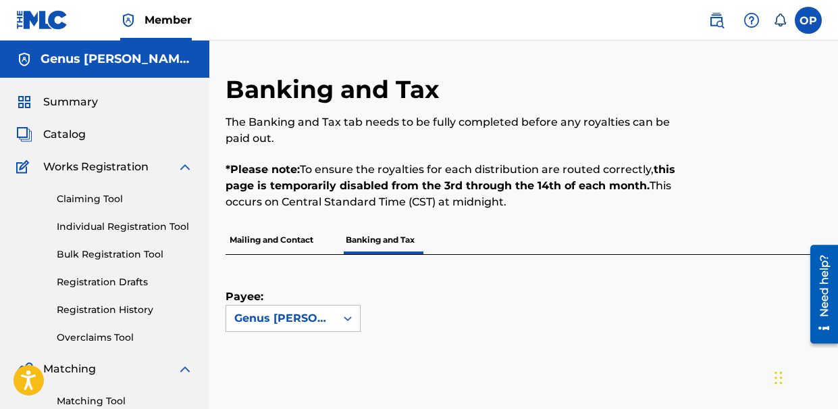
click at [415, 290] on div "Payee: Genus Vega Music" at bounding box center [508, 293] width 564 height 77
click at [494, 299] on div "Payee: Genus Vega Music" at bounding box center [508, 293] width 564 height 77
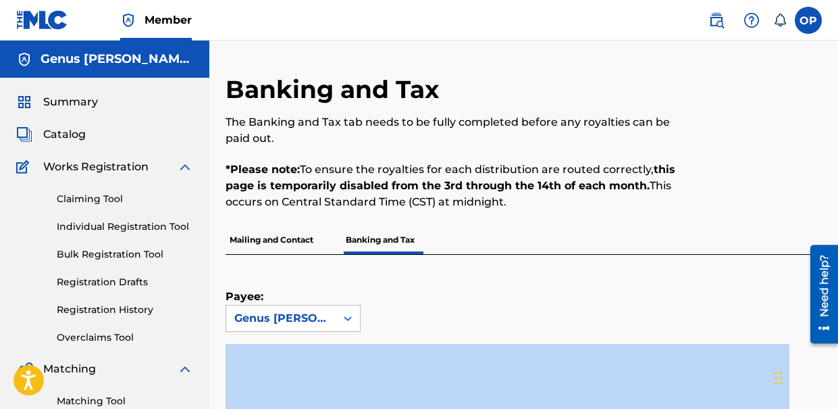
click at [494, 299] on div "Payee: Genus Vega Music" at bounding box center [508, 293] width 564 height 77
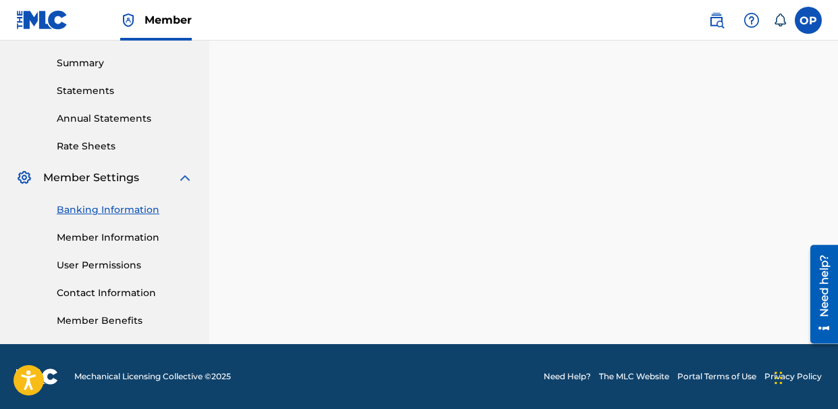
scroll to position [429, 0]
click at [121, 235] on link "Member Information" at bounding box center [125, 237] width 136 height 14
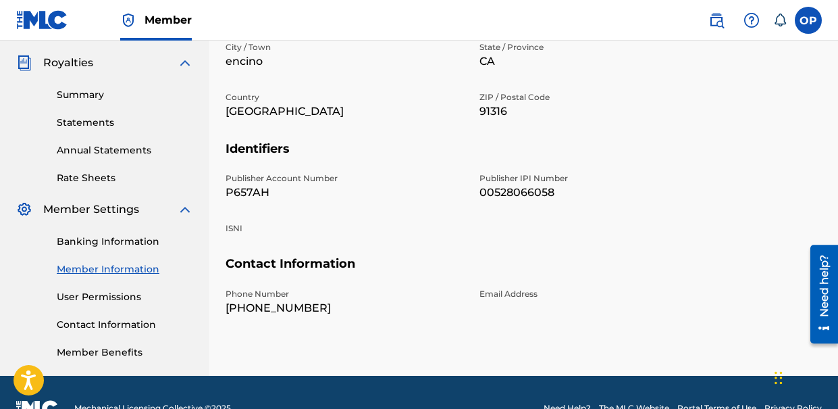
scroll to position [400, 0]
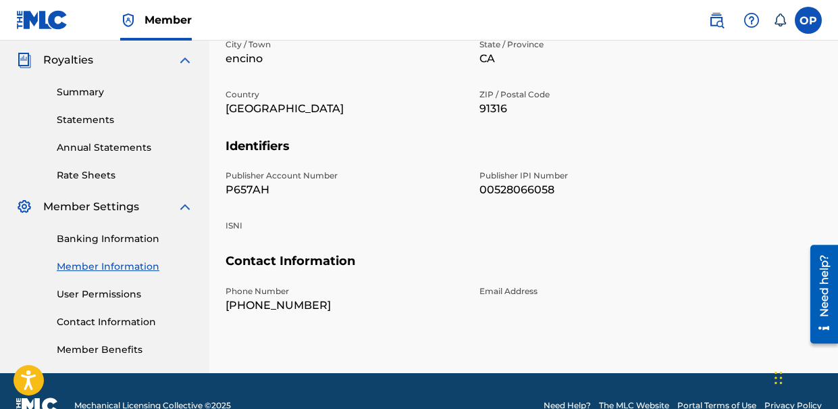
click at [122, 230] on div "Banking Information Member Information User Permissions Contact Information Mem…" at bounding box center [104, 286] width 177 height 142
click at [115, 236] on link "Banking Information" at bounding box center [125, 239] width 136 height 14
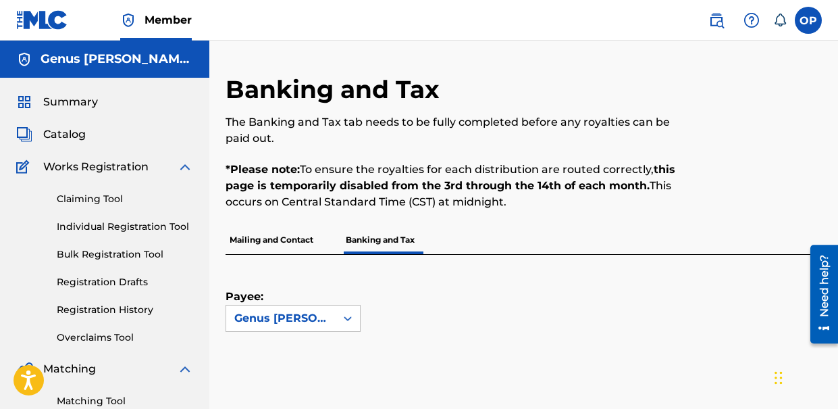
click at [278, 259] on p "Payee:" at bounding box center [260, 280] width 68 height 50
click at [306, 237] on p "Mailing and Contact" at bounding box center [272, 240] width 92 height 28
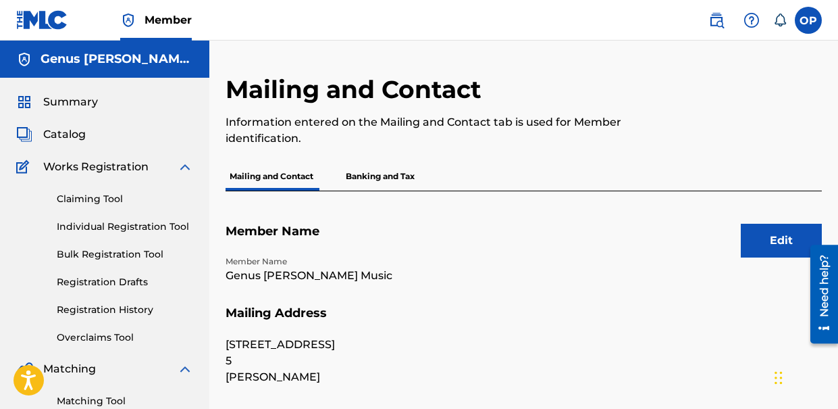
click at [371, 182] on p "Banking and Tax" at bounding box center [380, 176] width 77 height 28
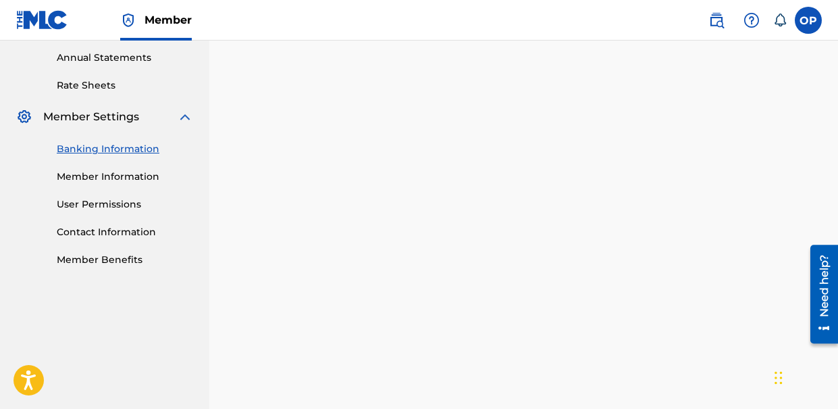
scroll to position [359, 0]
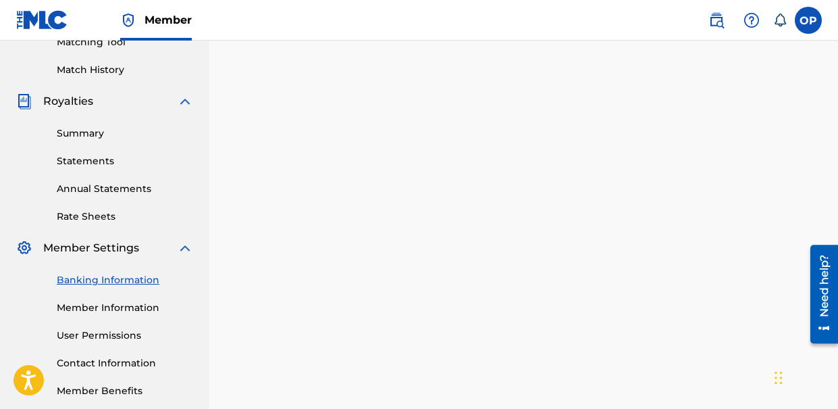
click at [84, 307] on link "Member Information" at bounding box center [125, 307] width 136 height 14
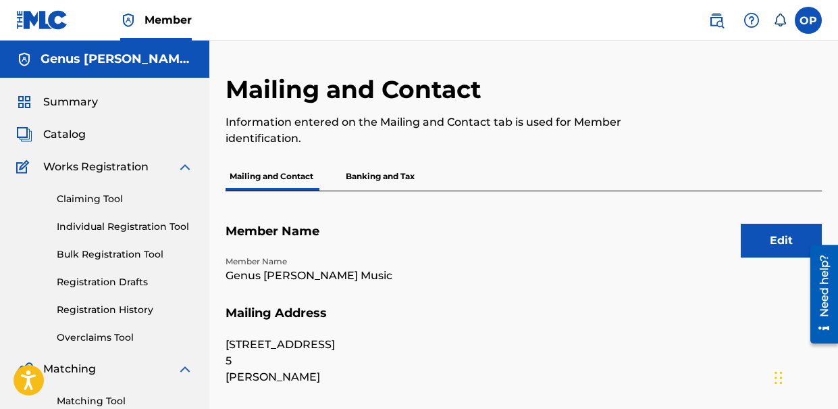
click at [386, 180] on p "Banking and Tax" at bounding box center [380, 176] width 77 height 28
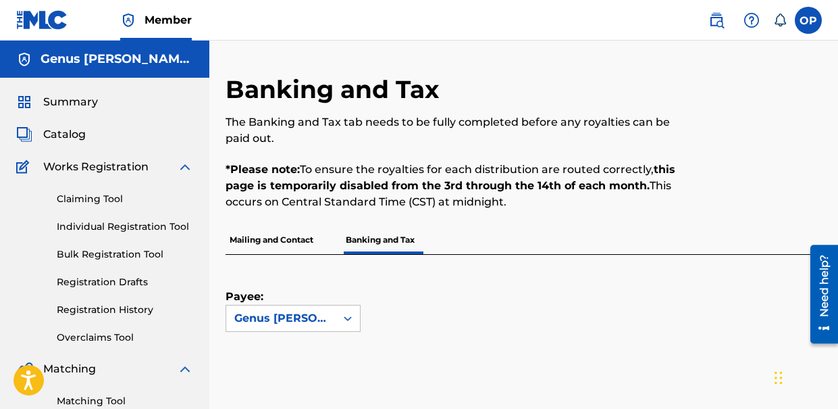
scroll to position [9, 0]
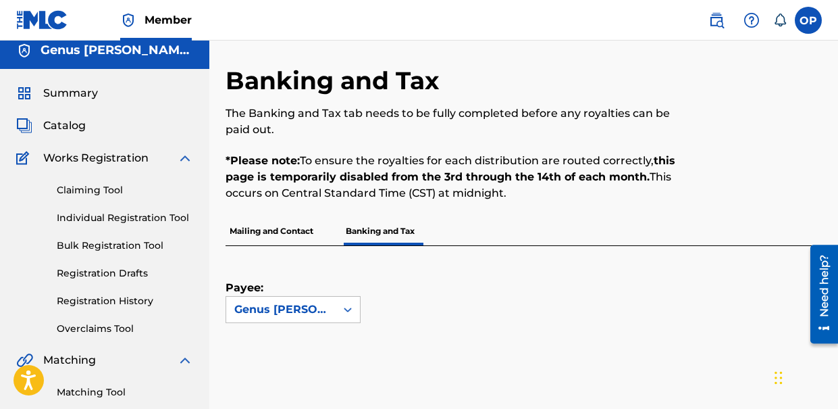
drag, startPoint x: 298, startPoint y: 234, endPoint x: 291, endPoint y: 230, distance: 8.8
click at [291, 230] on p "Mailing and Contact" at bounding box center [272, 231] width 92 height 28
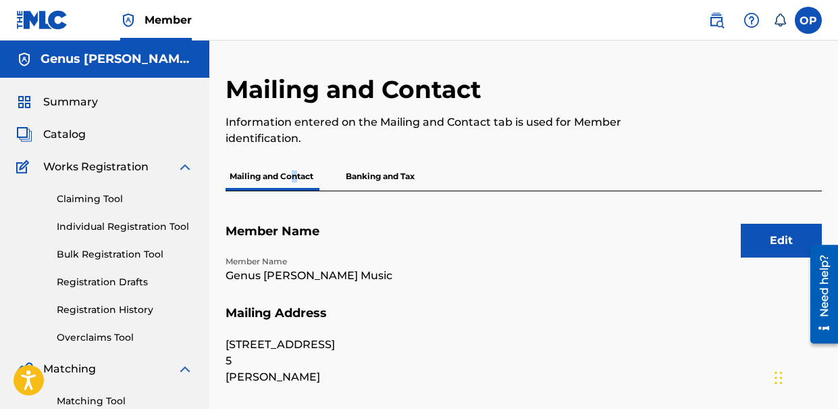
click at [76, 104] on span "Summary" at bounding box center [70, 102] width 55 height 16
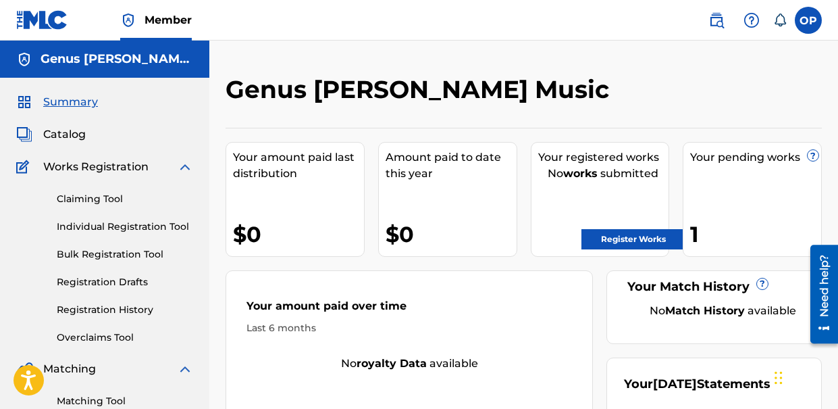
click at [82, 133] on span "Catalog" at bounding box center [64, 134] width 43 height 16
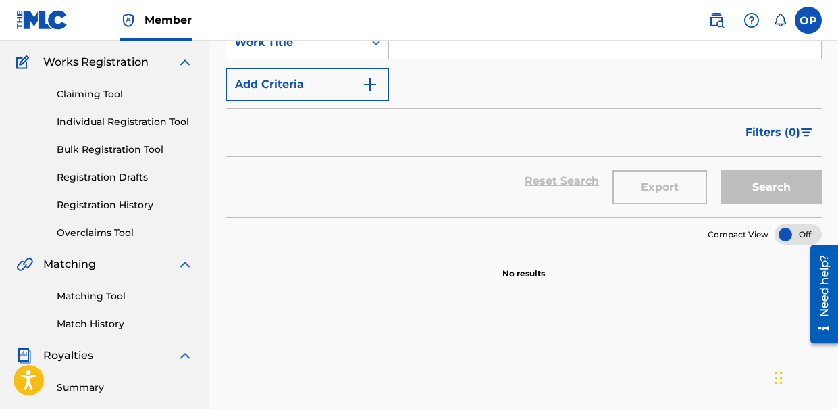
scroll to position [103, 0]
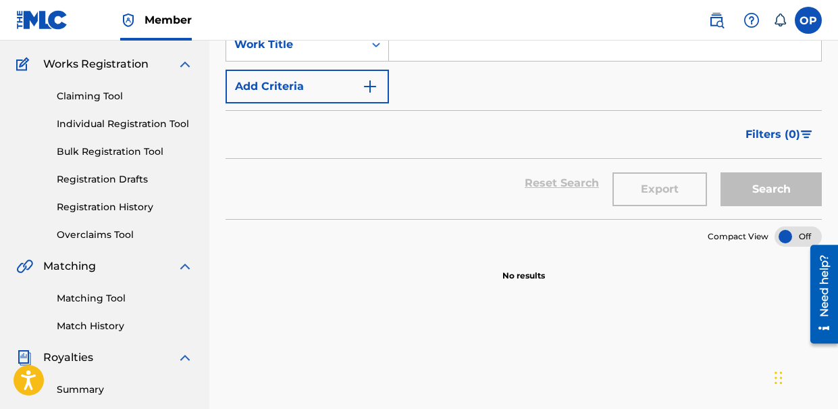
click at [125, 203] on link "Registration History" at bounding box center [125, 207] width 136 height 14
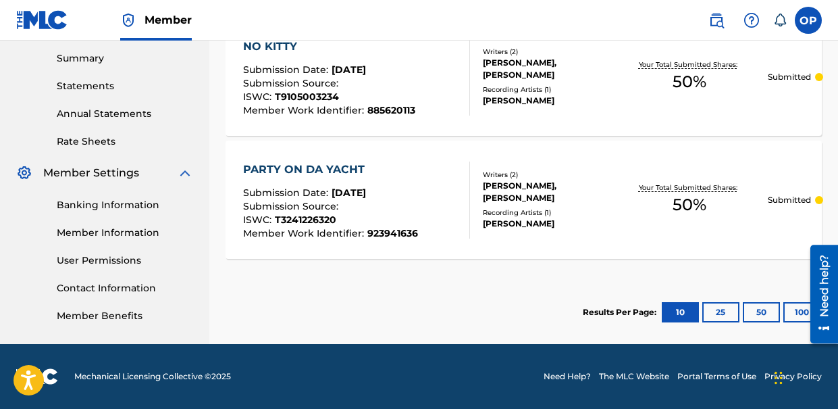
scroll to position [425, 0]
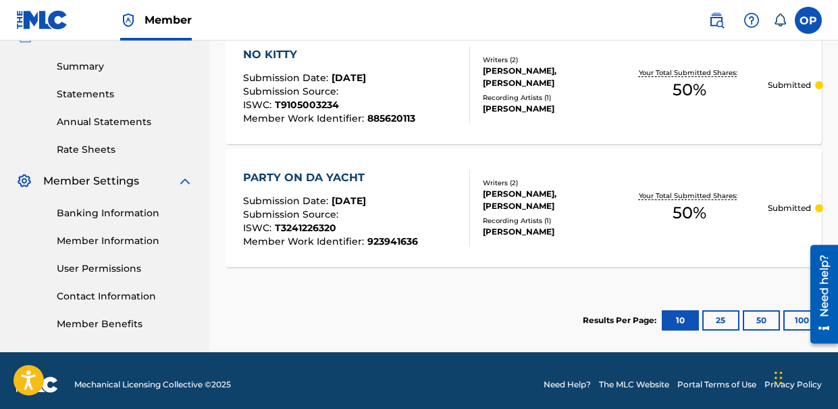
click at [521, 195] on div "[PERSON_NAME], [PERSON_NAME]" at bounding box center [547, 200] width 129 height 24
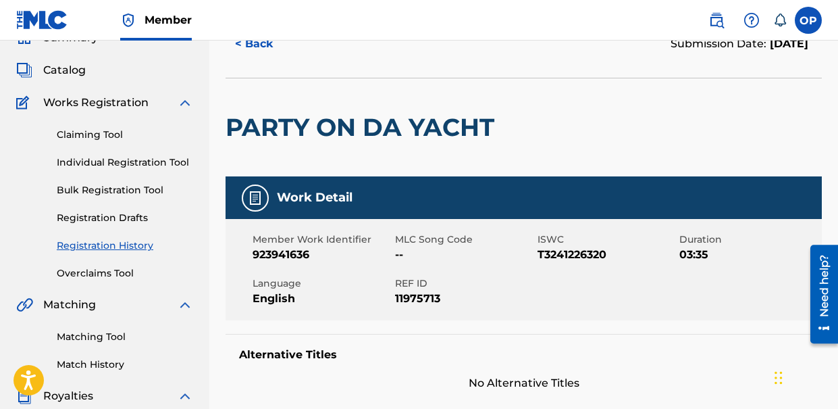
scroll to position [72, 0]
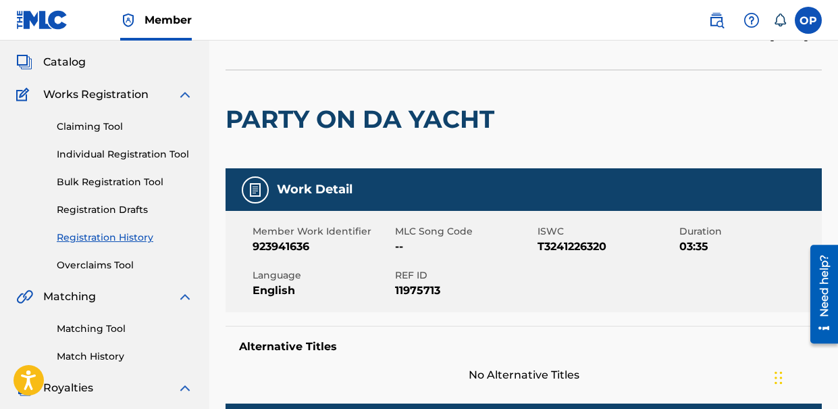
click at [122, 155] on link "Individual Registration Tool" at bounding box center [125, 154] width 136 height 14
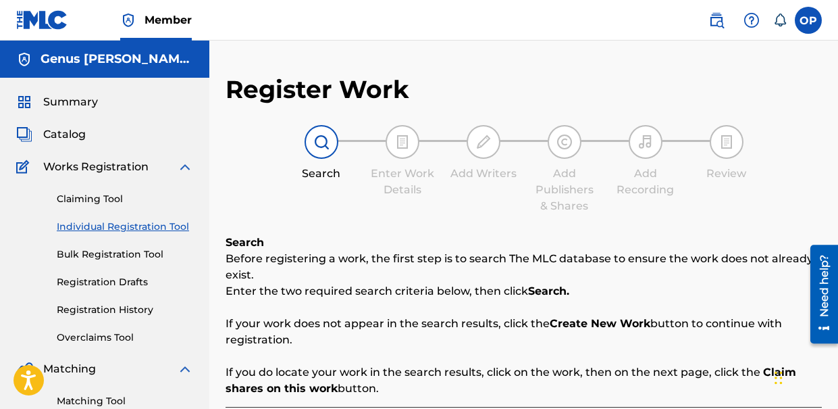
click at [167, 25] on span "Member" at bounding box center [168, 20] width 47 height 16
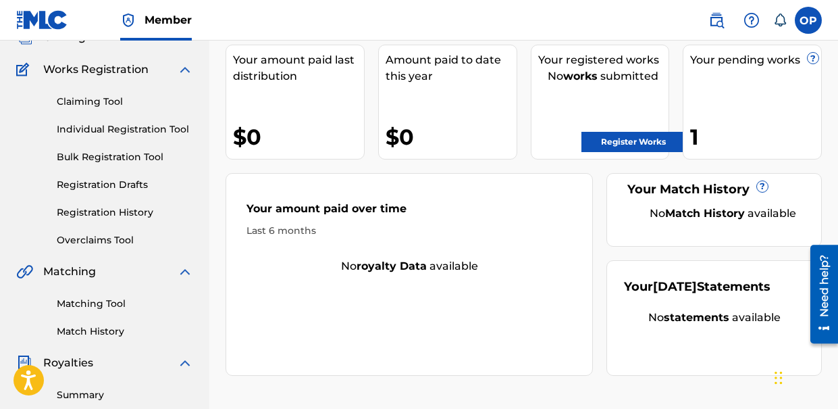
scroll to position [29, 0]
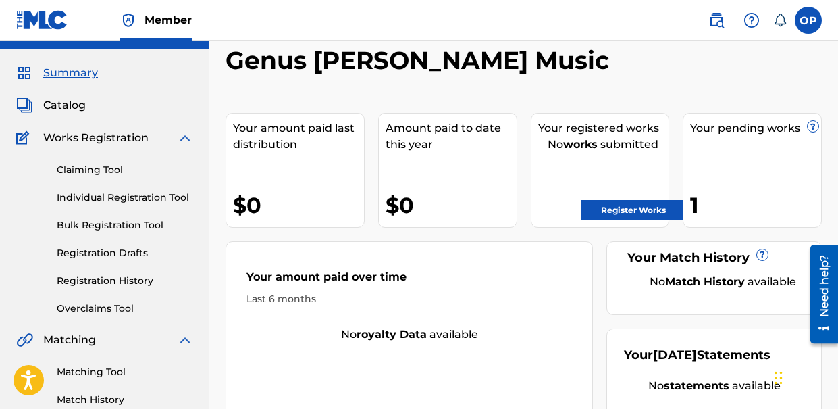
click at [638, 198] on div "Register Works" at bounding box center [603, 206] width 131 height 27
click at [633, 205] on link "Register Works" at bounding box center [633, 210] width 104 height 20
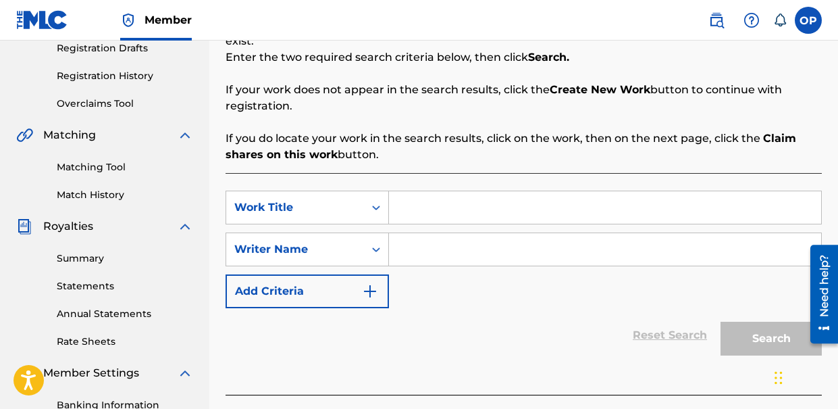
scroll to position [259, 0]
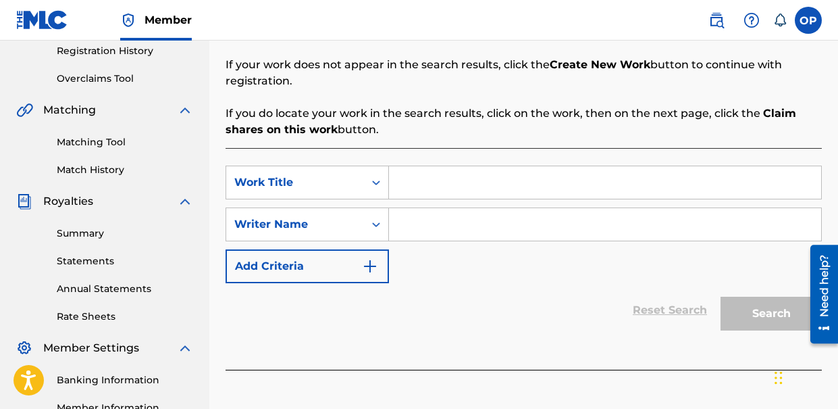
click at [471, 190] on input "Search Form" at bounding box center [605, 182] width 432 height 32
paste input "BUBBLE GUM"
type input "BUBBLE GUM"
drag, startPoint x: 598, startPoint y: 248, endPoint x: 568, endPoint y: 238, distance: 31.6
click at [565, 234] on div "SearchWithCriteria0749d684-f721-4367-9a74-62897d29c573 Work Title BUBBLE GUM Se…" at bounding box center [524, 223] width 596 height 117
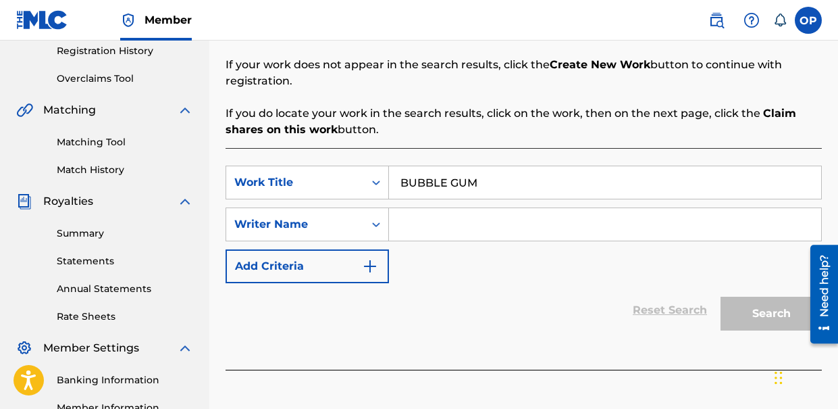
click at [568, 238] on input "Search Form" at bounding box center [605, 224] width 432 height 32
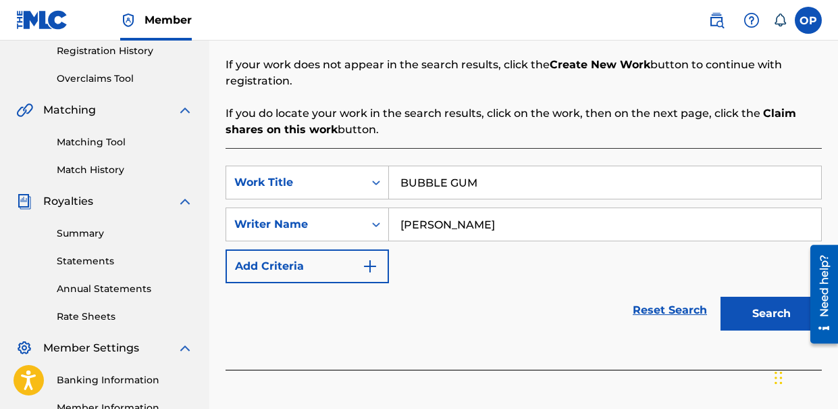
type input "nasim piroozmandi"
click at [760, 315] on button "Search" at bounding box center [770, 313] width 101 height 34
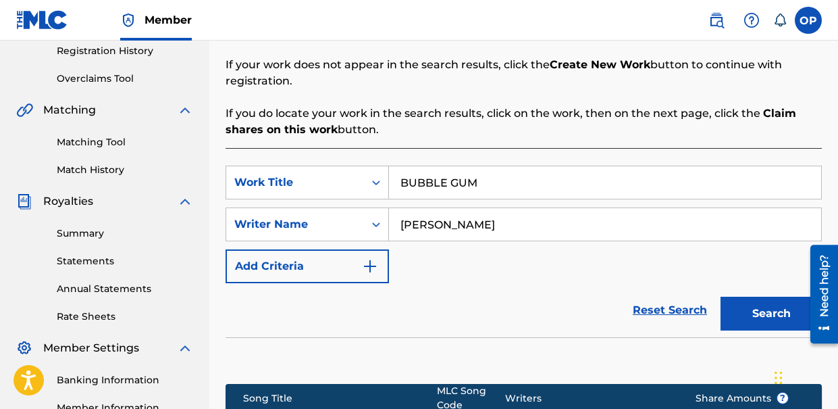
scroll to position [462, 0]
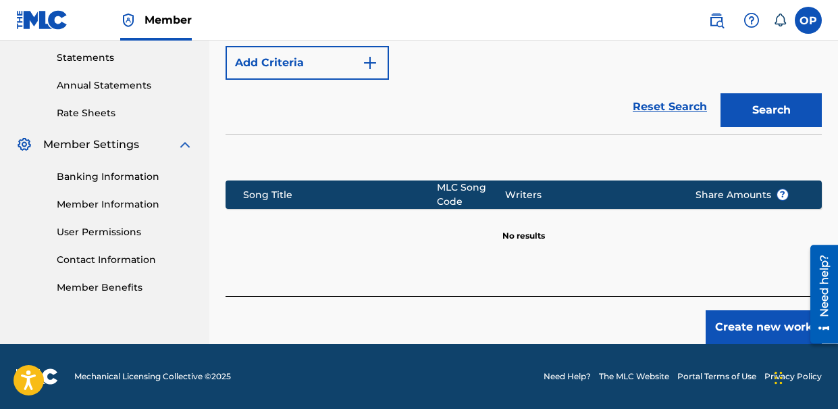
click at [735, 319] on button "Create new work" at bounding box center [764, 327] width 116 height 34
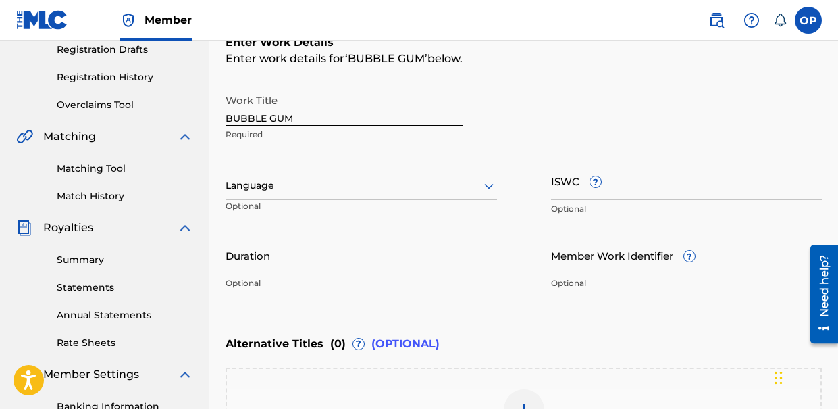
scroll to position [236, 0]
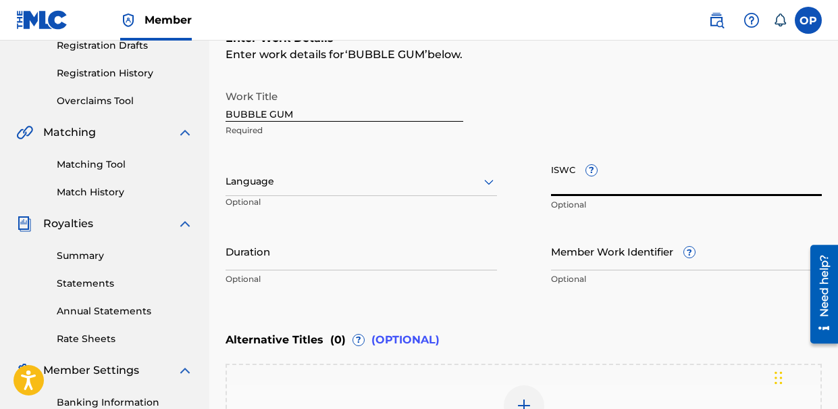
click at [559, 178] on input "ISWC ?" at bounding box center [686, 176] width 271 height 38
paste input "T9035781885"
type input "T9035781885"
click at [531, 303] on div "Enter Work Details Enter work details for ‘ BUBBLE GUM ’ below. Work Title BUBB…" at bounding box center [524, 161] width 596 height 327
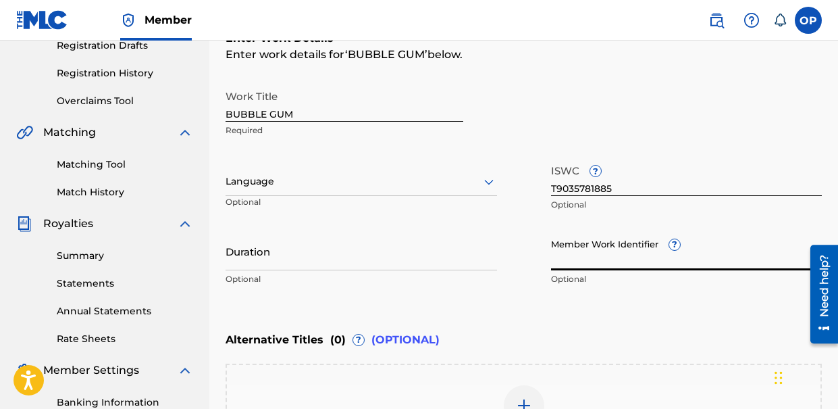
click at [630, 259] on input "Member Work Identifier ?" at bounding box center [686, 251] width 271 height 38
paste input "881242039"
type input "881242039"
click at [517, 219] on div "Work Title BUBBLE GUM Required Language Optional ISWC ? T9035781885 Optional Du…" at bounding box center [524, 187] width 596 height 209
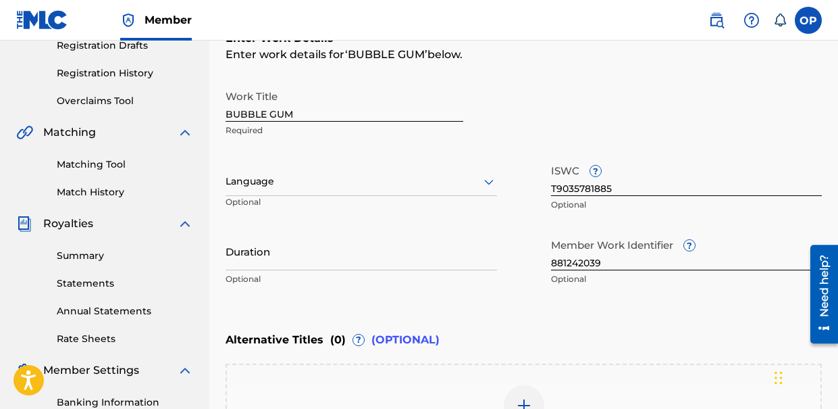
click at [336, 186] on div at bounding box center [361, 181] width 271 height 17
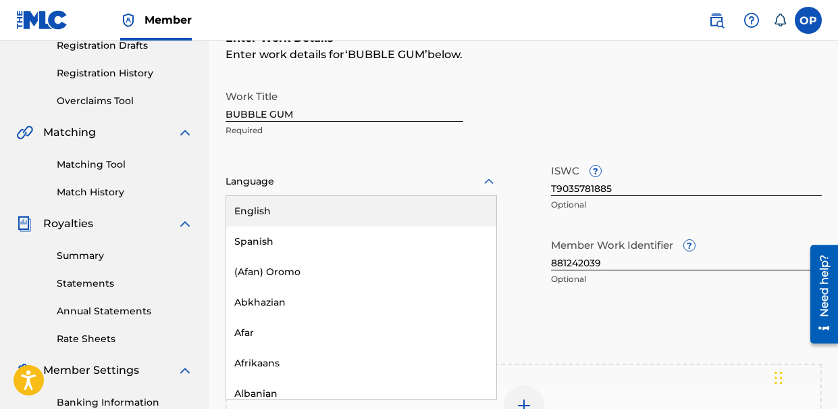
click at [315, 207] on div "English" at bounding box center [361, 211] width 270 height 30
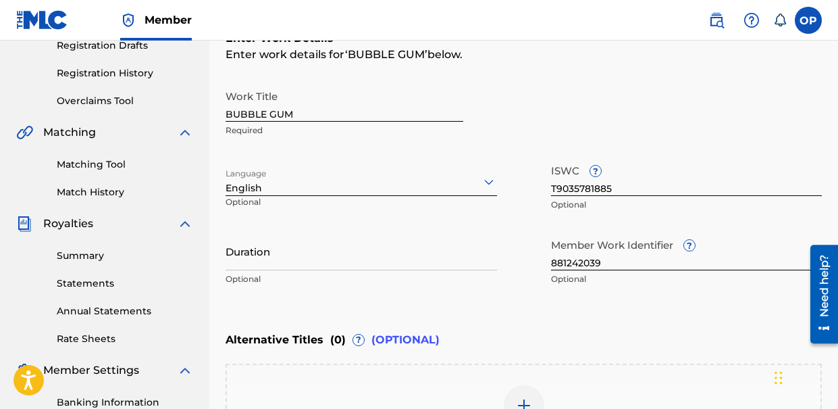
click at [277, 257] on input "Duration" at bounding box center [361, 251] width 271 height 38
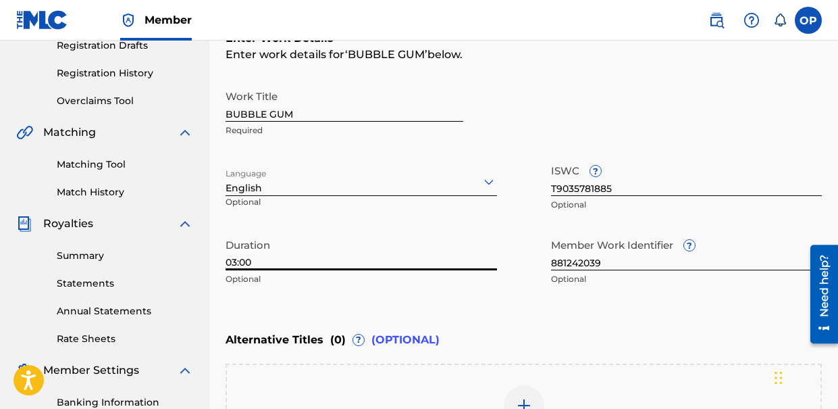
scroll to position [437, 0]
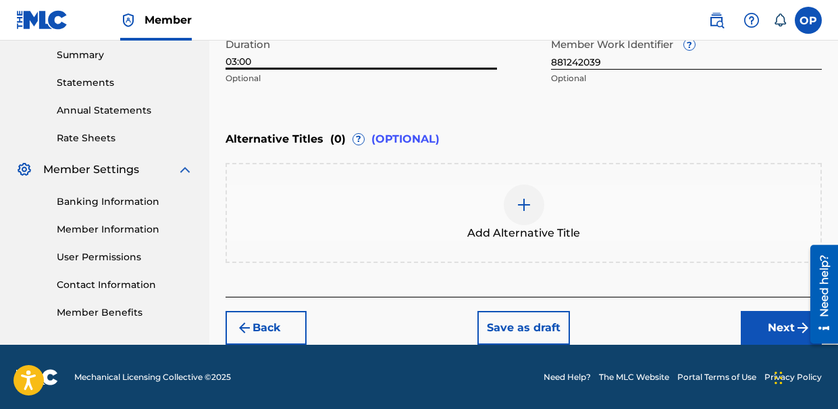
type input "03:00"
click at [751, 317] on button "Next" at bounding box center [781, 328] width 81 height 34
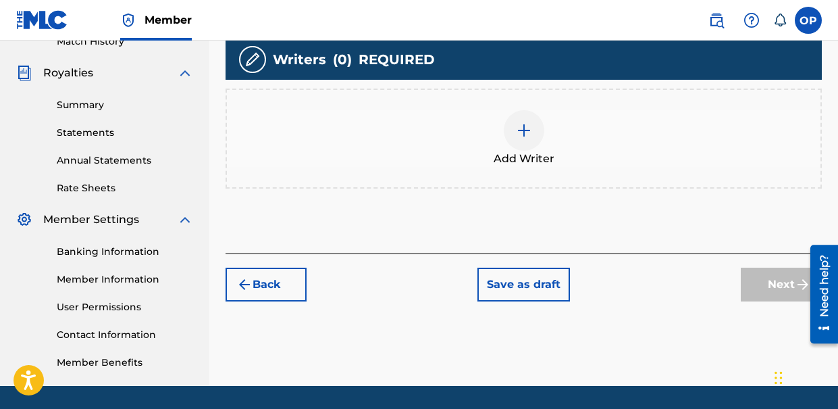
scroll to position [388, 0]
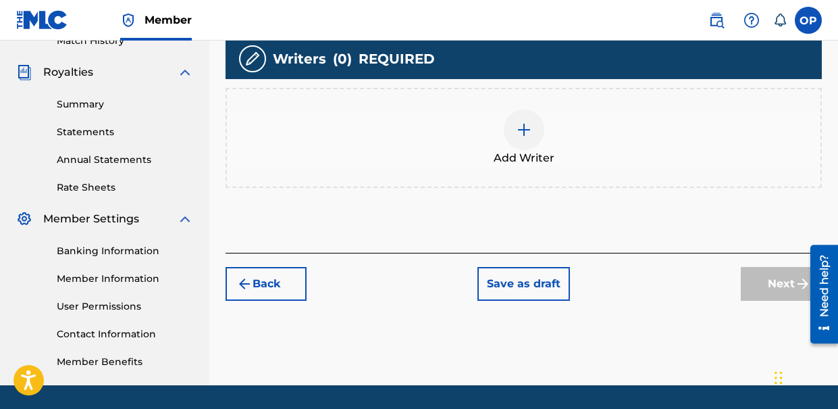
click at [526, 144] on div at bounding box center [524, 129] width 41 height 41
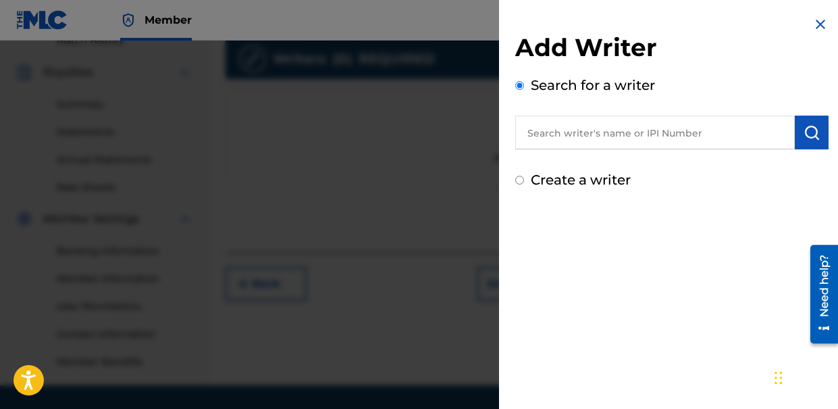
click at [597, 132] on input "text" at bounding box center [655, 132] width 280 height 34
click at [579, 174] on label "Create a writer" at bounding box center [581, 180] width 100 height 16
radio input "true"
click at [524, 176] on input "Create a writer" at bounding box center [519, 180] width 9 height 9
radio input "false"
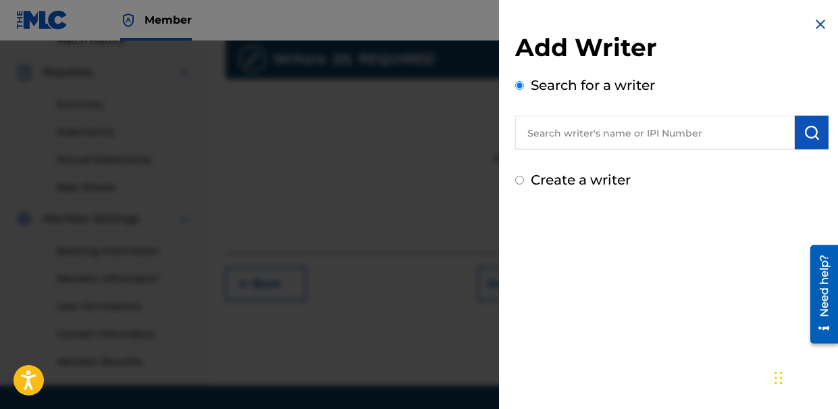
radio input "true"
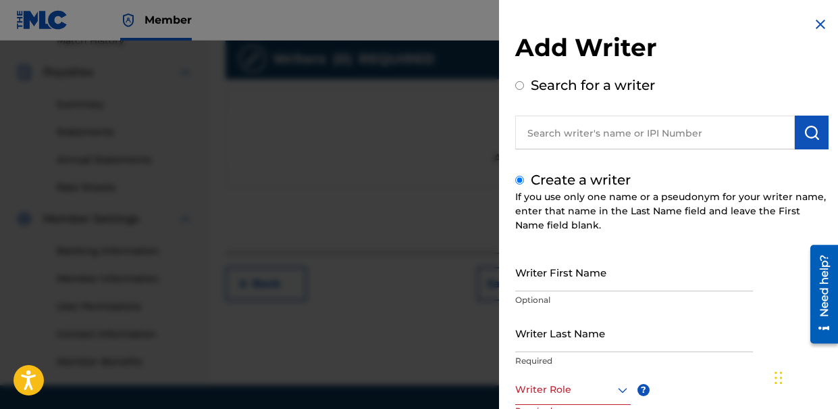
click at [560, 278] on input "Writer First Name" at bounding box center [634, 272] width 238 height 38
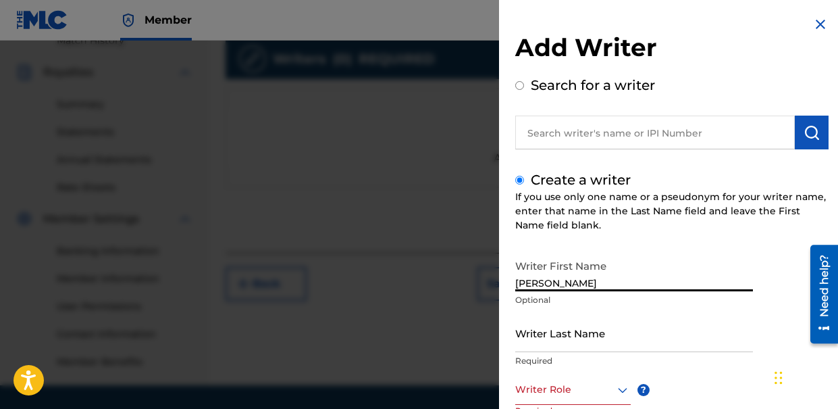
drag, startPoint x: 545, startPoint y: 282, endPoint x: 685, endPoint y: 286, distance: 140.5
click at [658, 290] on input "[PERSON_NAME]" at bounding box center [634, 272] width 238 height 38
type input "Omid"
click at [573, 346] on input "Writer Last Name" at bounding box center [634, 332] width 238 height 38
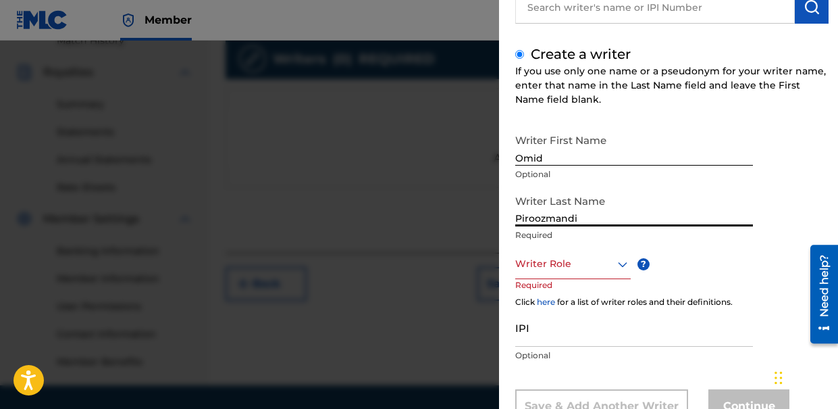
scroll to position [126, 0]
type input "Piroozmandi"
click at [590, 271] on div "Writer Role" at bounding box center [572, 263] width 115 height 30
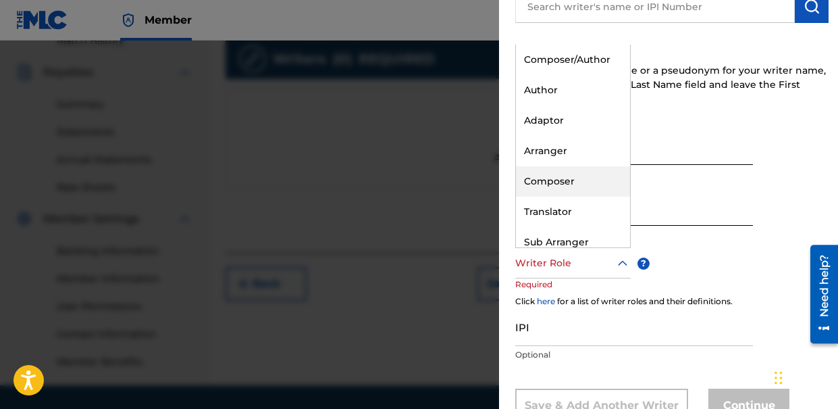
click at [569, 174] on div "Composer" at bounding box center [573, 181] width 114 height 30
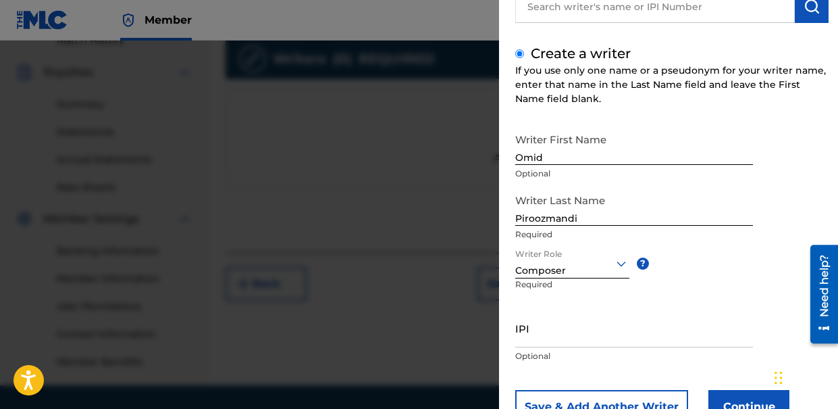
click at [578, 339] on input "IPI" at bounding box center [634, 328] width 238 height 38
paste input "610972656"
type input "610972656"
click at [746, 403] on button "Continue" at bounding box center [748, 407] width 81 height 34
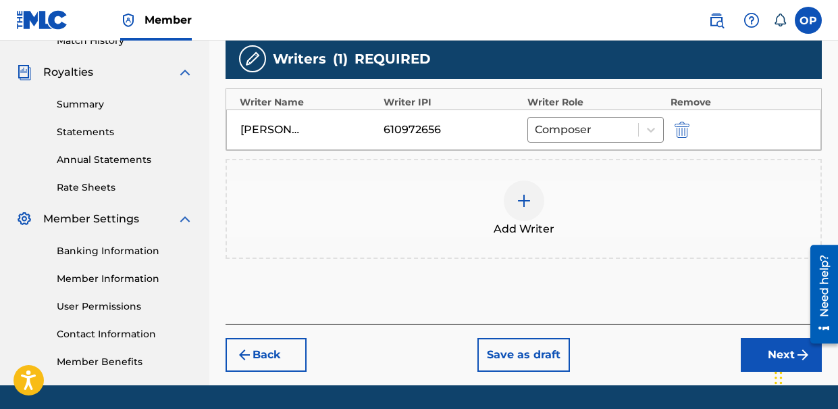
click at [533, 209] on div at bounding box center [524, 200] width 41 height 41
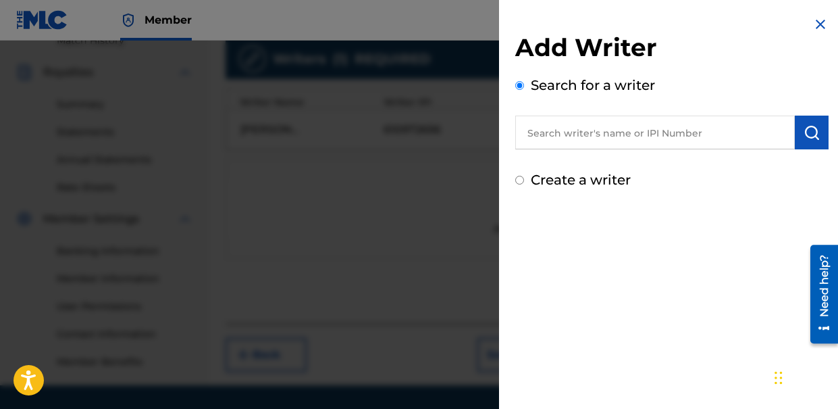
click at [568, 178] on label "Create a writer" at bounding box center [581, 180] width 100 height 16
radio input "true"
click at [524, 178] on input "Create a writer" at bounding box center [519, 180] width 9 height 9
radio input "false"
radio input "true"
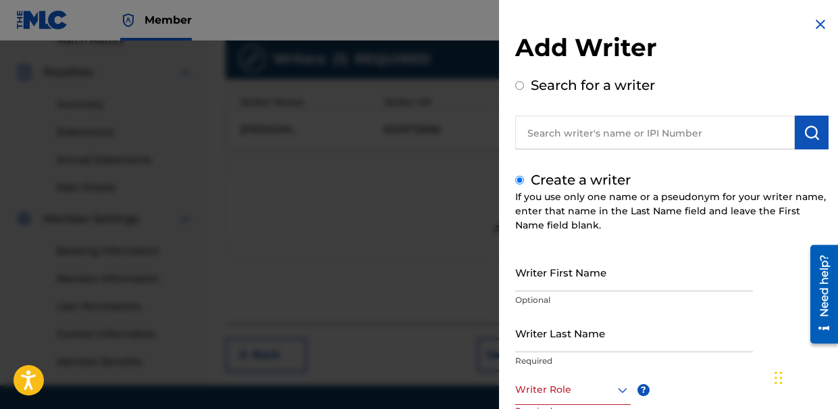
click at [542, 286] on input "Writer First Name" at bounding box center [634, 272] width 238 height 38
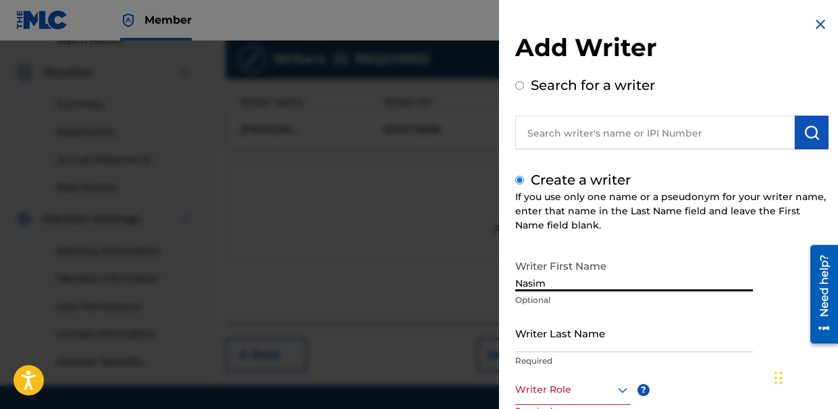
type input "Nasim"
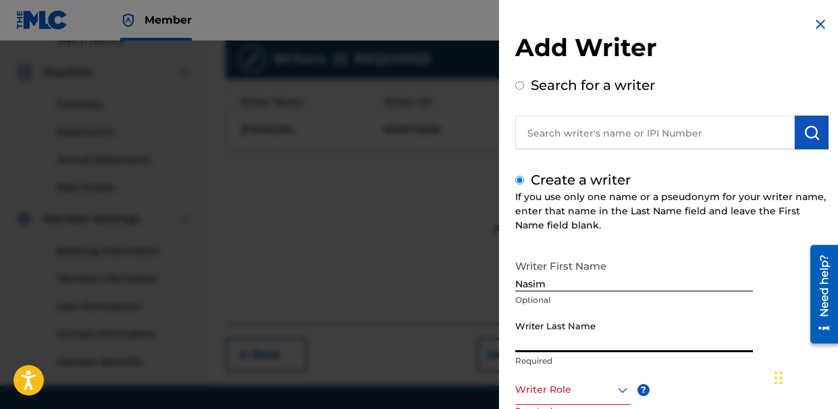
click at [549, 337] on input "Writer Last Name" at bounding box center [634, 332] width 238 height 38
type input "Piroozmandi"
click at [589, 384] on div at bounding box center [572, 389] width 115 height 17
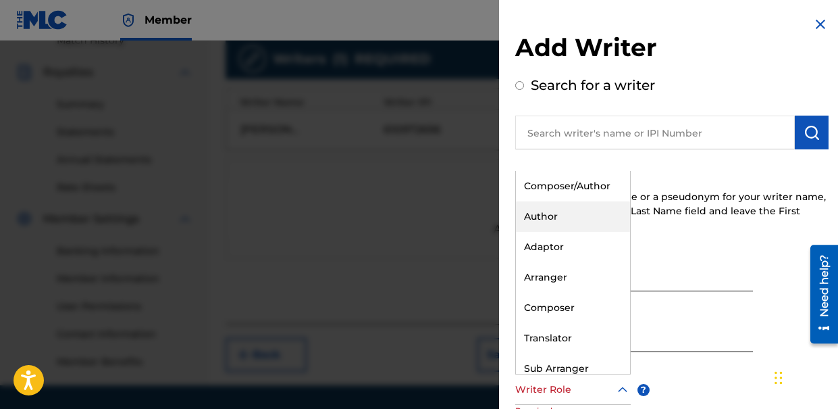
click at [577, 222] on div "Author" at bounding box center [573, 216] width 114 height 30
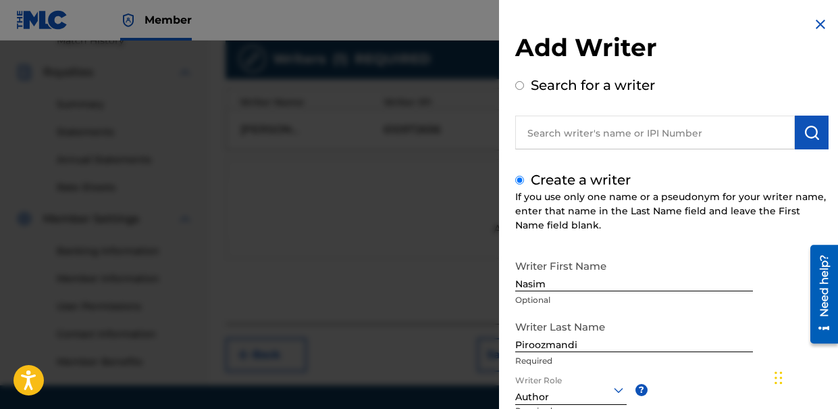
scroll to position [178, 0]
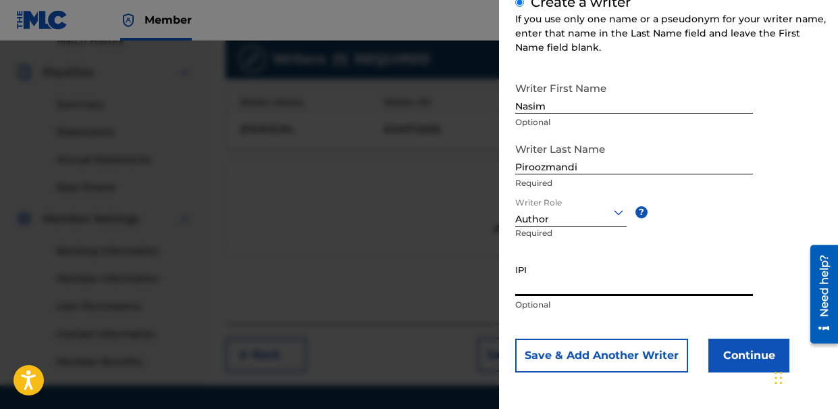
click at [577, 280] on input "IPI" at bounding box center [634, 276] width 238 height 38
paste input "521946945"
type input "521946945"
click at [756, 363] on button "Continue" at bounding box center [748, 355] width 81 height 34
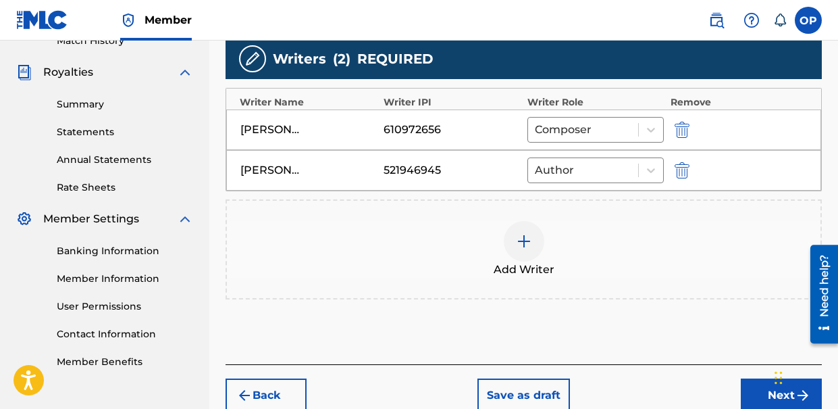
click at [763, 389] on button "Next" at bounding box center [781, 395] width 81 height 34
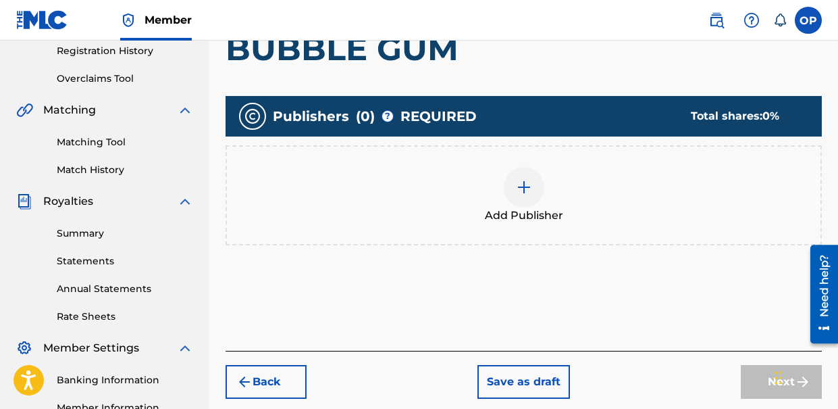
scroll to position [257, 0]
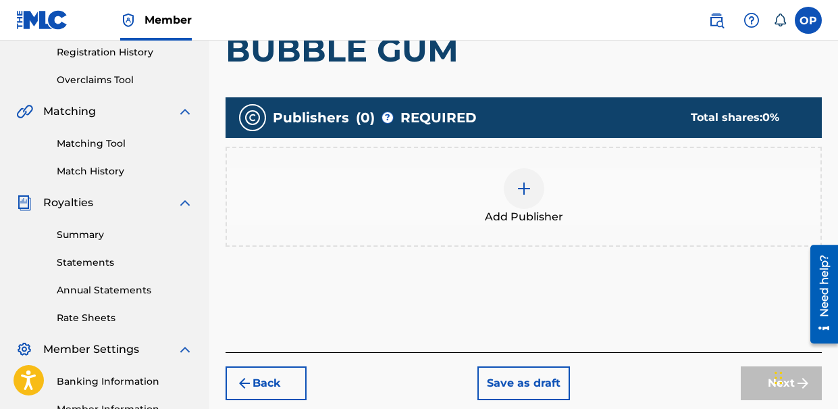
click at [271, 375] on button "Back" at bounding box center [266, 383] width 81 height 34
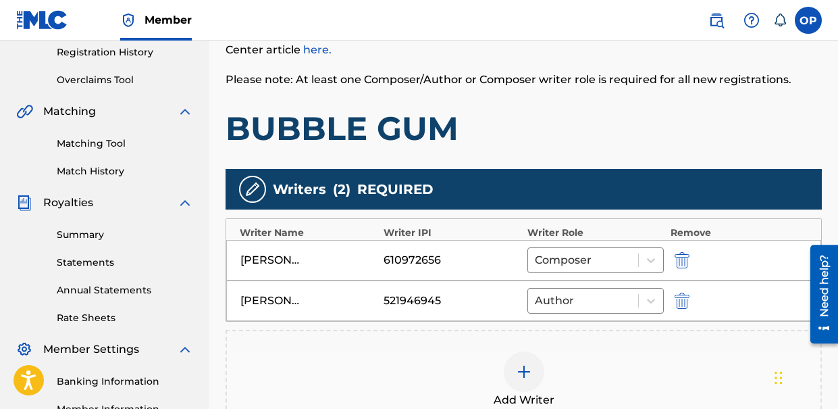
click at [400, 252] on div "610972656" at bounding box center [414, 260] width 61 height 16
click at [681, 263] on img "submit" at bounding box center [682, 260] width 15 height 16
type input "[PERSON_NAME]"
type input "521946945"
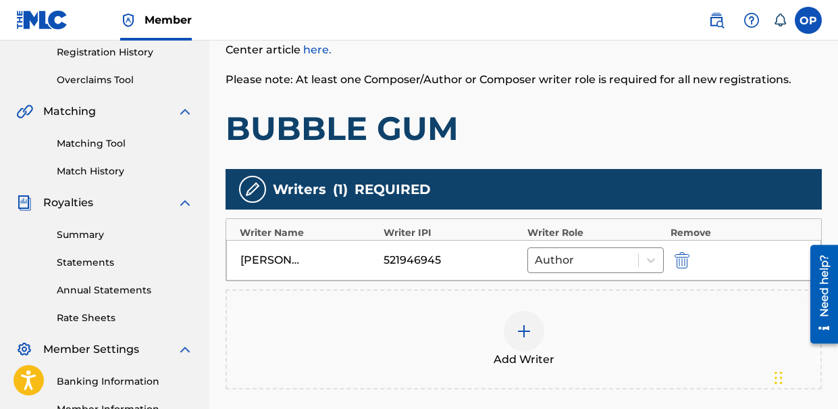
click at [521, 325] on img at bounding box center [524, 331] width 16 height 16
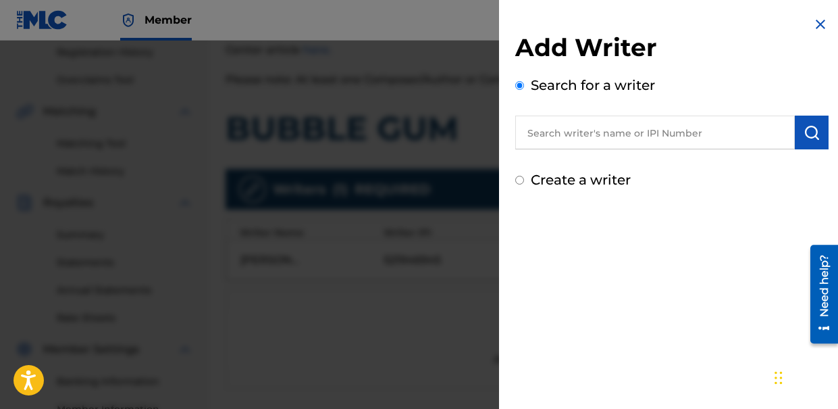
click at [548, 182] on label "Create a writer" at bounding box center [581, 180] width 100 height 16
radio input "true"
click at [524, 182] on input "Create a writer" at bounding box center [519, 180] width 9 height 9
radio input "false"
radio input "true"
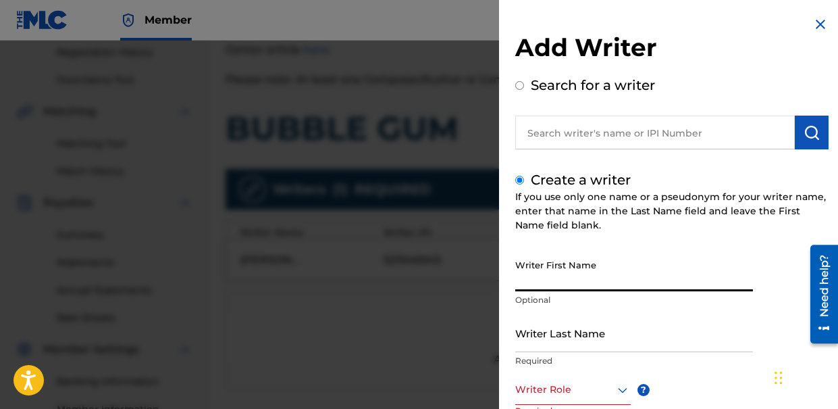
click at [565, 269] on input "Writer First Name" at bounding box center [634, 272] width 238 height 38
type input "Omid"
click at [562, 343] on input "Writer Last Name" at bounding box center [634, 332] width 238 height 38
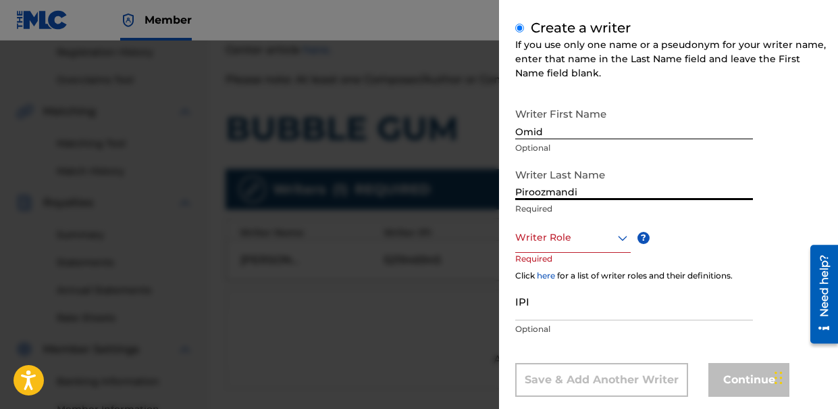
scroll to position [159, 0]
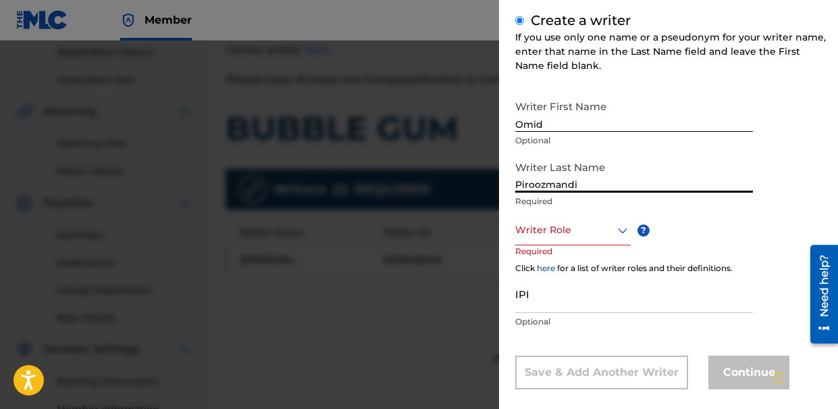
type input "Piroozmandi"
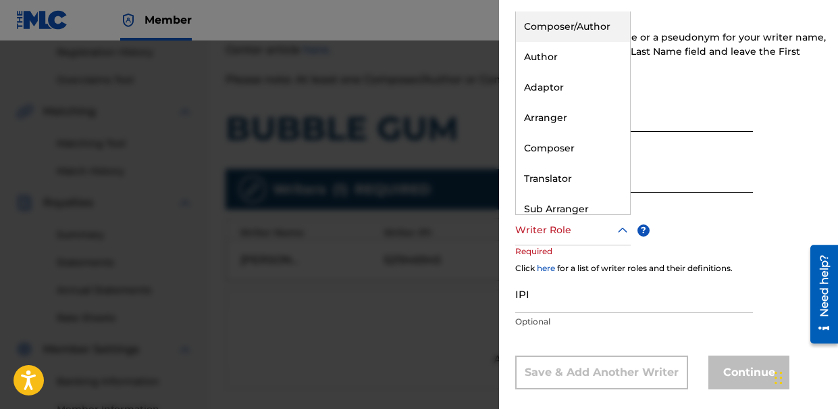
click at [570, 232] on div at bounding box center [572, 229] width 115 height 17
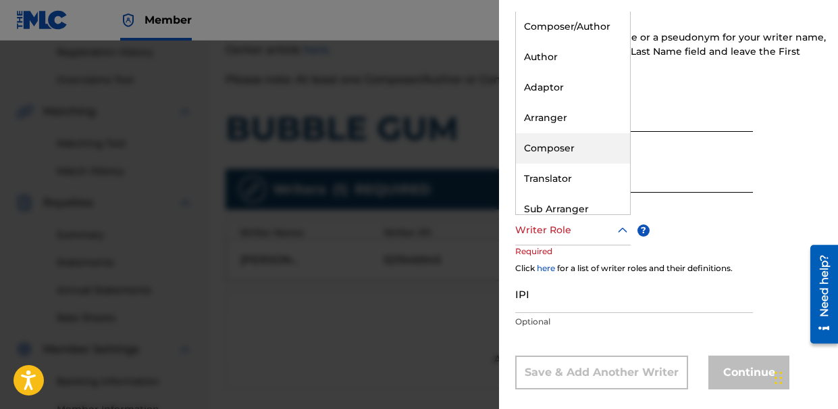
click at [564, 144] on div "Composer" at bounding box center [573, 148] width 114 height 30
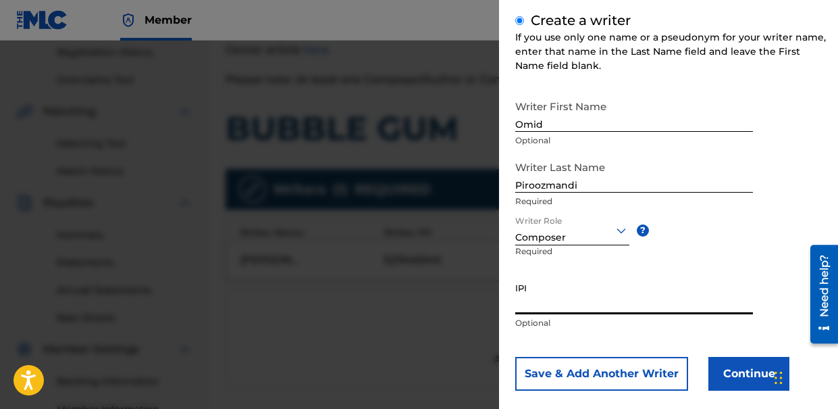
click at [570, 303] on input "IPI" at bounding box center [634, 295] width 238 height 38
paste input "610972656"
type input "610972656"
click at [756, 377] on button "Continue" at bounding box center [748, 374] width 81 height 34
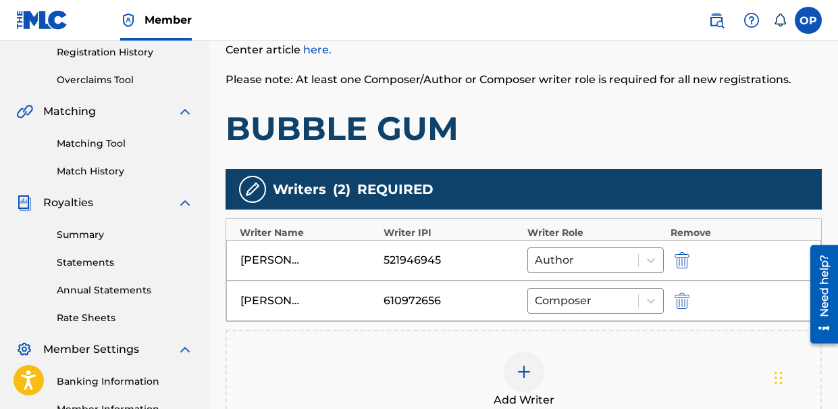
scroll to position [456, 0]
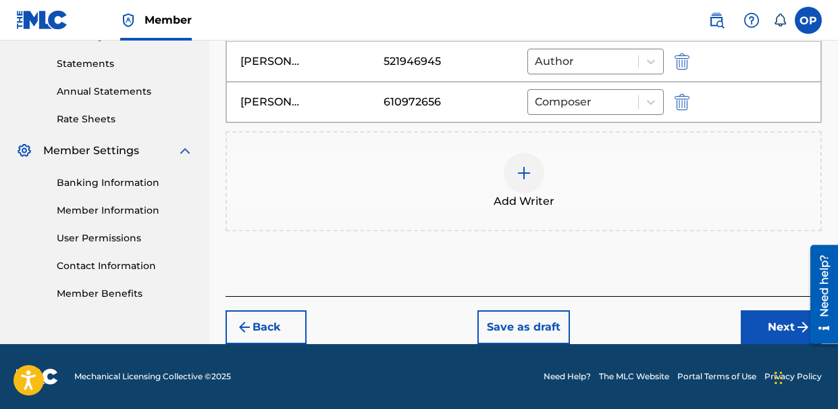
click at [766, 331] on button "Next" at bounding box center [781, 327] width 81 height 34
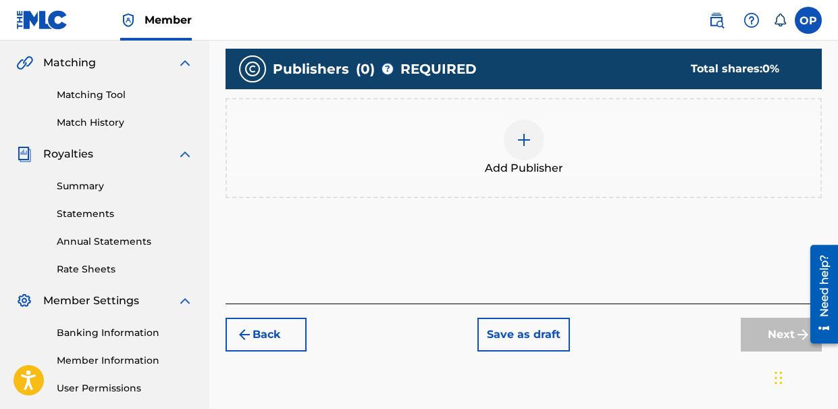
scroll to position [290, 0]
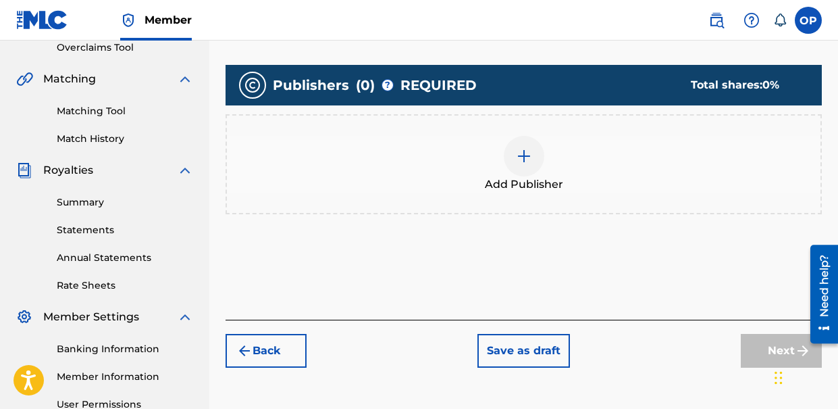
click at [524, 172] on div at bounding box center [524, 156] width 41 height 41
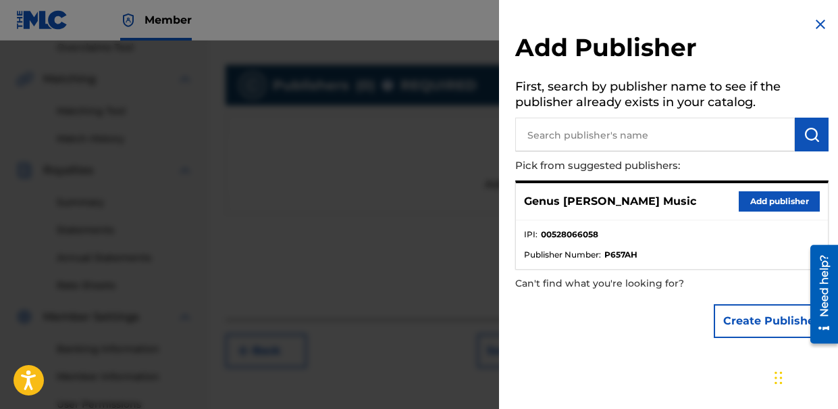
click at [760, 197] on button "Add publisher" at bounding box center [779, 201] width 81 height 20
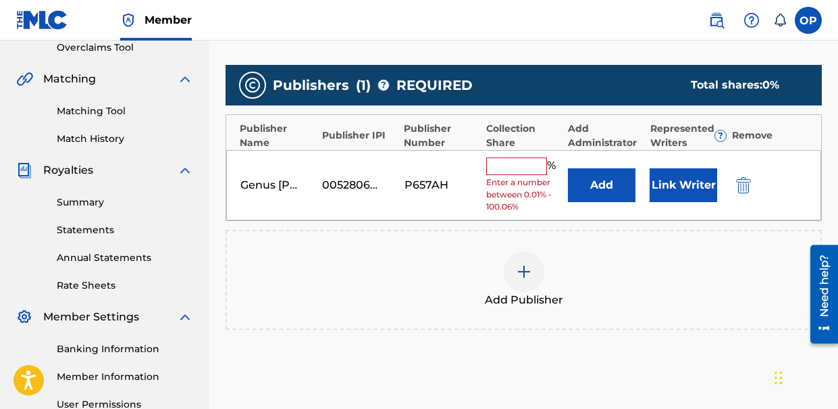
click at [519, 161] on input "text" at bounding box center [516, 166] width 61 height 18
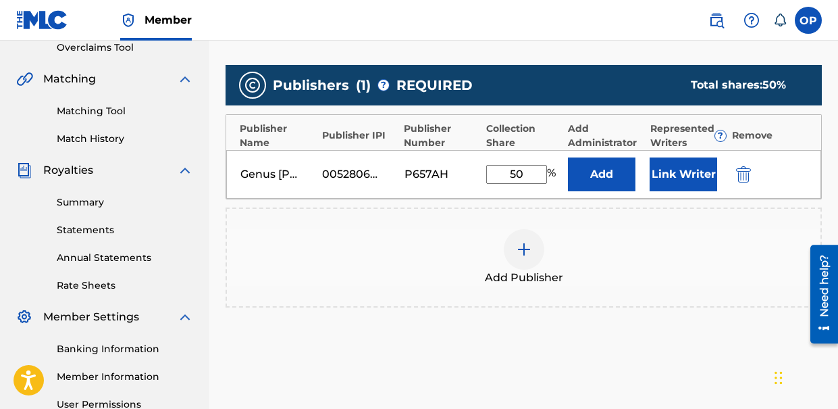
type input "50"
click at [610, 270] on div "Add Publisher" at bounding box center [524, 257] width 594 height 57
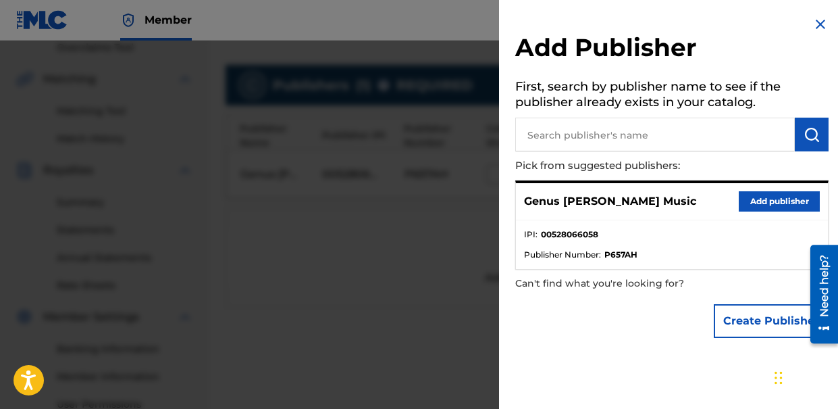
click at [422, 253] on div at bounding box center [419, 245] width 838 height 409
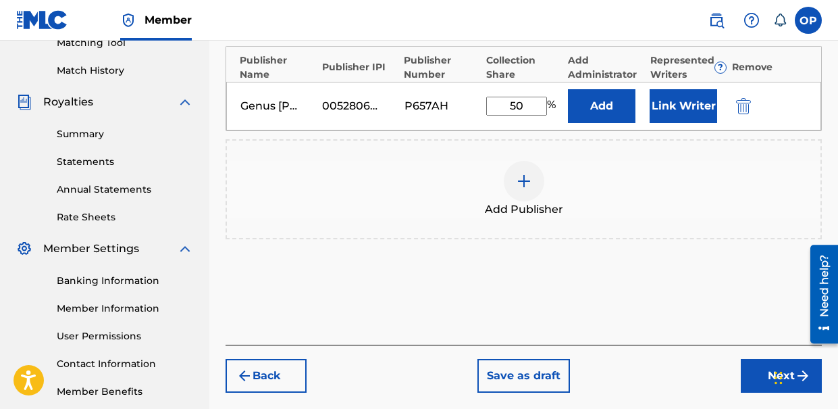
click at [768, 371] on button "Next" at bounding box center [781, 376] width 81 height 34
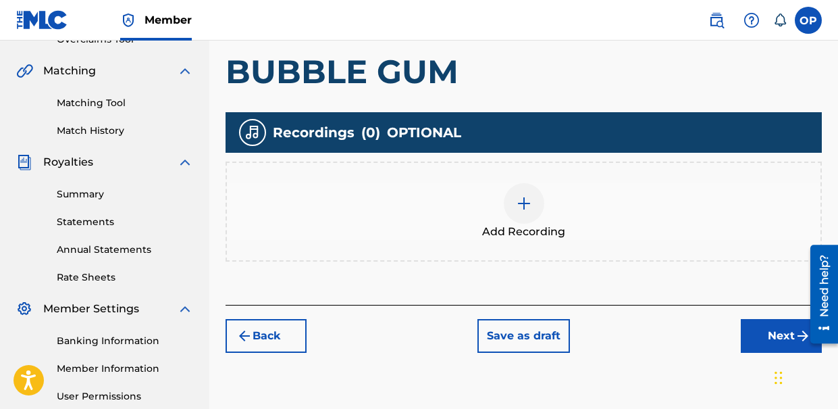
scroll to position [301, 0]
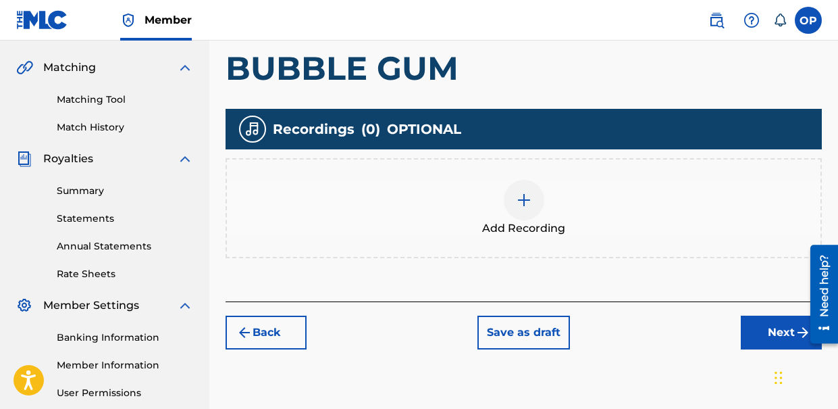
click at [525, 202] on img at bounding box center [524, 200] width 16 height 16
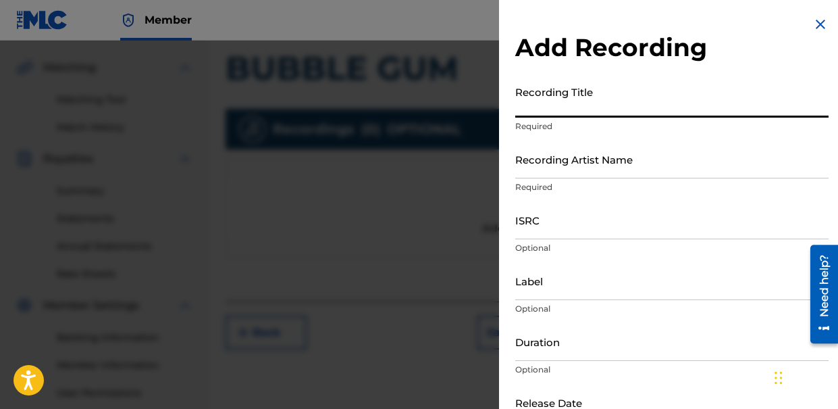
click at [558, 103] on input "Recording Title" at bounding box center [671, 98] width 313 height 38
paste input "BUBBLE GUM"
type input "BUBBLE GUM"
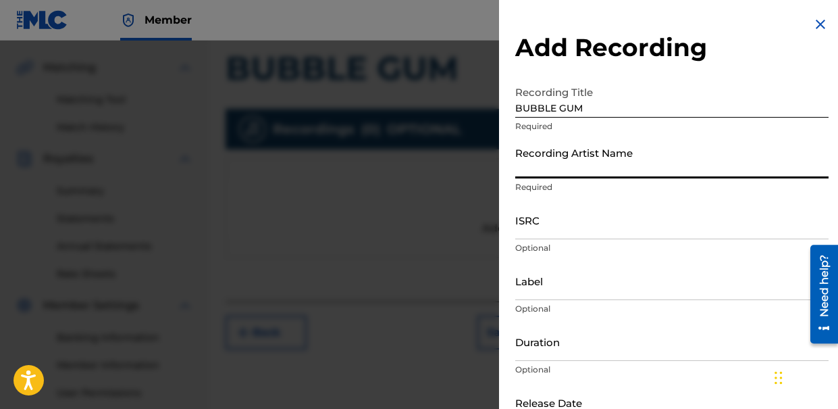
click at [558, 164] on input "Recording Artist Name" at bounding box center [671, 159] width 313 height 38
type input "[PERSON_NAME]"
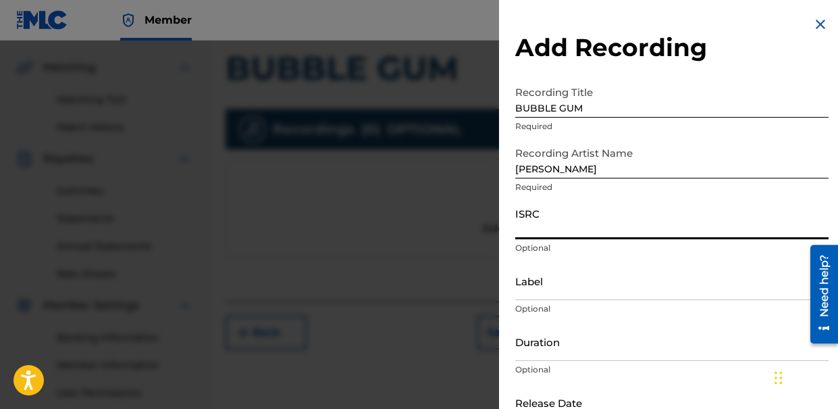
click at [573, 235] on input "ISRC" at bounding box center [671, 220] width 313 height 38
click at [589, 286] on input "Label" at bounding box center [671, 280] width 313 height 38
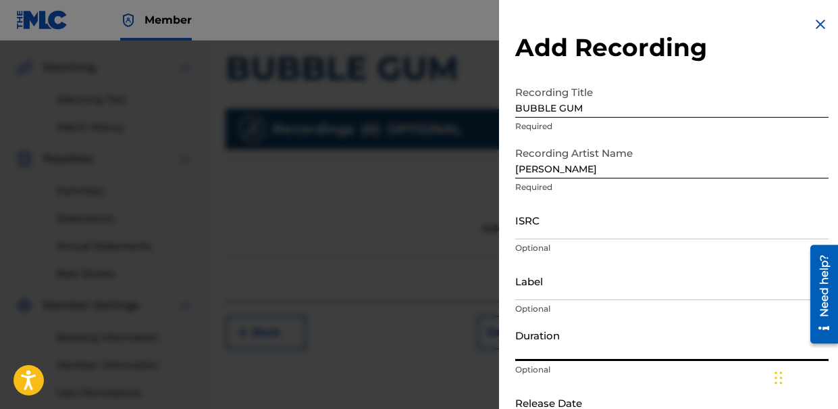
click at [552, 342] on input "Duration" at bounding box center [671, 341] width 313 height 38
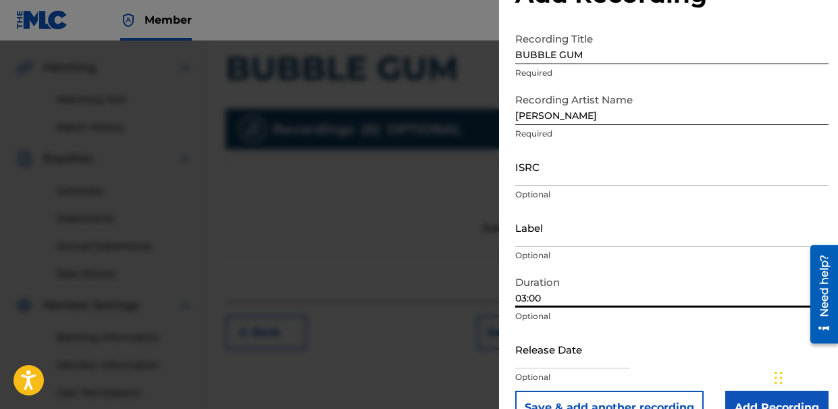
scroll to position [85, 0]
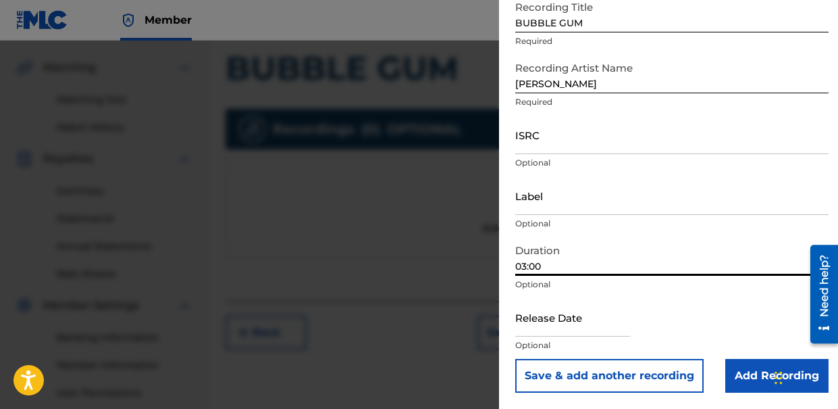
type input "03:00"
click at [575, 321] on input "text" at bounding box center [572, 317] width 115 height 38
select select "7"
select select "2025"
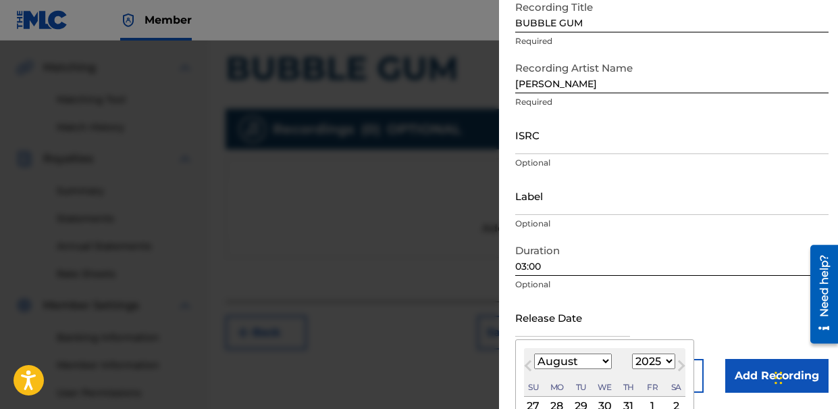
select select "5"
click at [534, 353] on select "January February March April May June July August September October November De…" at bounding box center [573, 361] width 78 height 16
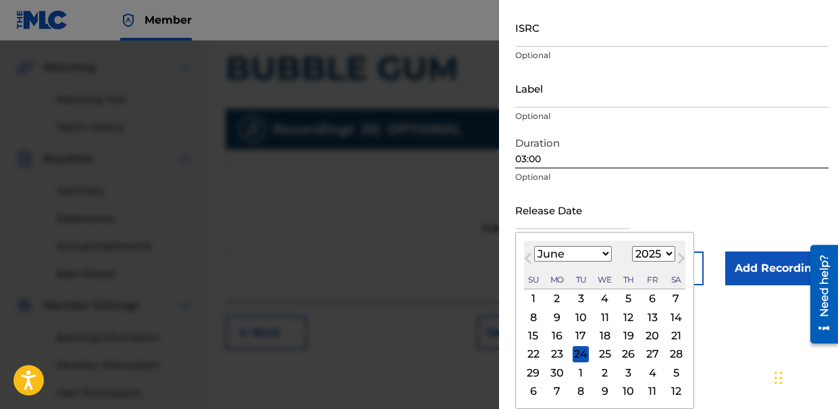
click at [601, 315] on div "11" at bounding box center [605, 317] width 16 height 16
type input "June 11 2025"
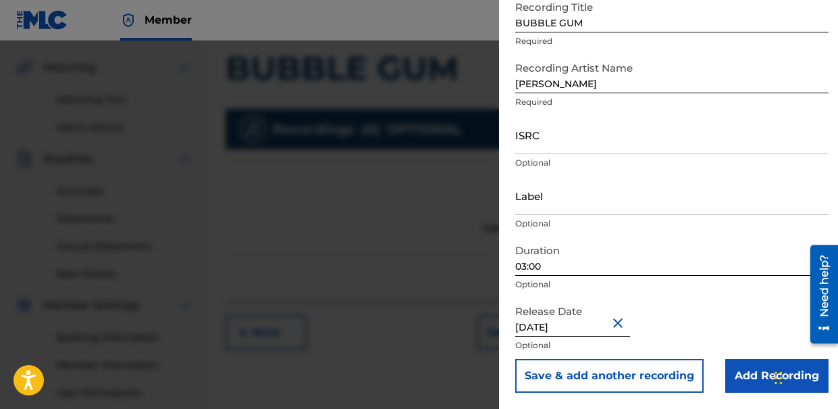
click at [733, 375] on input "Add Recording" at bounding box center [776, 376] width 103 height 34
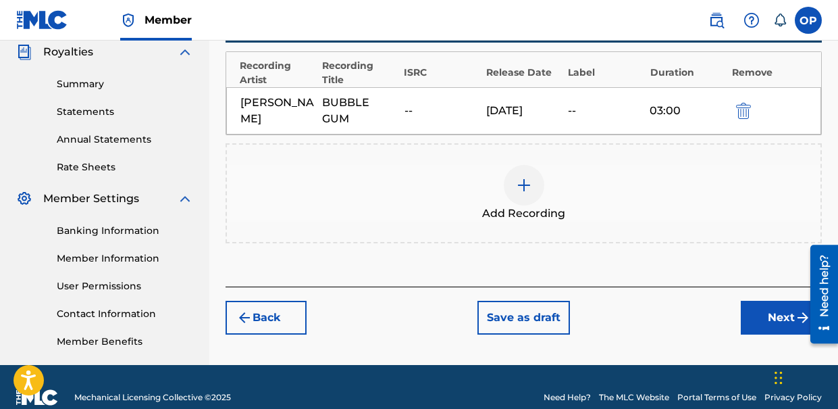
scroll to position [409, 0]
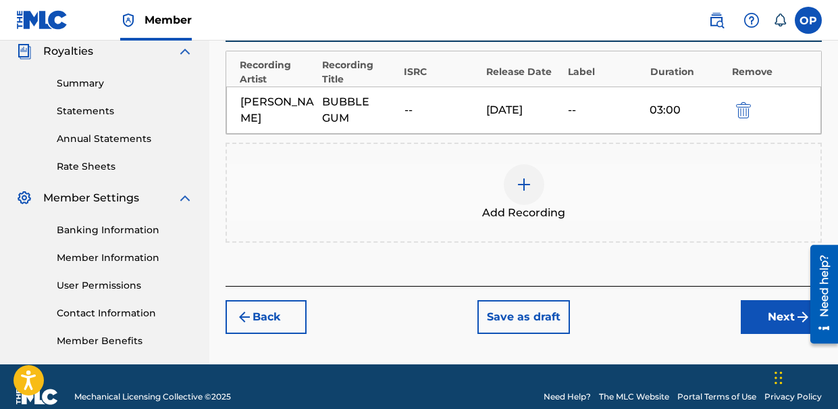
click at [777, 314] on button "Next" at bounding box center [781, 317] width 81 height 34
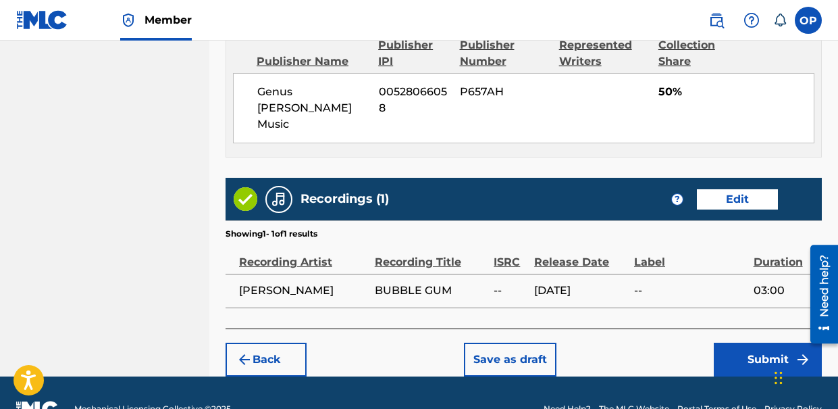
scroll to position [774, 0]
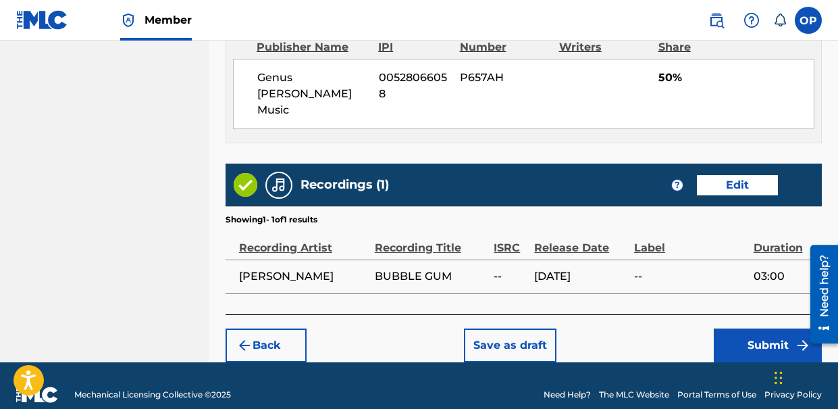
click at [725, 328] on button "Submit" at bounding box center [768, 345] width 108 height 34
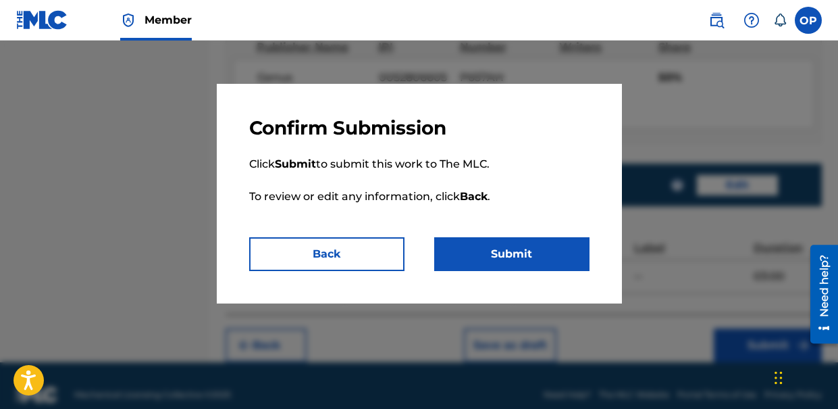
click at [520, 258] on button "Submit" at bounding box center [511, 254] width 155 height 34
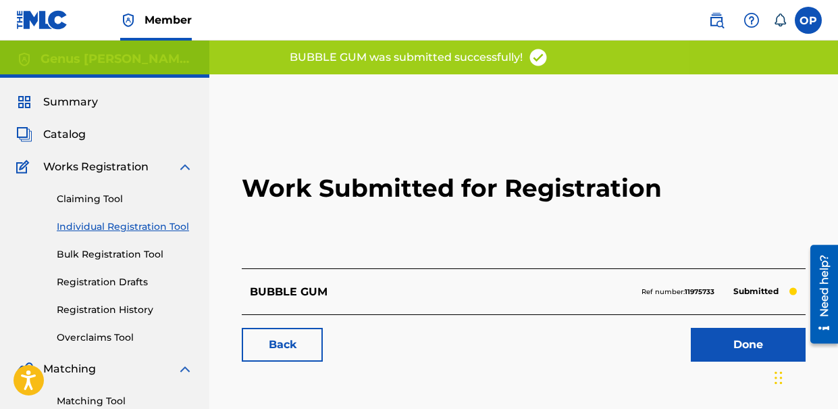
click at [701, 334] on link "Done" at bounding box center [748, 344] width 115 height 34
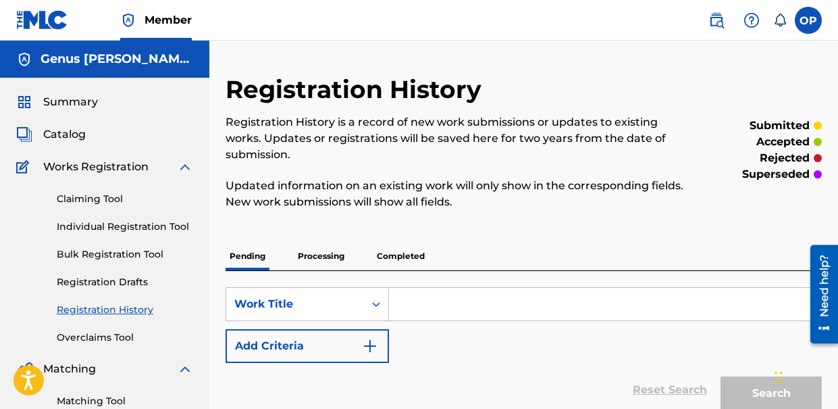
click at [103, 301] on div "Claiming Tool Individual Registration Tool Bulk Registration Tool Registration …" at bounding box center [104, 259] width 177 height 169
click at [103, 304] on link "Registration History" at bounding box center [125, 310] width 136 height 14
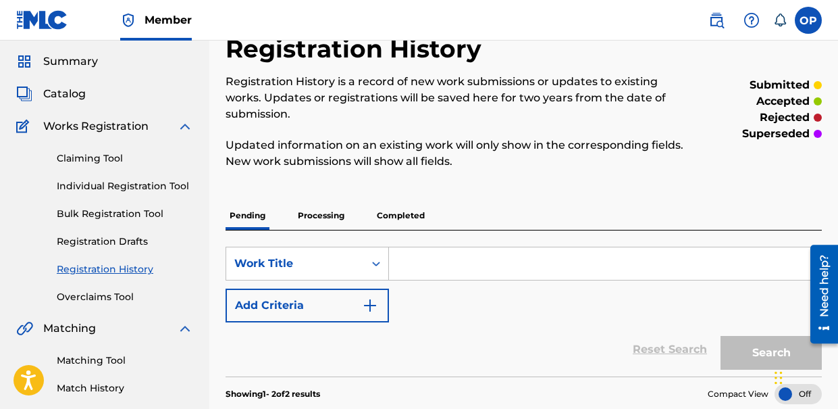
scroll to position [45, 0]
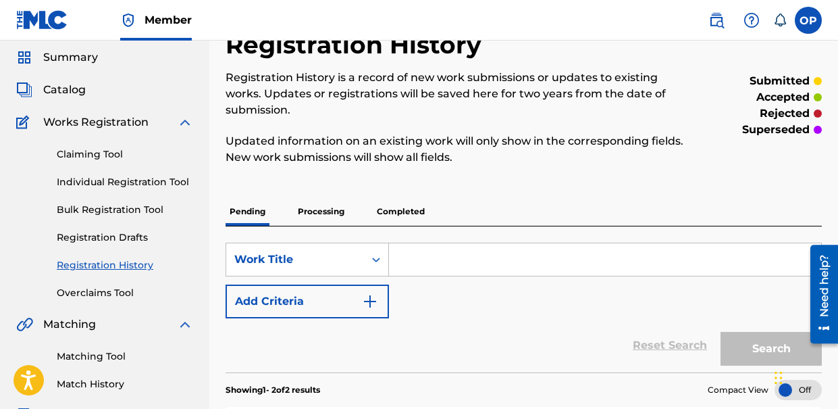
click at [122, 266] on link "Registration History" at bounding box center [125, 265] width 136 height 14
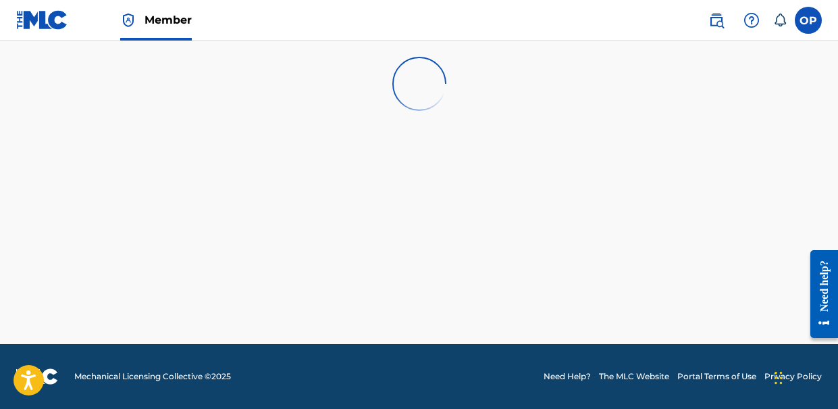
click at [151, 18] on span "Member" at bounding box center [168, 20] width 47 height 16
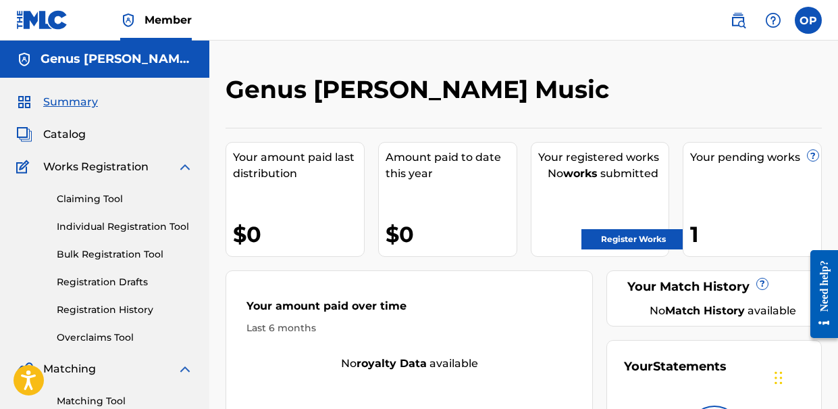
click at [99, 313] on link "Registration History" at bounding box center [125, 310] width 136 height 14
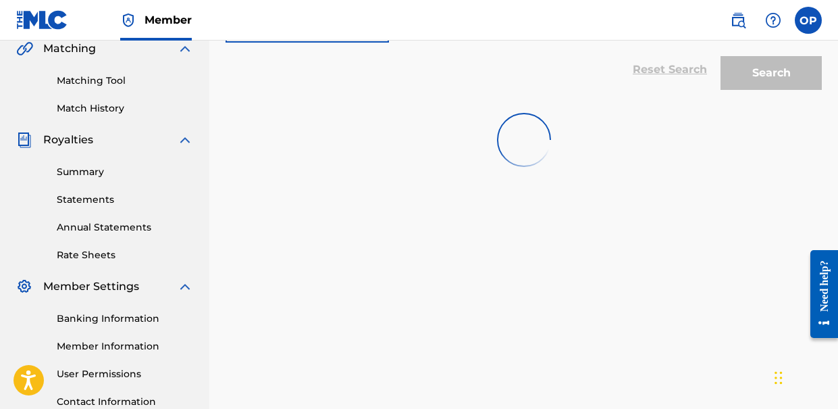
scroll to position [322, 0]
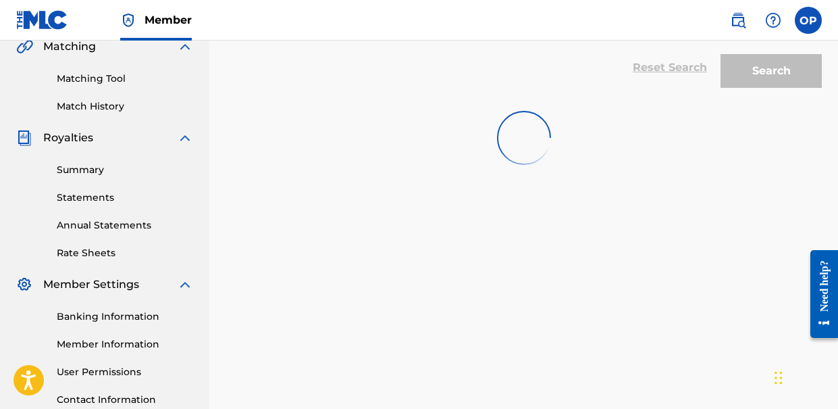
click at [781, 380] on div "Chat Widget" at bounding box center [804, 376] width 68 height 65
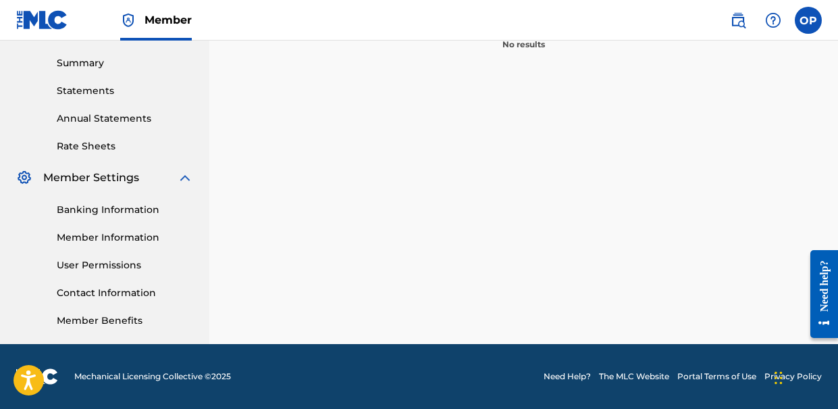
scroll to position [0, 0]
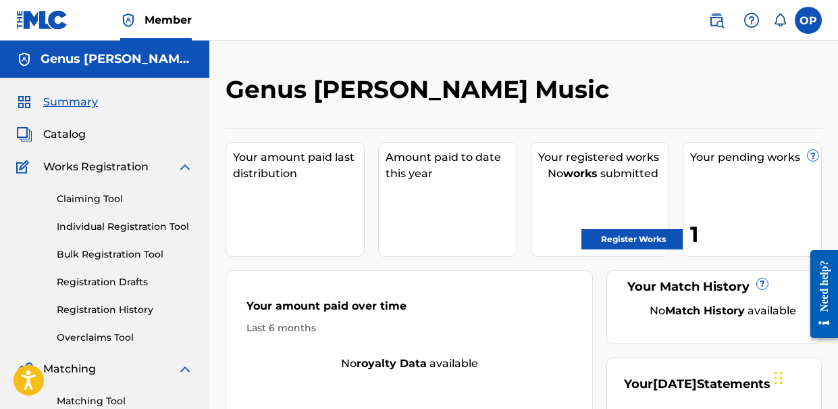
click at [97, 305] on link "Registration History" at bounding box center [125, 310] width 136 height 14
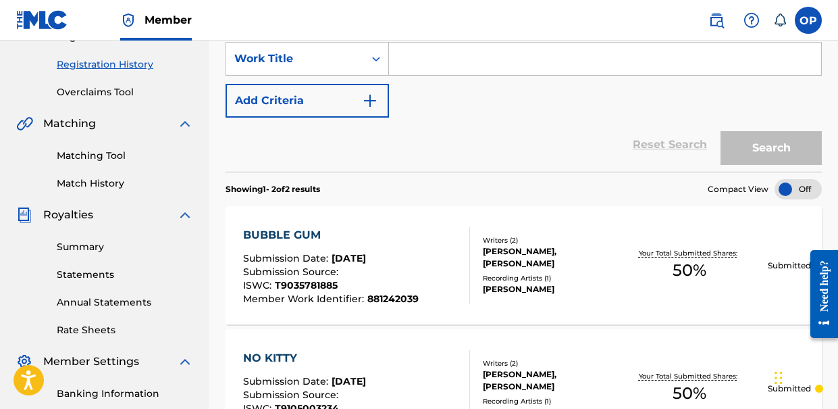
scroll to position [244, 0]
click at [805, 174] on section "Showing 1 - 2 of 2 results Compact View" at bounding box center [524, 186] width 596 height 28
click at [799, 182] on div at bounding box center [798, 190] width 47 height 20
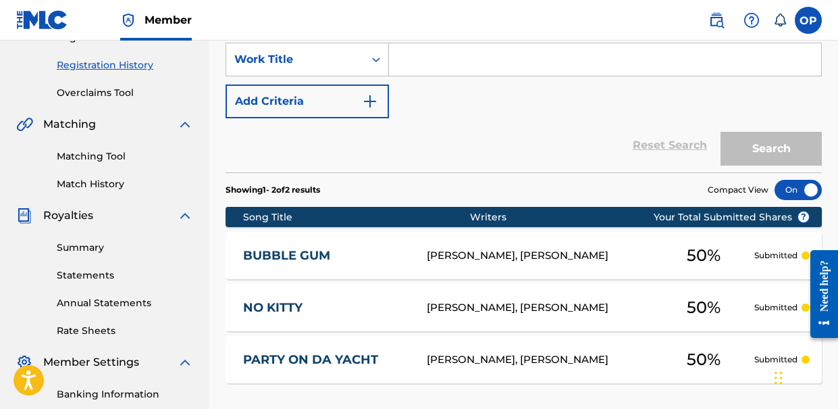
click at [799, 182] on div at bounding box center [798, 190] width 47 height 20
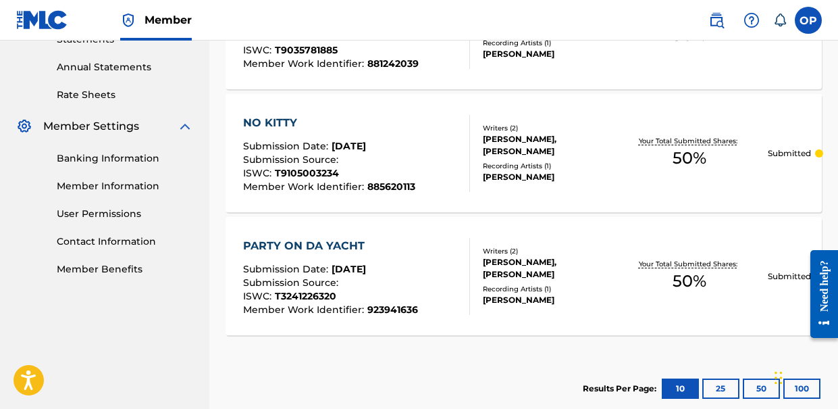
scroll to position [479, 0]
click at [277, 125] on div "NO KITTY" at bounding box center [329, 123] width 172 height 16
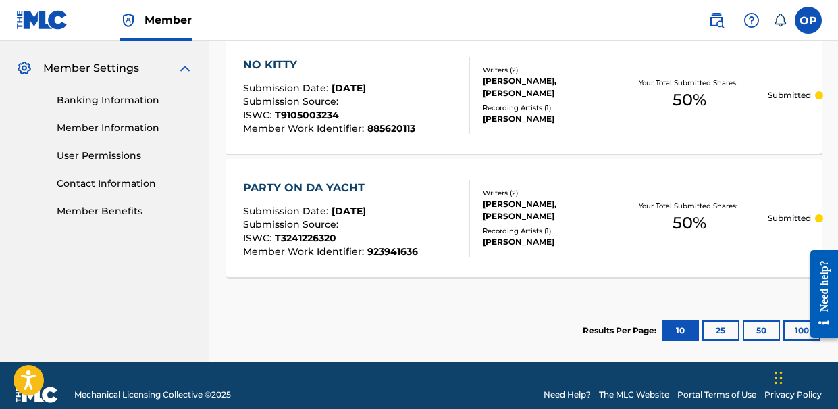
scroll to position [541, 0]
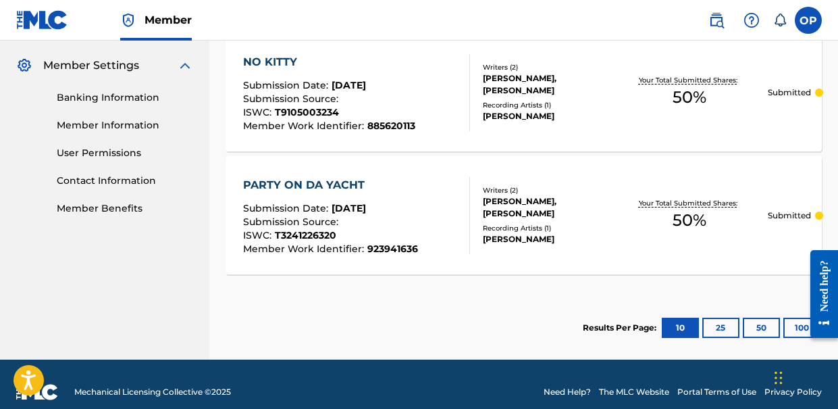
click at [308, 229] on span "T3241226320" at bounding box center [305, 235] width 61 height 12
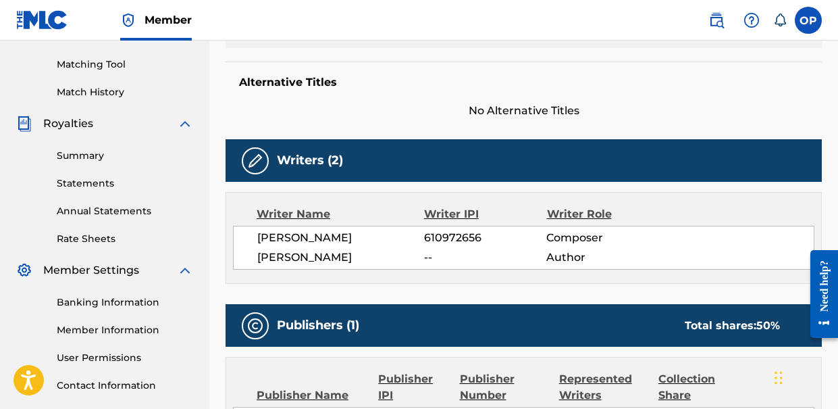
scroll to position [337, 0]
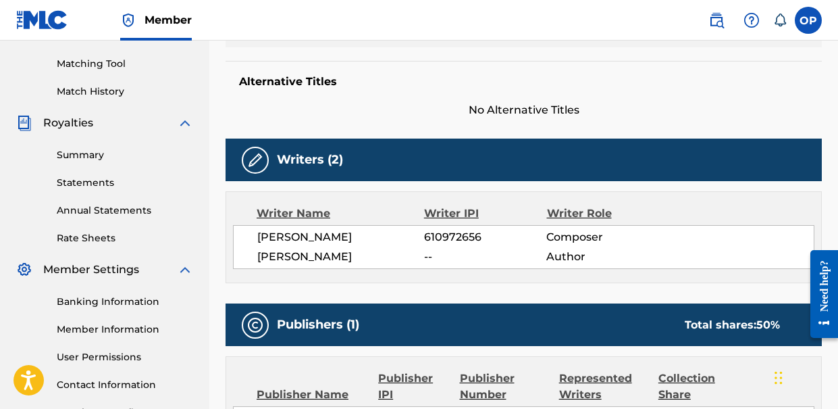
click at [462, 248] on span "--" at bounding box center [485, 256] width 122 height 16
click at [456, 211] on div "Writer IPI" at bounding box center [485, 213] width 123 height 16
click at [319, 218] on div "Writer Name" at bounding box center [340, 213] width 167 height 16
click at [577, 266] on div "[PERSON_NAME] 610972656 Composer [PERSON_NAME] -- Author" at bounding box center [523, 247] width 581 height 44
click at [259, 153] on img at bounding box center [255, 160] width 16 height 16
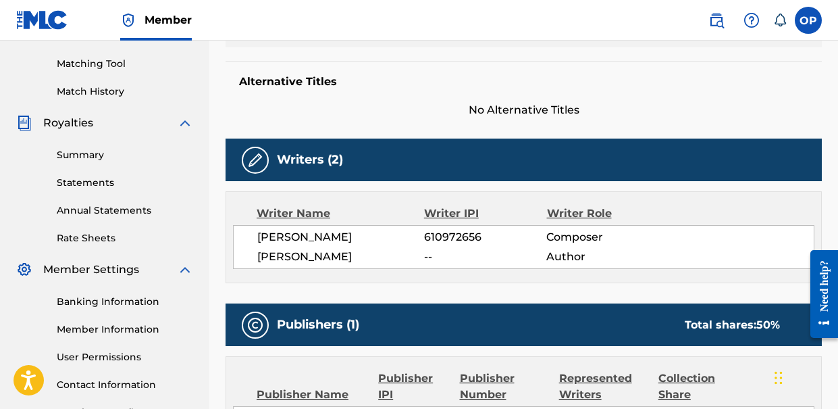
click at [259, 153] on img at bounding box center [255, 160] width 16 height 16
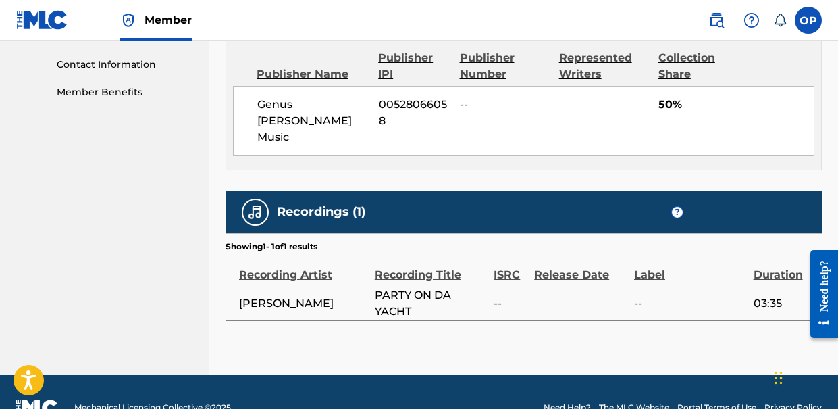
scroll to position [643, 0]
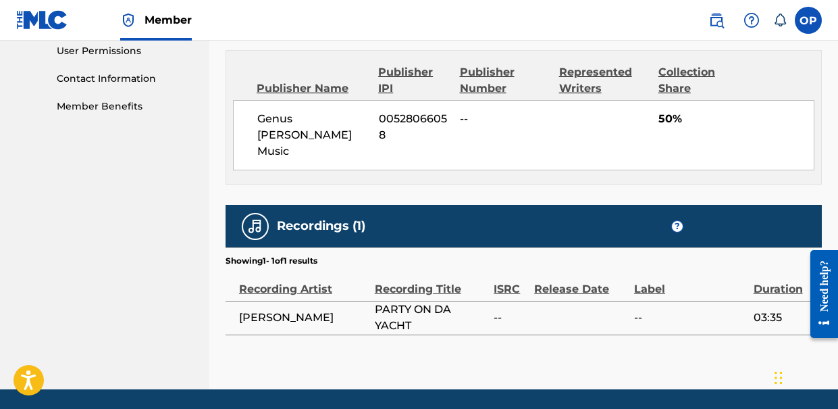
click at [365, 205] on div "Recordings (1) ?" at bounding box center [524, 226] width 596 height 43
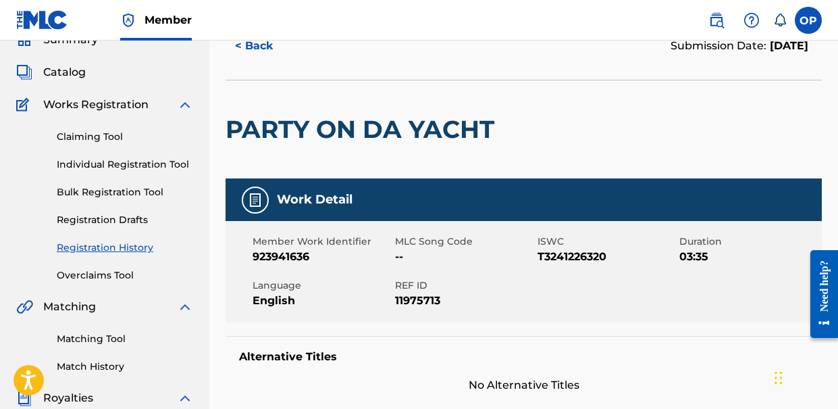
scroll to position [68, 0]
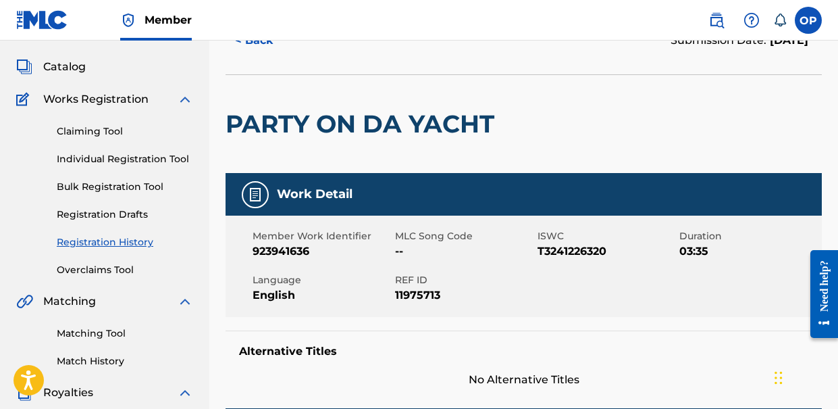
click at [496, 35] on nav "Member OP OP [PERSON_NAME] [EMAIL_ADDRESS][DOMAIN_NAME] Notification Preference…" at bounding box center [419, 20] width 838 height 41
click at [419, 68] on div "< Back Submission Date: [DATE]" at bounding box center [524, 41] width 596 height 68
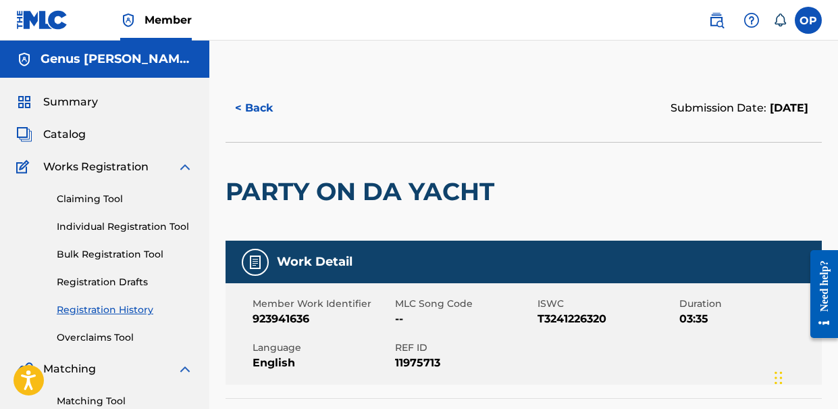
click at [59, 98] on span "Summary" at bounding box center [70, 102] width 55 height 16
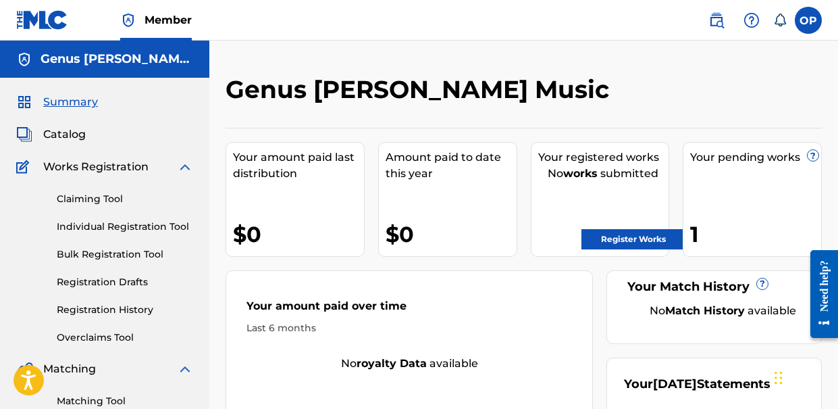
click at [824, 295] on div "Need help?" at bounding box center [824, 284] width 18 height 51
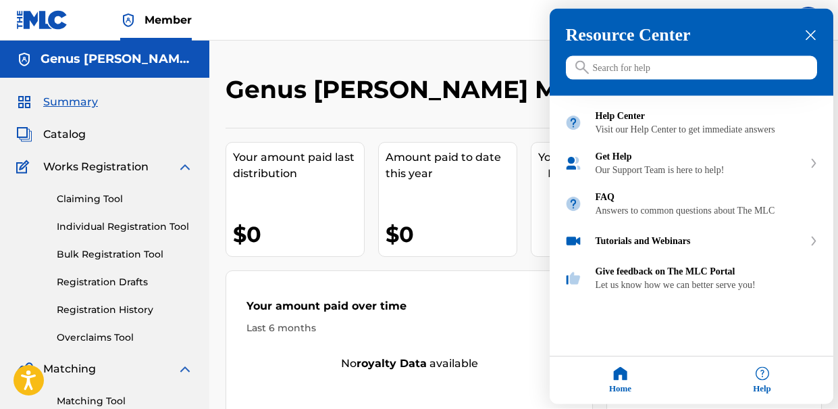
click at [663, 61] on input "Search for help" at bounding box center [691, 68] width 251 height 24
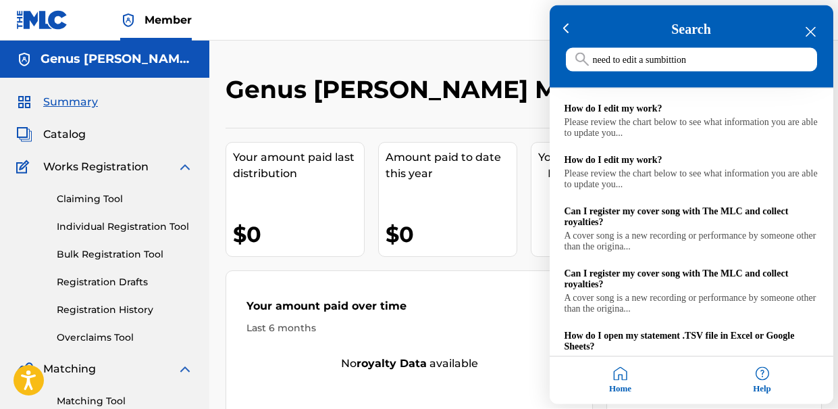
drag, startPoint x: 671, startPoint y: 57, endPoint x: 765, endPoint y: 65, distance: 94.8
click at [763, 65] on input "need to edit a sumbittion" at bounding box center [691, 60] width 251 height 24
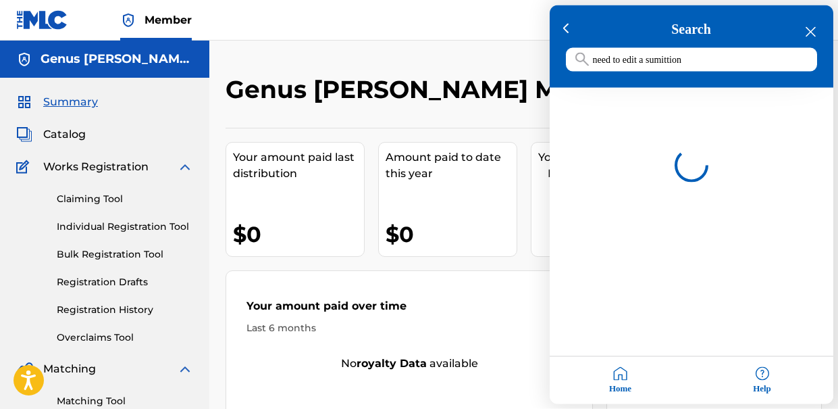
type input "need to edit a sumittion"
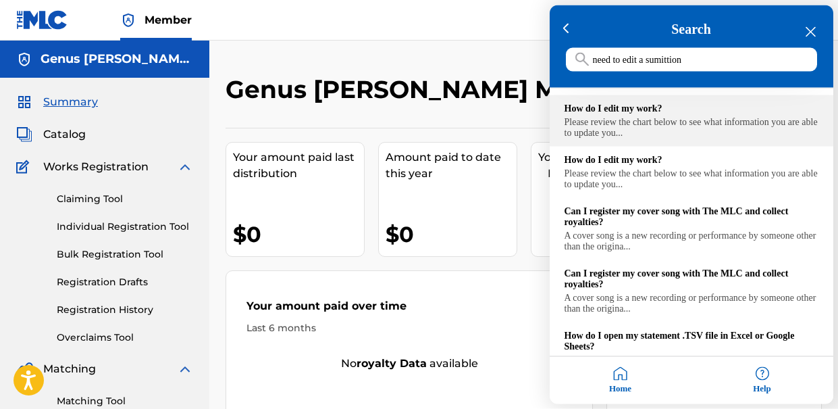
click at [690, 119] on div "Please review the chart below to see what information you are able to update yo…" at bounding box center [692, 128] width 254 height 22
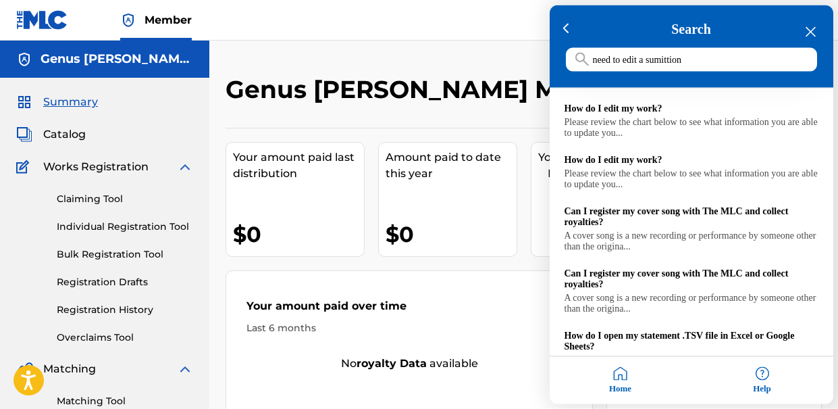
click at [810, 31] on icon "close resource center" at bounding box center [811, 32] width 10 height 10
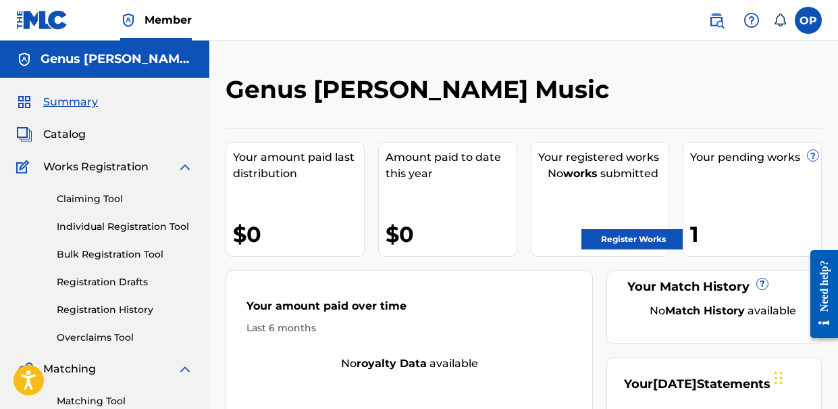
click at [488, 93] on div "Genus [PERSON_NAME] Music" at bounding box center [455, 94] width 459 height 40
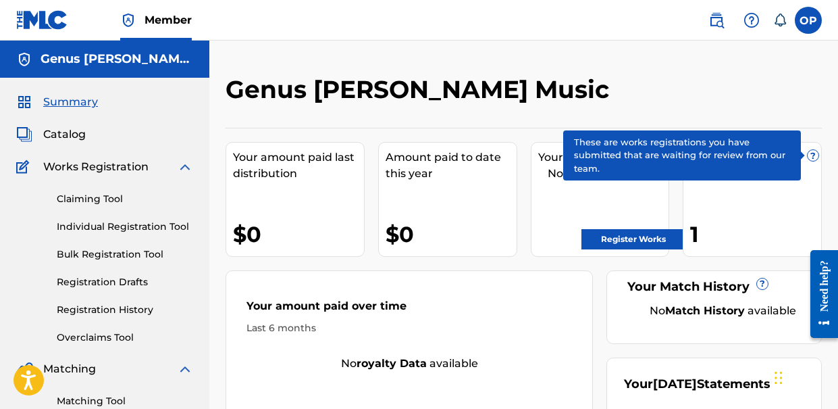
click at [809, 157] on span "?" at bounding box center [813, 155] width 11 height 11
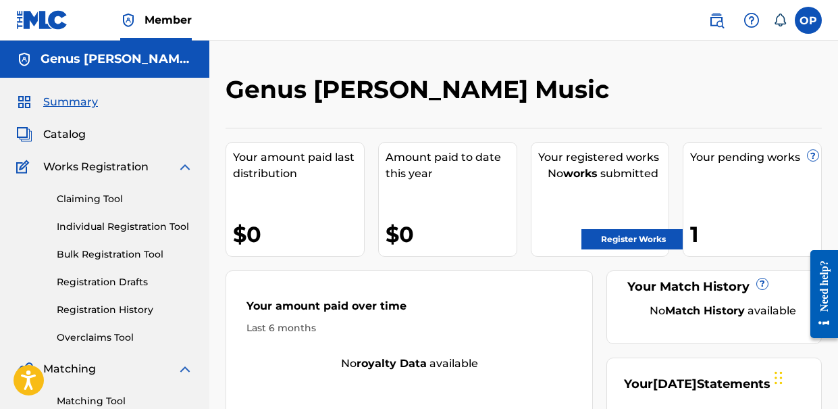
click at [585, 136] on div "Your amount paid last distribution $0 Amount paid to date this year $0 Your reg…" at bounding box center [524, 300] width 596 height 345
